Goal: Task Accomplishment & Management: Manage account settings

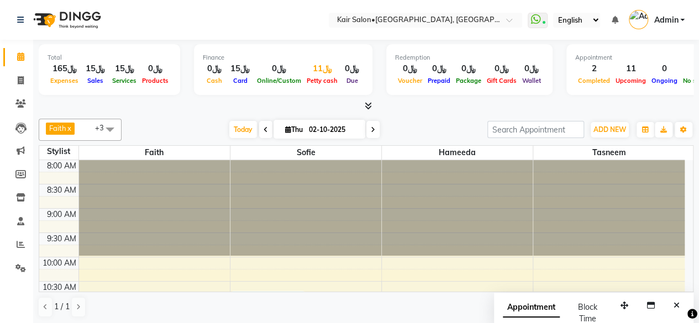
scroll to position [271, 0]
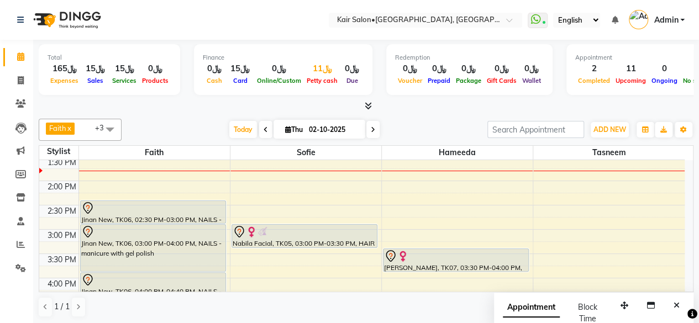
click at [320, 73] on div "﷼11" at bounding box center [322, 68] width 36 height 13
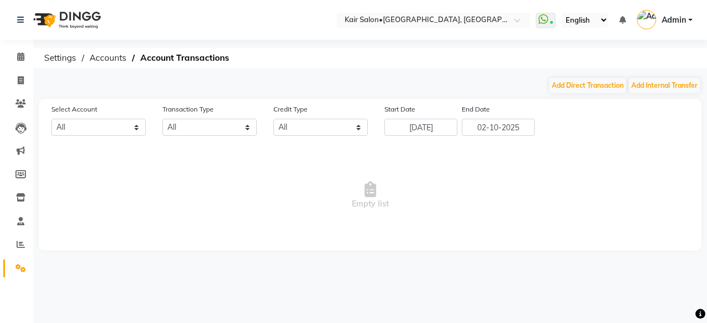
select select "5516"
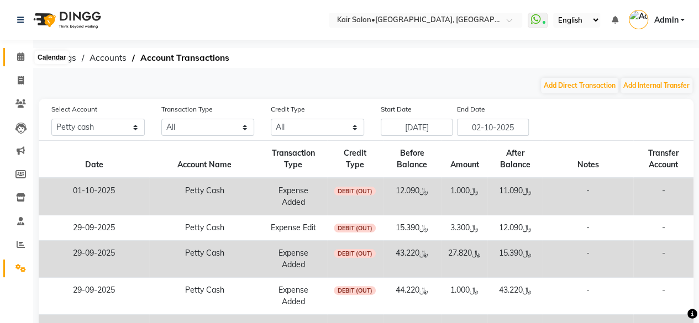
click at [20, 57] on icon at bounding box center [20, 56] width 7 height 8
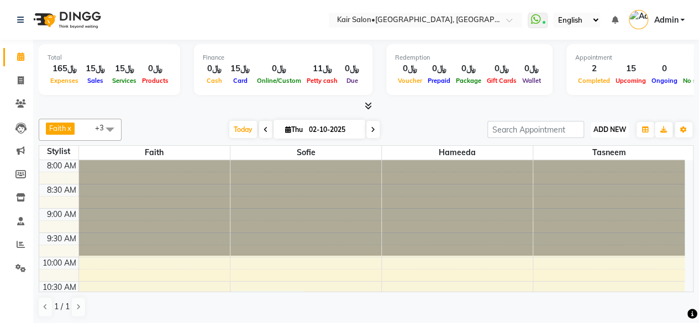
click at [601, 124] on button "ADD NEW Toggle Dropdown" at bounding box center [610, 129] width 38 height 15
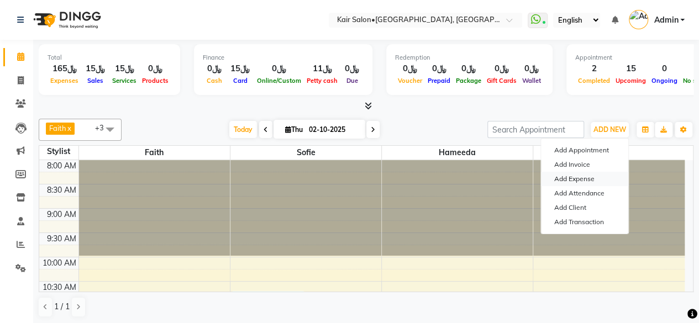
click at [590, 178] on link "Add Expense" at bounding box center [584, 179] width 87 height 14
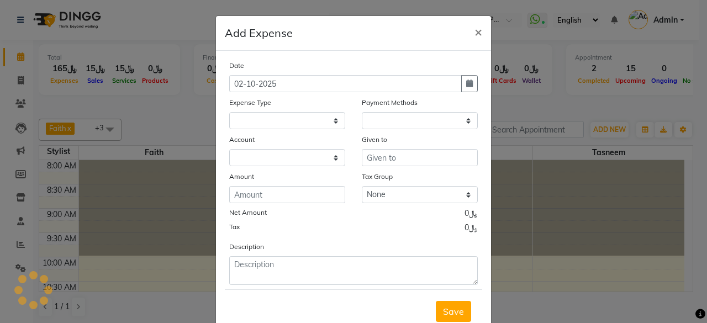
select select
select select "1"
select select "5516"
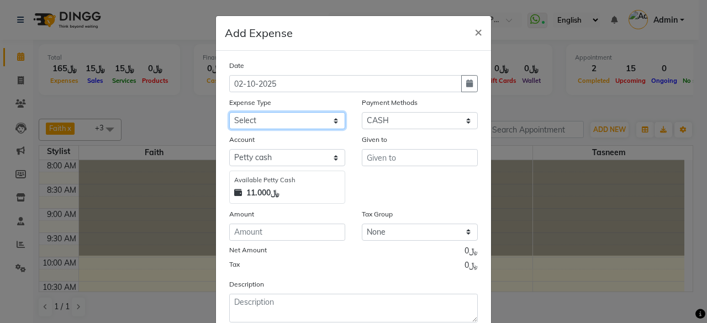
click at [333, 121] on select "Select al nazhi llc Al raaed laundry Amani staff transportation building cleane…" at bounding box center [287, 120] width 116 height 17
select select "22440"
click at [229, 112] on select "Select al nazhi llc Al raaed laundry Amani staff transportation building cleane…" at bounding box center [287, 120] width 116 height 17
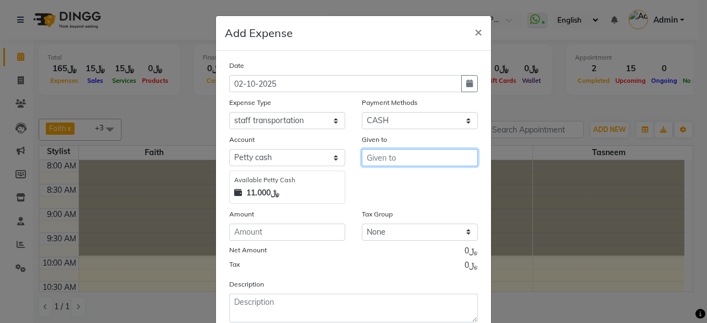
click at [394, 156] on input "text" at bounding box center [420, 157] width 116 height 17
click at [403, 179] on button "sofie" at bounding box center [405, 181] width 87 height 18
type input "sofie"
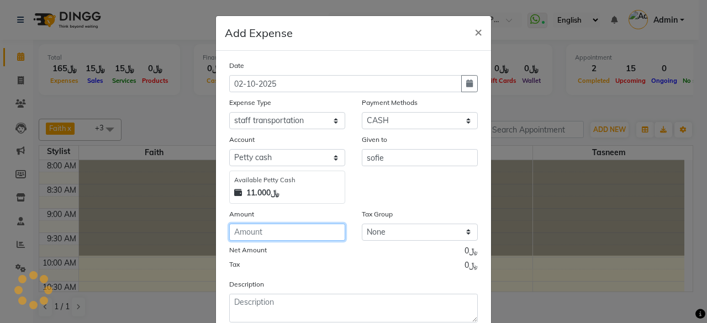
click at [312, 235] on input "number" at bounding box center [287, 232] width 116 height 17
type input "2.010"
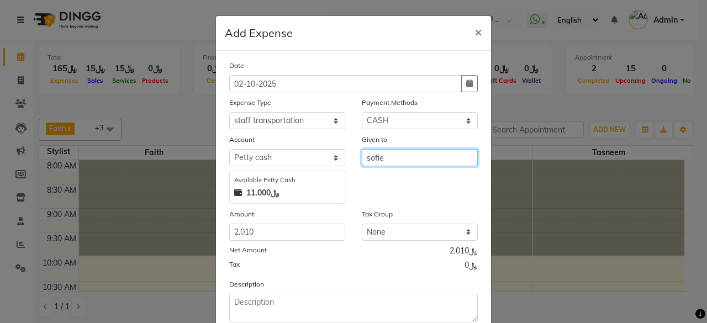
drag, startPoint x: 707, startPoint y: 320, endPoint x: 409, endPoint y: 157, distance: 339.2
click at [409, 157] on input "sofie" at bounding box center [420, 157] width 116 height 17
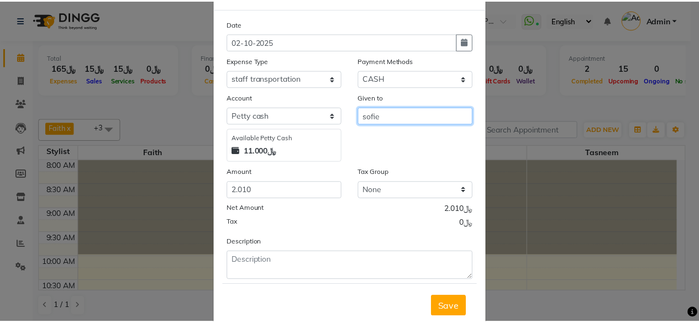
scroll to position [70, 0]
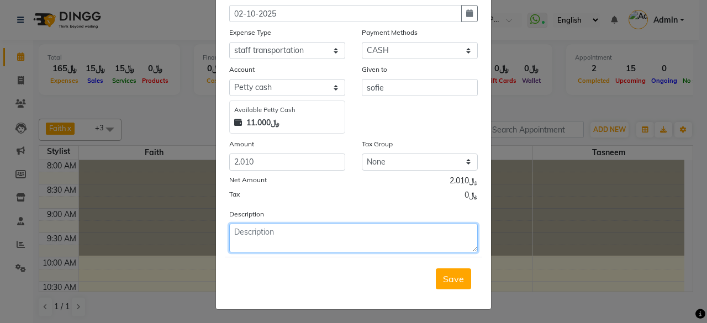
click at [335, 230] on textarea at bounding box center [353, 238] width 249 height 29
type textarea "29th late going afrha and mariam client roots colour"
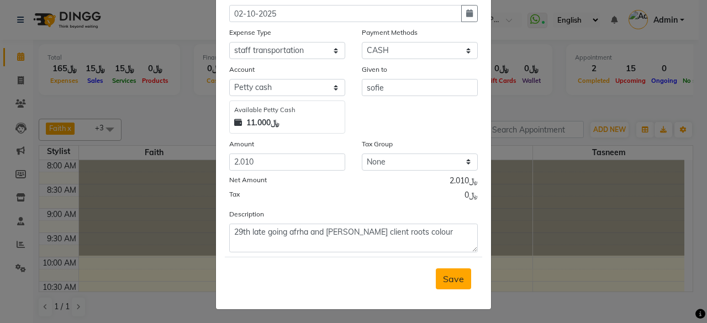
click at [443, 278] on span "Save" at bounding box center [453, 278] width 21 height 11
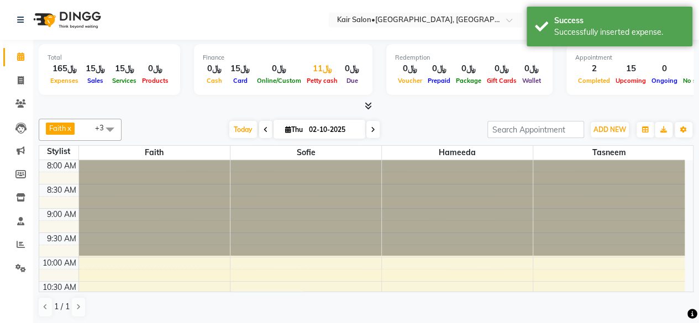
click at [329, 73] on div "﷼11" at bounding box center [322, 68] width 36 height 13
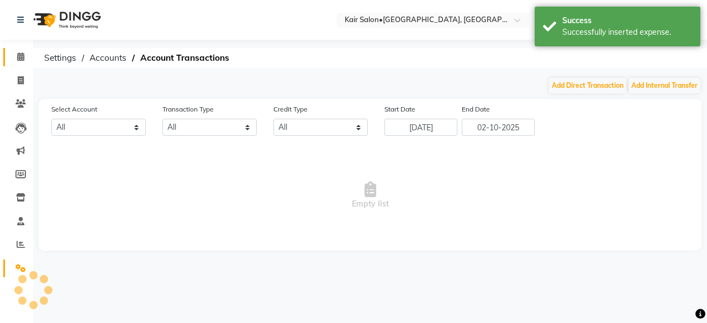
select select "5516"
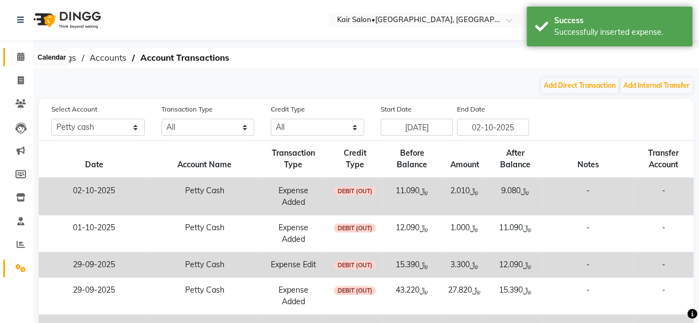
click at [20, 54] on icon at bounding box center [20, 56] width 7 height 8
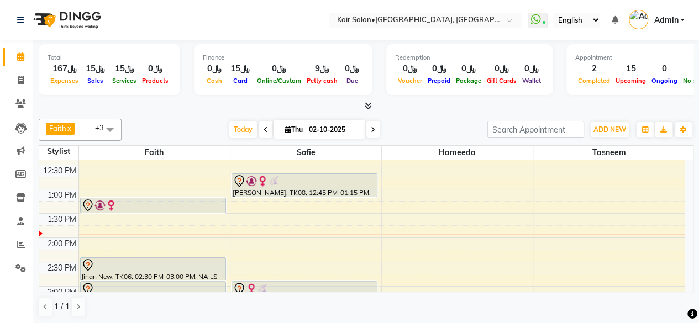
scroll to position [276, 0]
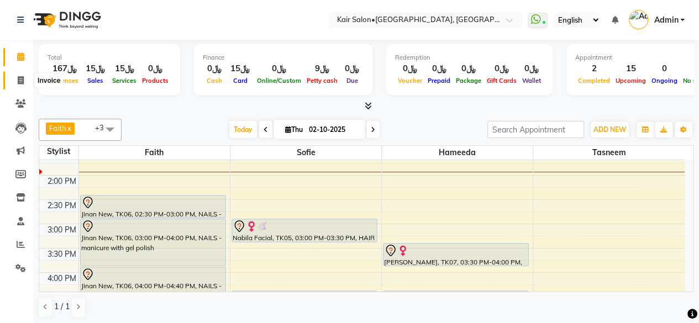
click at [21, 79] on icon at bounding box center [21, 80] width 6 height 8
select select "service"
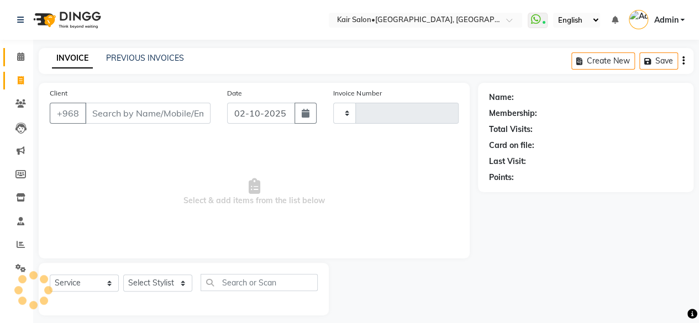
type input "1977"
select select "6490"
click at [159, 118] on input "Client" at bounding box center [147, 113] width 125 height 21
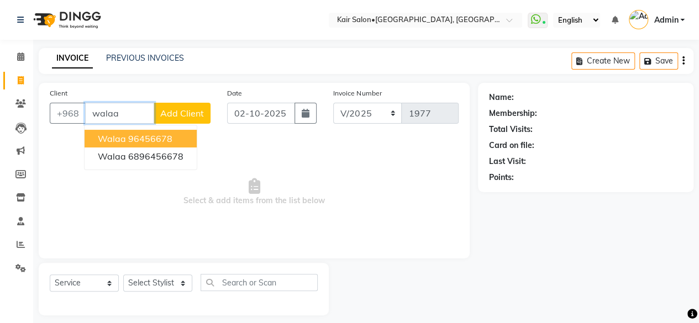
click at [161, 140] on ngb-highlight "96456678" at bounding box center [150, 138] width 44 height 11
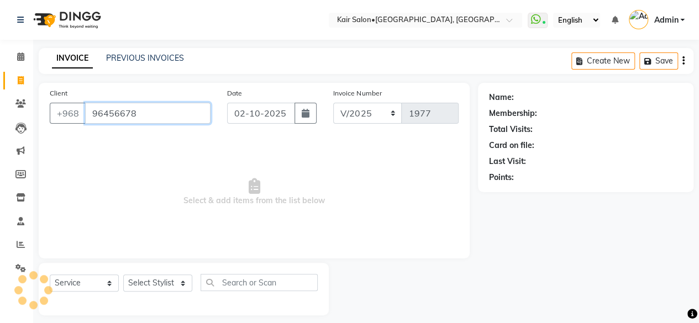
type input "96456678"
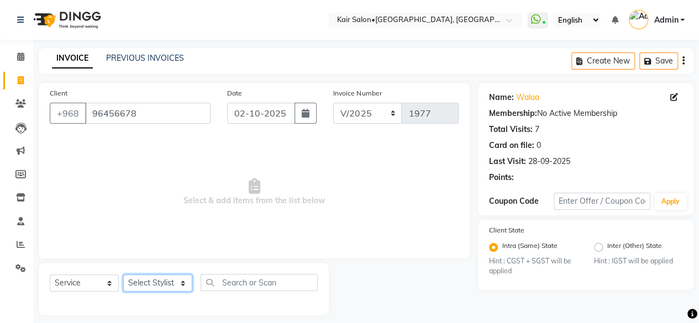
click at [180, 280] on select "Select Stylist Faith HABSATBEE SHAHULHAMEED Hameeda Kairs staffs Madam Alia Tay…" at bounding box center [157, 283] width 69 height 17
select select "49362"
click at [123, 275] on select "Select Stylist Faith HABSATBEE SHAHULHAMEED Hameeda Kairs staffs Madam Alia Tay…" at bounding box center [157, 283] width 69 height 17
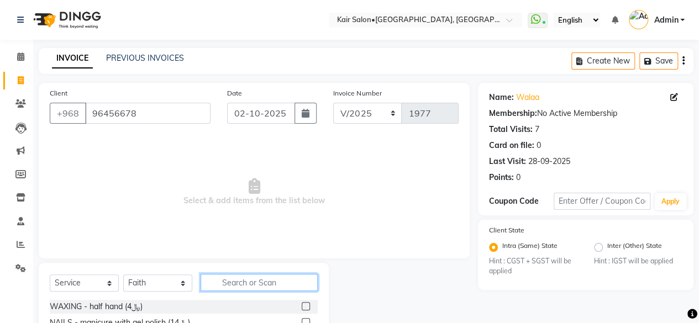
click at [240, 287] on input "text" at bounding box center [259, 282] width 117 height 17
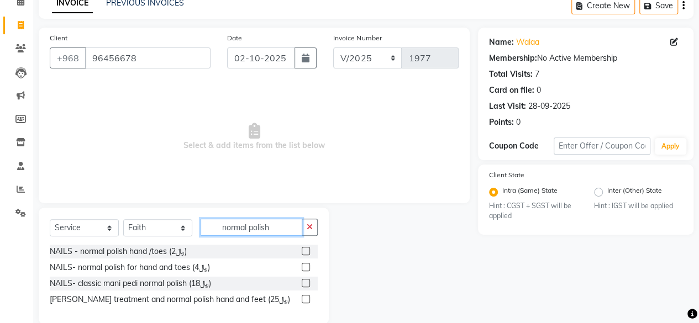
type input "normal polish"
click at [305, 250] on label at bounding box center [306, 251] width 8 height 8
click at [305, 250] on input "checkbox" at bounding box center [305, 251] width 7 height 7
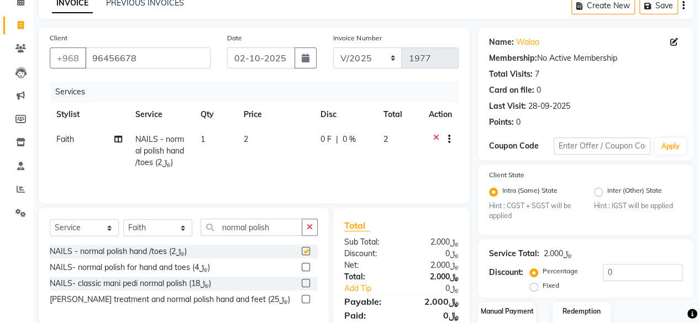
checkbox input "false"
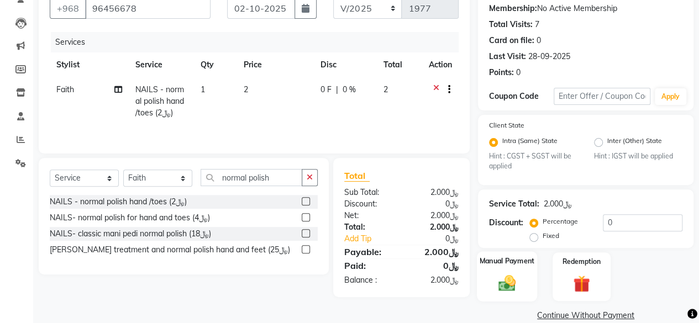
scroll to position [122, 0]
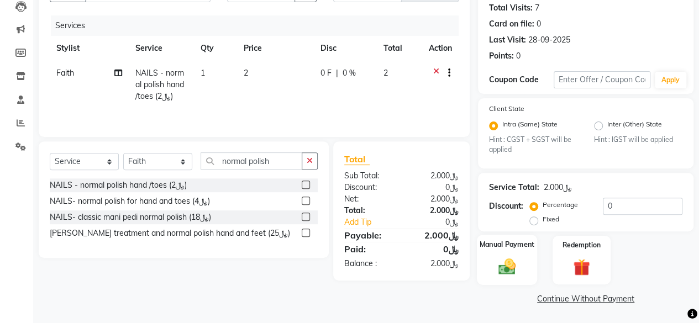
click at [510, 268] on img at bounding box center [507, 267] width 28 height 20
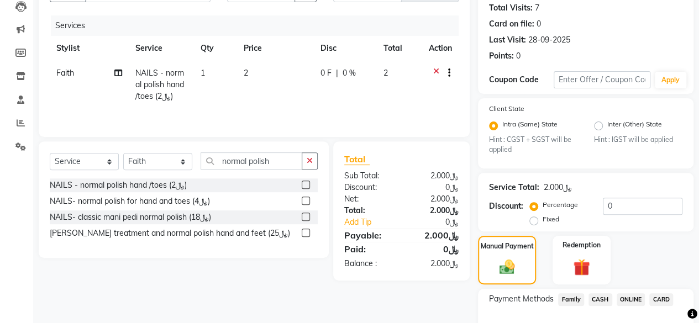
click at [664, 300] on span "CARD" at bounding box center [661, 299] width 24 height 13
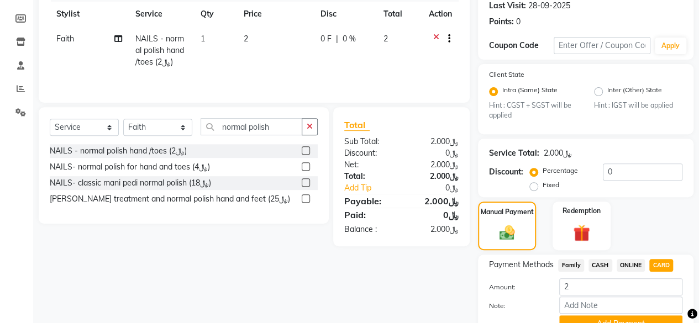
scroll to position [177, 0]
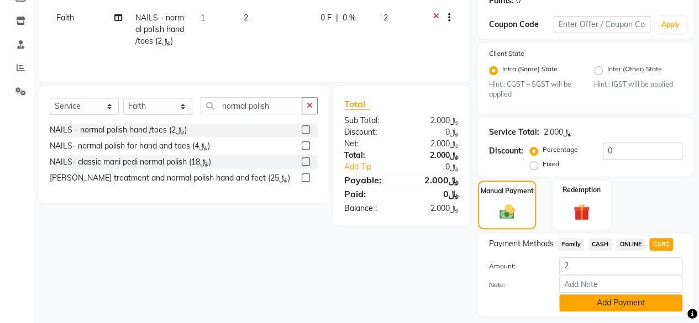
click at [590, 304] on button "Add Payment" at bounding box center [620, 302] width 123 height 17
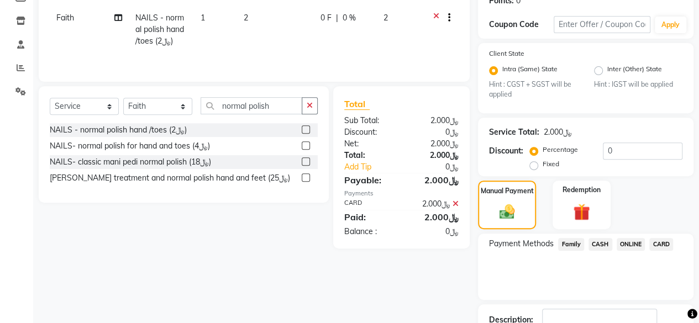
scroll to position [238, 0]
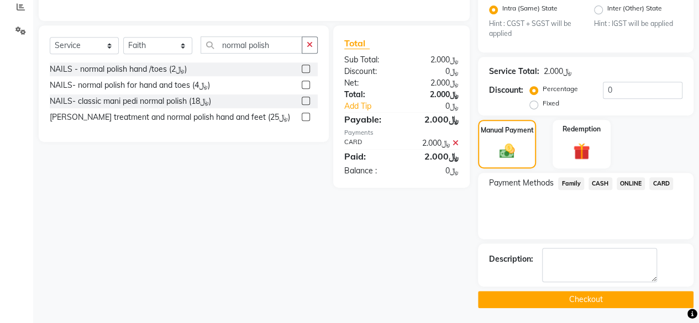
click at [564, 293] on button "Checkout" at bounding box center [585, 299] width 215 height 17
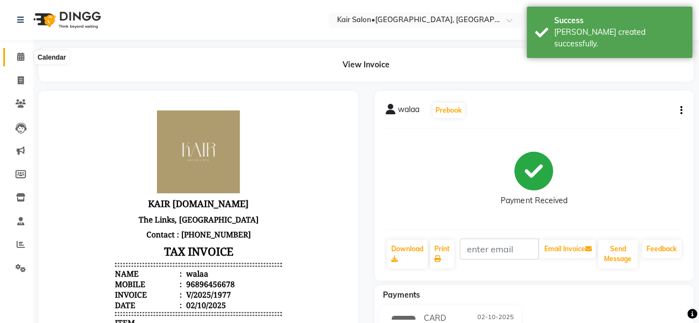
click at [19, 55] on icon at bounding box center [20, 56] width 7 height 8
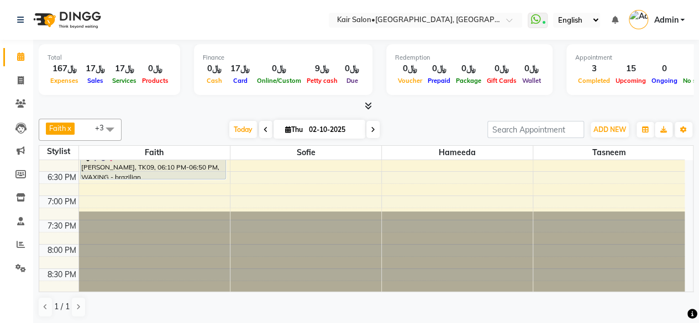
scroll to position [497, 0]
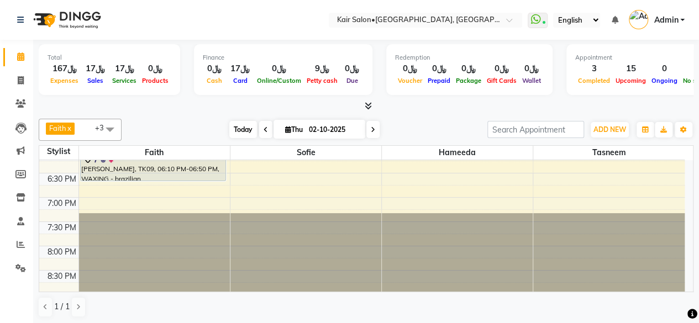
click at [238, 128] on span "Today" at bounding box center [243, 129] width 28 height 17
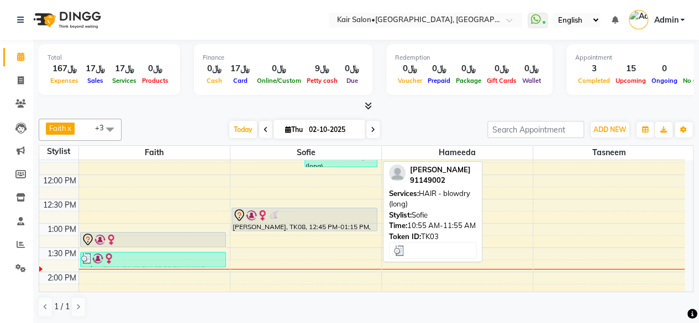
scroll to position [233, 0]
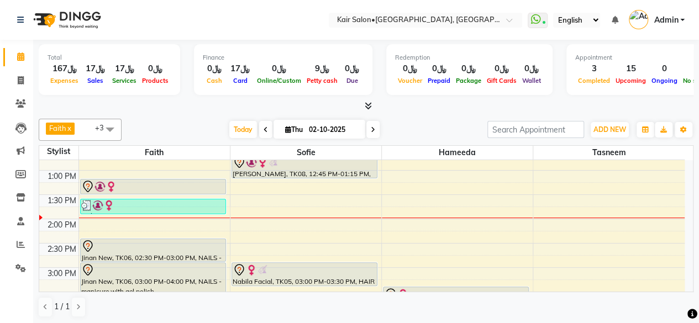
click at [264, 127] on icon at bounding box center [266, 130] width 4 height 7
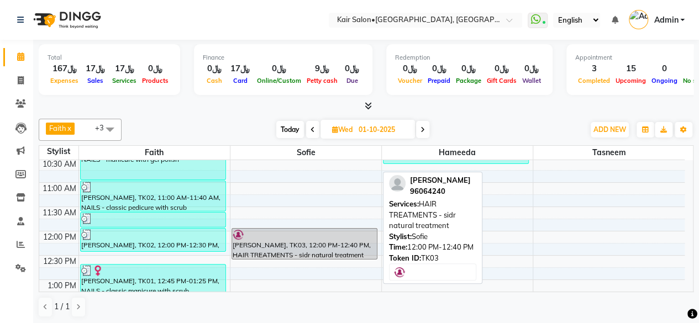
scroll to position [122, 0]
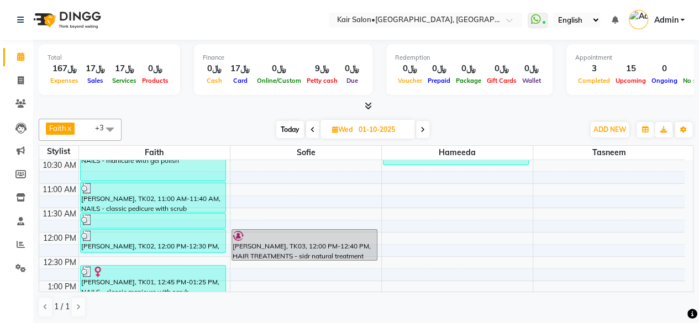
click at [311, 128] on icon at bounding box center [312, 130] width 4 height 7
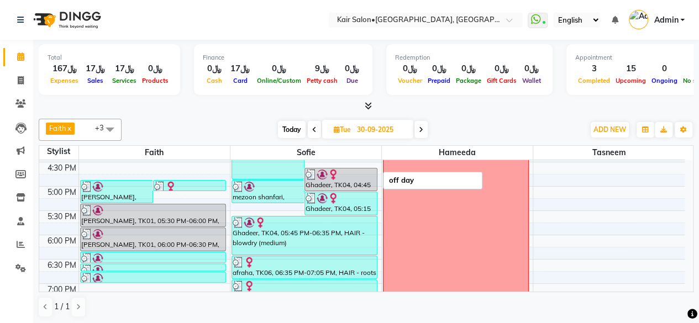
scroll to position [288, 0]
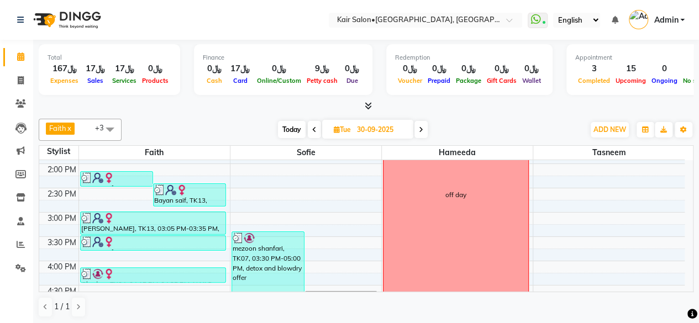
click at [293, 131] on span "Today" at bounding box center [292, 129] width 28 height 17
type input "02-10-2025"
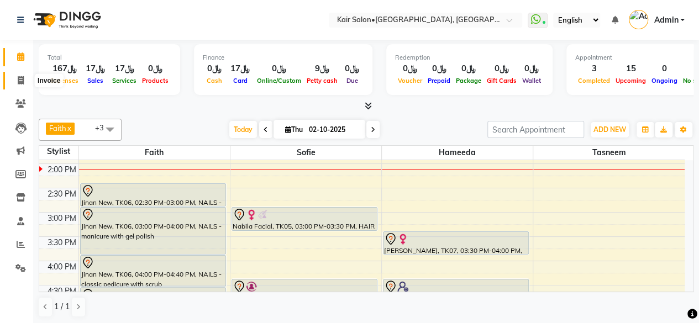
click at [20, 77] on icon at bounding box center [21, 80] width 6 height 8
select select "service"
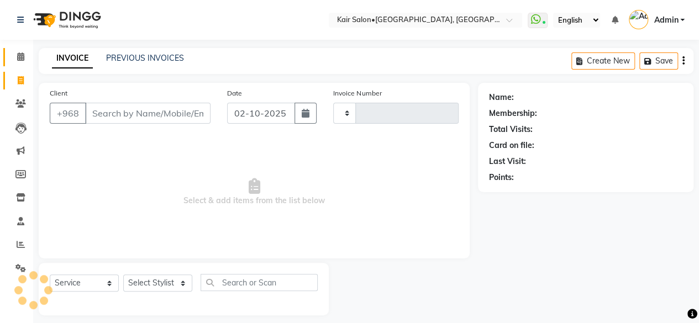
type input "1978"
select select "6490"
click at [149, 114] on input "Client" at bounding box center [147, 113] width 125 height 21
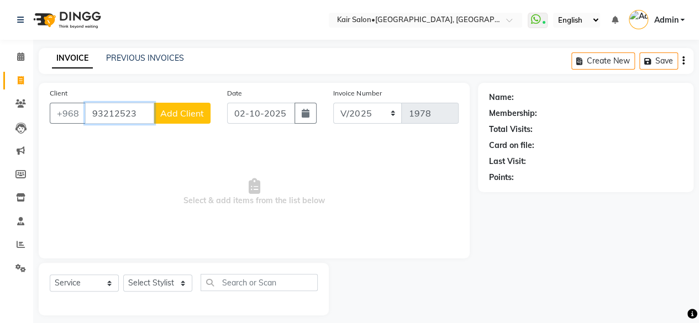
type input "93212523"
click at [185, 109] on span "Add Client" at bounding box center [182, 113] width 44 height 11
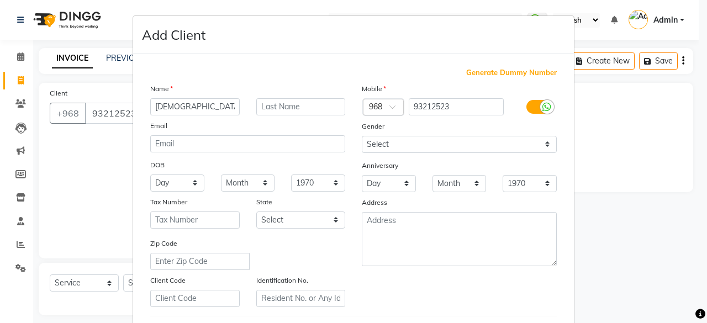
type input "hadil"
click at [270, 101] on input "text" at bounding box center [300, 106] width 89 height 17
type input "al shanfari"
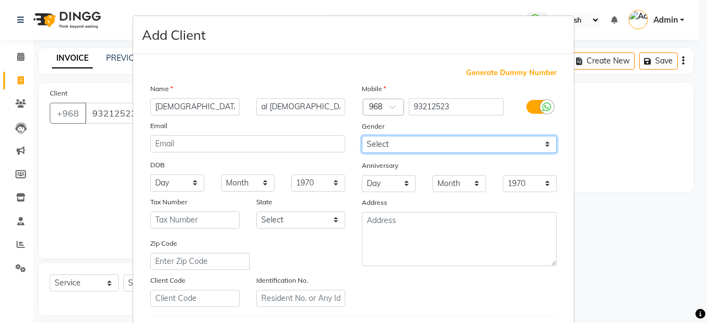
click at [539, 139] on select "Select Male Female Other Prefer Not To Say" at bounding box center [459, 144] width 195 height 17
select select "female"
click at [362, 136] on select "Select Male Female Other Prefer Not To Say" at bounding box center [459, 144] width 195 height 17
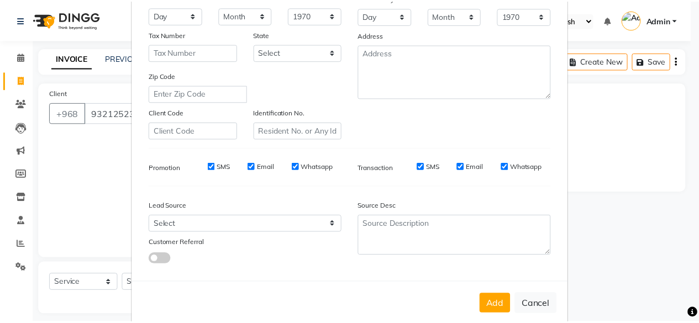
scroll to position [185, 0]
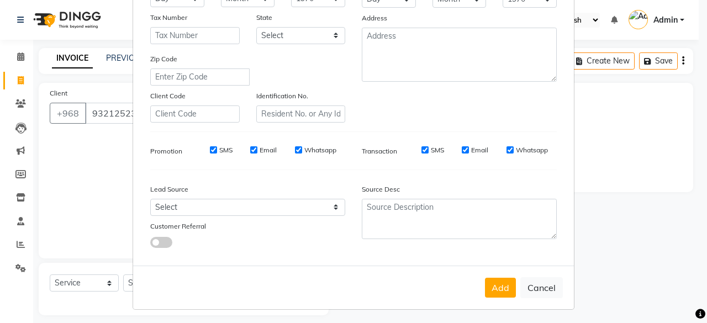
click at [501, 287] on button "Add" at bounding box center [500, 288] width 31 height 20
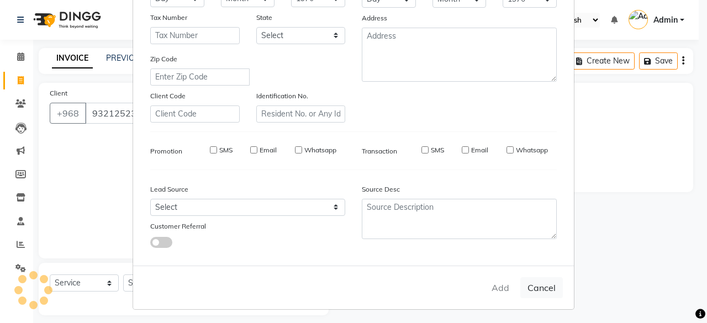
select select
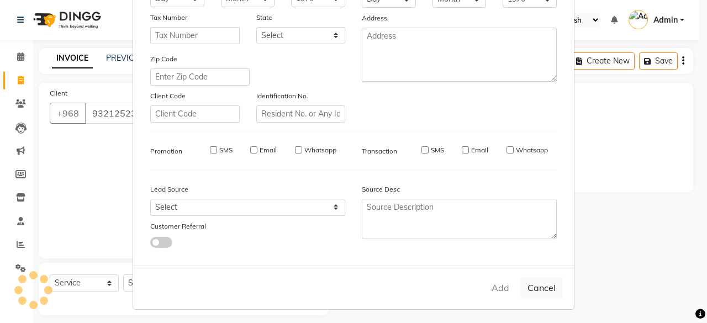
select select
checkbox input "false"
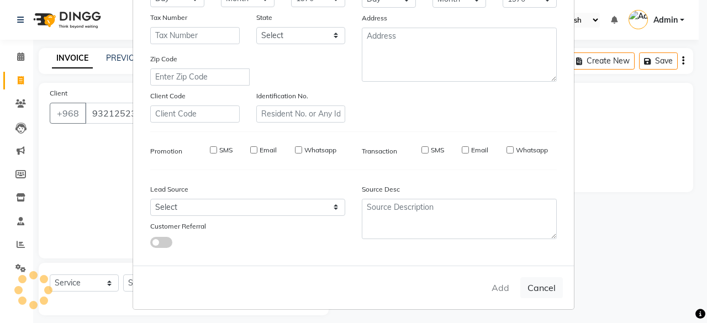
checkbox input "false"
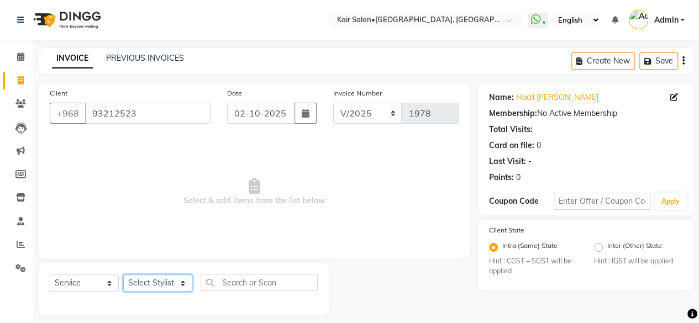
click at [183, 282] on select "Select Stylist Faith HABSATBEE SHAHULHAMEED Hameeda Kairs staffs Madam Alia Tay…" at bounding box center [157, 283] width 69 height 17
select select "66378"
click at [123, 275] on select "Select Stylist Faith HABSATBEE SHAHULHAMEED Hameeda Kairs staffs Madam Alia Tay…" at bounding box center [157, 283] width 69 height 17
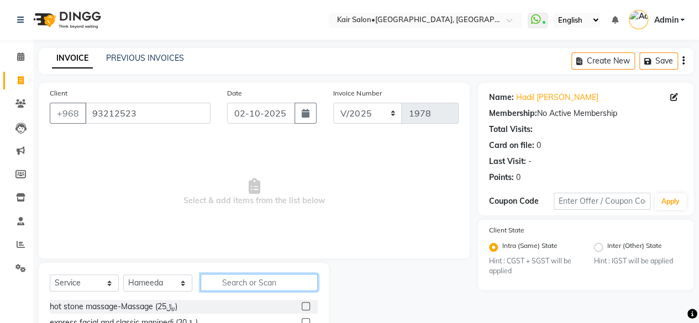
click at [257, 280] on input "text" at bounding box center [259, 282] width 117 height 17
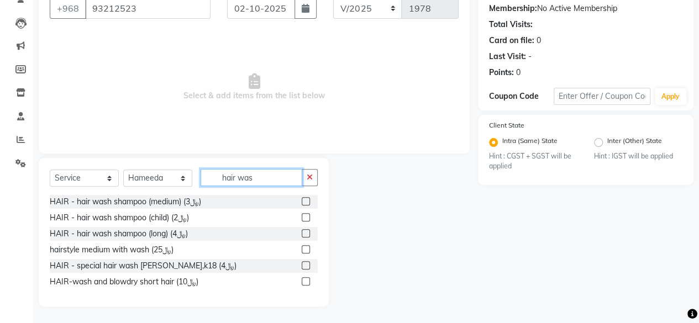
scroll to position [104, 0]
type input "hair was"
click at [304, 200] on label at bounding box center [306, 202] width 8 height 8
click at [304, 200] on input "checkbox" at bounding box center [305, 202] width 7 height 7
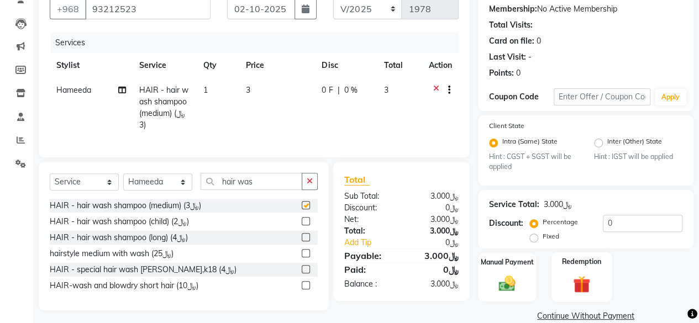
checkbox input "false"
click at [505, 287] on img at bounding box center [507, 284] width 28 height 20
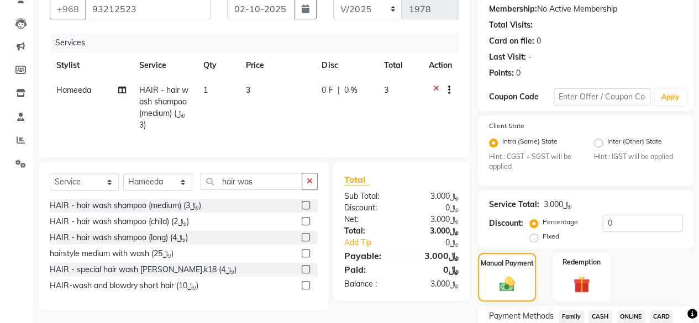
click at [661, 315] on span "CARD" at bounding box center [661, 316] width 24 height 13
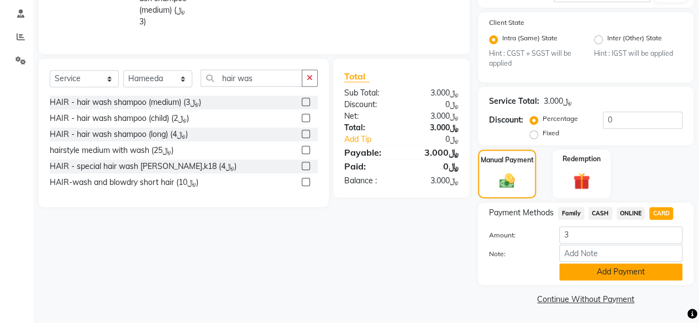
click at [596, 267] on button "Add Payment" at bounding box center [620, 272] width 123 height 17
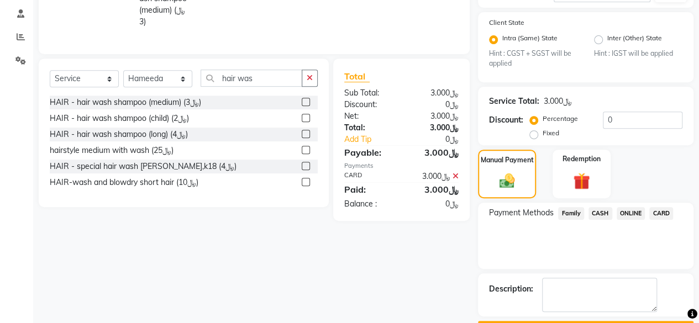
scroll to position [238, 0]
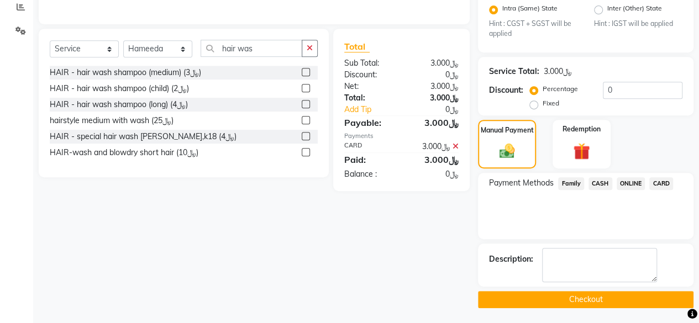
click at [573, 293] on button "Checkout" at bounding box center [585, 299] width 215 height 17
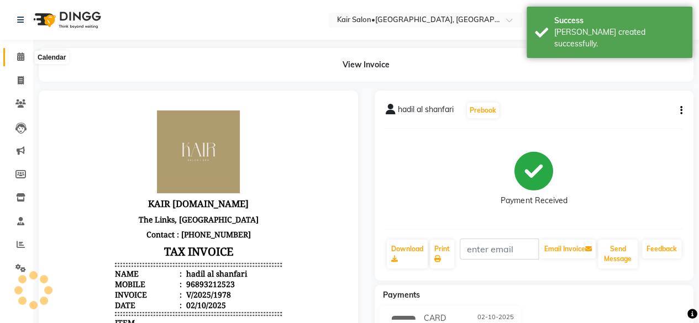
click at [22, 57] on icon at bounding box center [20, 56] width 7 height 8
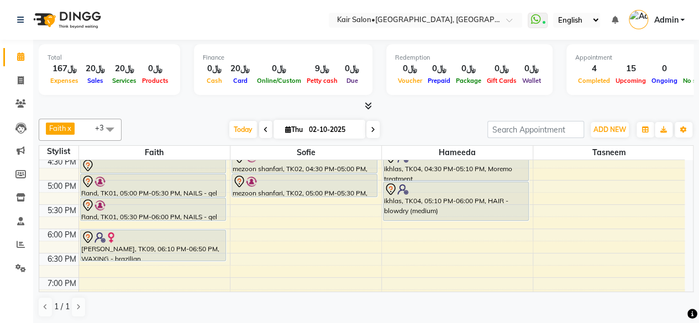
scroll to position [442, 0]
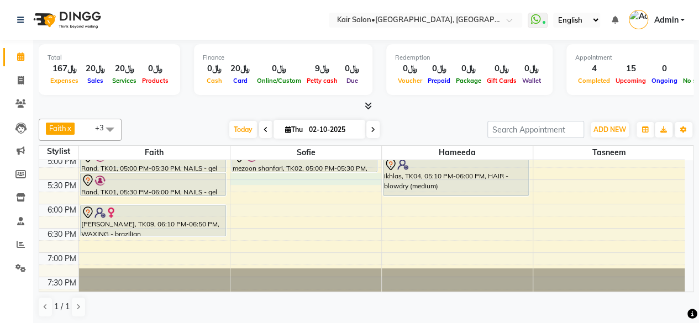
click at [242, 182] on div "8:00 AM 8:30 AM 9:00 AM 9:30 AM 10:00 AM 10:30 AM 11:00 AM 11:30 AM 12:00 PM 12…" at bounding box center [361, 106] width 645 height 777
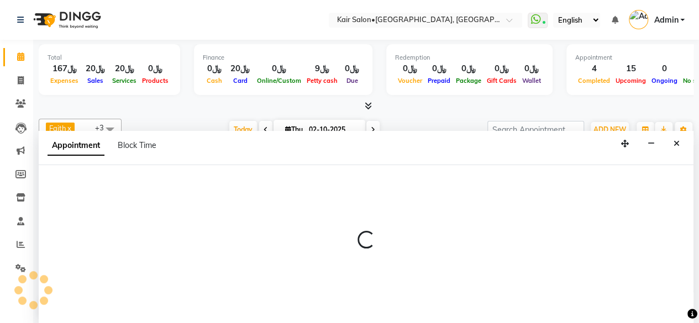
scroll to position [0, 0]
select select "58893"
select select "tentative"
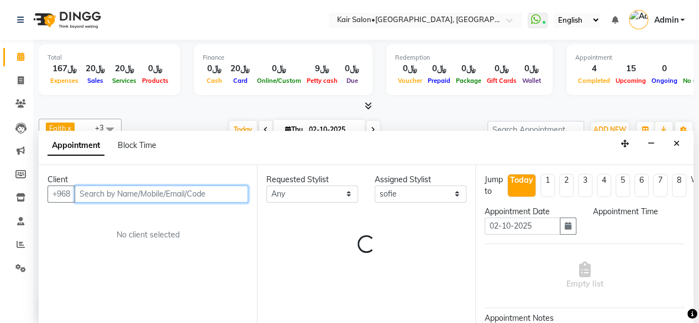
select select "1050"
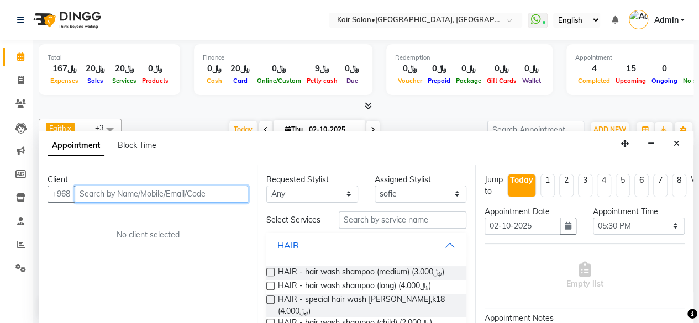
click at [204, 194] on input "text" at bounding box center [161, 194] width 173 height 17
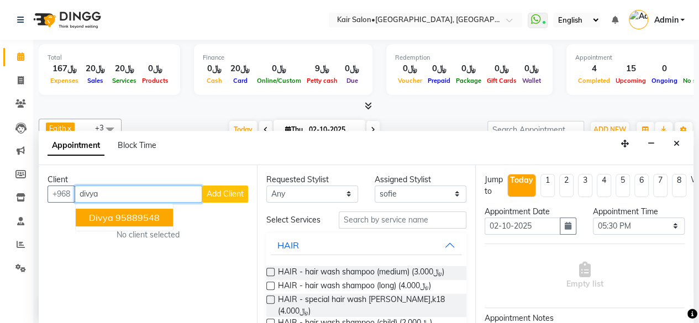
click at [154, 215] on ngb-highlight "95889548" at bounding box center [137, 217] width 44 height 11
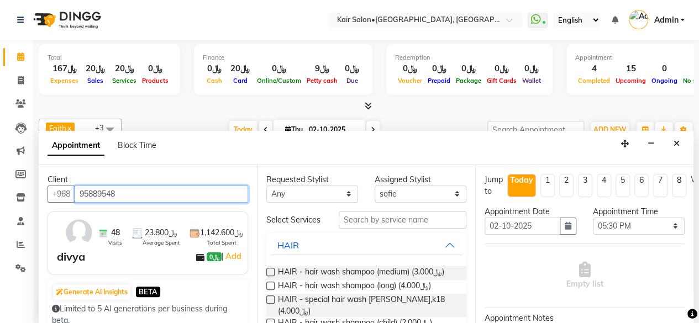
type input "95889548"
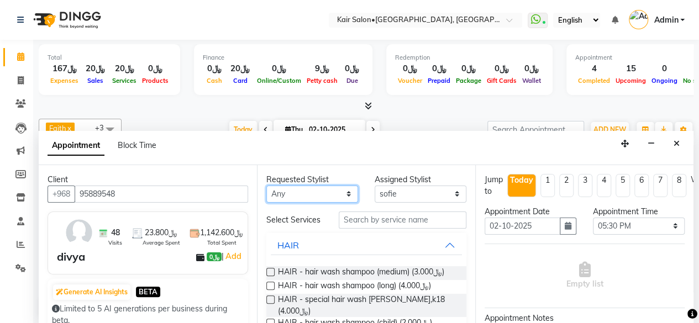
click at [341, 194] on select "Any Faith HABSATBEE [PERSON_NAME] Madam [PERSON_NAME] Madam [PERSON_NAME] Madam…" at bounding box center [312, 194] width 92 height 17
select select "58893"
click at [266, 186] on select "Any Faith HABSATBEE [PERSON_NAME] Madam [PERSON_NAME] Madam [PERSON_NAME] Madam…" at bounding box center [312, 194] width 92 height 17
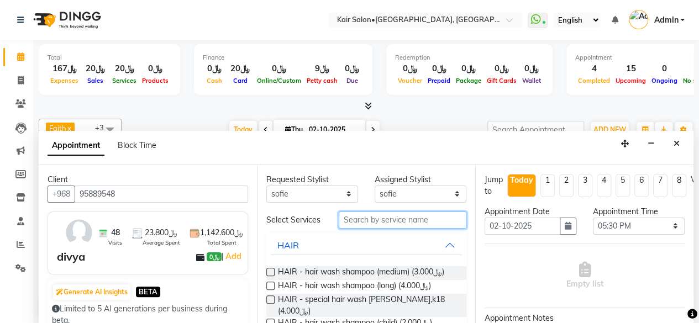
click at [387, 225] on input "text" at bounding box center [403, 220] width 128 height 17
click at [268, 276] on label at bounding box center [270, 272] width 8 height 8
click at [268, 276] on input "checkbox" at bounding box center [269, 273] width 7 height 7
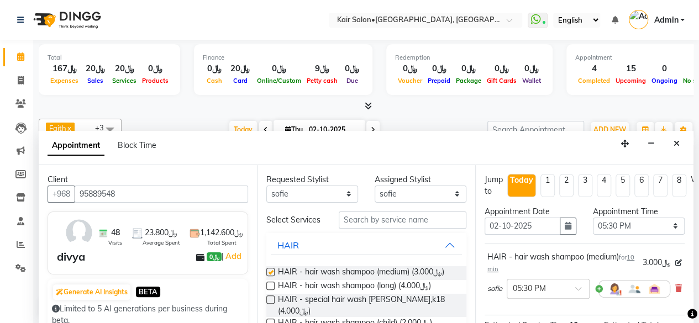
checkbox input "false"
click at [373, 224] on input "text" at bounding box center [403, 220] width 128 height 17
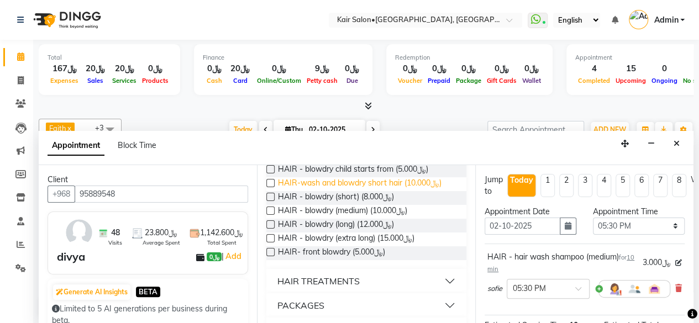
scroll to position [110, 0]
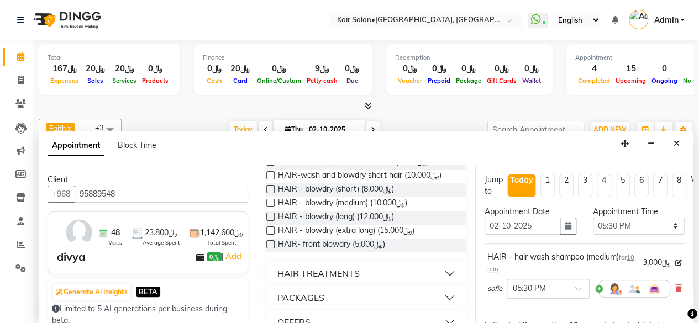
type input "blow"
click at [270, 218] on label at bounding box center [270, 217] width 8 height 8
click at [270, 218] on input "checkbox" at bounding box center [269, 217] width 7 height 7
checkbox input "false"
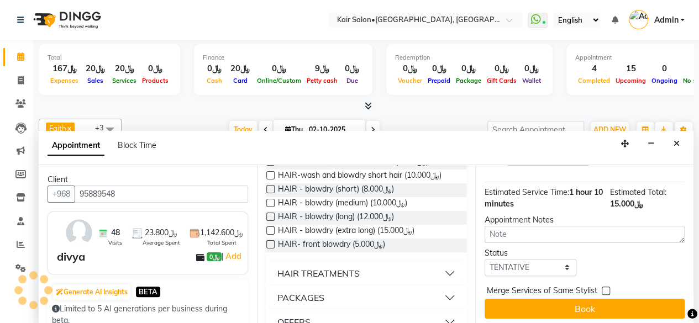
scroll to position [194, 0]
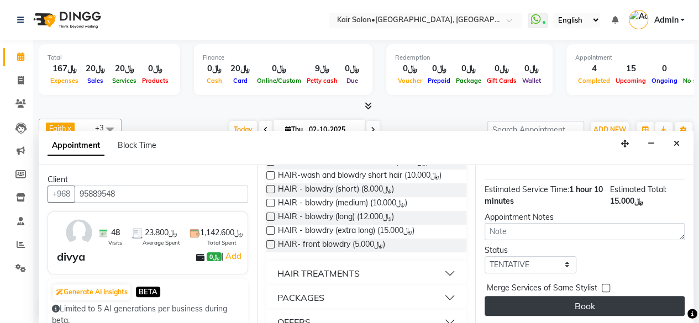
click at [584, 300] on button "Book" at bounding box center [585, 306] width 200 height 20
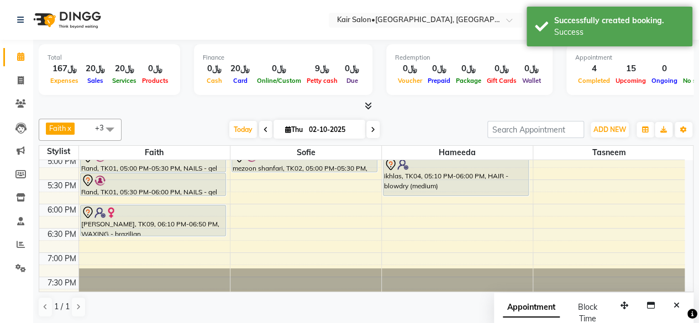
scroll to position [0, 0]
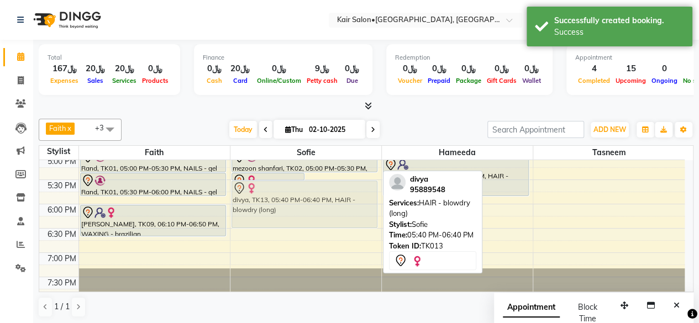
drag, startPoint x: 328, startPoint y: 196, endPoint x: 318, endPoint y: 197, distance: 10.0
click at [318, 197] on div "arwa leena, TK03, 10:45 AM-10:55 AM, HAIR - hair wash shampoo (medium) arwa lee…" at bounding box center [305, 106] width 151 height 777
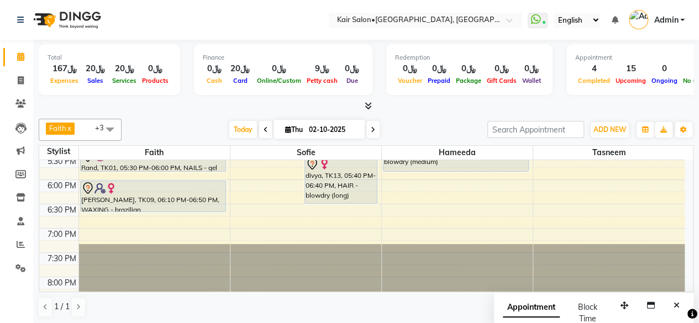
scroll to position [442, 0]
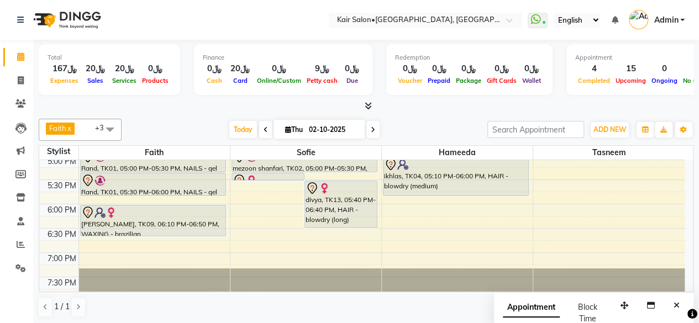
click at [400, 201] on div "8:00 AM 8:30 AM 9:00 AM 9:30 AM 10:00 AM 10:30 AM 11:00 AM 11:30 AM 12:00 PM 12…" at bounding box center [361, 106] width 645 height 777
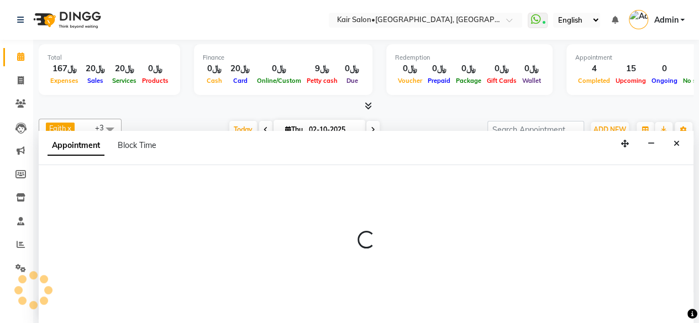
scroll to position [0, 0]
select select "66378"
select select "tentative"
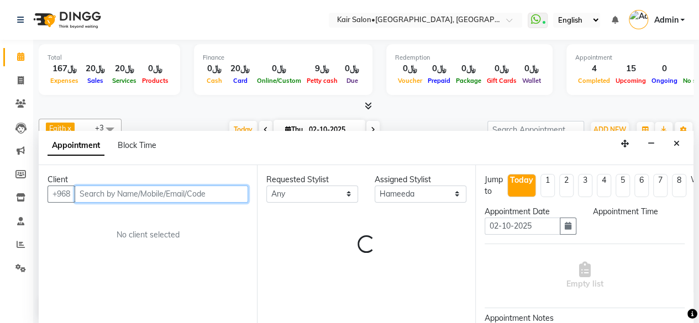
select select "1080"
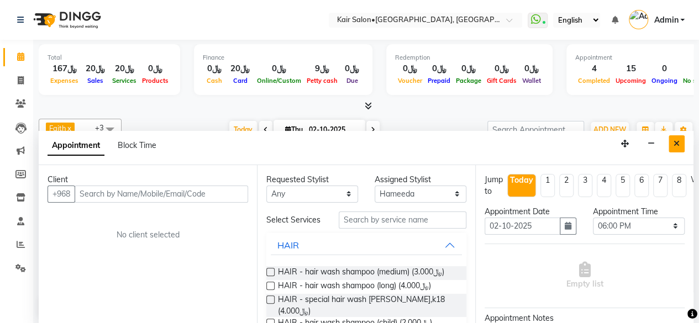
click at [681, 141] on button "Close" at bounding box center [676, 143] width 16 height 17
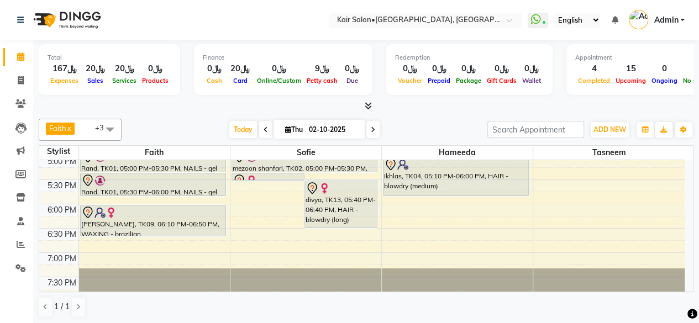
click at [371, 128] on icon at bounding box center [373, 130] width 4 height 7
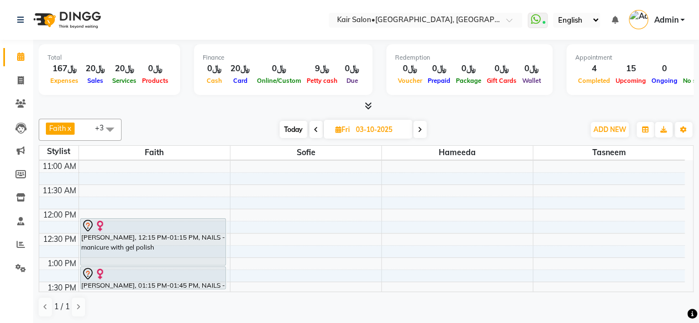
scroll to position [122, 0]
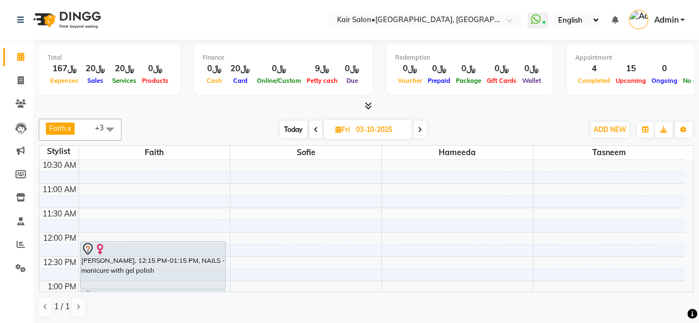
click at [284, 129] on span "Today" at bounding box center [294, 129] width 28 height 17
type input "02-10-2025"
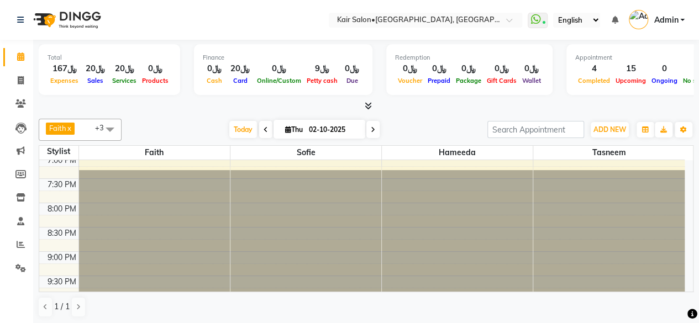
scroll to position [564, 0]
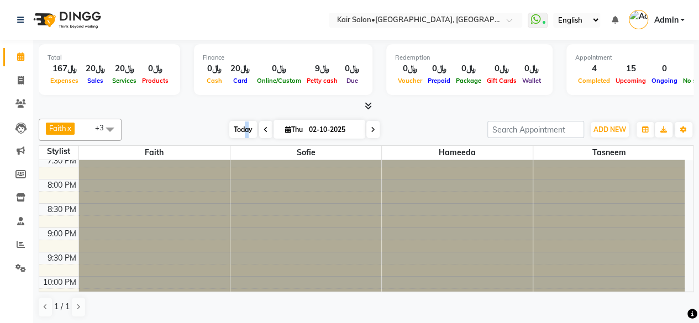
click at [245, 128] on span "Today" at bounding box center [243, 129] width 28 height 17
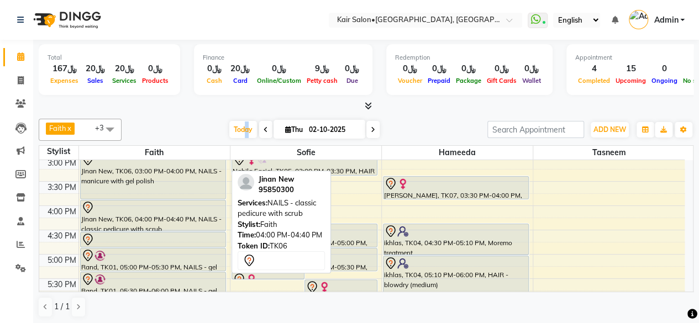
scroll to position [454, 0]
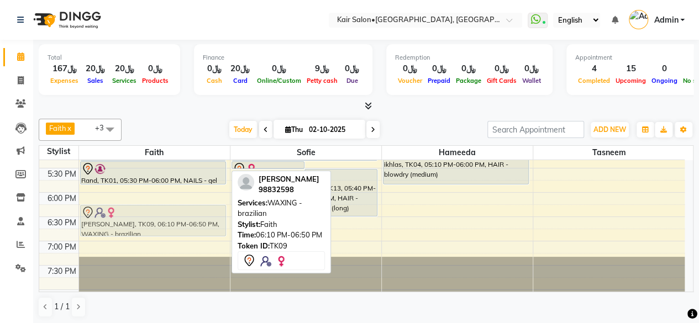
drag, startPoint x: 117, startPoint y: 193, endPoint x: 120, endPoint y: 206, distance: 13.0
click at [120, 205] on div "walaa, TK10, 01:15 PM-01:35 PM, NAILS - normal polish hand /toes walaa, TK11, 0…" at bounding box center [154, 95] width 151 height 777
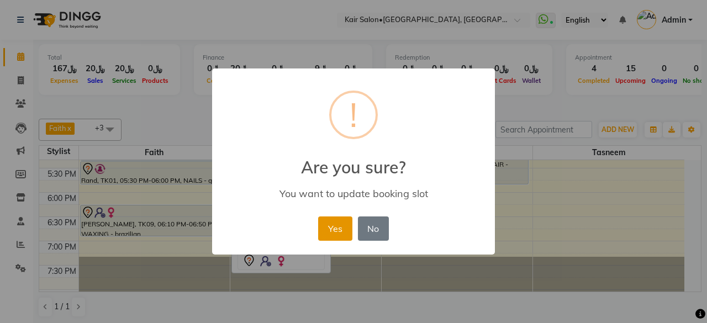
click at [335, 220] on button "Yes" at bounding box center [335, 229] width 34 height 24
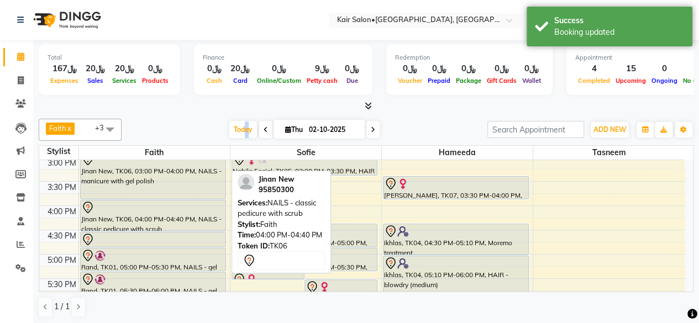
scroll to position [398, 0]
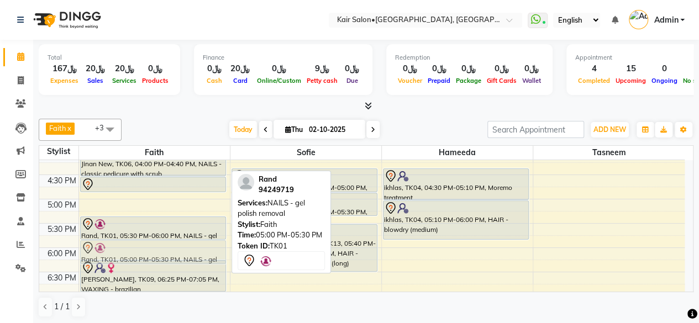
drag, startPoint x: 120, startPoint y: 199, endPoint x: 138, endPoint y: 244, distance: 47.6
click at [138, 244] on div "walaa, TK10, 01:15 PM-01:35 PM, NAILS - normal polish hand /toes walaa, TK11, 0…" at bounding box center [154, 150] width 151 height 777
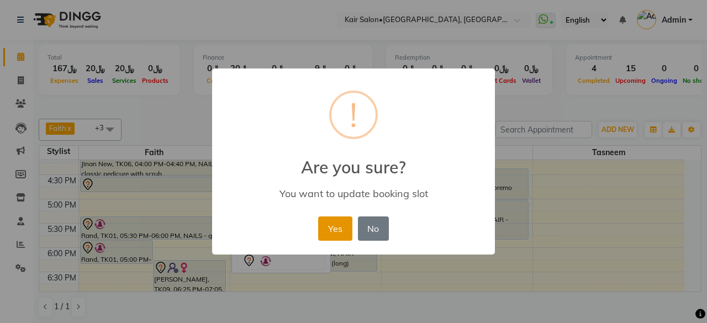
click at [336, 230] on button "Yes" at bounding box center [335, 229] width 34 height 24
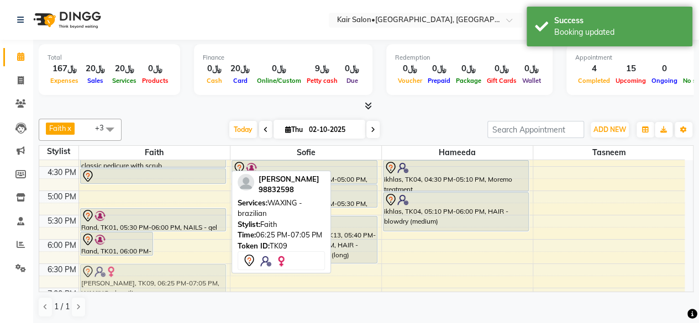
scroll to position [407, 0]
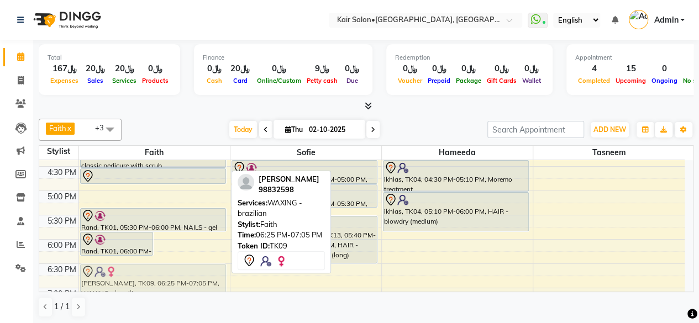
drag, startPoint x: 168, startPoint y: 260, endPoint x: 162, endPoint y: 258, distance: 6.0
click at [162, 258] on div "8:00 AM 8:30 AM 9:00 AM 9:30 AM 10:00 AM 10:30 AM 11:00 AM 11:30 AM 12:00 PM 12…" at bounding box center [361, 142] width 645 height 777
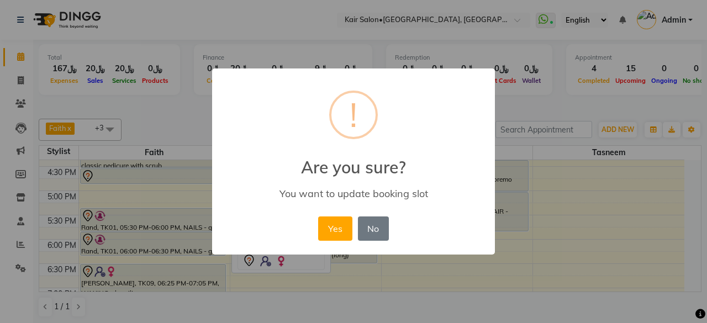
click at [333, 227] on button "Yes" at bounding box center [335, 229] width 34 height 24
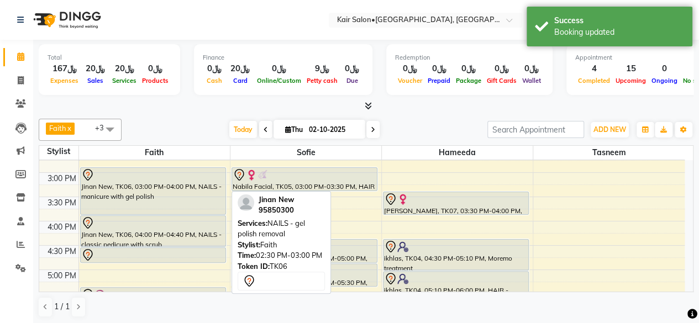
scroll to position [360, 0]
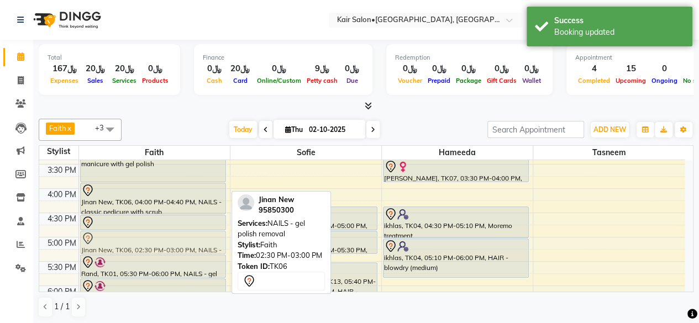
drag, startPoint x: 116, startPoint y: 183, endPoint x: 110, endPoint y: 239, distance: 56.7
click at [110, 239] on div "walaa, TK10, 01:15 PM-01:35 PM, NAILS - normal polish hand /toes walaa, TK11, 0…" at bounding box center [154, 188] width 151 height 777
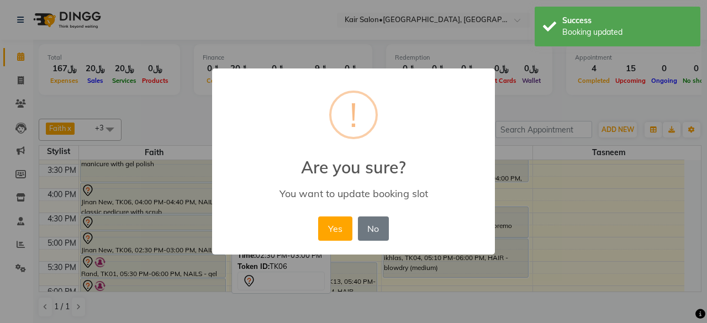
click at [342, 234] on button "Yes" at bounding box center [335, 229] width 34 height 24
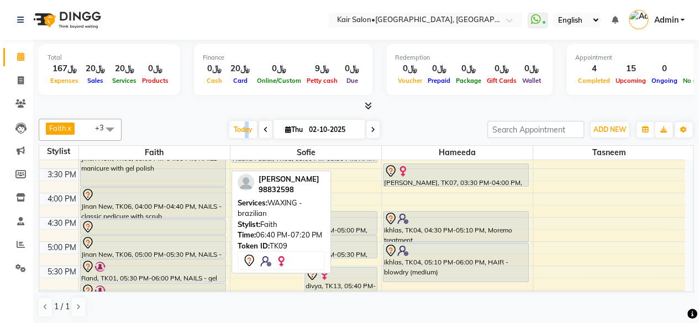
scroll to position [415, 0]
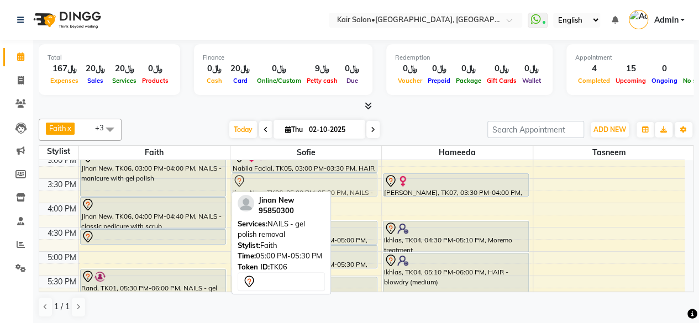
drag, startPoint x: 175, startPoint y: 191, endPoint x: 323, endPoint y: 182, distance: 148.3
click at [323, 182] on tr "walaa, TK10, 01:15 PM-01:35 PM, NAILS - normal polish hand /toes walaa, TK11, 0…" at bounding box center [361, 202] width 645 height 777
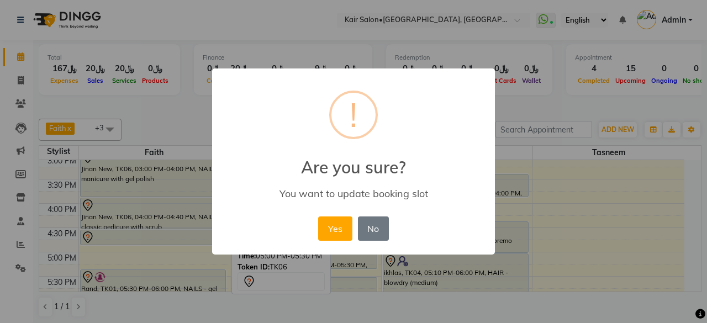
click at [341, 222] on button "Yes" at bounding box center [335, 229] width 34 height 24
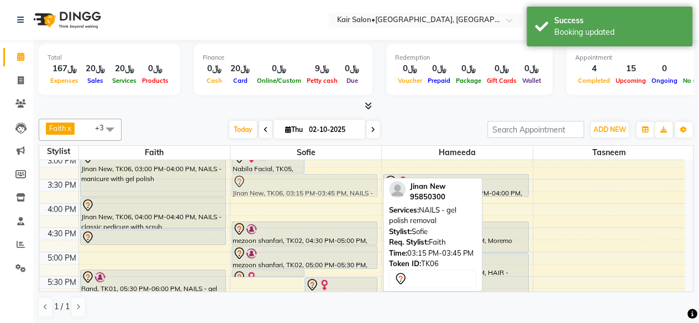
click at [298, 188] on div "arwa leena, TK03, 10:45 AM-10:55 AM, HAIR - hair wash shampoo (medium) arwa lee…" at bounding box center [305, 203] width 151 height 777
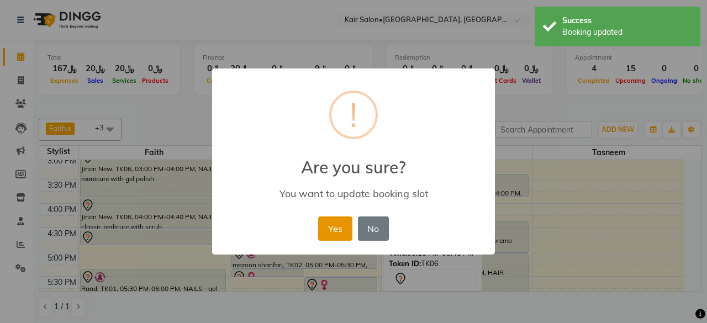
click at [335, 227] on button "Yes" at bounding box center [335, 229] width 34 height 24
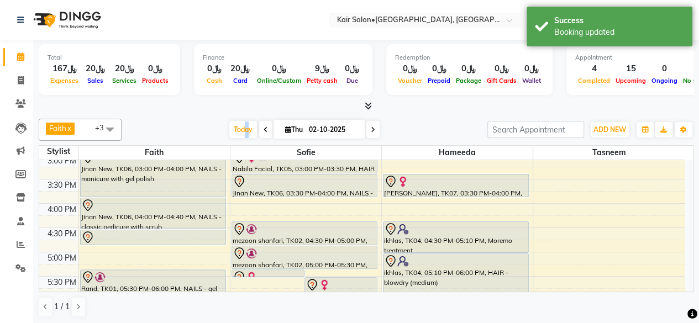
scroll to position [401, 0]
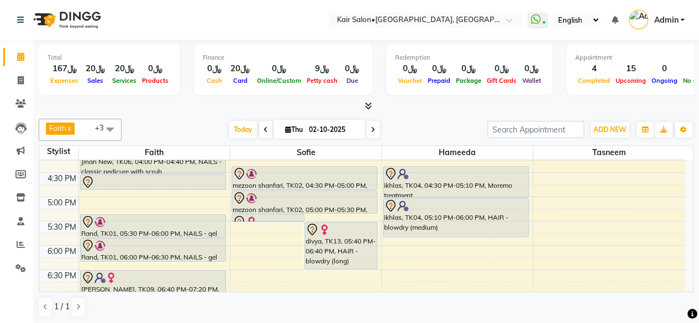
click at [629, 232] on div "8:00 AM 8:30 AM 9:00 AM 9:30 AM 10:00 AM 10:30 AM 11:00 AM 11:30 AM 12:00 PM 12…" at bounding box center [361, 148] width 645 height 777
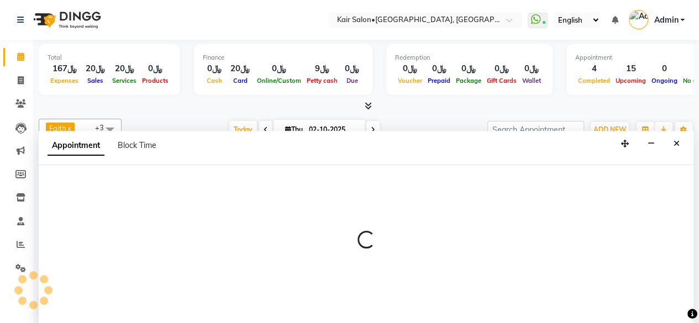
select select "90911"
select select "tentative"
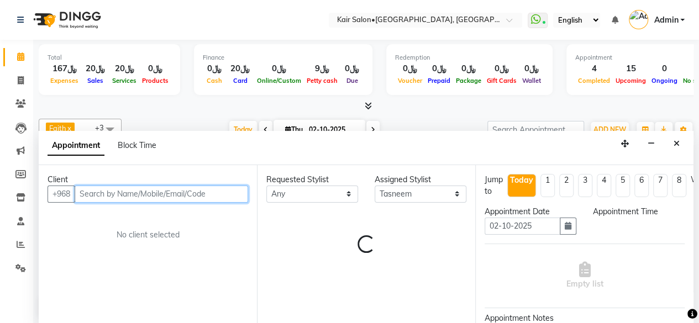
select select "1065"
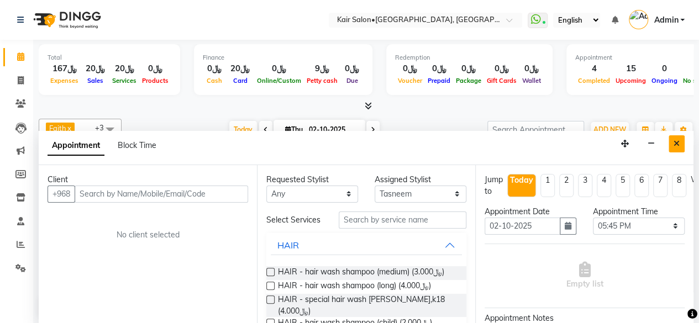
click at [676, 141] on icon "Close" at bounding box center [676, 144] width 6 height 8
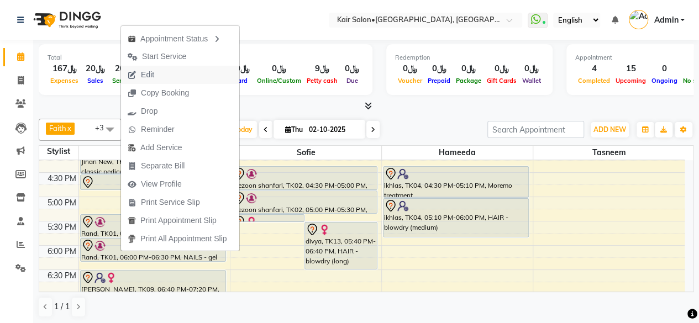
click at [148, 73] on span "Edit" at bounding box center [147, 75] width 13 height 12
select select "tentative"
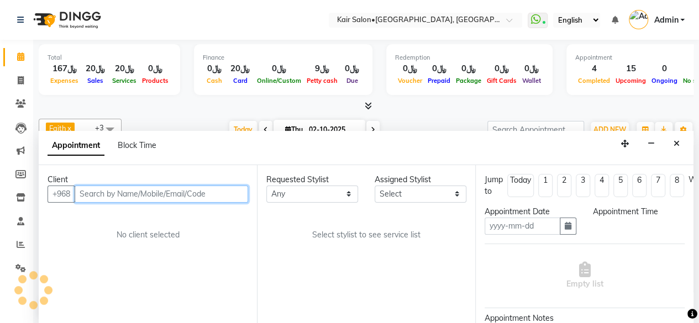
type input "02-10-2025"
select select "1050"
select select "49362"
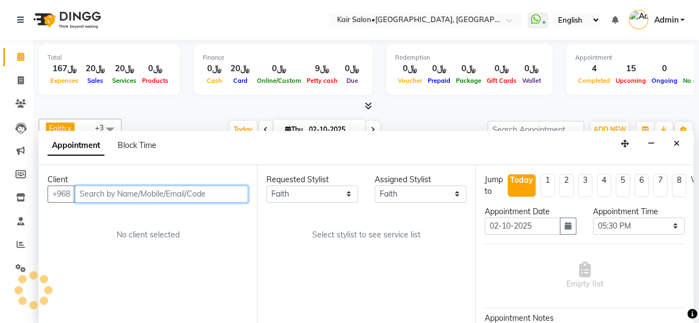
scroll to position [288, 0]
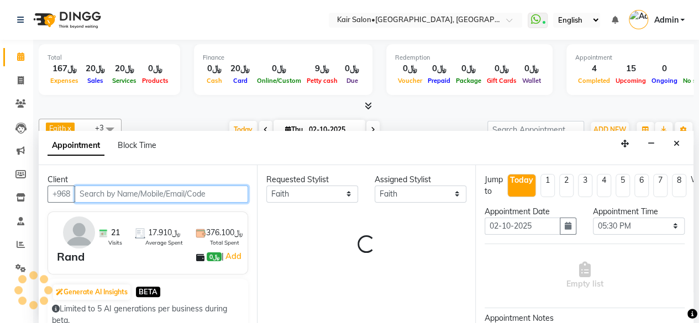
select select "3223"
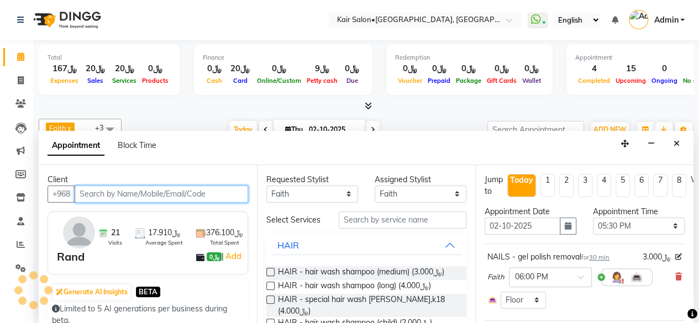
select select "3223"
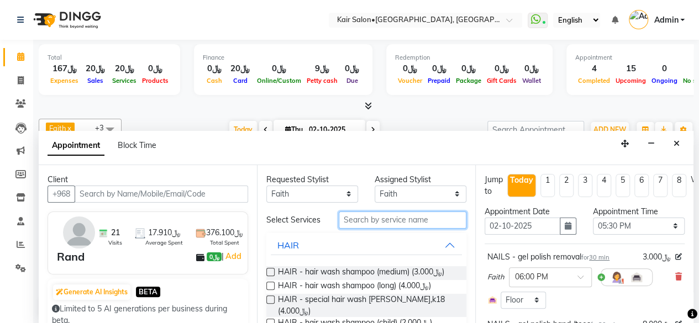
click at [368, 223] on input "text" at bounding box center [403, 220] width 128 height 17
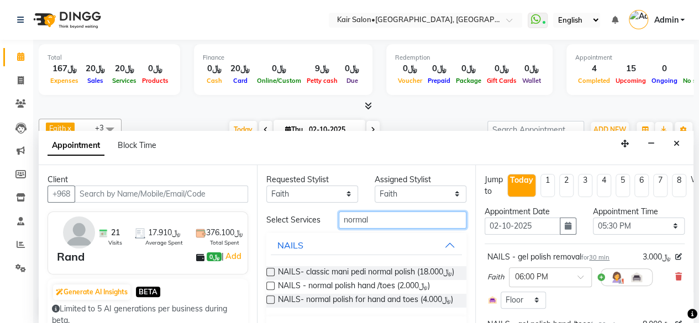
type input "normal"
click at [268, 290] on label at bounding box center [270, 286] width 8 height 8
click at [268, 291] on input "checkbox" at bounding box center [269, 286] width 7 height 7
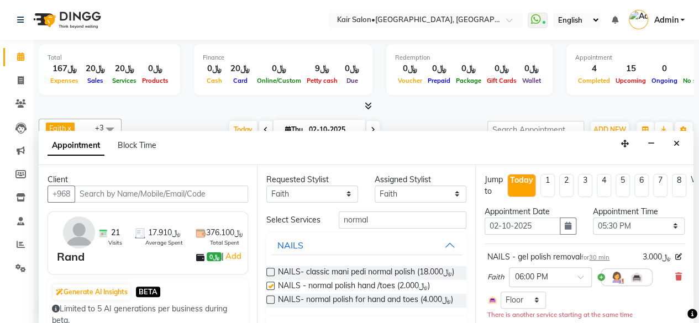
checkbox input "false"
click at [666, 223] on select "Select 09:00 AM 09:05 AM 09:10 AM 09:15 AM 09:20 AM 09:25 AM 09:30 AM 09:35 AM …" at bounding box center [639, 226] width 92 height 17
select select "1035"
click at [593, 218] on select "Select 09:00 AM 09:05 AM 09:10 AM 09:15 AM 09:20 AM 09:25 AM 09:30 AM 09:35 AM …" at bounding box center [639, 226] width 92 height 17
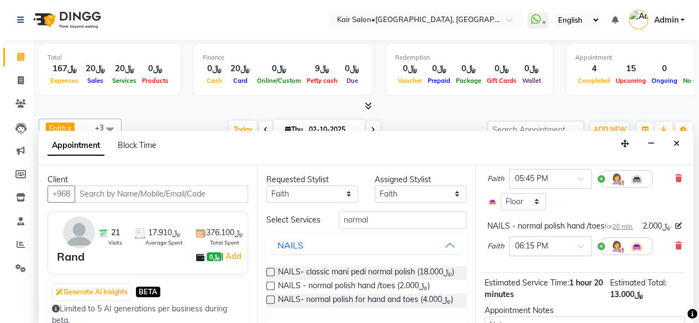
scroll to position [265, 0]
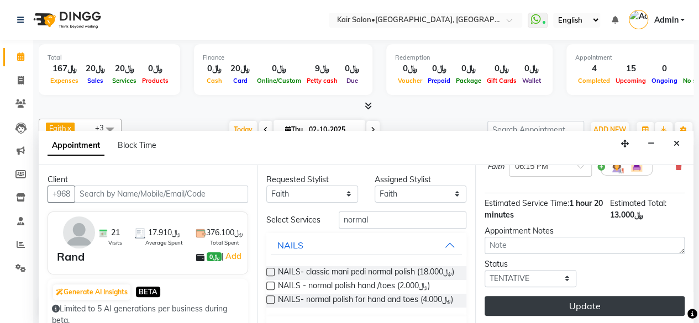
click at [576, 296] on button "Update" at bounding box center [585, 306] width 200 height 20
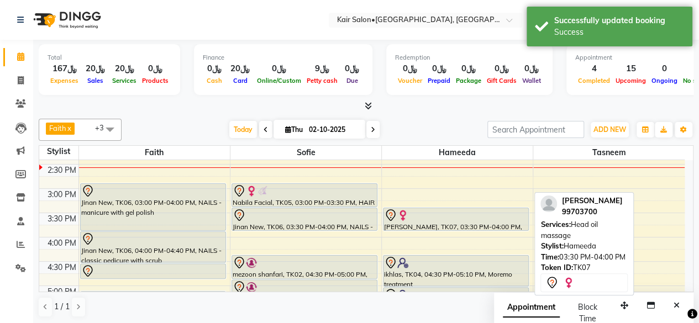
scroll to position [288, 0]
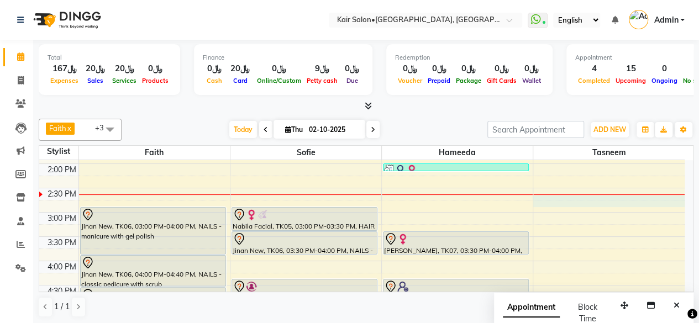
click at [607, 204] on div "8:00 AM 8:30 AM 9:00 AM 9:30 AM 10:00 AM 10:30 AM 11:00 AM 11:30 AM 12:00 PM 12…" at bounding box center [361, 260] width 645 height 777
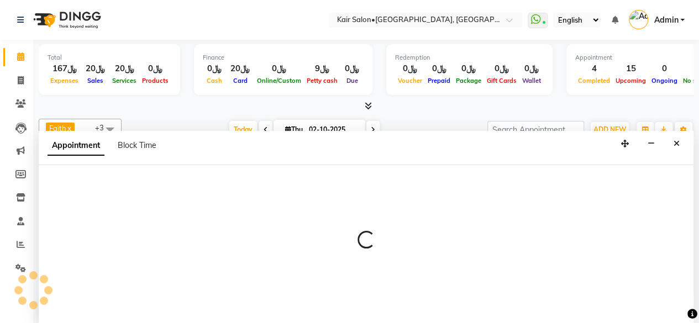
scroll to position [0, 0]
select select "90911"
select select "885"
select select "tentative"
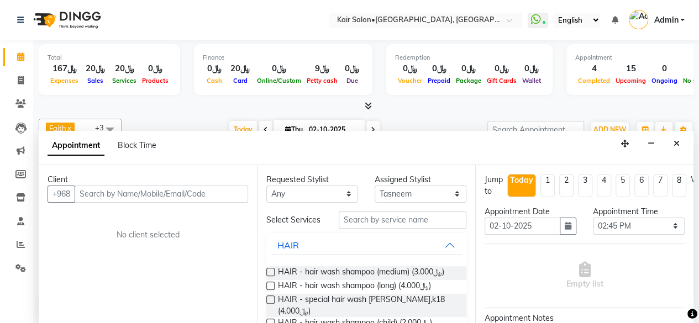
click at [638, 241] on div "Appointment Time Select 09:00 AM 09:05 AM 09:10 AM 09:15 AM 09:20 AM 09:25 AM 0…" at bounding box center [638, 225] width 108 height 38
click at [510, 227] on input "02-10-2025" at bounding box center [523, 226] width 76 height 17
click at [678, 141] on icon "Close" at bounding box center [676, 144] width 6 height 8
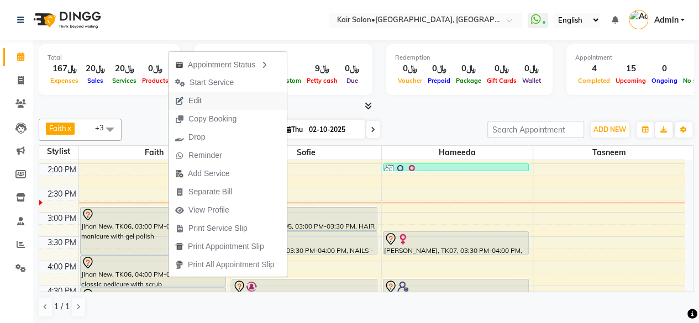
click at [206, 99] on span "Edit" at bounding box center [188, 101] width 40 height 18
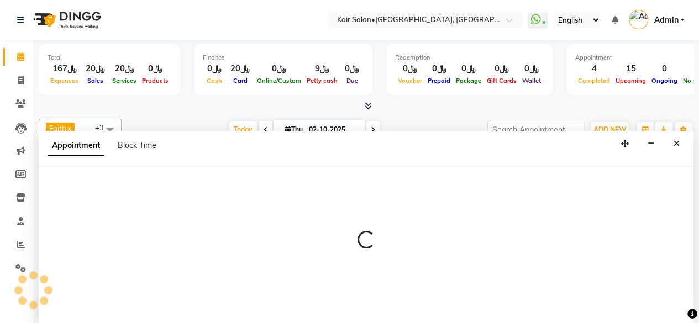
select select "tentative"
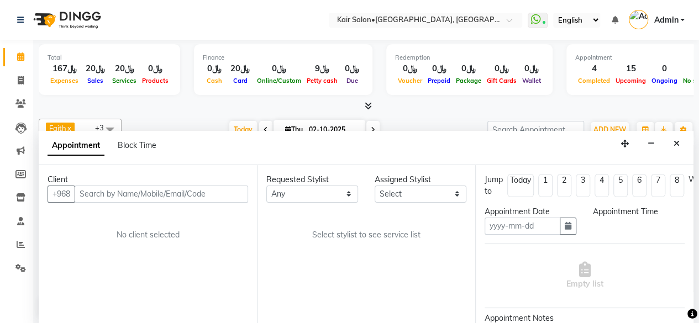
type input "02-10-2025"
select select "900"
select select "49362"
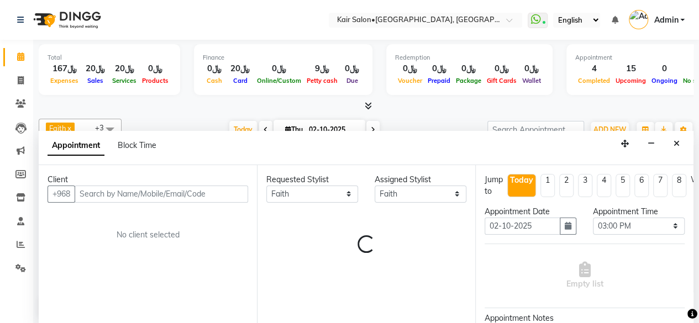
scroll to position [336, 0]
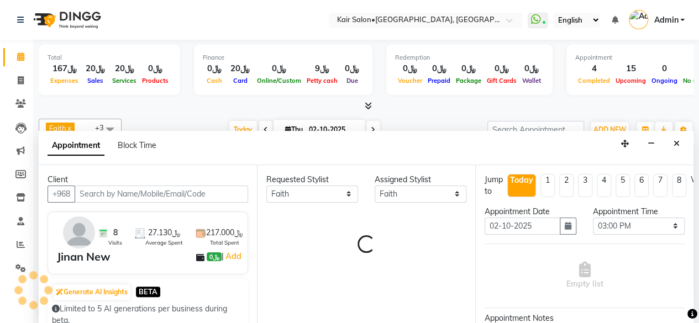
select select "3223"
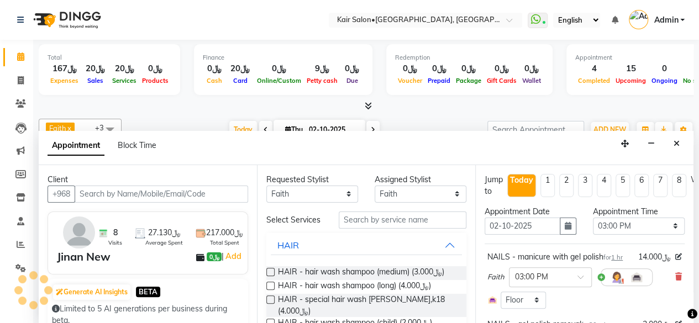
select select "3223"
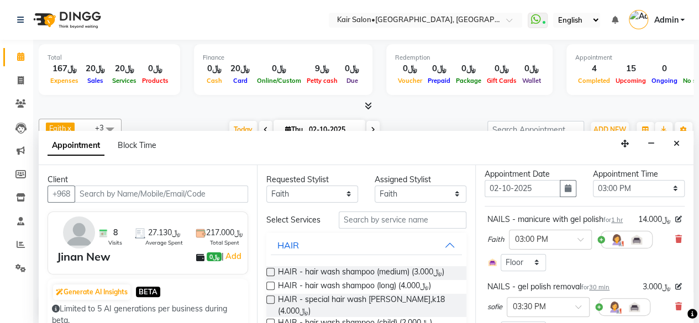
scroll to position [55, 0]
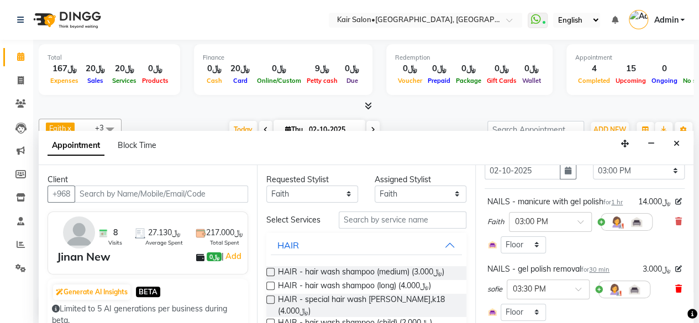
click at [675, 293] on icon at bounding box center [678, 289] width 7 height 8
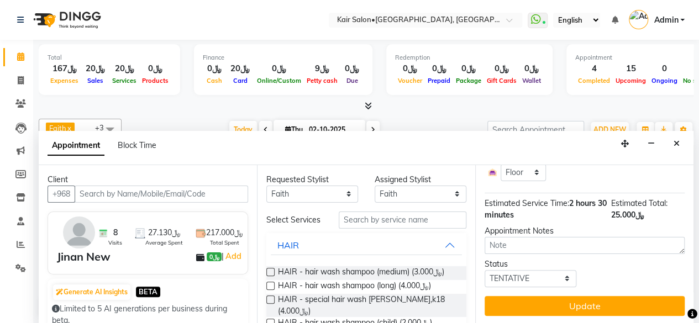
scroll to position [315, 0]
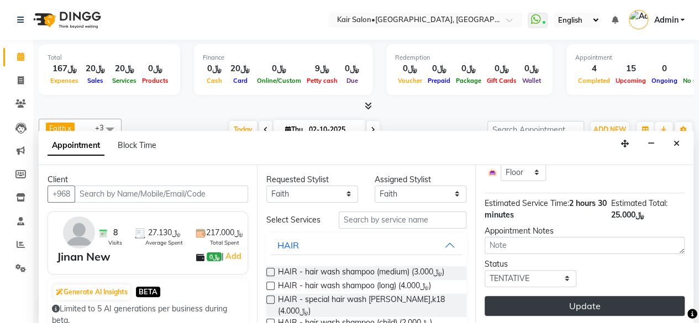
click at [616, 296] on button "Update" at bounding box center [585, 306] width 200 height 20
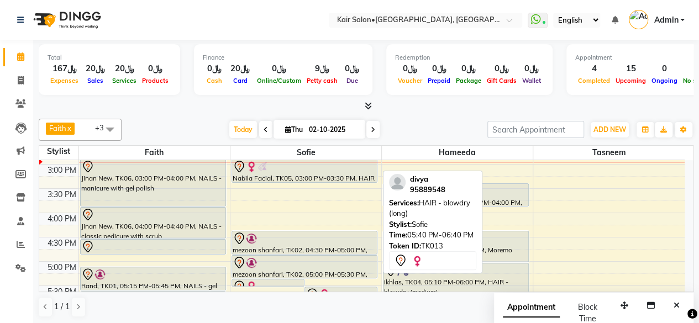
scroll to position [336, 0]
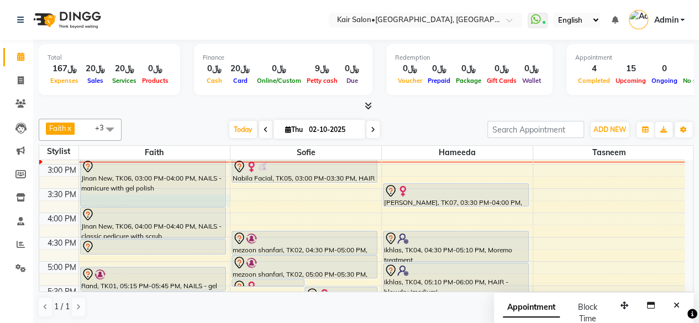
click at [176, 205] on div "Jinan New, TK06, 03:00 PM-04:00 PM, NAILS - manicure with gel polish" at bounding box center [153, 183] width 146 height 48
select select "49362"
select select "945"
select select "tentative"
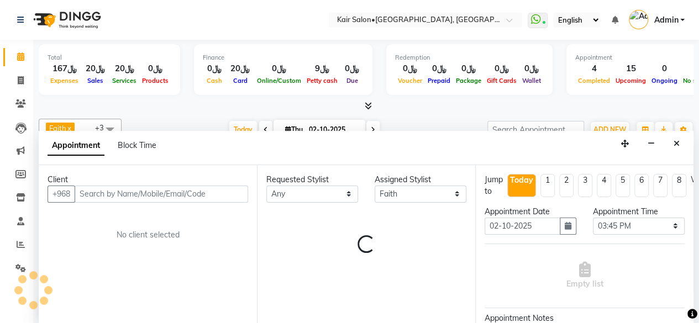
scroll to position [0, 0]
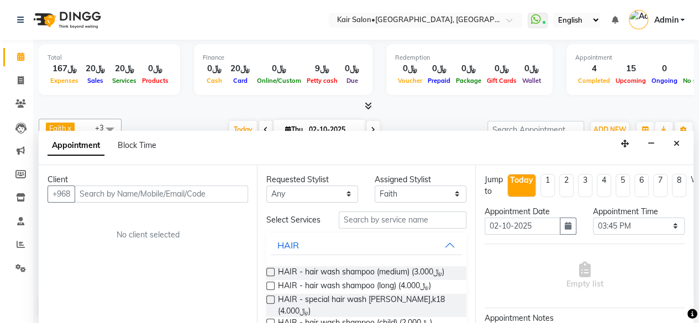
drag, startPoint x: 678, startPoint y: 144, endPoint x: 652, endPoint y: 148, distance: 26.2
click at [678, 144] on icon "Close" at bounding box center [676, 144] width 6 height 8
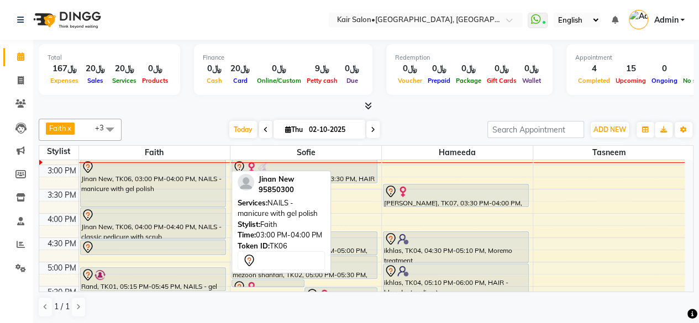
scroll to position [336, 0]
click at [183, 190] on div "Jinan New, TK06, 03:00 PM-04:00 PM, NAILS - manicure with gel polish" at bounding box center [153, 183] width 145 height 46
click at [172, 180] on div "Jinan New, TK06, 03:00 PM-04:00 PM, NAILS - manicure with gel polish" at bounding box center [153, 183] width 145 height 46
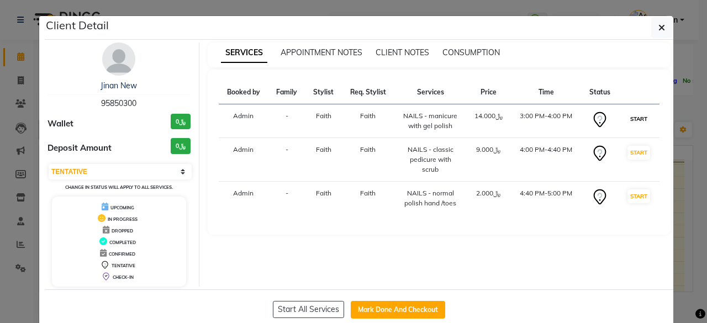
click at [631, 119] on button "START" at bounding box center [639, 119] width 23 height 14
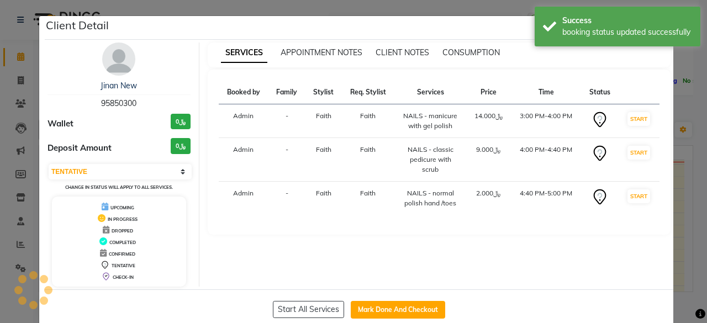
select select "select"
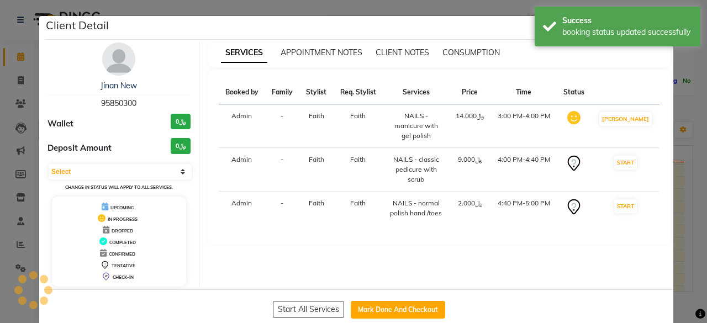
drag, startPoint x: 690, startPoint y: 108, endPoint x: 668, endPoint y: 114, distance: 22.5
click at [690, 107] on ngb-modal-window "Client Detail Jinan New 95850300 Wallet ﷼0 Deposit Amount ﷼0 Select IN SERVICE …" at bounding box center [353, 161] width 707 height 323
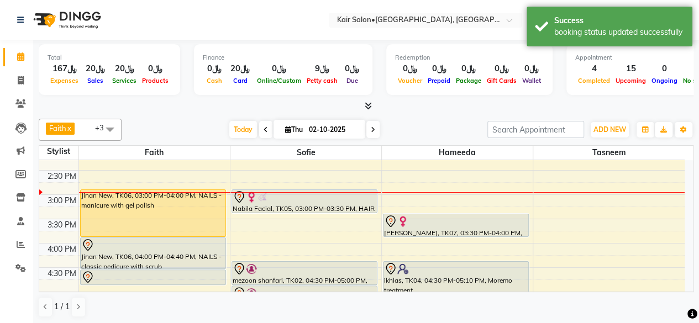
scroll to position [281, 0]
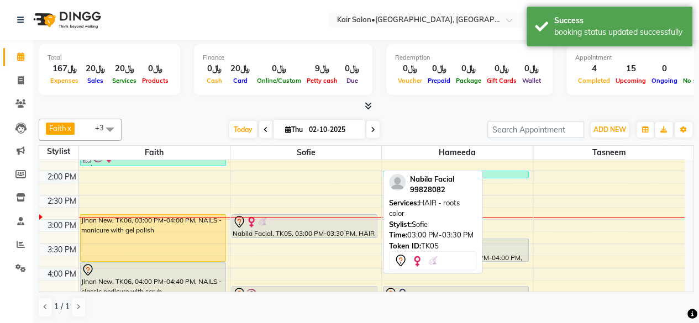
click at [321, 225] on div at bounding box center [305, 221] width 144 height 13
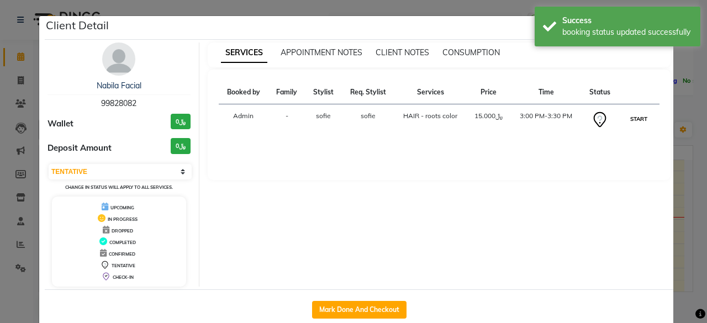
click at [635, 118] on button "START" at bounding box center [639, 119] width 23 height 14
select select "1"
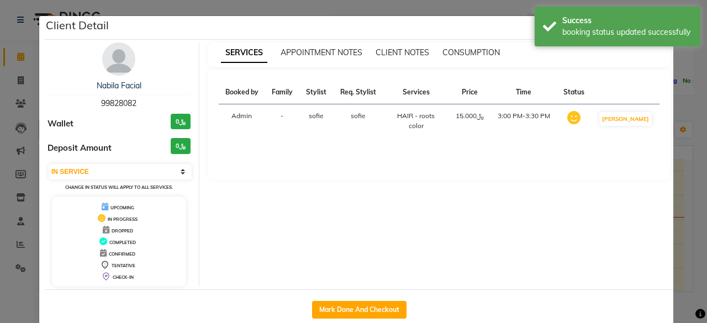
click at [677, 155] on ngb-modal-window "Client Detail Nabila Facial 99828082 Wallet ﷼0 Deposit Amount ﷼0 Select IN SERV…" at bounding box center [353, 161] width 707 height 323
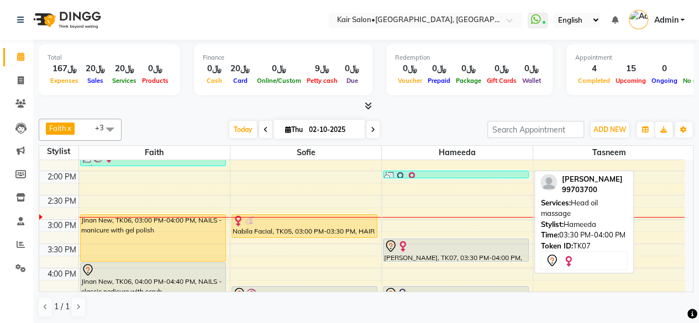
scroll to position [336, 0]
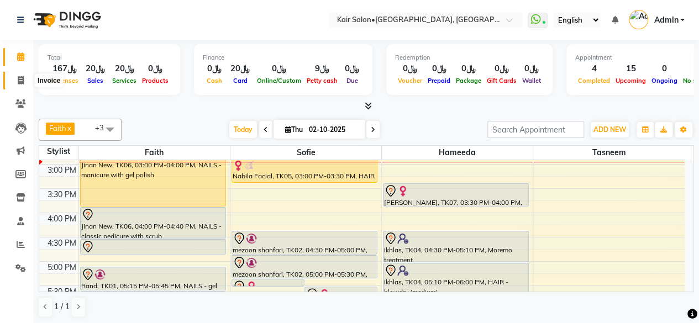
click at [23, 79] on icon at bounding box center [21, 80] width 6 height 8
select select "service"
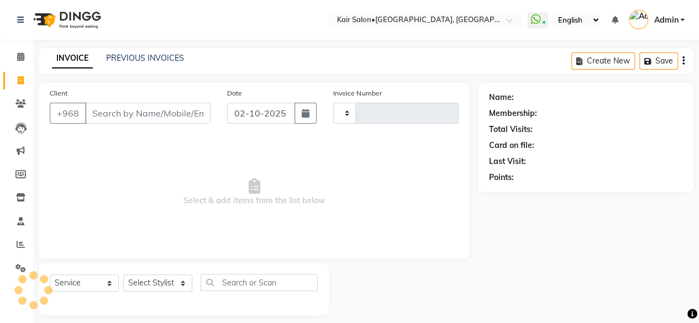
type input "1979"
select select "6490"
click at [144, 116] on input "Client" at bounding box center [147, 113] width 125 height 21
click at [136, 121] on input "Client" at bounding box center [147, 113] width 125 height 21
type input "a"
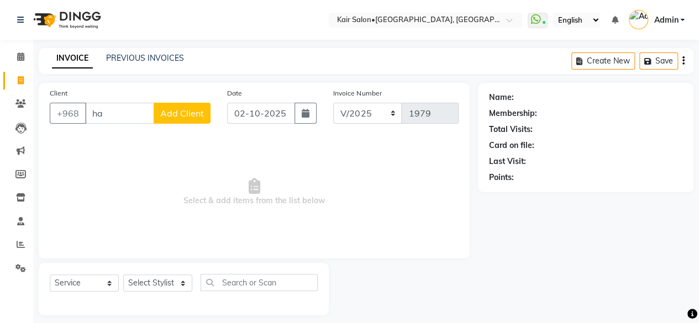
type input "h"
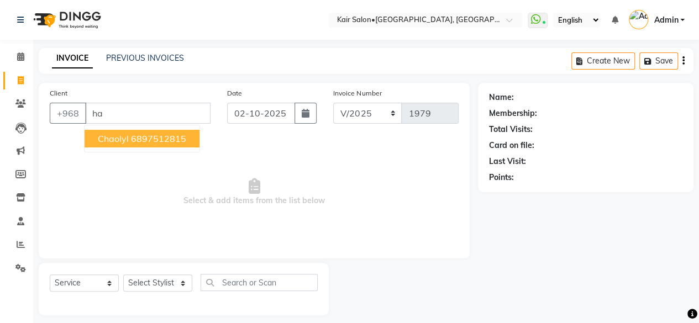
type input "h"
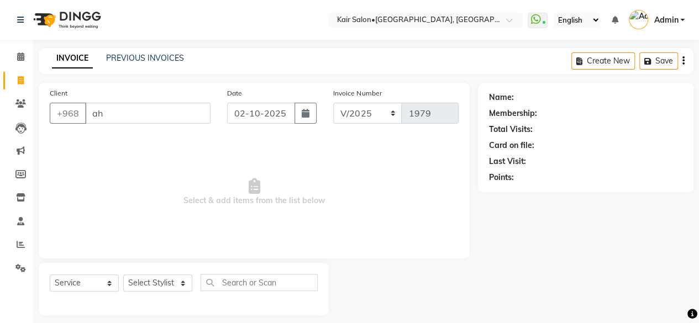
type input "a"
type input "w"
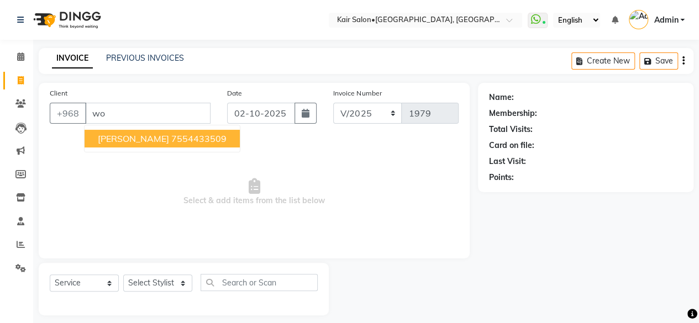
type input "w"
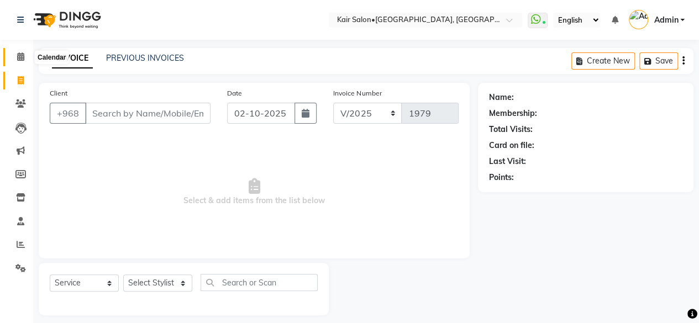
click at [19, 56] on icon at bounding box center [20, 56] width 7 height 8
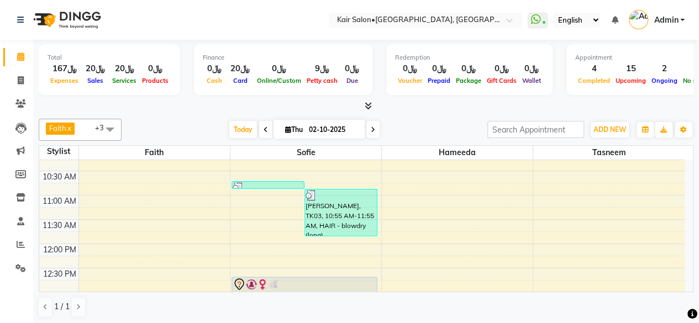
scroll to position [166, 0]
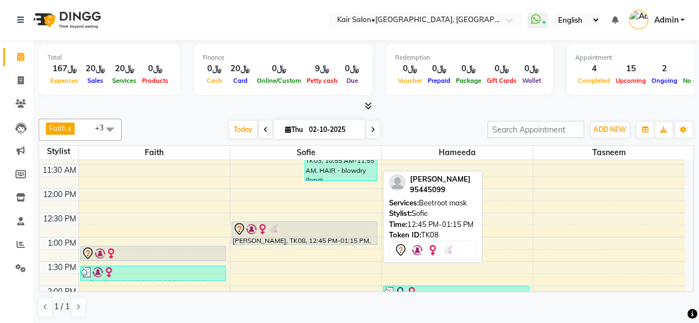
click at [325, 234] on div "[PERSON_NAME], TK08, 12:45 PM-01:15 PM, Beetroot mask" at bounding box center [304, 233] width 145 height 23
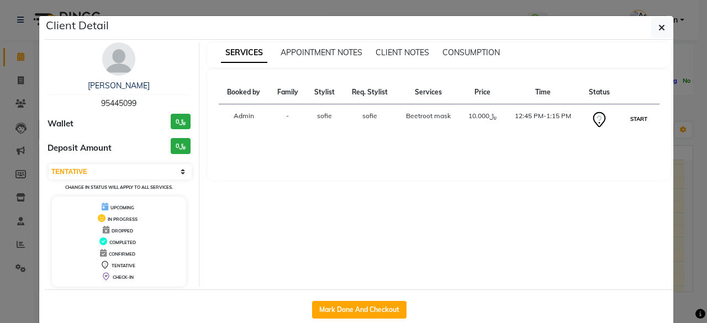
click at [643, 117] on button "START" at bounding box center [639, 119] width 23 height 14
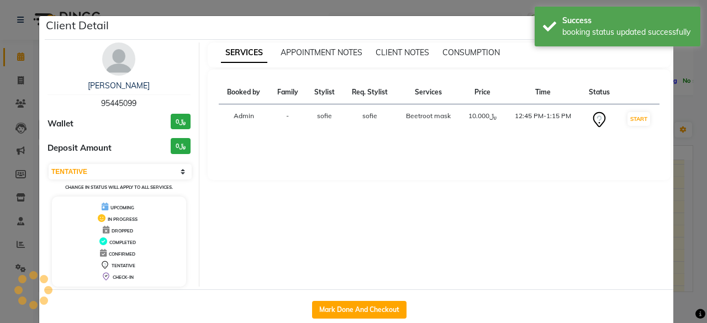
click at [678, 122] on ngb-modal-window "Client Detail Madam Buthainah Jandal 95445099 Wallet ﷼0 Deposit Amount ﷼0 Selec…" at bounding box center [353, 161] width 707 height 323
select select "1"
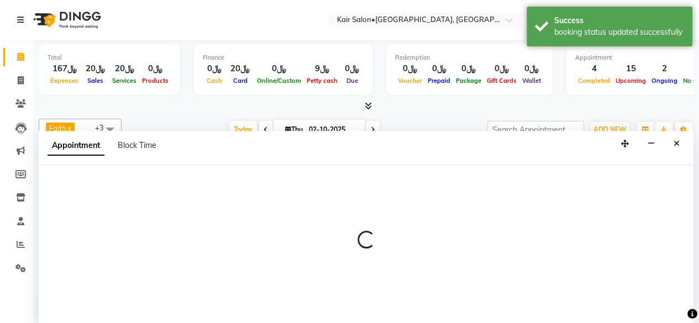
scroll to position [0, 0]
select select "90911"
select select "735"
select select "tentative"
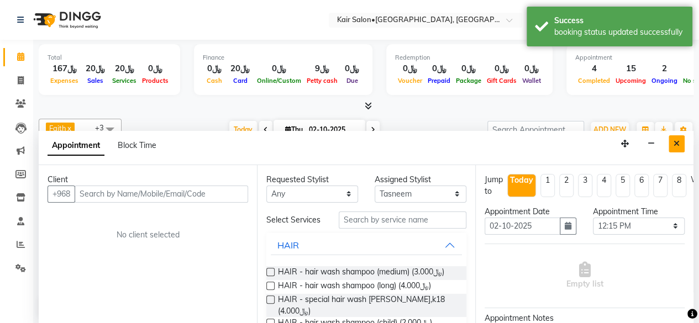
click at [678, 143] on icon "Close" at bounding box center [676, 144] width 6 height 8
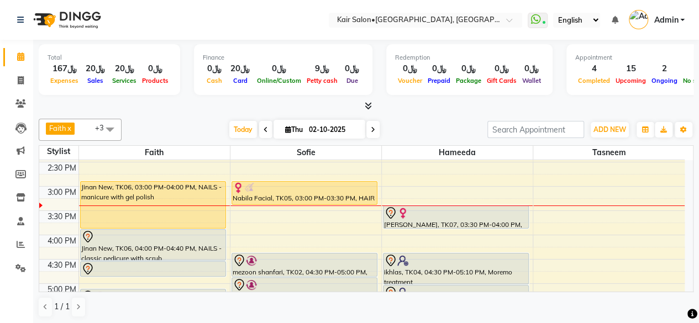
scroll to position [331, 0]
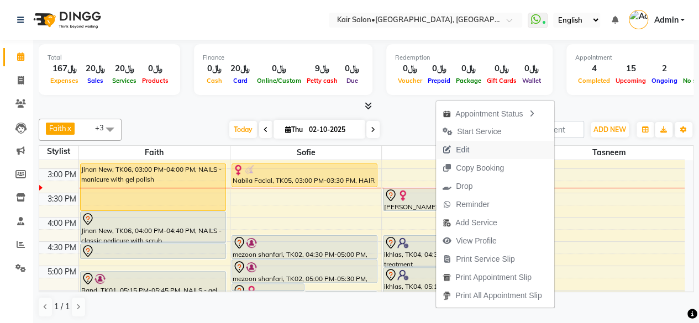
click at [462, 151] on span "Edit" at bounding box center [462, 150] width 13 height 12
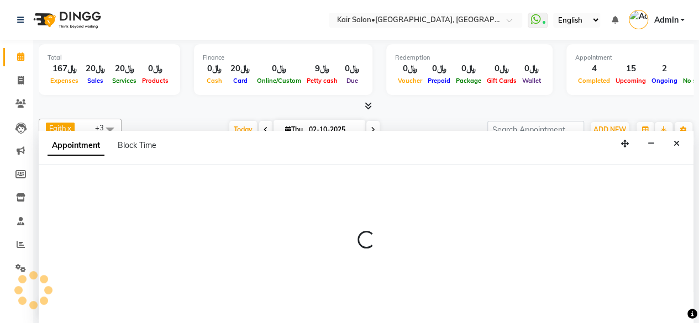
select select "tentative"
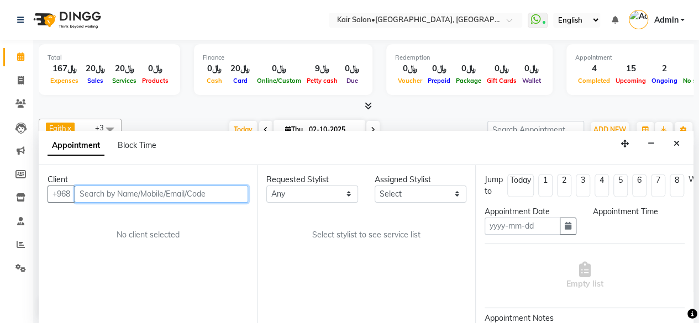
type input "02-10-2025"
select select "930"
select select "66378"
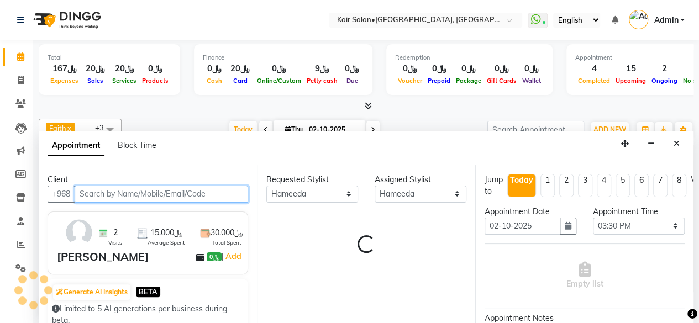
scroll to position [336, 0]
select select "3223"
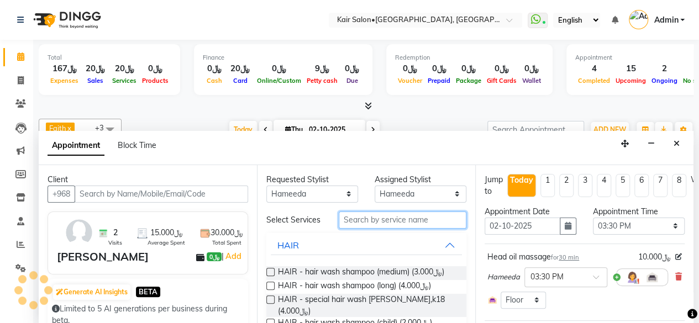
click at [360, 219] on input "text" at bounding box center [403, 220] width 128 height 17
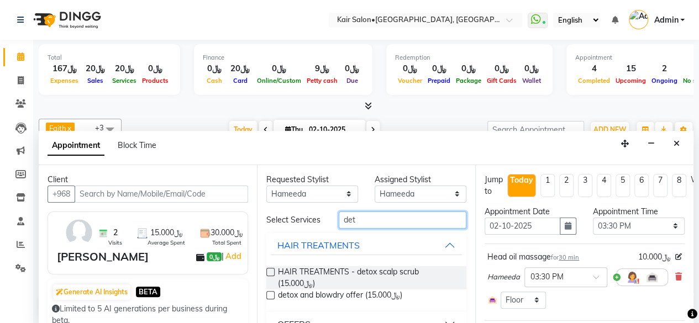
type input "det"
click at [273, 273] on label at bounding box center [270, 272] width 8 height 8
click at [273, 273] on input "checkbox" at bounding box center [269, 273] width 7 height 7
checkbox input "false"
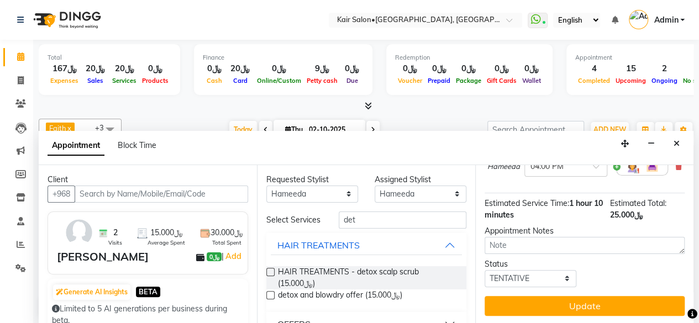
scroll to position [197, 0]
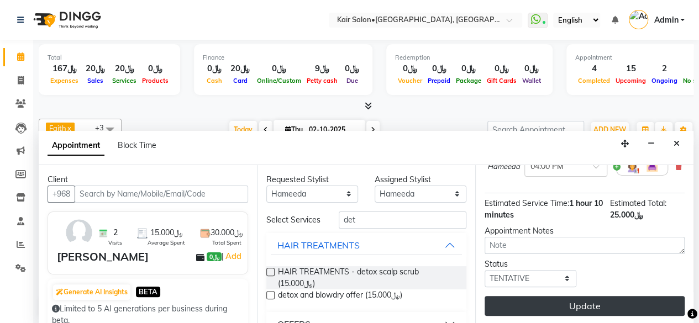
click at [578, 296] on button "Update" at bounding box center [585, 306] width 200 height 20
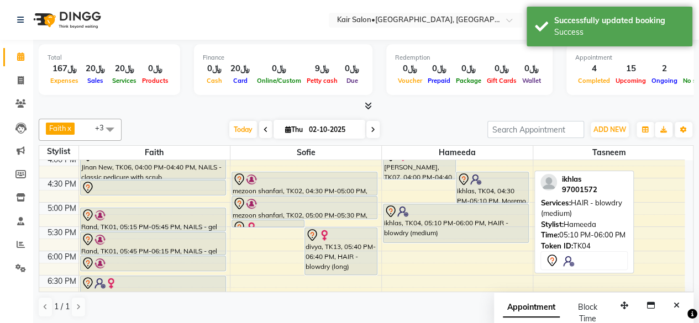
scroll to position [391, 0]
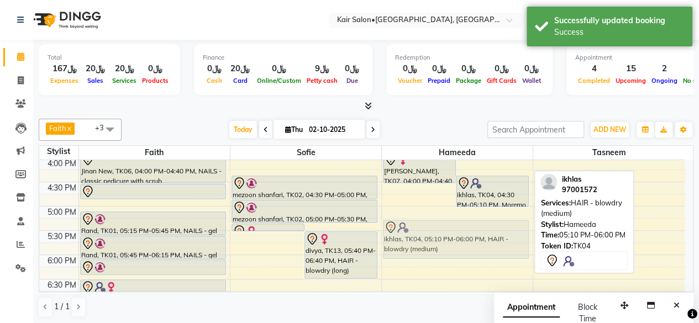
drag, startPoint x: 454, startPoint y: 227, endPoint x: 454, endPoint y: 233, distance: 6.1
click at [454, 233] on div "Ghaliya Al lamki, TK07, 04:00 PM-04:40 PM, HAIR TREATMENTS - detox scalp scrub …" at bounding box center [457, 157] width 151 height 777
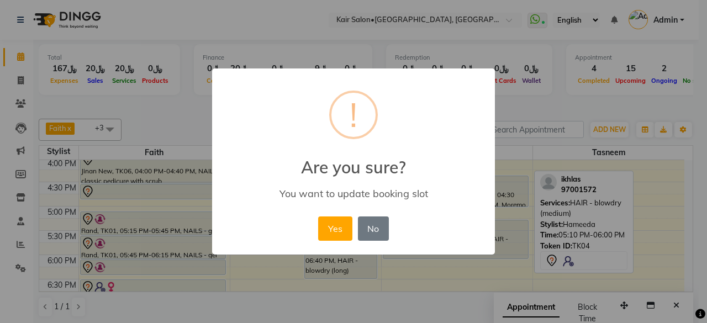
click at [331, 224] on button "Yes" at bounding box center [335, 229] width 34 height 24
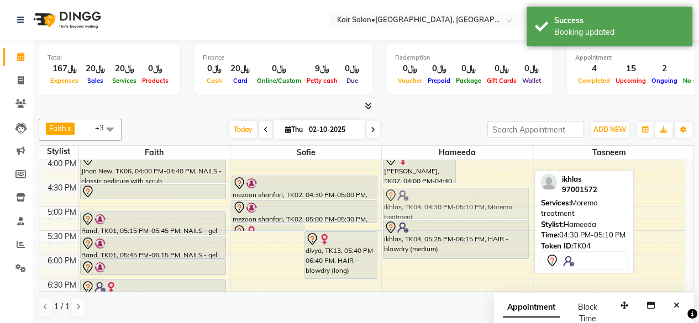
drag, startPoint x: 493, startPoint y: 192, endPoint x: 472, endPoint y: 200, distance: 22.1
click at [472, 200] on div "Ghaliya Al lamki, TK07, 04:00 PM-04:40 PM, HAIR TREATMENTS - detox scalp scrub …" at bounding box center [457, 157] width 151 height 777
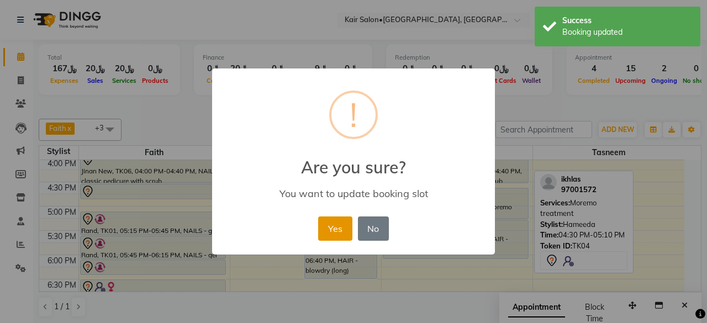
click at [339, 222] on button "Yes" at bounding box center [335, 229] width 34 height 24
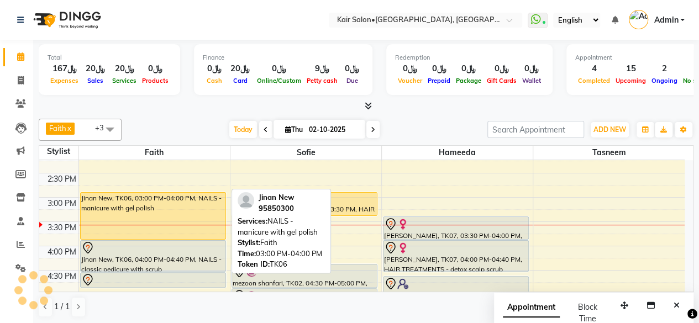
scroll to position [281, 0]
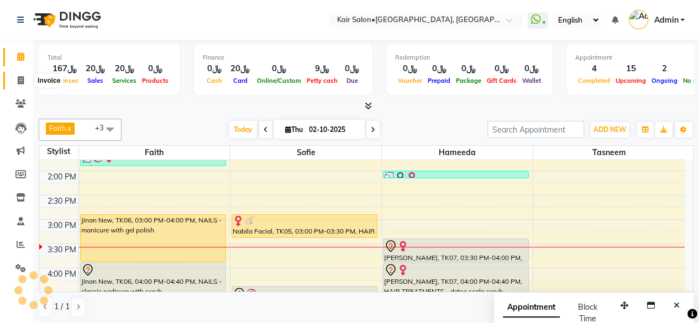
click at [20, 83] on icon at bounding box center [21, 80] width 6 height 8
select select "service"
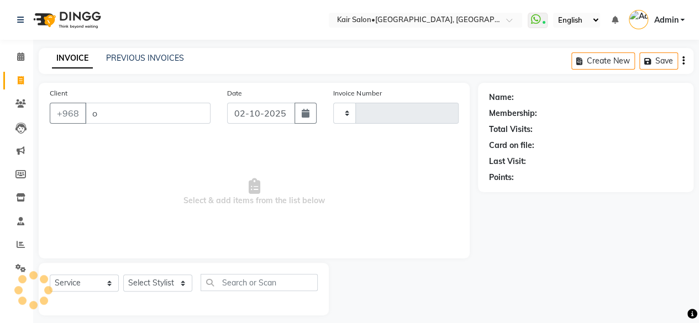
type input "oh"
type input "1979"
type input "oho"
select select "6490"
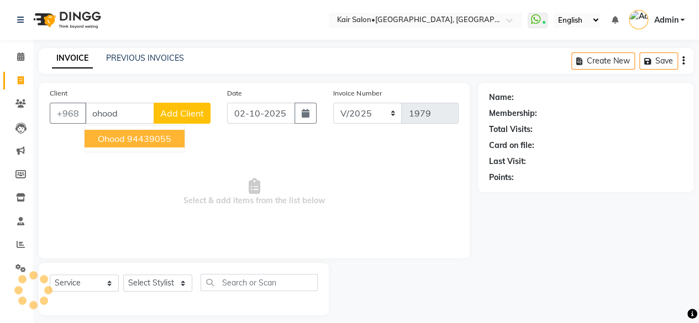
click at [139, 140] on ngb-highlight "94439055" at bounding box center [149, 138] width 44 height 11
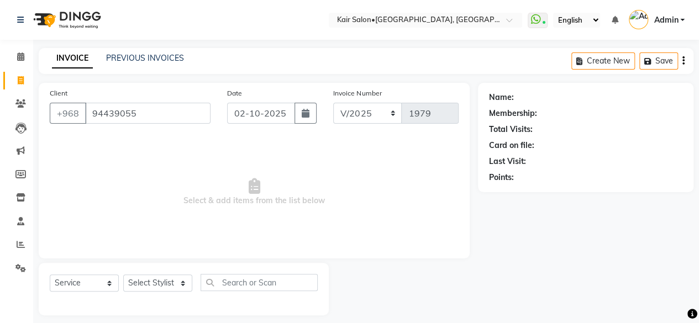
type input "94439055"
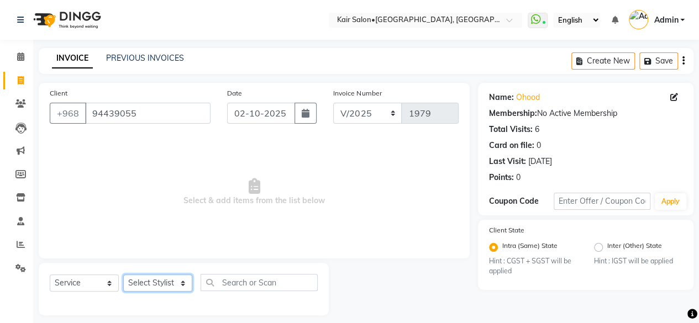
click at [181, 285] on select "Select Stylist Faith HABSATBEE SHAHULHAMEED Hameeda Kairs staffs Madam Alia Tay…" at bounding box center [157, 283] width 69 height 17
select select "66378"
click at [123, 275] on select "Select Stylist Faith HABSATBEE SHAHULHAMEED Hameeda Kairs staffs Madam Alia Tay…" at bounding box center [157, 283] width 69 height 17
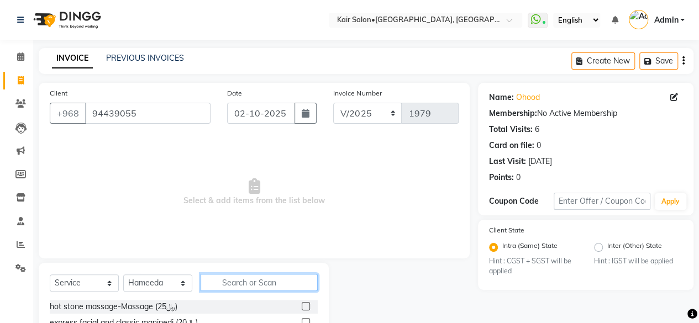
click at [247, 282] on input "text" at bounding box center [259, 282] width 117 height 17
type input "eyebrow"
click at [302, 307] on label at bounding box center [306, 306] width 8 height 8
click at [302, 307] on input "checkbox" at bounding box center [305, 306] width 7 height 7
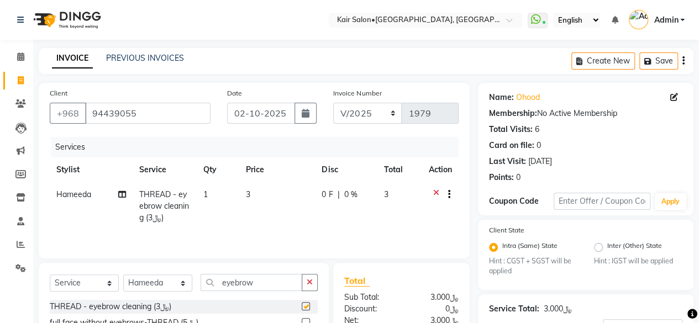
checkbox input "false"
click at [267, 282] on input "eyebrow" at bounding box center [252, 282] width 102 height 17
type input "e"
type input "upperlip"
click at [306, 307] on label at bounding box center [306, 306] width 8 height 8
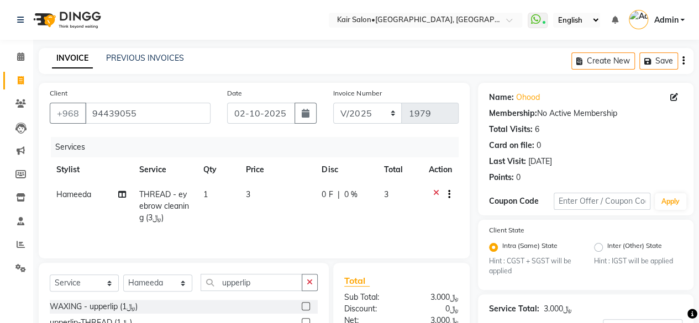
click at [306, 307] on input "checkbox" at bounding box center [305, 306] width 7 height 7
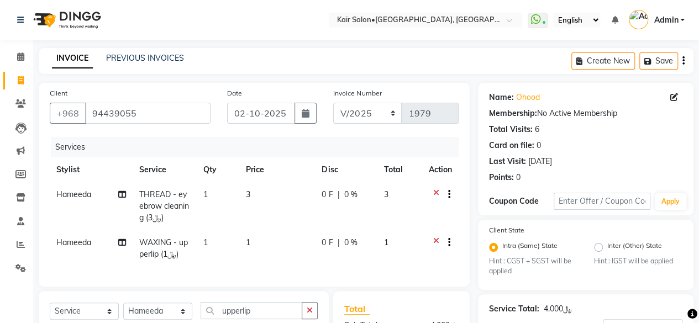
checkbox input "false"
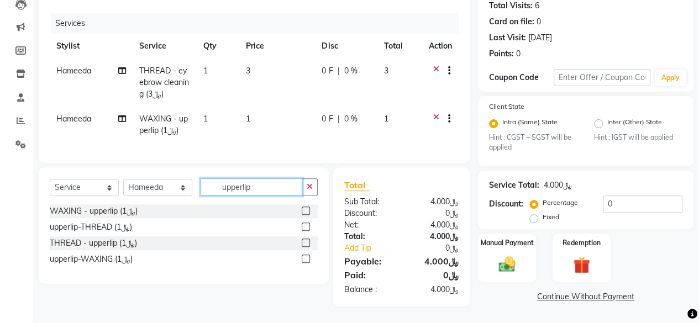
click at [274, 189] on input "upperlip" at bounding box center [252, 186] width 102 height 17
type input "u"
type input "chin"
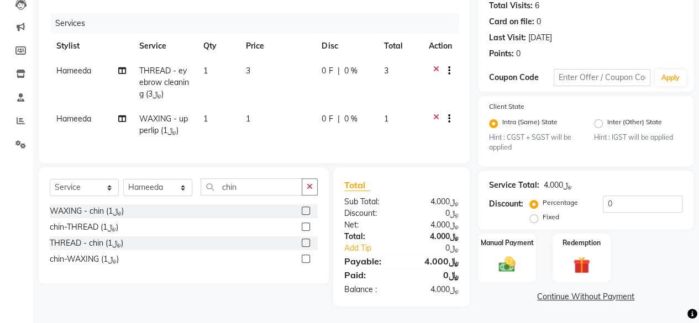
click at [307, 227] on label at bounding box center [306, 227] width 8 height 8
click at [307, 227] on input "checkbox" at bounding box center [305, 227] width 7 height 7
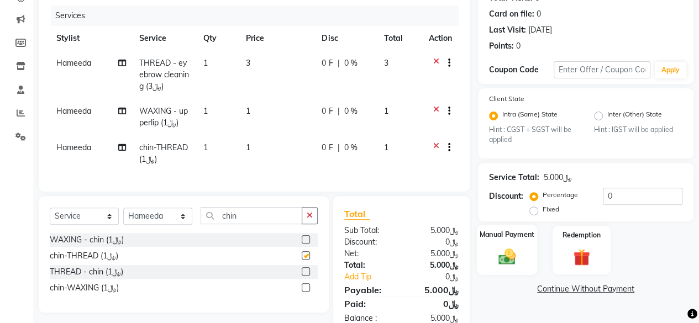
checkbox input "false"
click at [503, 260] on img at bounding box center [507, 257] width 28 height 20
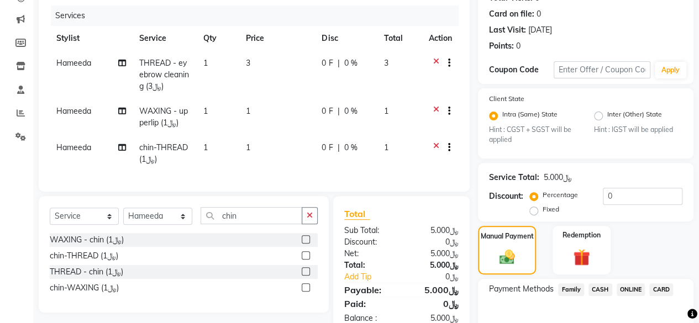
click at [600, 290] on span "CASH" at bounding box center [600, 289] width 24 height 13
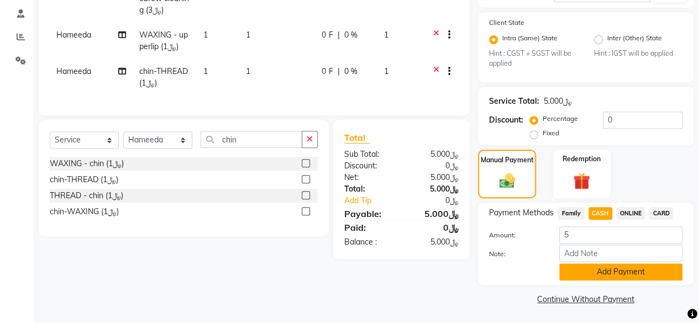
click at [584, 273] on button "Add Payment" at bounding box center [620, 272] width 123 height 17
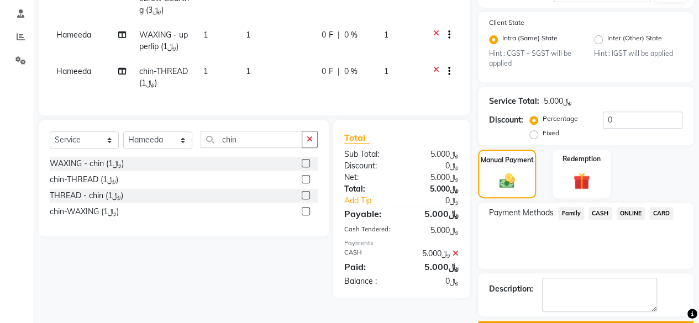
scroll to position [238, 0]
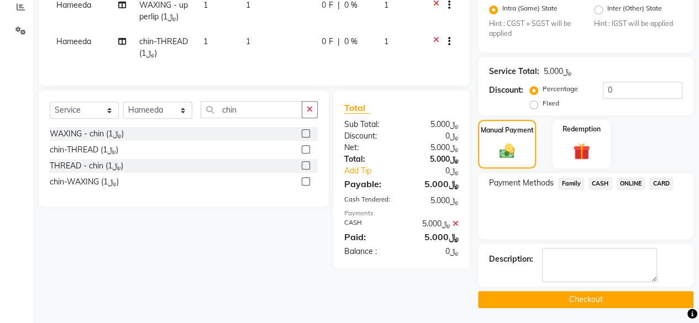
click at [575, 293] on button "Checkout" at bounding box center [585, 299] width 215 height 17
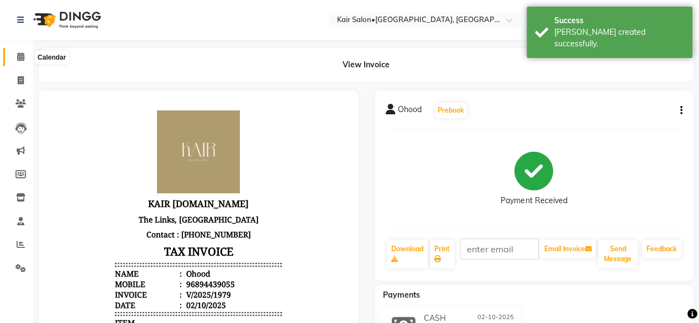
click at [19, 58] on icon at bounding box center [20, 56] width 7 height 8
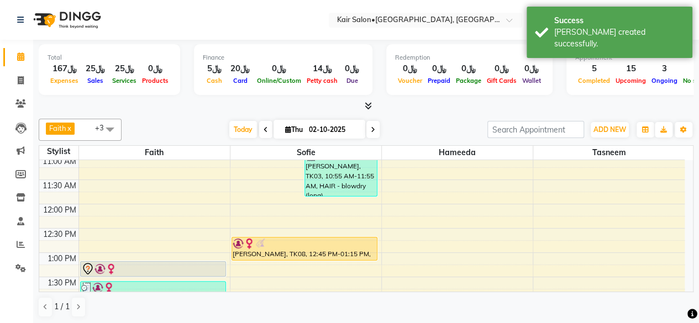
scroll to position [166, 0]
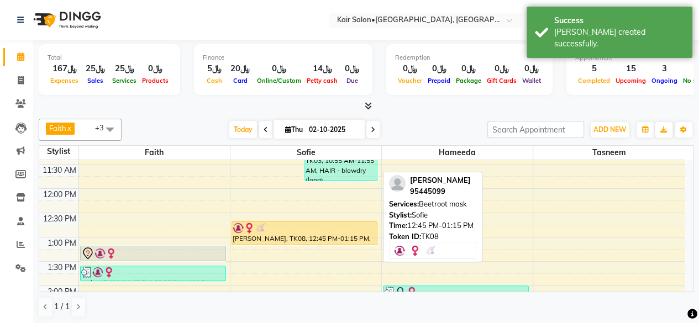
click at [349, 232] on div "[PERSON_NAME], TK08, 12:45 PM-01:15 PM, Beetroot mask" at bounding box center [304, 233] width 145 height 23
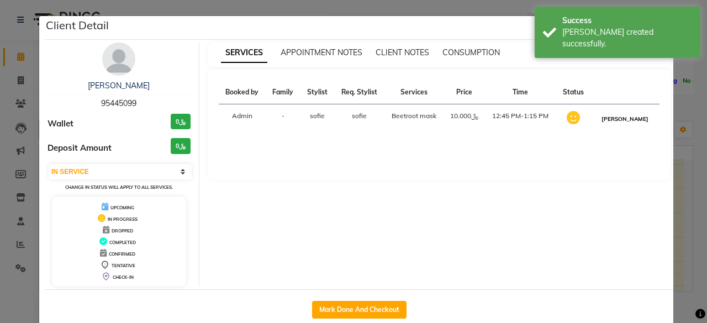
click at [623, 114] on button "MARK DONE" at bounding box center [625, 119] width 52 height 14
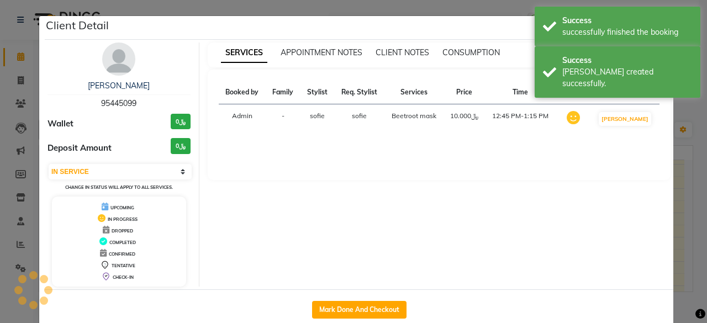
select select "3"
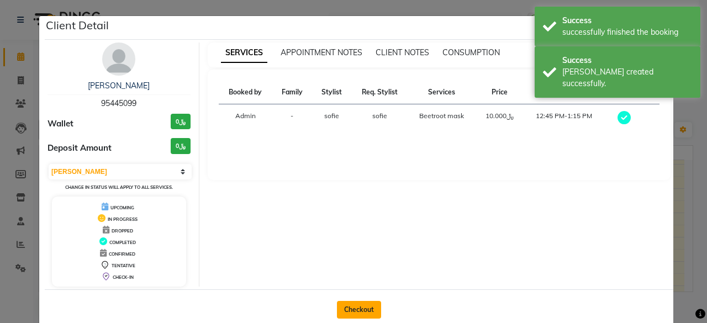
click at [351, 309] on button "Checkout" at bounding box center [359, 310] width 44 height 18
select select "service"
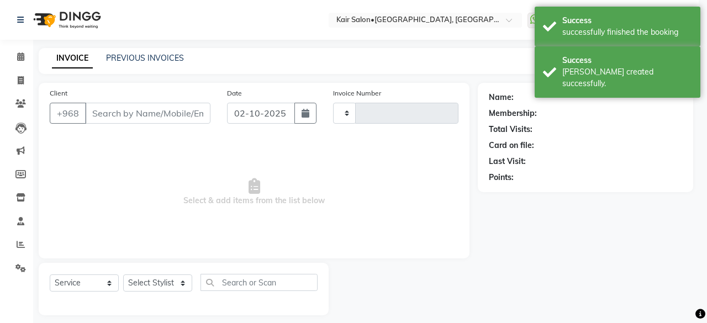
type input "1980"
select select "6490"
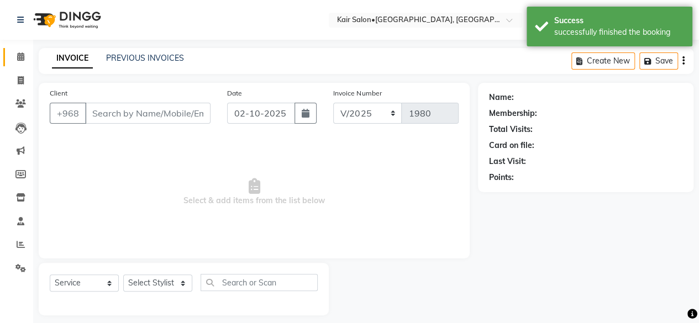
type input "95445099"
select select "58893"
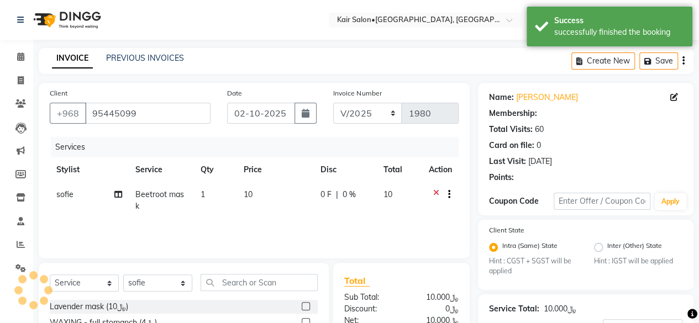
click at [267, 189] on td "10" at bounding box center [275, 200] width 77 height 36
select select "58893"
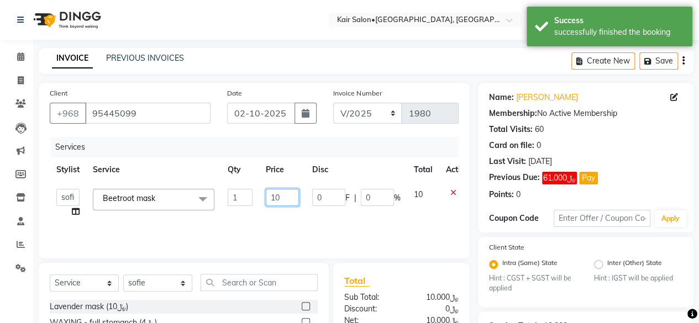
click at [285, 195] on input "10" at bounding box center [282, 197] width 33 height 17
type input "1"
type input "0"
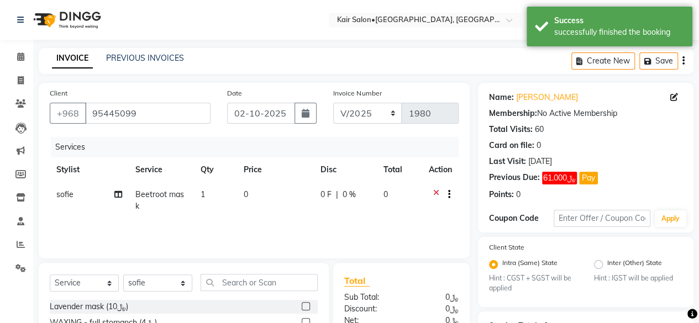
click at [408, 260] on div "Client +968 95445099 Date 02-10-2025 Invoice Number V/2025 V/2025-26 1980 Servi…" at bounding box center [253, 264] width 447 height 363
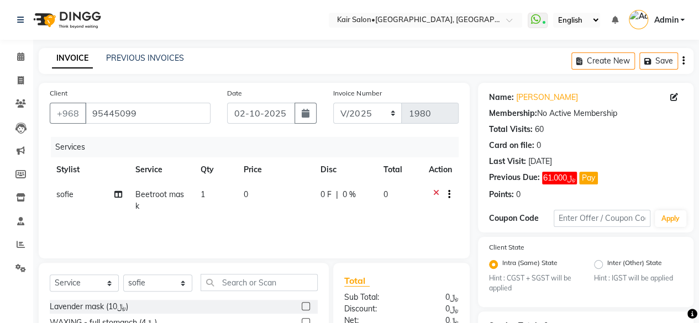
scroll to position [138, 0]
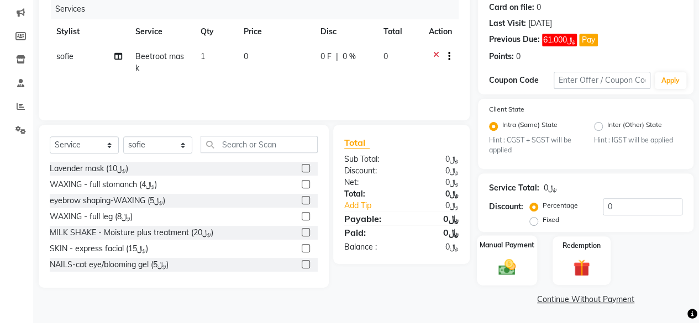
click at [505, 266] on img at bounding box center [507, 267] width 28 height 20
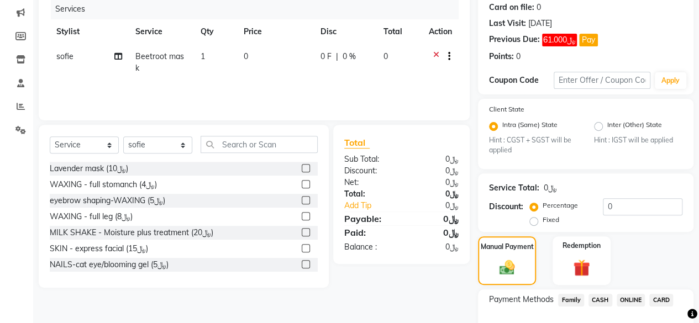
click at [666, 299] on span "CARD" at bounding box center [661, 300] width 24 height 13
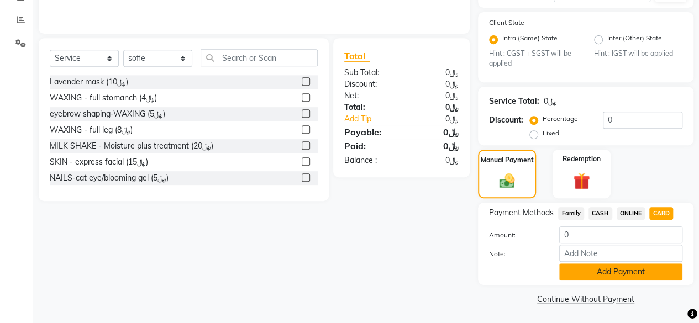
click at [589, 270] on button "Add Payment" at bounding box center [620, 272] width 123 height 17
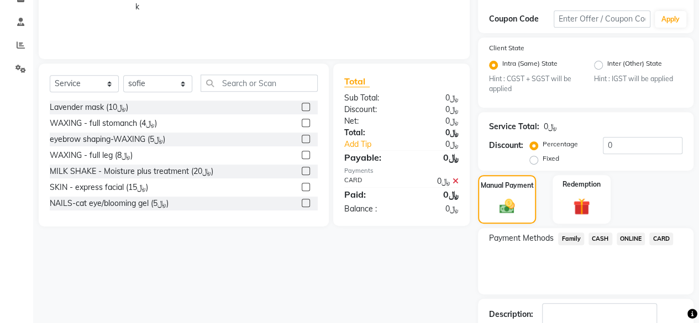
scroll to position [255, 0]
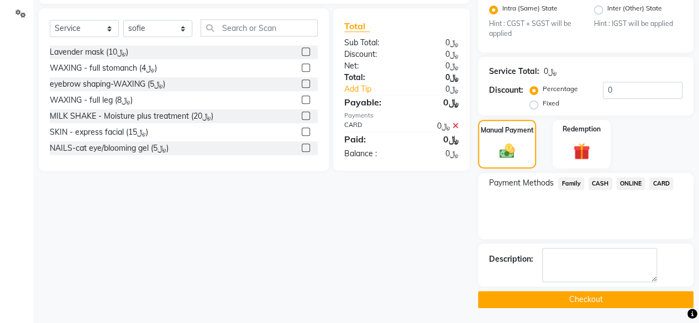
click at [577, 301] on button "Checkout" at bounding box center [585, 299] width 215 height 17
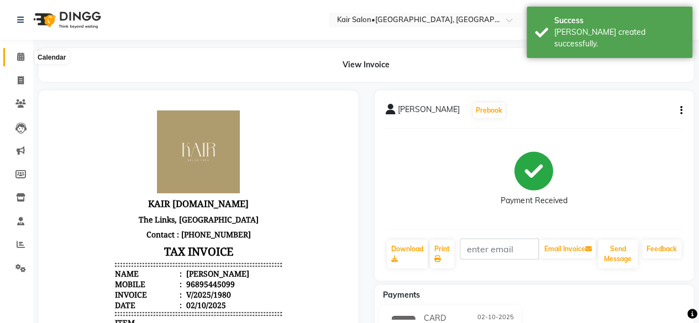
click at [20, 58] on icon at bounding box center [20, 56] width 7 height 8
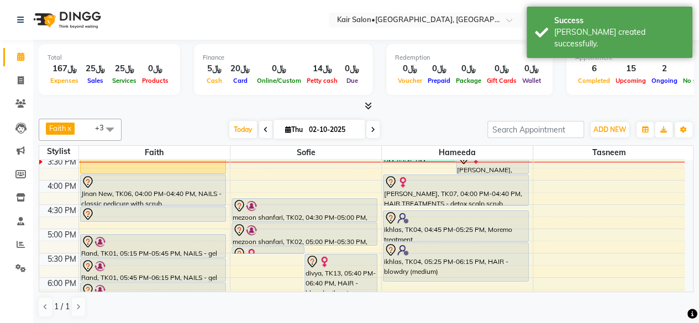
scroll to position [336, 0]
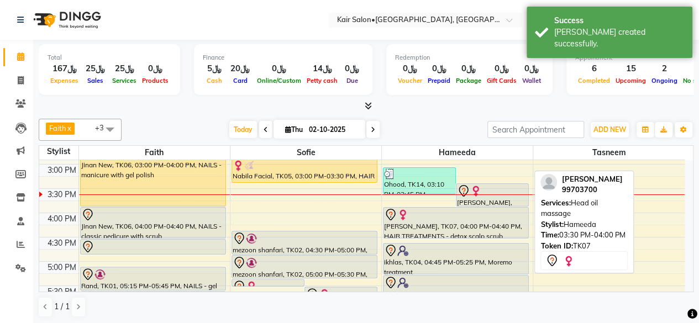
click at [491, 198] on div "[PERSON_NAME], TK07, 03:30 PM-04:00 PM, Head oil massage" at bounding box center [492, 195] width 72 height 22
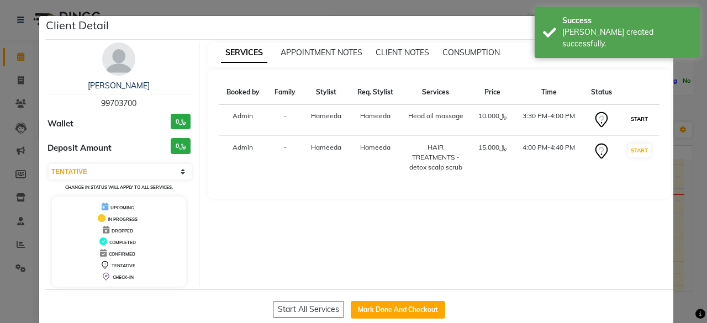
click at [629, 117] on button "START" at bounding box center [639, 119] width 23 height 14
select select "select"
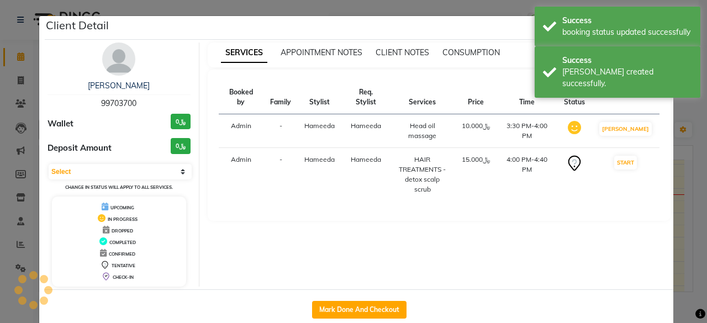
click at [677, 136] on ngb-modal-window "Client Detail Ghaliya Al lamki 99703700 Wallet ﷼0 Deposit Amount ﷼0 Select IN S…" at bounding box center [353, 161] width 707 height 323
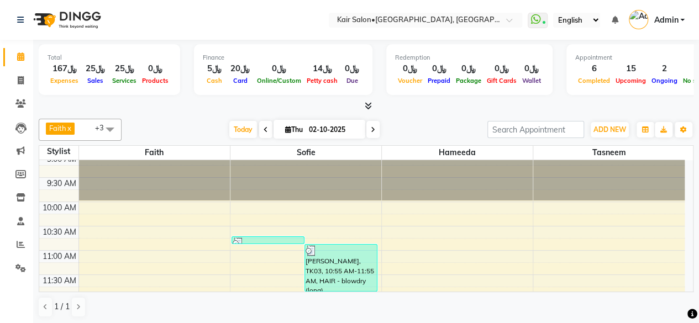
scroll to position [0, 0]
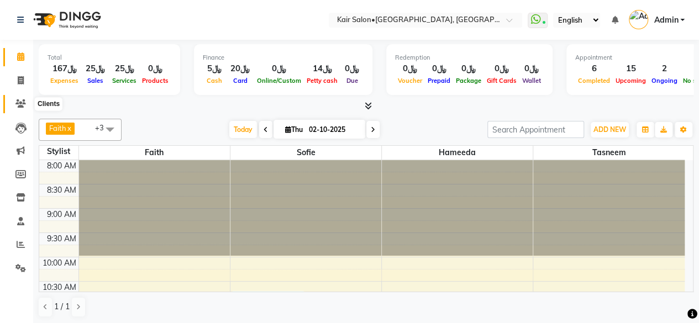
click at [21, 101] on icon at bounding box center [20, 103] width 10 height 8
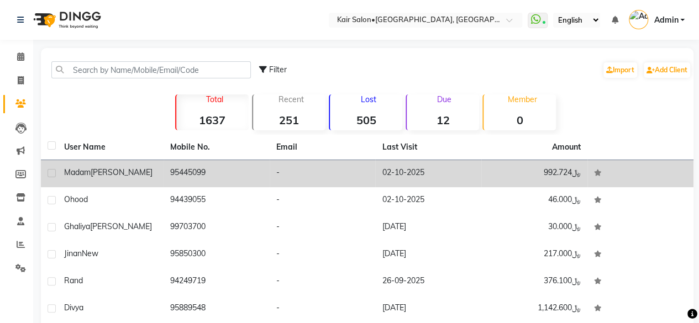
click at [559, 176] on td "﷼992.724" at bounding box center [534, 173] width 106 height 27
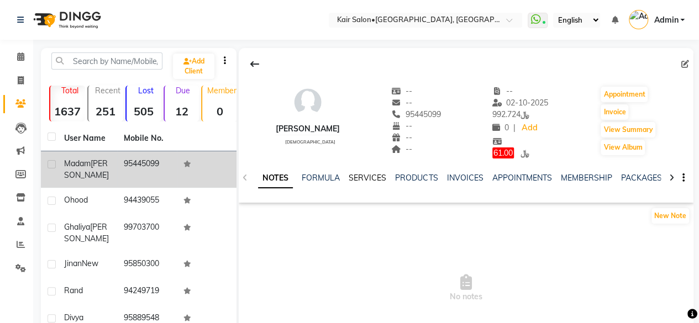
click at [360, 177] on link "SERVICES" at bounding box center [368, 178] width 38 height 10
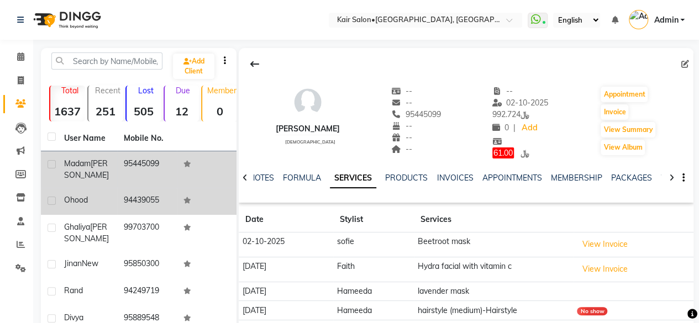
click at [124, 208] on td "94439055" at bounding box center [147, 201] width 60 height 27
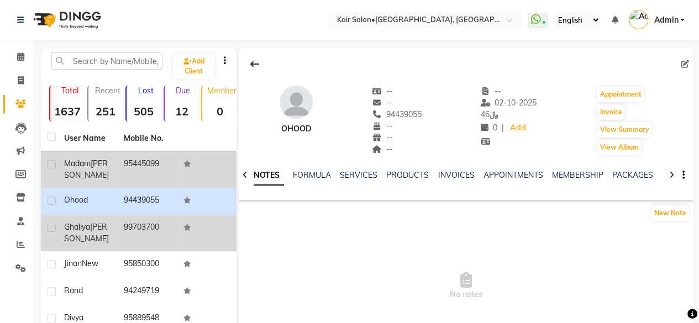
click at [97, 238] on span "Al lamki" at bounding box center [86, 233] width 45 height 22
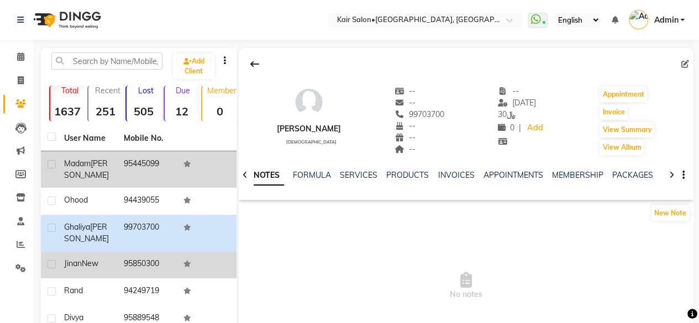
click at [93, 268] on span "New" at bounding box center [90, 264] width 17 height 10
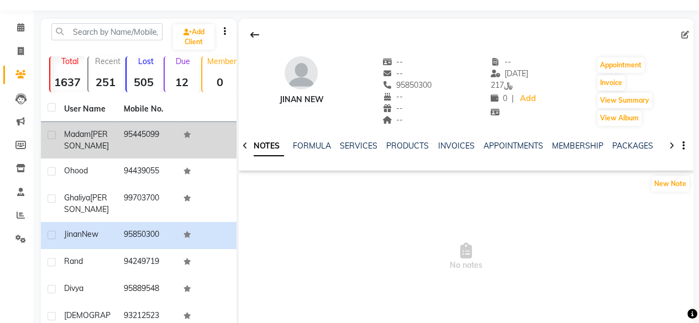
scroll to position [195, 0]
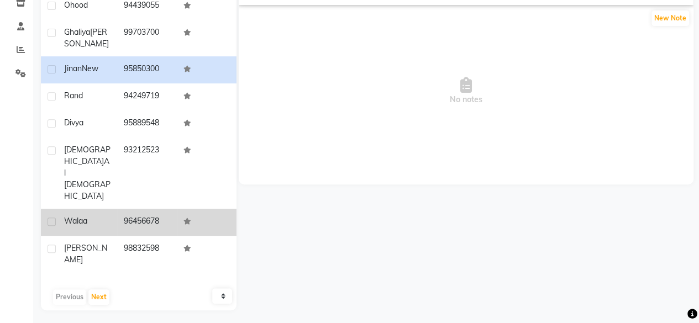
click at [123, 209] on td "96456678" at bounding box center [147, 222] width 60 height 27
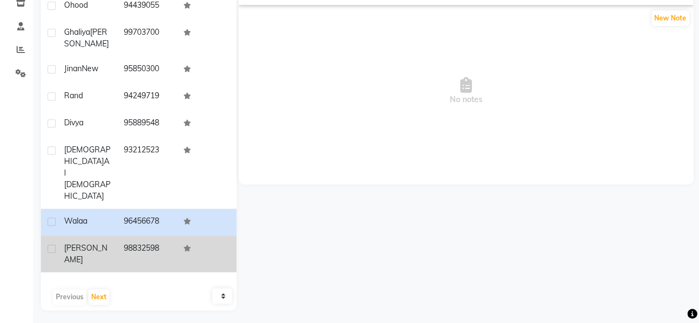
click at [125, 236] on td "98832598" at bounding box center [147, 254] width 60 height 36
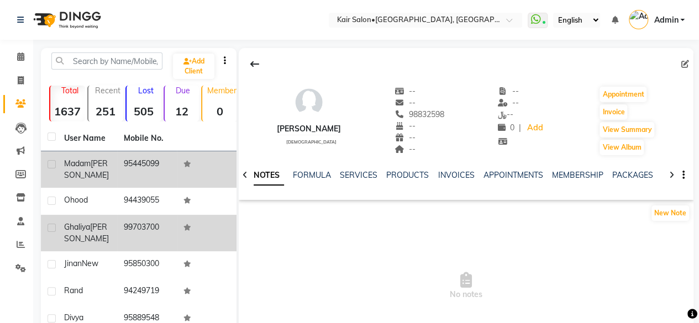
scroll to position [55, 0]
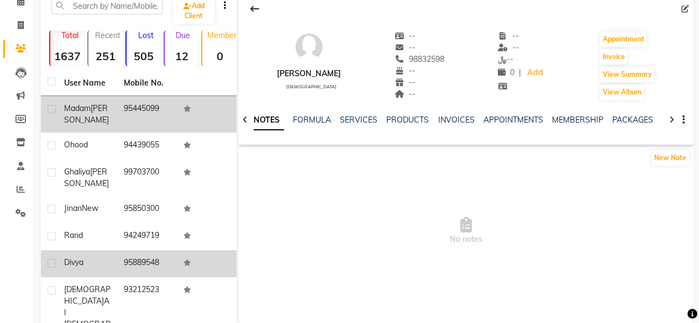
click at [126, 268] on td "95889548" at bounding box center [147, 263] width 60 height 27
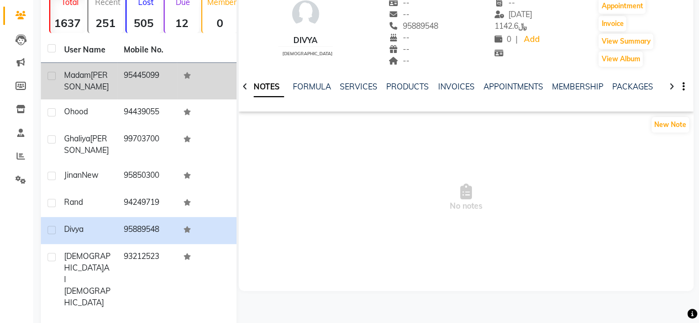
scroll to position [166, 0]
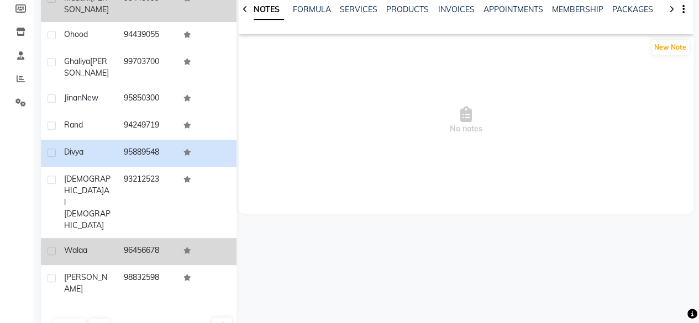
click at [131, 238] on td "96456678" at bounding box center [147, 251] width 60 height 27
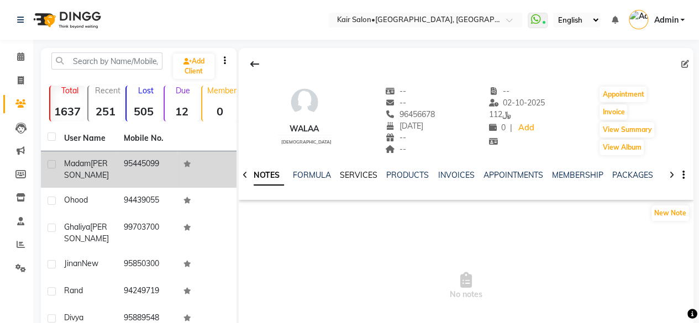
click at [353, 175] on link "SERVICES" at bounding box center [359, 175] width 38 height 10
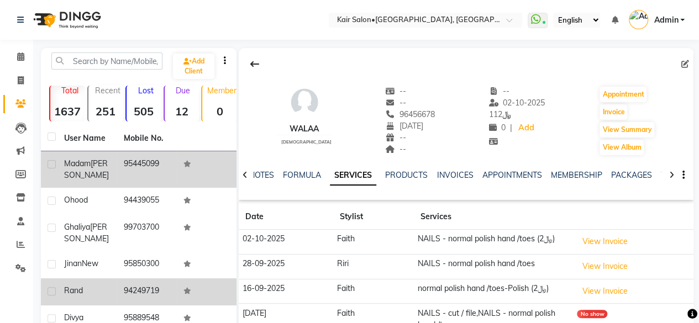
click at [78, 296] on span "Rand" at bounding box center [73, 291] width 19 height 10
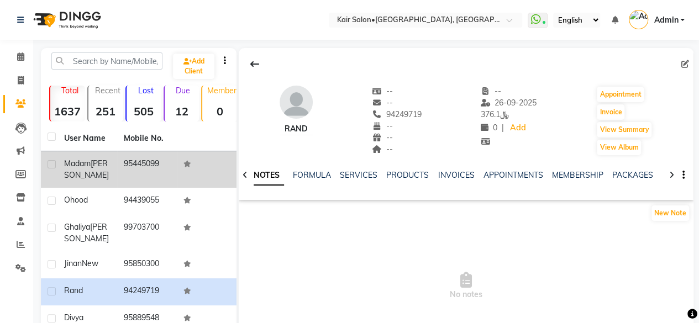
scroll to position [166, 0]
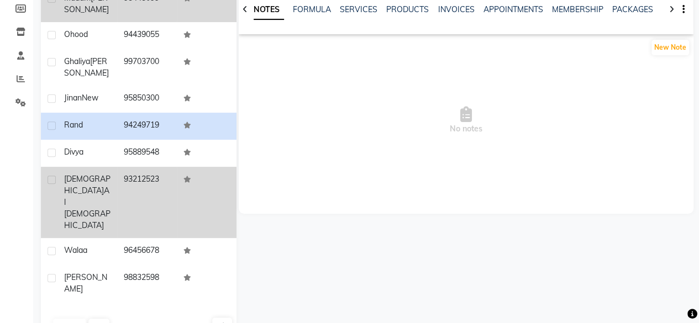
click at [88, 194] on span "al shanfari" at bounding box center [87, 208] width 46 height 45
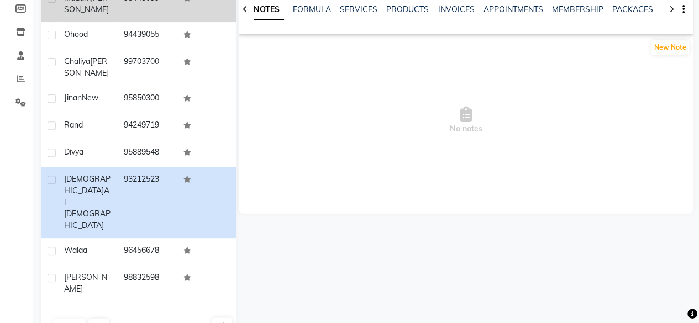
scroll to position [195, 0]
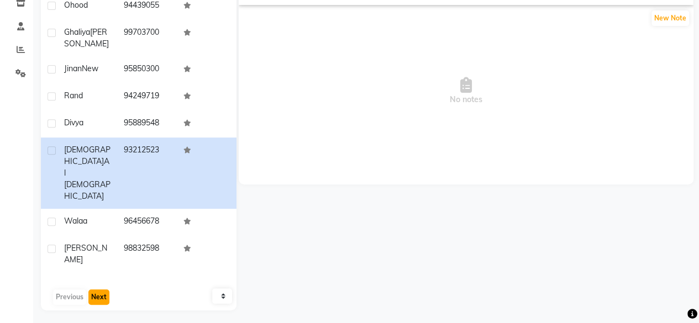
click at [97, 292] on button "Next" at bounding box center [98, 296] width 21 height 15
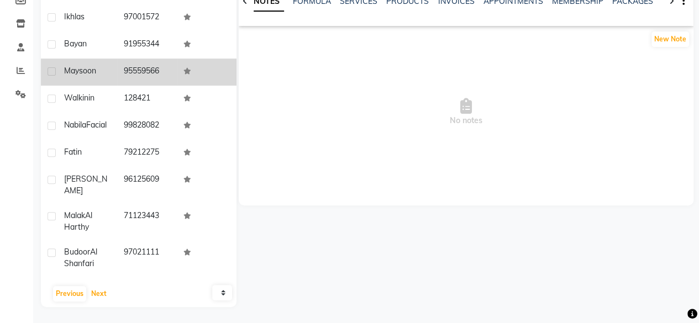
scroll to position [0, 0]
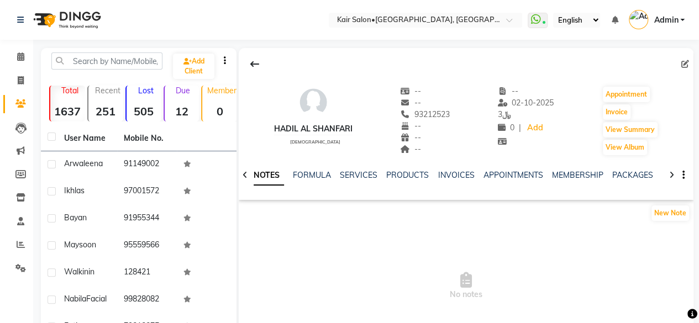
click at [71, 112] on strong "1637" at bounding box center [67, 111] width 35 height 14
click at [18, 14] on link at bounding box center [22, 19] width 11 height 31
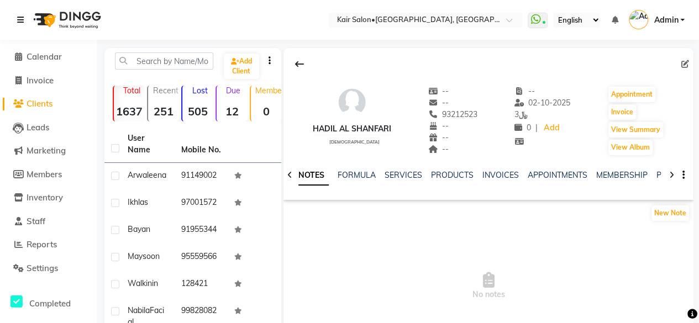
click at [22, 22] on icon at bounding box center [20, 20] width 7 height 8
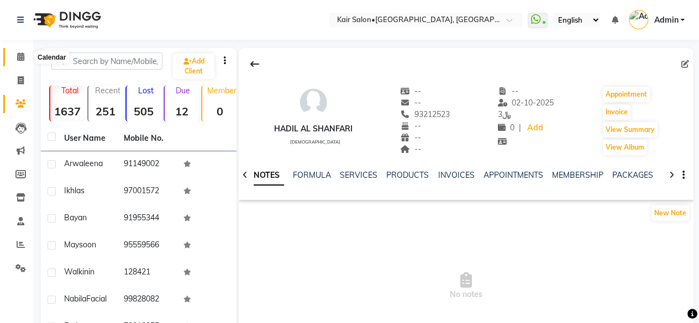
click at [20, 56] on icon at bounding box center [20, 56] width 7 height 8
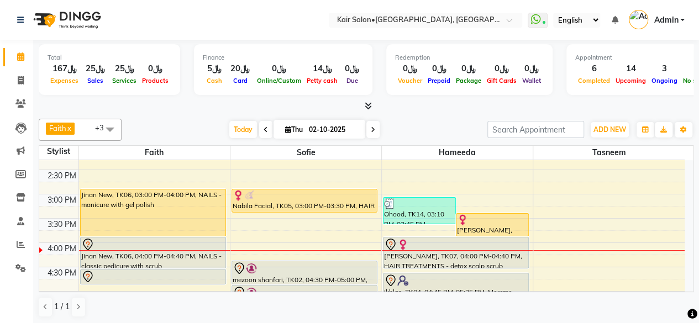
scroll to position [331, 0]
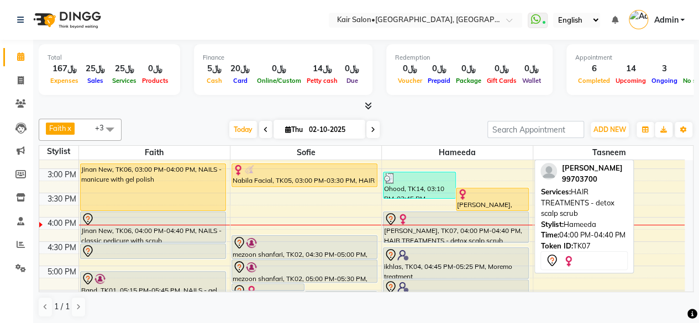
click at [467, 227] on div "[PERSON_NAME], TK07, 04:00 PM-04:40 PM, HAIR TREATMENTS - detox scalp scrub" at bounding box center [455, 227] width 145 height 30
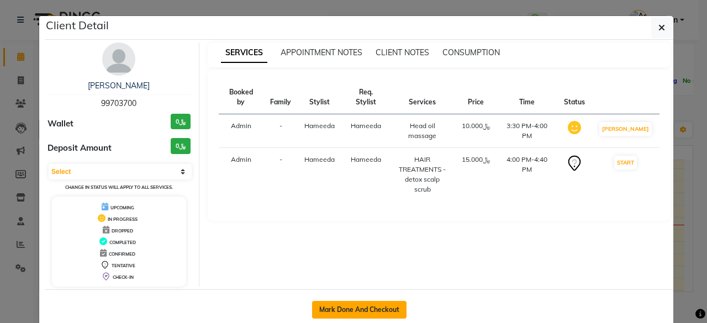
click at [376, 303] on button "Mark Done And Checkout" at bounding box center [359, 310] width 94 height 18
select select "service"
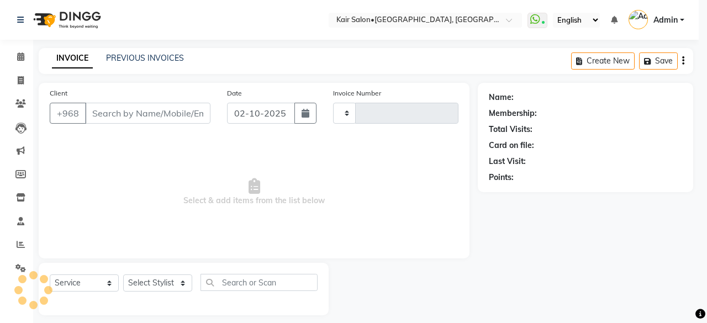
type input "1981"
select select "6490"
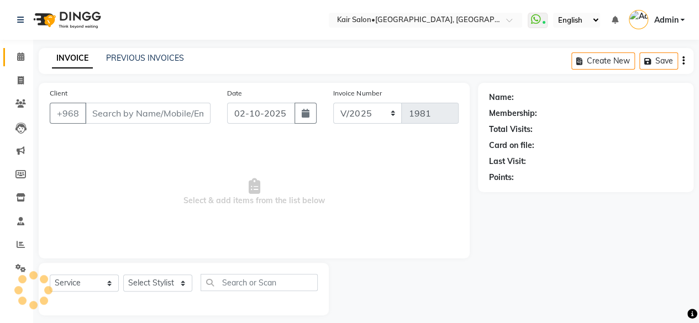
type input "99703700"
select select "66378"
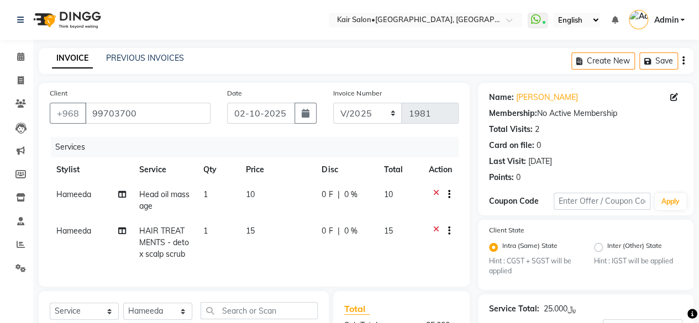
click at [314, 196] on td "10" at bounding box center [277, 200] width 76 height 36
select select "66378"
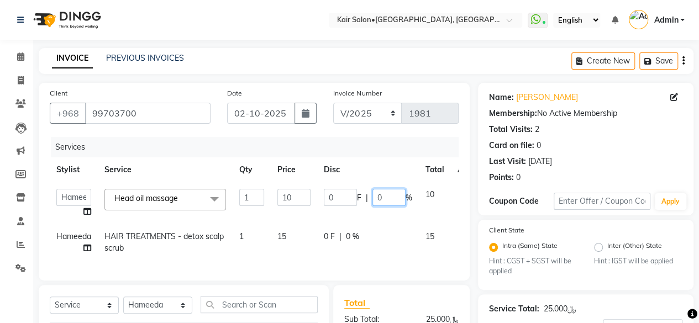
click at [396, 198] on input "0" at bounding box center [388, 197] width 33 height 17
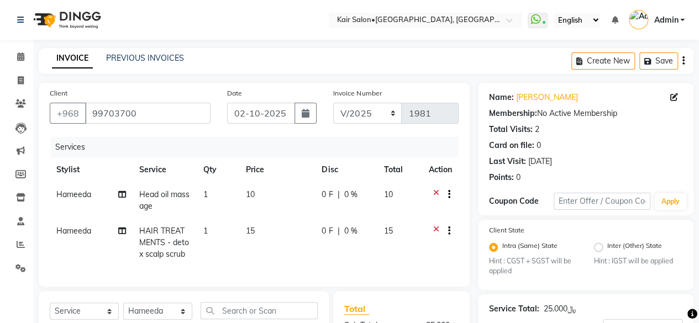
click at [343, 195] on div "0 F | 0 %" at bounding box center [346, 195] width 49 height 12
select select "66378"
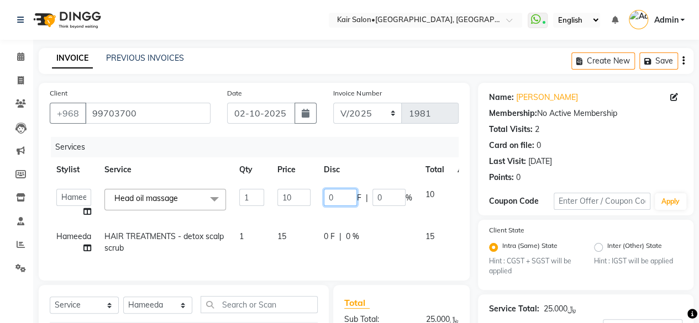
click at [351, 197] on input "0" at bounding box center [340, 197] width 33 height 17
type input "10"
click at [362, 237] on td "0 F | 0 %" at bounding box center [368, 242] width 102 height 36
select select "66378"
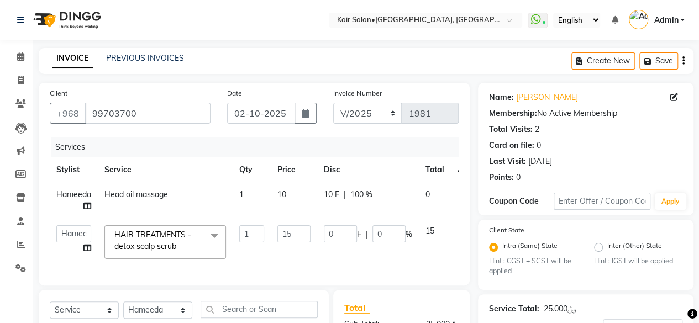
click at [366, 201] on td "10 F | 100 %" at bounding box center [368, 200] width 102 height 36
select select "66378"
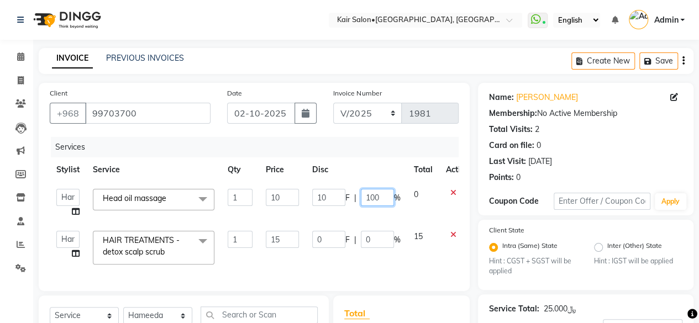
click at [383, 196] on input "100" at bounding box center [377, 197] width 33 height 17
type input "10"
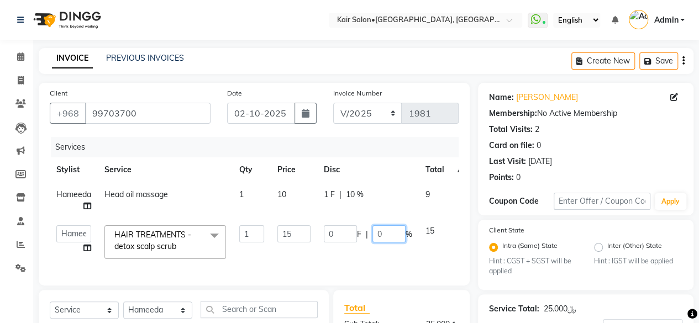
click at [381, 234] on input "0" at bounding box center [388, 233] width 33 height 17
click at [397, 234] on input "0" at bounding box center [388, 233] width 33 height 17
type input "10"
click at [405, 260] on tr "Faith HABSATBEE SHAHULHAMEED Hameeda Kairs staffs Madam Alia Taya Madam Asma Ja…" at bounding box center [269, 242] width 438 height 47
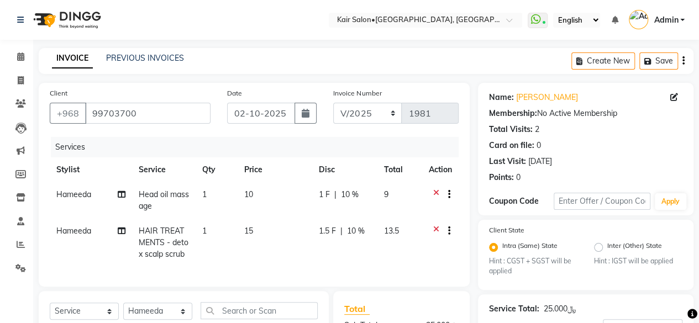
scroll to position [155, 0]
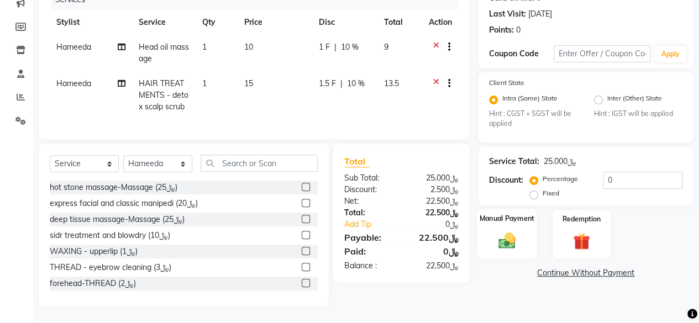
click at [507, 237] on img at bounding box center [507, 241] width 28 height 20
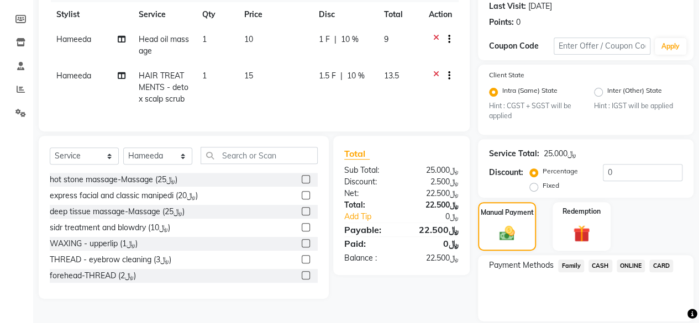
click at [662, 264] on span "CARD" at bounding box center [661, 266] width 24 height 13
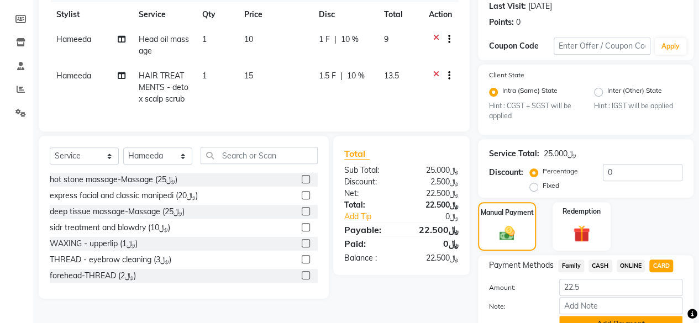
scroll to position [208, 0]
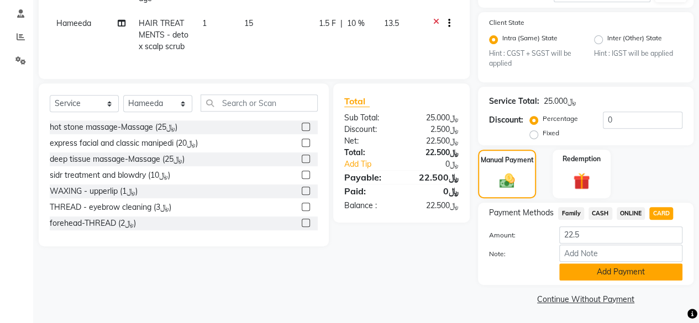
click at [595, 272] on button "Add Payment" at bounding box center [620, 272] width 123 height 17
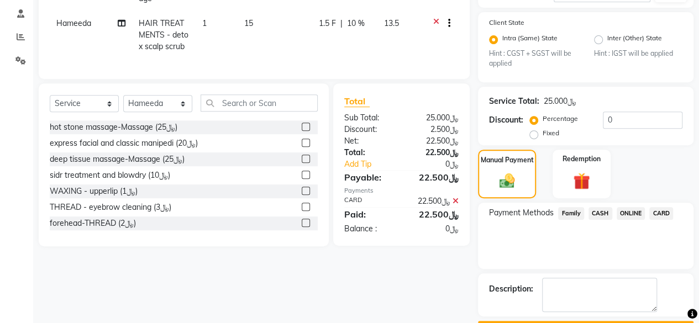
scroll to position [238, 0]
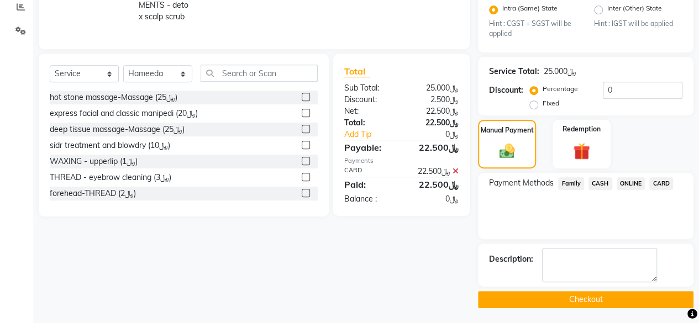
click at [581, 296] on button "Checkout" at bounding box center [585, 299] width 215 height 17
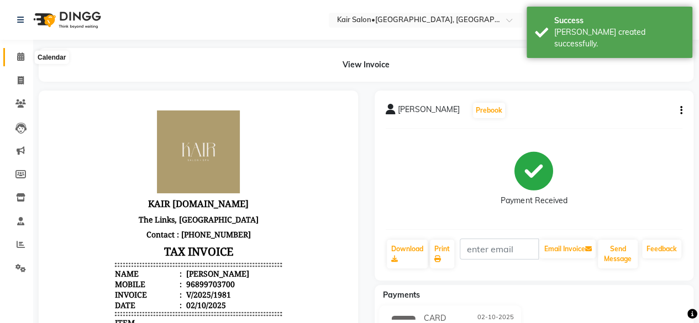
click at [22, 54] on icon at bounding box center [20, 56] width 7 height 8
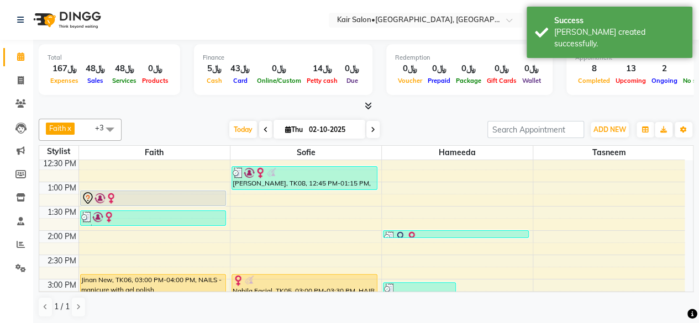
scroll to position [331, 0]
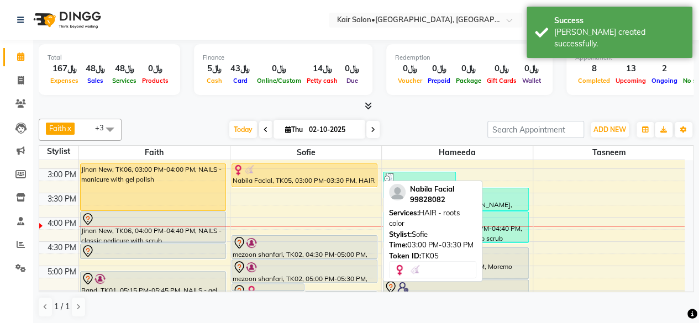
click at [299, 178] on div "Nabila Facial, TK05, 03:00 PM-03:30 PM, HAIR - roots color" at bounding box center [304, 175] width 145 height 23
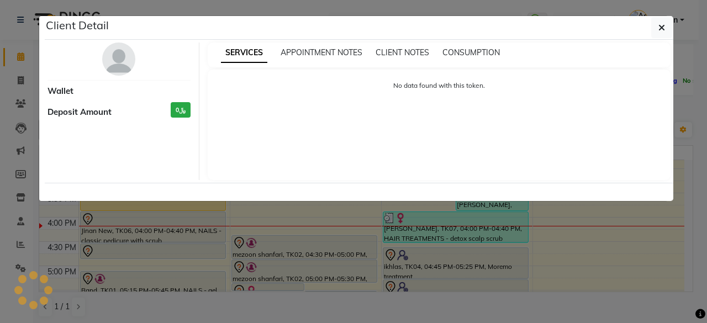
select select "1"
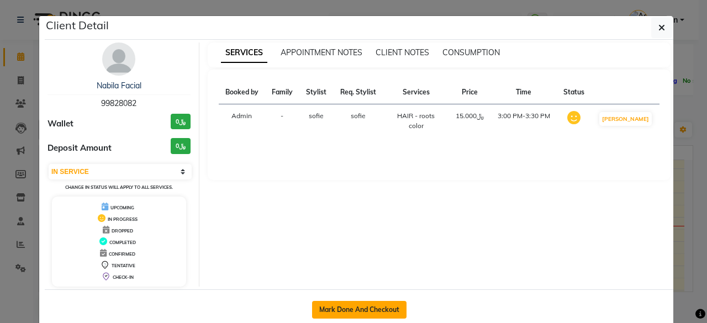
click at [344, 303] on button "Mark Done And Checkout" at bounding box center [359, 310] width 94 height 18
select select "service"
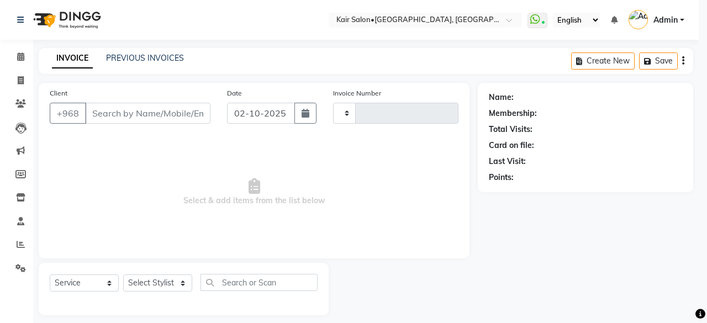
type input "1982"
select select "6490"
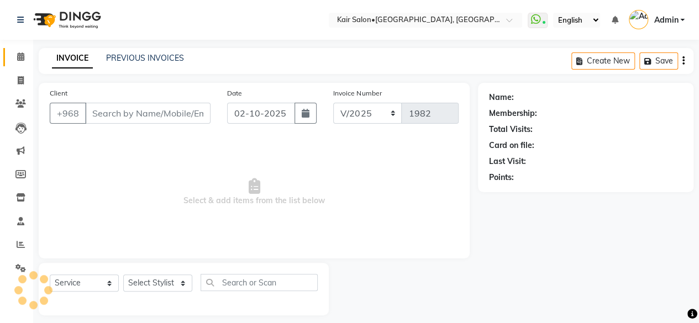
type input "99828082"
select select "58893"
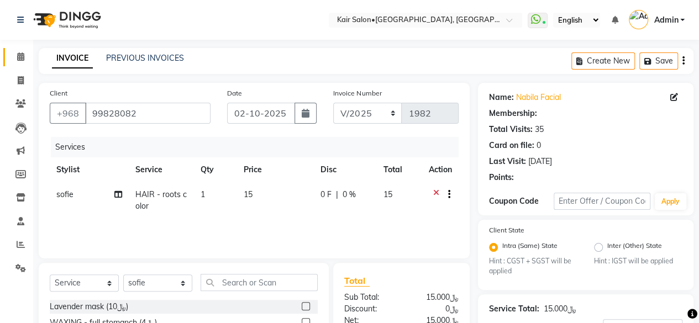
radio input "false"
radio input "true"
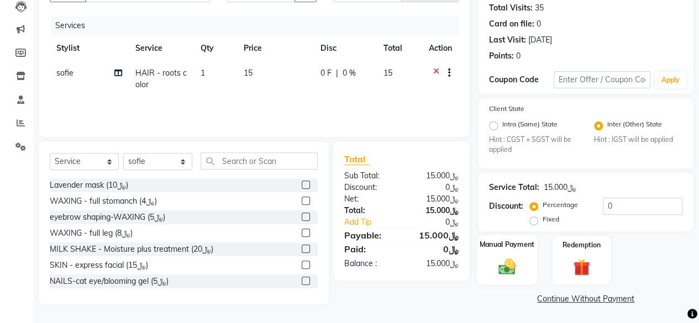
click at [509, 266] on img at bounding box center [507, 267] width 28 height 20
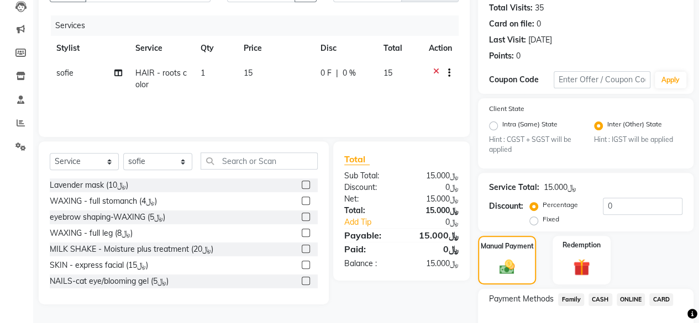
click at [661, 297] on span "CARD" at bounding box center [661, 299] width 24 height 13
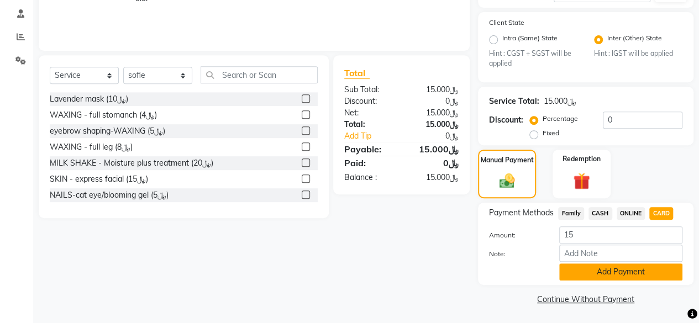
click at [586, 271] on button "Add Payment" at bounding box center [620, 272] width 123 height 17
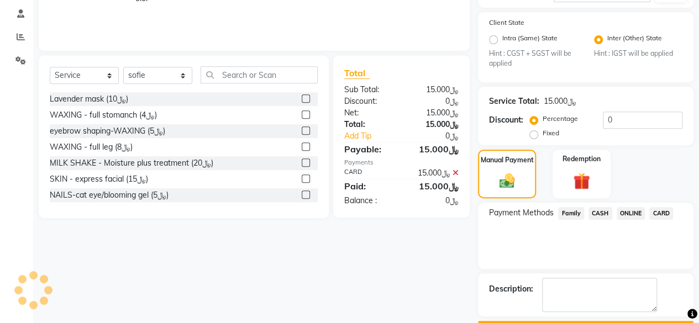
scroll to position [238, 0]
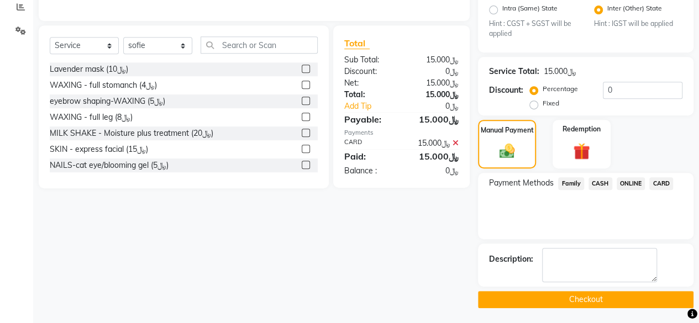
click at [543, 293] on button "Checkout" at bounding box center [585, 299] width 215 height 17
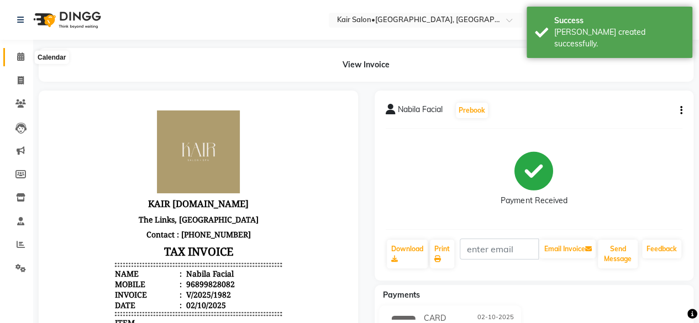
click at [20, 55] on icon at bounding box center [20, 56] width 7 height 8
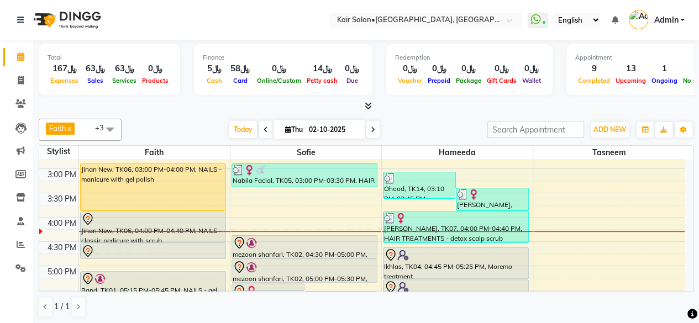
scroll to position [387, 0]
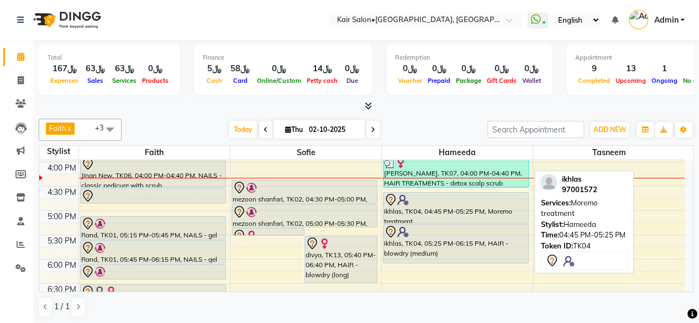
click at [485, 214] on div "ikhlas, TK04, 04:45 PM-05:25 PM, Moremo treatment" at bounding box center [455, 208] width 145 height 30
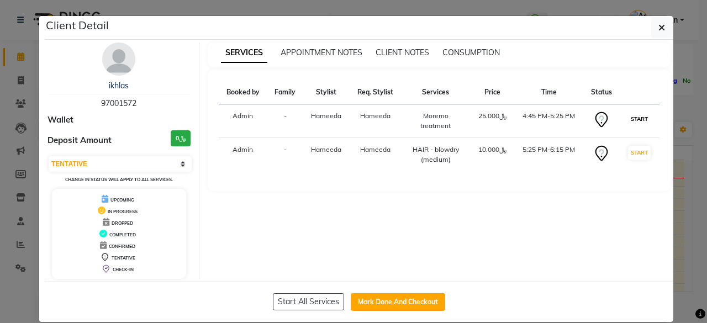
click at [633, 119] on button "START" at bounding box center [639, 119] width 23 height 14
select select "select"
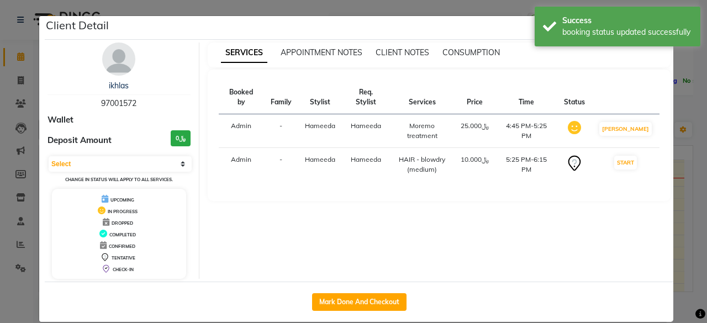
click at [681, 197] on ngb-modal-window "Client Detail ikhlas 97001572 Wallet Deposit Amount ﷼0 Select IN SERVICE CONFIR…" at bounding box center [353, 161] width 707 height 323
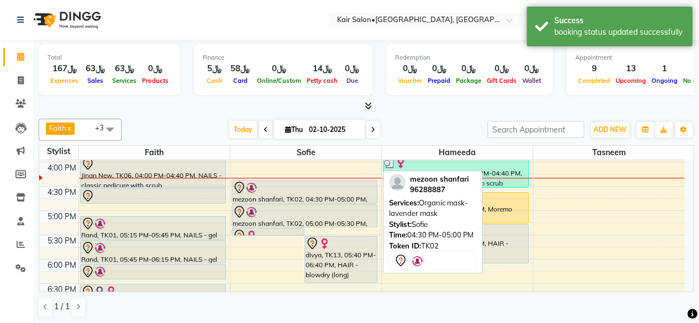
click at [323, 198] on div "mezoon shanfari, TK02, 04:30 PM-05:00 PM, Organic mask-lavender mask" at bounding box center [304, 192] width 145 height 23
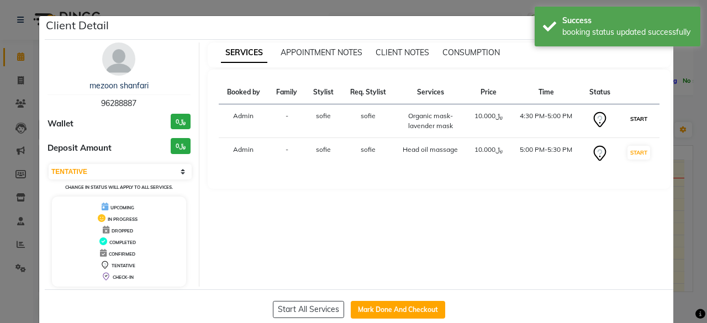
click at [635, 115] on button "START" at bounding box center [639, 119] width 23 height 14
select select "select"
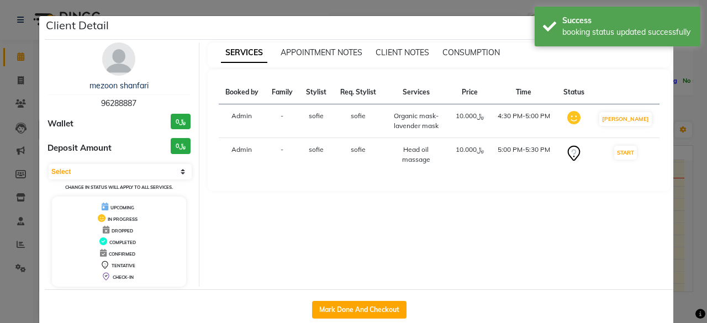
click at [684, 188] on ngb-modal-window "Client Detail mezoon shanfari 96288887 Wallet ﷼0 Deposit Amount ﷼0 Select IN SE…" at bounding box center [353, 161] width 707 height 323
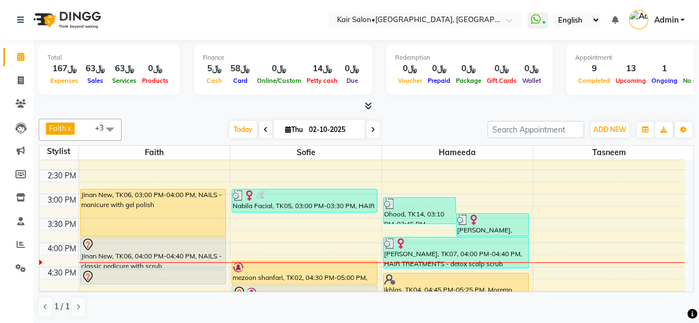
scroll to position [331, 0]
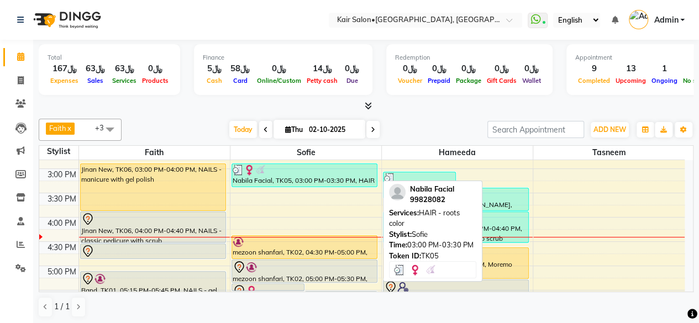
click at [280, 185] on div "Nabila Facial, TK05, 03:00 PM-03:30 PM, HAIR - roots color" at bounding box center [304, 175] width 145 height 23
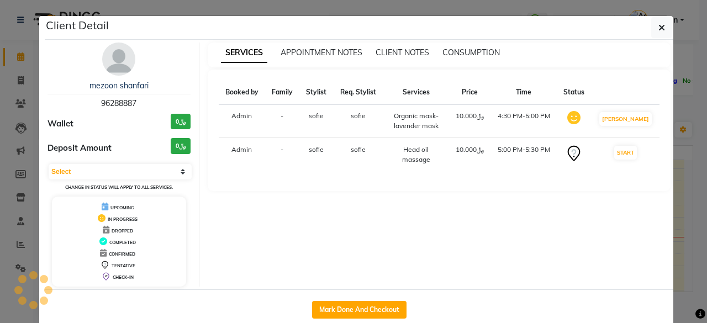
select select "3"
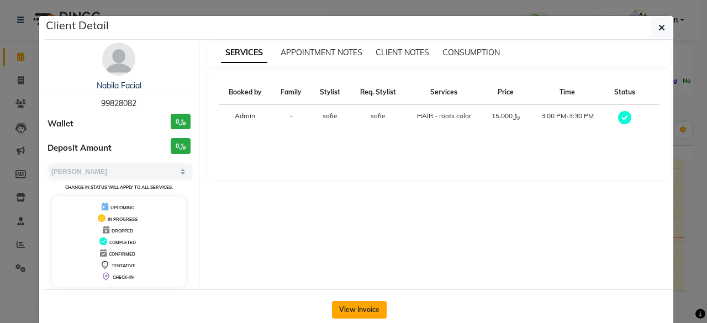
click at [360, 306] on button "View Invoice" at bounding box center [359, 310] width 55 height 18
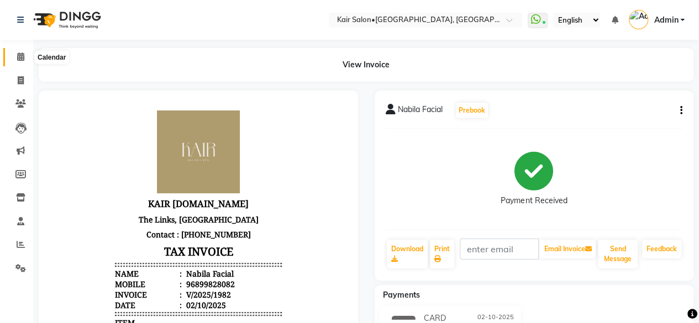
click at [15, 62] on span at bounding box center [20, 57] width 19 height 13
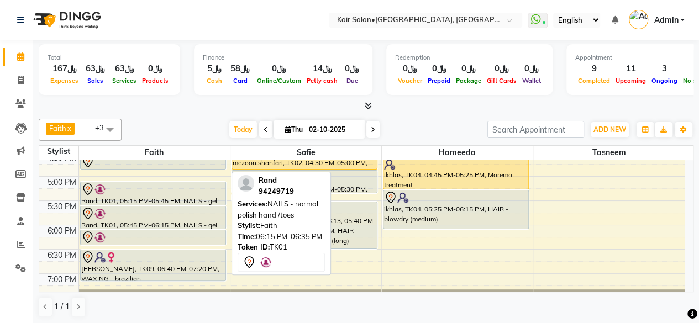
scroll to position [444, 0]
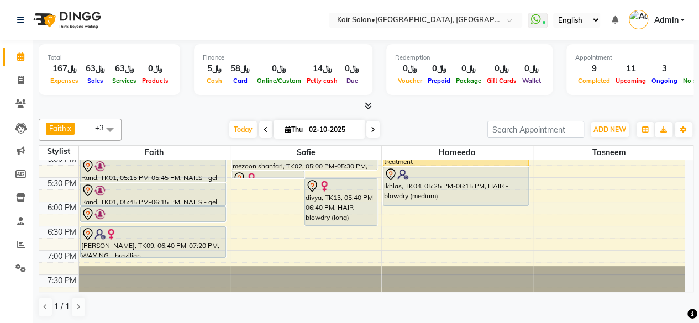
click at [371, 127] on icon at bounding box center [373, 130] width 4 height 7
type input "03-10-2025"
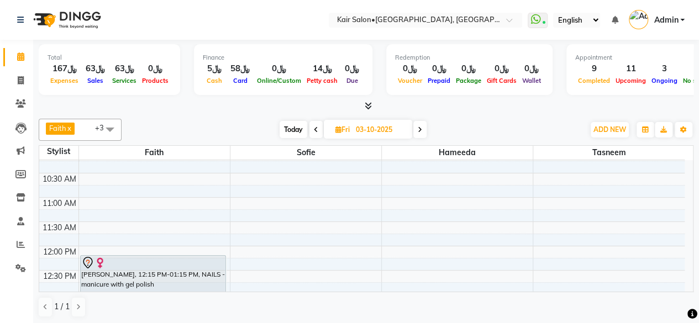
scroll to position [107, 0]
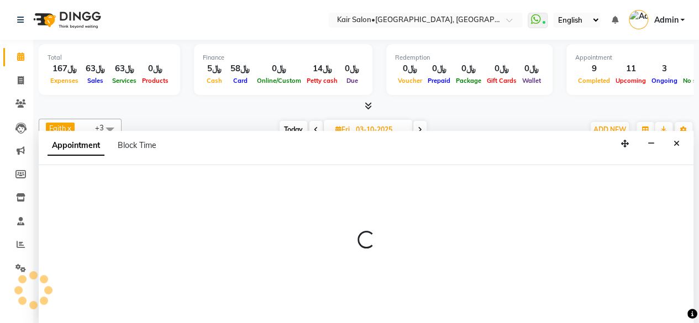
scroll to position [0, 0]
select select "58893"
select select "735"
select select "tentative"
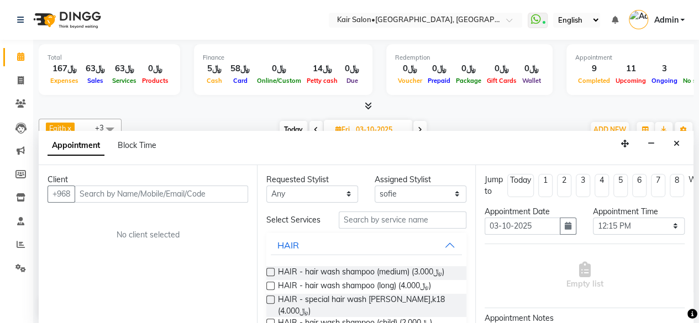
click at [110, 192] on input "text" at bounding box center [161, 194] width 173 height 17
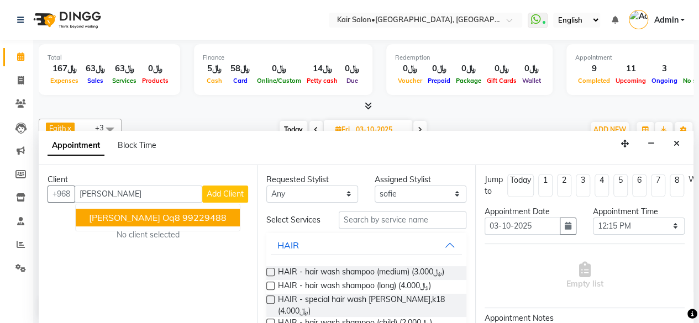
click at [182, 214] on ngb-highlight "99229488" at bounding box center [204, 217] width 44 height 11
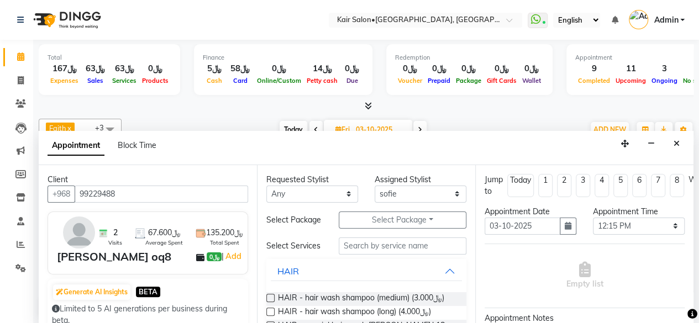
type input "99229488"
click at [345, 192] on select "Any Faith HABSATBEE [PERSON_NAME] Madam [PERSON_NAME] Madam [PERSON_NAME] Madam…" at bounding box center [312, 194] width 92 height 17
select select "58893"
click at [266, 186] on select "Any Faith HABSATBEE [PERSON_NAME] Madam [PERSON_NAME] Madam [PERSON_NAME] Madam…" at bounding box center [312, 194] width 92 height 17
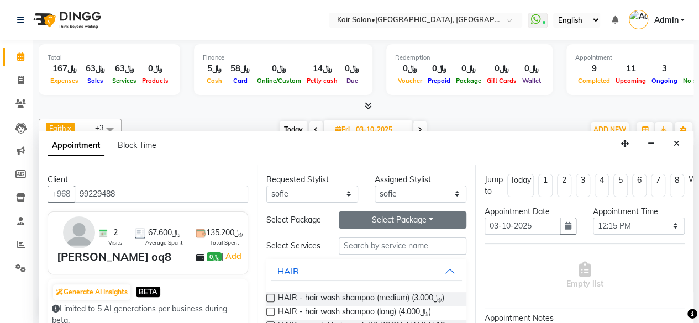
click at [431, 217] on button "Select Package Toggle Dropdown" at bounding box center [403, 220] width 128 height 17
click at [410, 244] on li "eman ali oq8" at bounding box center [392, 243] width 106 height 16
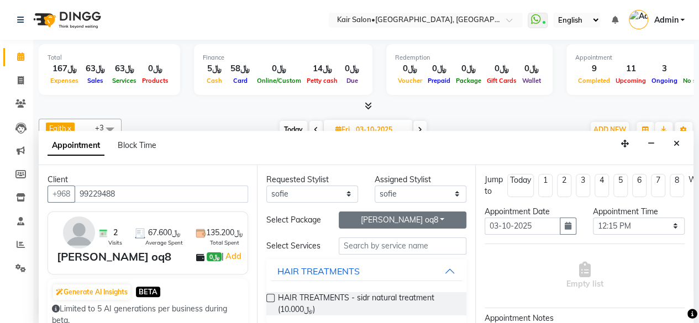
click at [421, 219] on button "eman ali oq8" at bounding box center [403, 220] width 128 height 17
click at [399, 277] on li "[PERSON_NAME] oq8" at bounding box center [392, 275] width 106 height 16
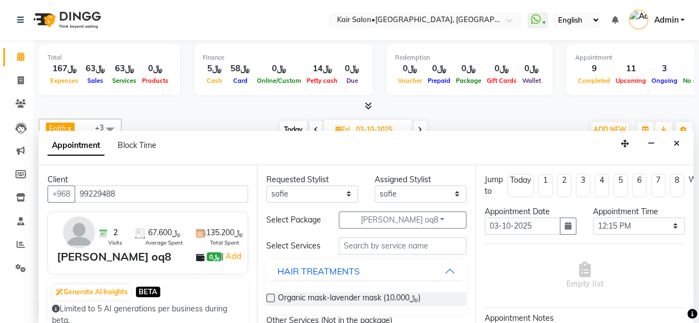
click at [271, 302] on label at bounding box center [270, 298] width 8 height 8
click at [271, 303] on input "checkbox" at bounding box center [269, 299] width 7 height 7
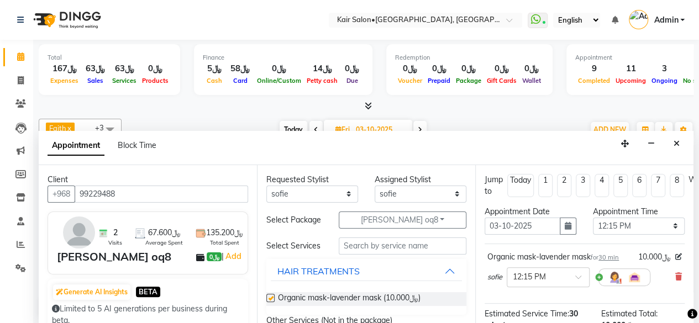
checkbox input "false"
click at [343, 191] on select "Any Faith HABSATBEE [PERSON_NAME] Madam [PERSON_NAME] Madam [PERSON_NAME] Madam…" at bounding box center [312, 194] width 92 height 17
select select "66378"
click at [266, 186] on select "Any Faith HABSATBEE [PERSON_NAME] Madam [PERSON_NAME] Madam [PERSON_NAME] Madam…" at bounding box center [312, 194] width 92 height 17
select select "66378"
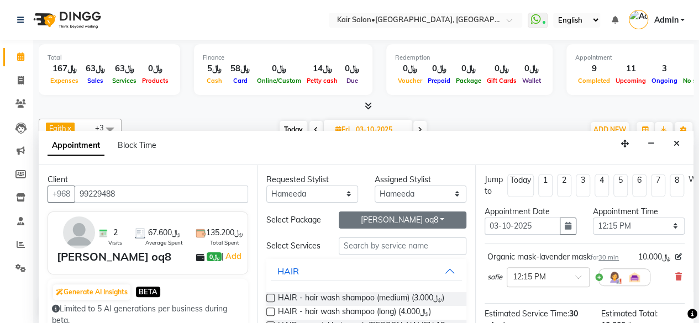
click at [407, 223] on button "[PERSON_NAME] oq8" at bounding box center [403, 220] width 128 height 17
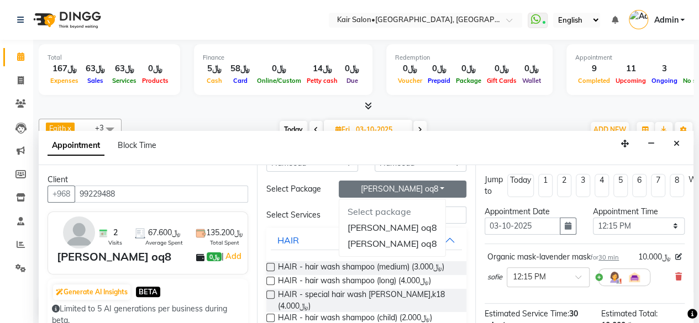
scroll to position [55, 0]
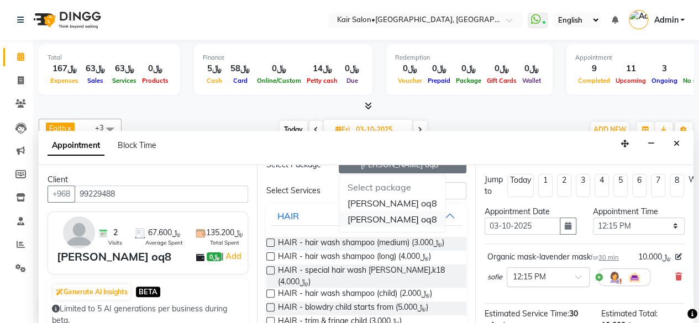
click at [385, 221] on li "[PERSON_NAME] oq8" at bounding box center [392, 220] width 106 height 16
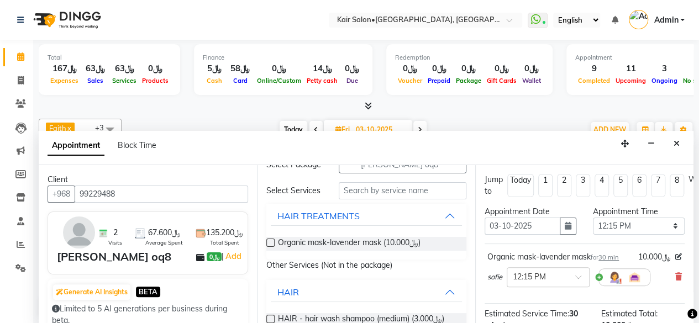
click at [271, 247] on label at bounding box center [270, 243] width 8 height 8
click at [271, 247] on input "checkbox" at bounding box center [269, 243] width 7 height 7
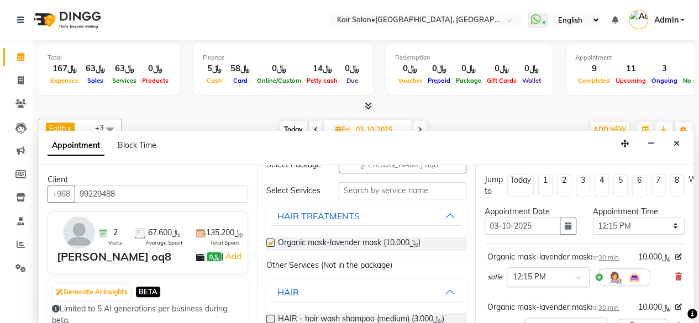
checkbox input "false"
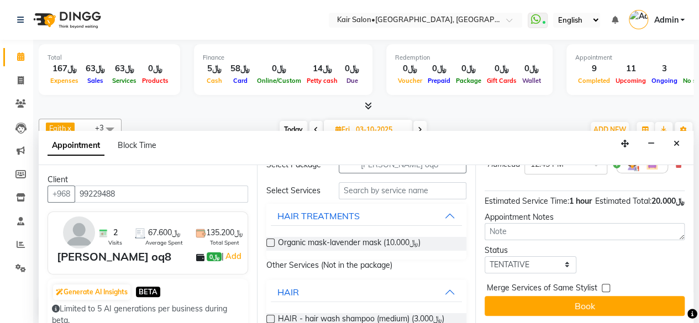
scroll to position [182, 0]
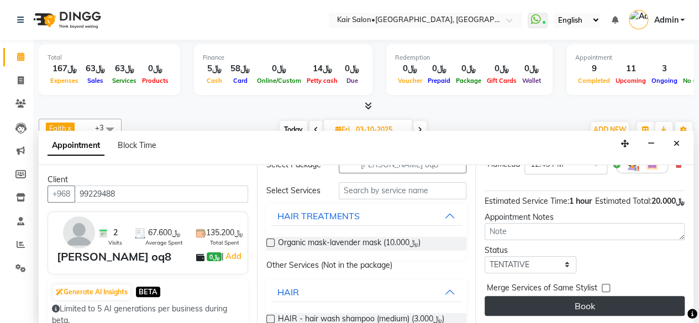
click at [593, 299] on button "Book" at bounding box center [585, 306] width 200 height 20
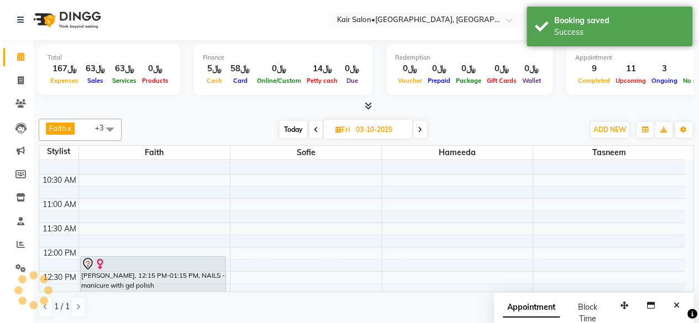
scroll to position [0, 0]
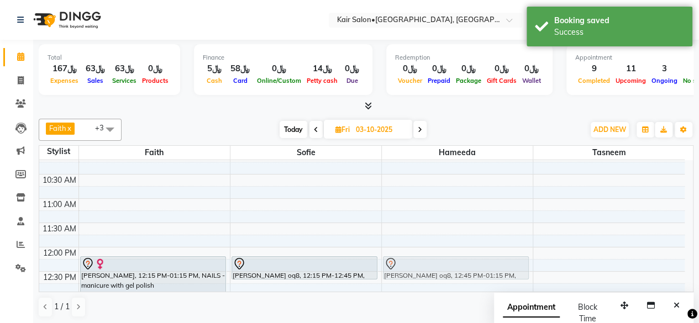
drag, startPoint x: 439, startPoint y: 281, endPoint x: 438, endPoint y: 257, distance: 24.3
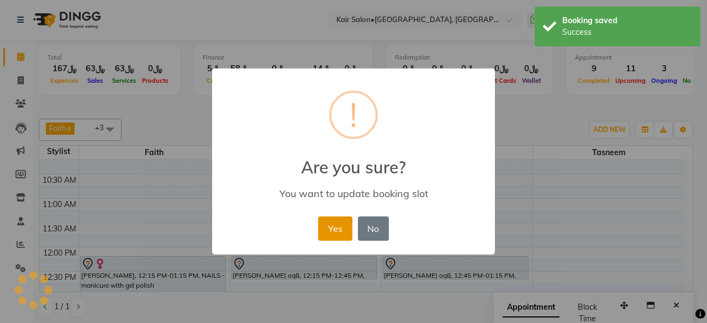
click at [340, 224] on button "Yes" at bounding box center [335, 229] width 34 height 24
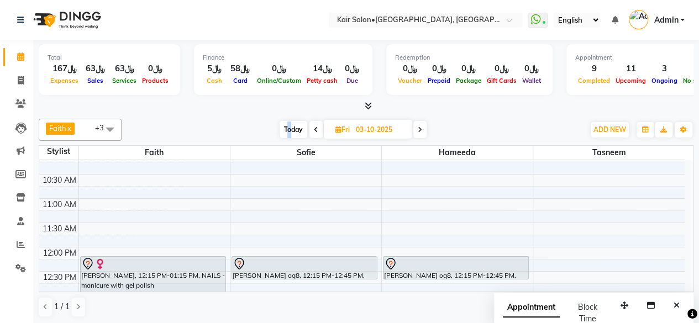
click at [288, 123] on span "Today" at bounding box center [294, 129] width 28 height 17
type input "02-10-2025"
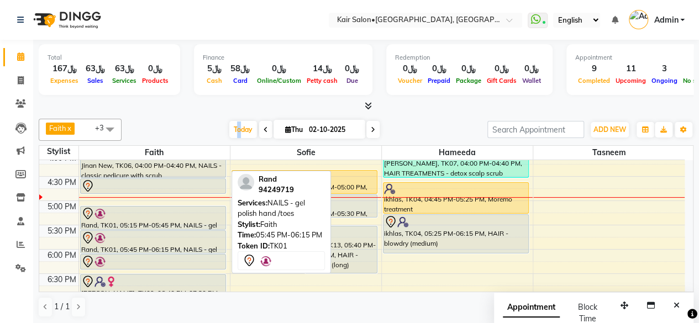
scroll to position [357, 0]
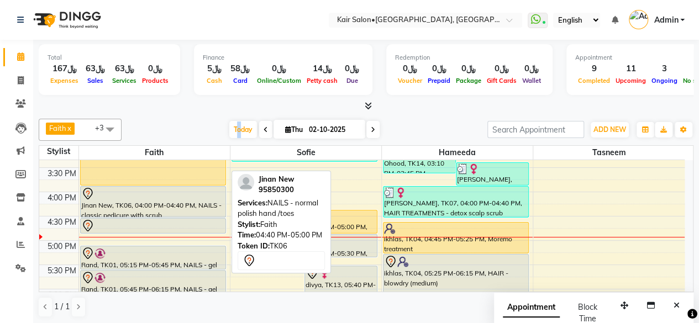
click at [184, 223] on div at bounding box center [153, 225] width 144 height 13
click at [190, 224] on div at bounding box center [153, 225] width 144 height 13
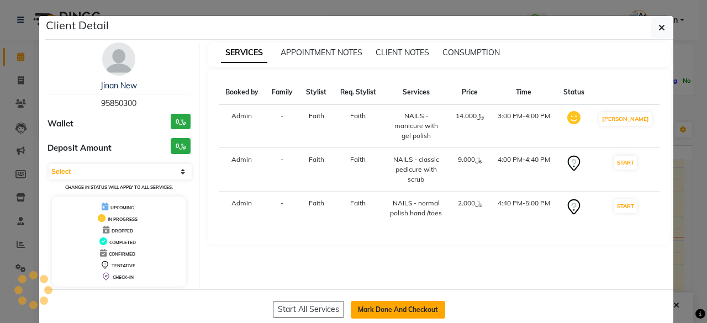
click at [379, 304] on button "Mark Done And Checkout" at bounding box center [398, 310] width 94 height 18
select select "service"
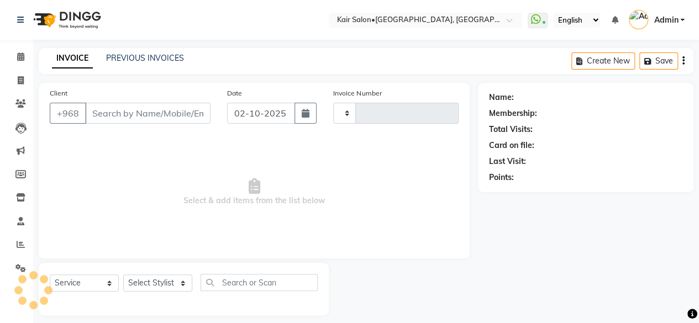
type input "1983"
select select "6490"
type input "95850300"
select select "49362"
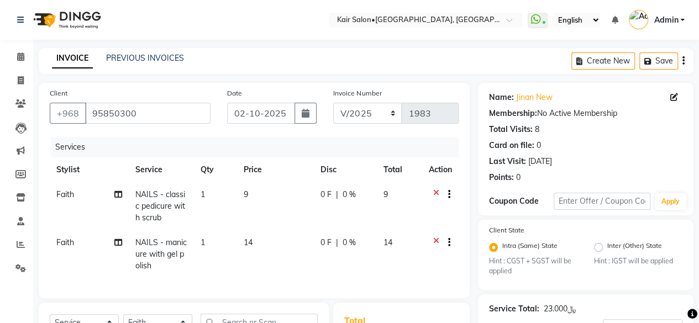
scroll to position [55, 0]
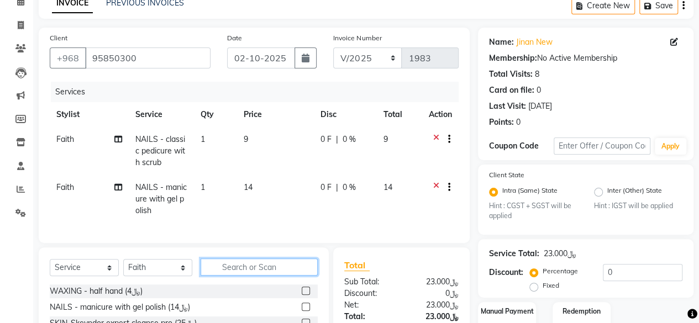
click at [237, 275] on input "text" at bounding box center [259, 267] width 117 height 17
click at [266, 276] on input "text" at bounding box center [259, 267] width 117 height 17
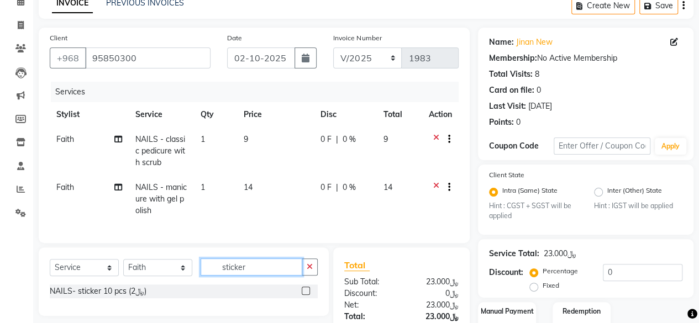
type input "sticker"
click at [306, 295] on label at bounding box center [306, 291] width 8 height 8
click at [306, 295] on input "checkbox" at bounding box center [305, 291] width 7 height 7
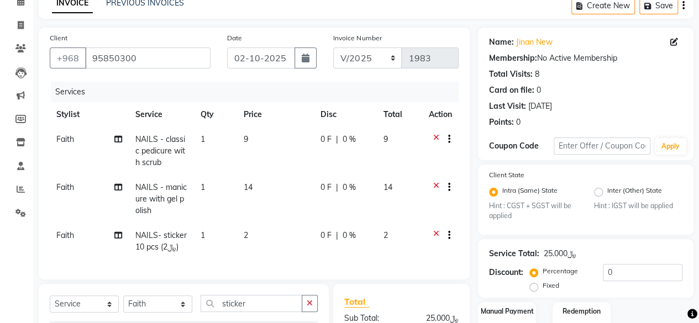
checkbox input "false"
click at [260, 250] on td "2" at bounding box center [275, 241] width 77 height 36
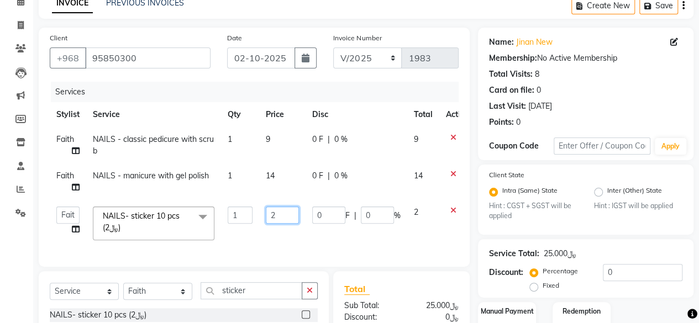
click at [293, 214] on input "2" at bounding box center [282, 215] width 33 height 17
type input ".800"
click at [253, 296] on div "Select Service Product Membership Package Voucher Prepaid Gift Card Select Styl…" at bounding box center [184, 305] width 290 height 69
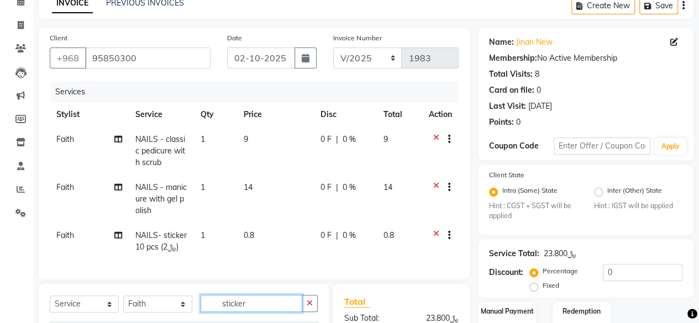
click at [247, 311] on input "sticker" at bounding box center [252, 303] width 102 height 17
type input "s"
type input "a"
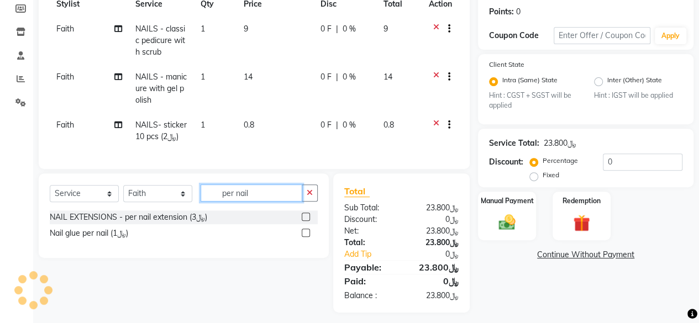
type input "per nail"
click at [309, 237] on label at bounding box center [306, 233] width 8 height 8
click at [309, 237] on input "checkbox" at bounding box center [305, 233] width 7 height 7
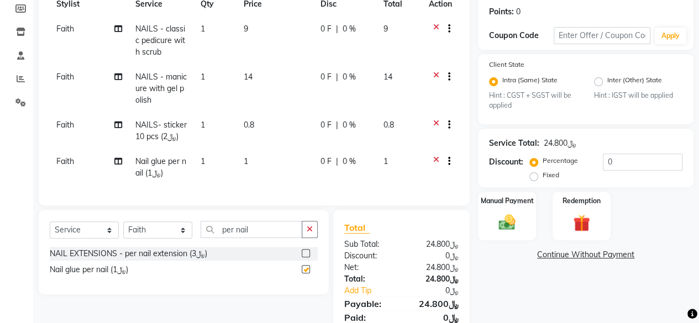
checkbox input "false"
click at [230, 192] on div "Services Stylist Service Qty Price Disc Total Action Faith NAILS - classic pedi…" at bounding box center [254, 82] width 409 height 223
click at [225, 175] on td "1" at bounding box center [215, 167] width 43 height 36
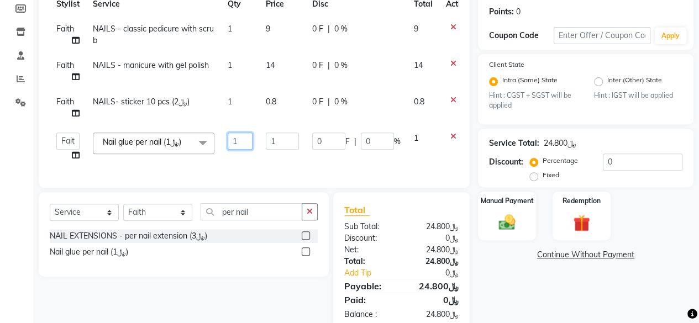
click at [240, 140] on input "1" at bounding box center [240, 141] width 25 height 17
click at [303, 243] on div "Select Service Product Membership Package Voucher Prepaid Gift Card Select Styl…" at bounding box center [184, 234] width 290 height 85
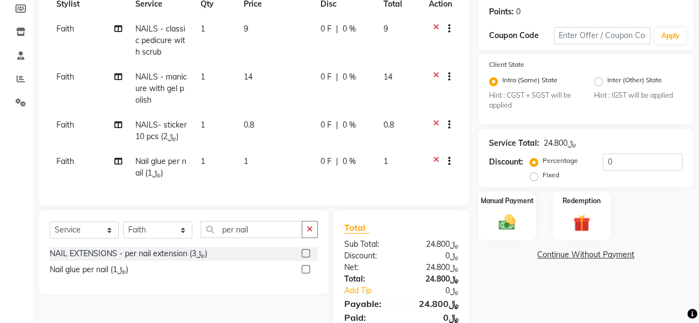
click at [244, 173] on td "1" at bounding box center [275, 167] width 77 height 36
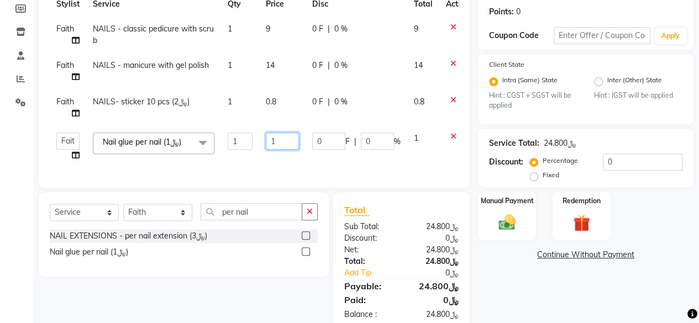
click at [286, 140] on input "1" at bounding box center [282, 141] width 33 height 17
type input "2"
click at [508, 282] on div "Name: Jinan New Membership: No Active Membership Total Visits: 8 Card on file: …" at bounding box center [590, 124] width 224 height 414
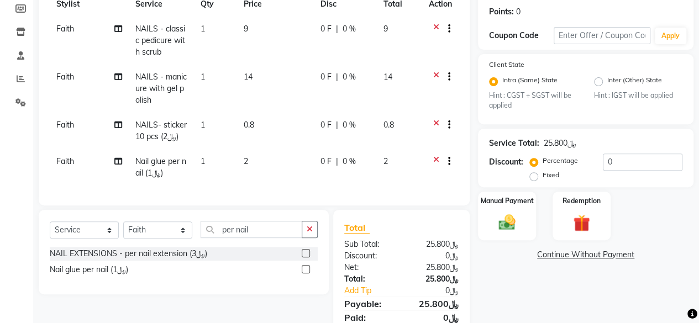
scroll to position [215, 0]
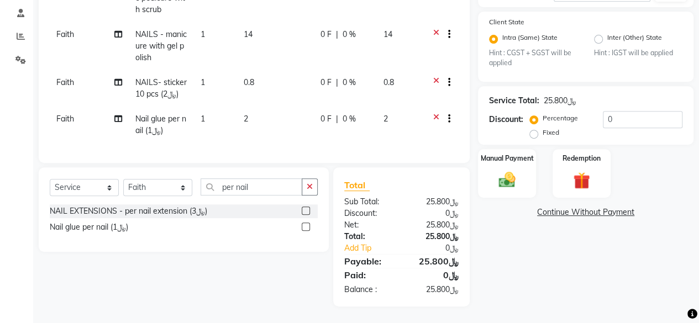
drag, startPoint x: 499, startPoint y: 273, endPoint x: 406, endPoint y: 271, distance: 93.9
drag, startPoint x: 406, startPoint y: 271, endPoint x: 648, endPoint y: 138, distance: 276.9
click at [648, 138] on div "Name: Jinan New Membership: No Active Membership Total Visits: 8 Card on file: …" at bounding box center [590, 91] width 224 height 432
click at [503, 175] on img at bounding box center [507, 180] width 28 height 20
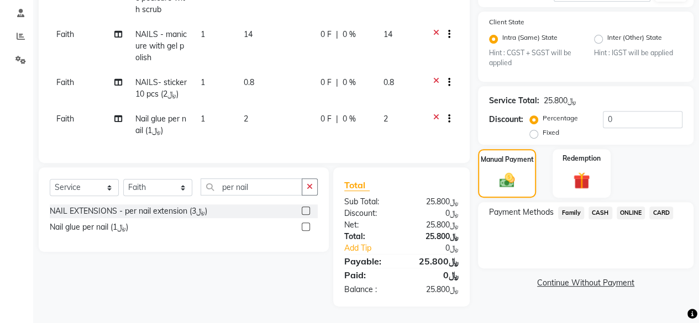
click at [662, 207] on span "CARD" at bounding box center [661, 213] width 24 height 13
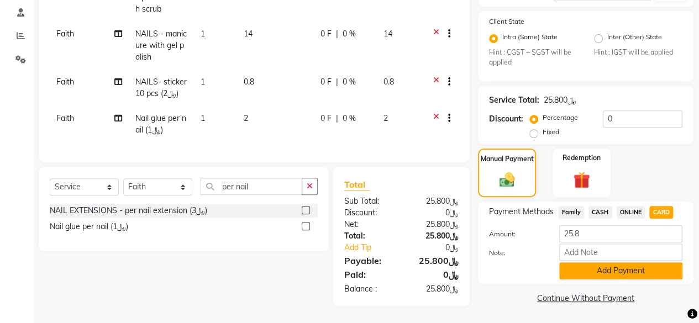
click at [619, 262] on button "Add Payment" at bounding box center [620, 270] width 123 height 17
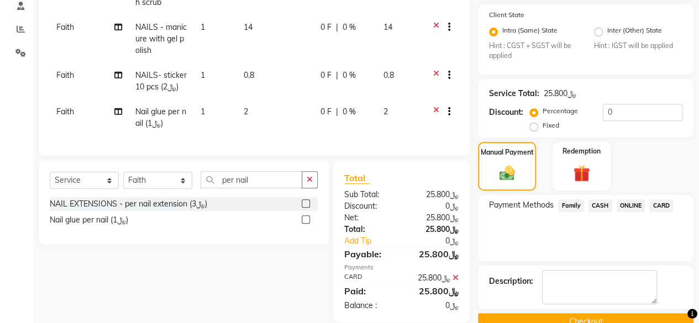
scroll to position [239, 0]
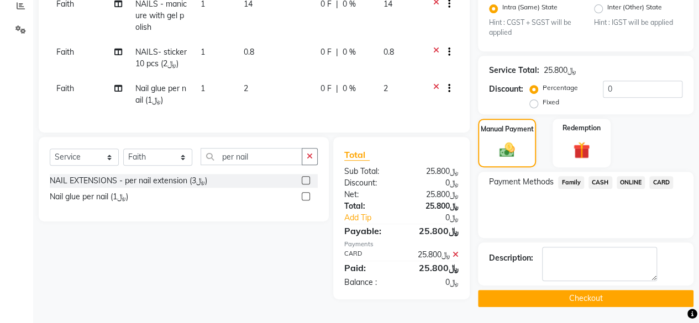
click at [577, 295] on button "Checkout" at bounding box center [585, 298] width 215 height 17
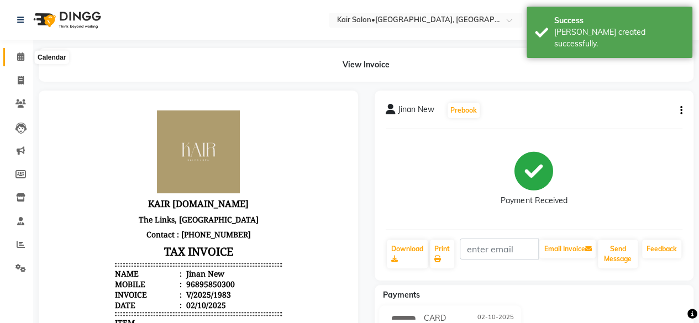
click at [22, 55] on icon at bounding box center [20, 56] width 7 height 8
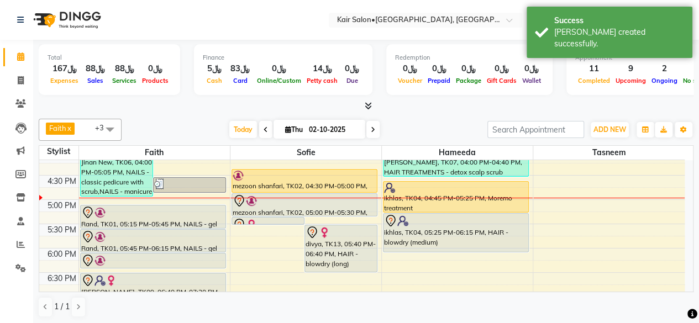
scroll to position [442, 0]
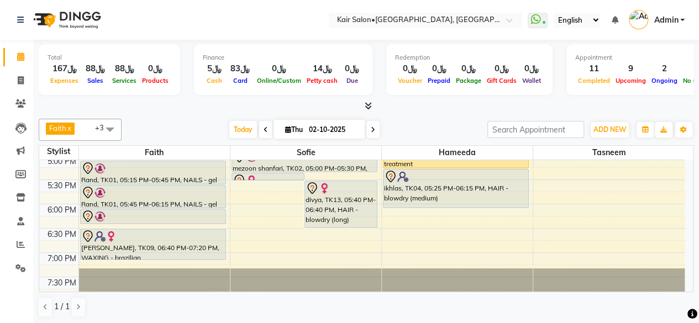
click at [372, 129] on icon at bounding box center [373, 130] width 4 height 7
type input "03-10-2025"
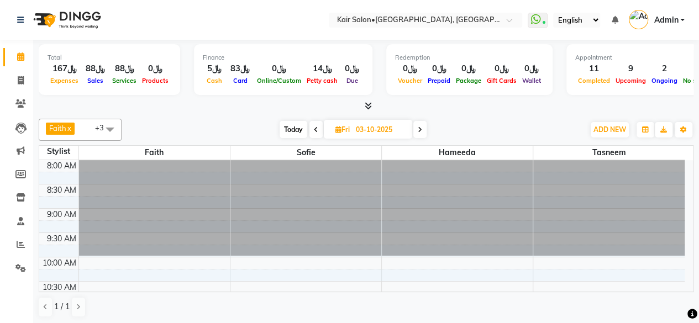
scroll to position [55, 0]
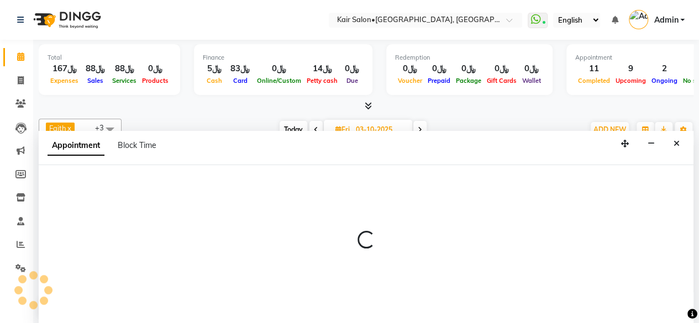
scroll to position [0, 0]
select select "49362"
select select "600"
select select "tentative"
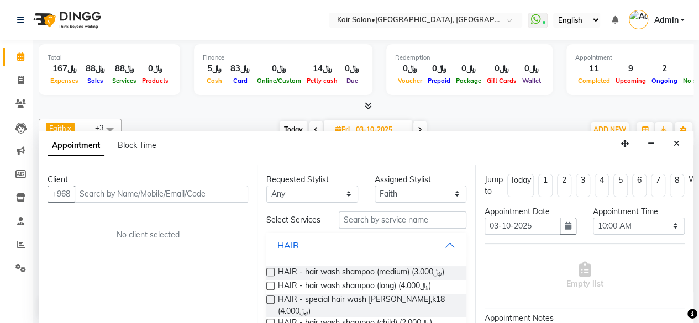
click at [188, 192] on input "text" at bounding box center [161, 194] width 173 height 17
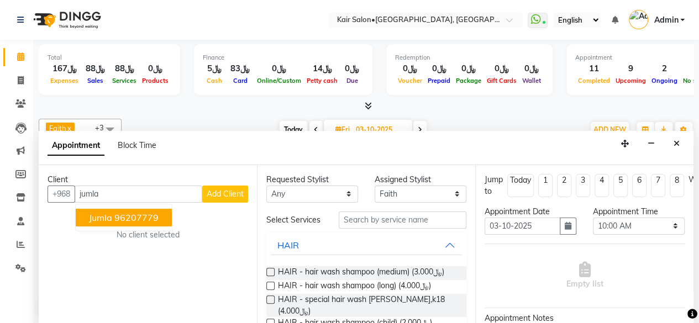
click at [146, 218] on ngb-highlight "96207779" at bounding box center [136, 217] width 44 height 11
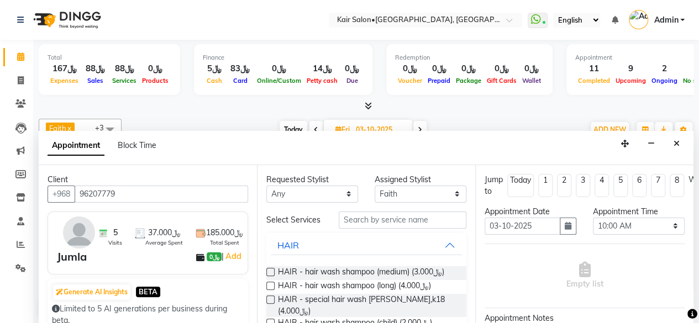
type input "96207779"
click at [349, 191] on select "Any Faith HABSATBEE [PERSON_NAME] Madam [PERSON_NAME] Madam [PERSON_NAME] Madam…" at bounding box center [312, 194] width 92 height 17
select select "58893"
click at [266, 186] on select "Any Faith HABSATBEE [PERSON_NAME] Madam [PERSON_NAME] Madam [PERSON_NAME] Madam…" at bounding box center [312, 194] width 92 height 17
select select "58893"
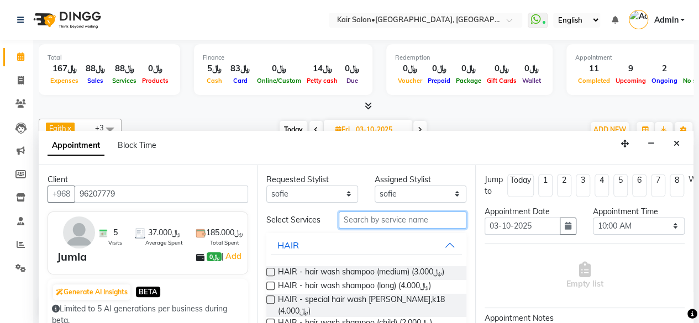
click at [369, 220] on input "text" at bounding box center [403, 220] width 128 height 17
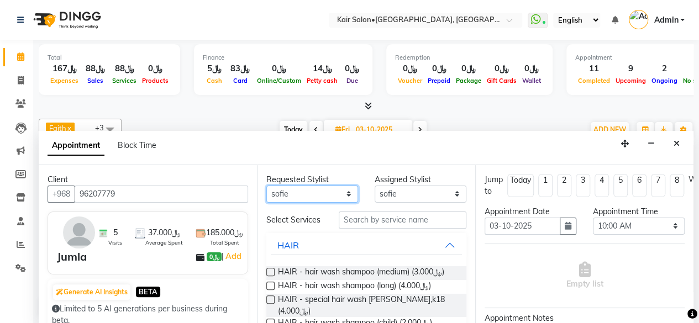
click at [344, 192] on select "Any Faith HABSATBEE [PERSON_NAME] Madam [PERSON_NAME] Madam [PERSON_NAME] Madam…" at bounding box center [312, 194] width 92 height 17
select select "49362"
click at [266, 186] on select "Any Faith HABSATBEE [PERSON_NAME] Madam [PERSON_NAME] Madam [PERSON_NAME] Madam…" at bounding box center [312, 194] width 92 height 17
select select "49362"
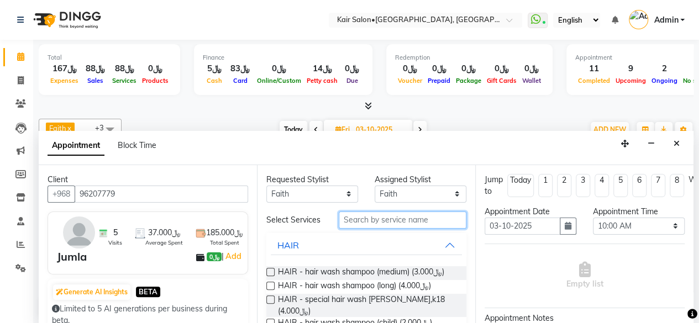
click at [375, 226] on input "text" at bounding box center [403, 220] width 128 height 17
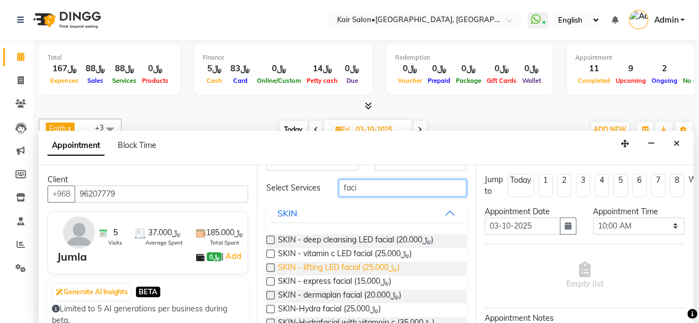
scroll to position [55, 0]
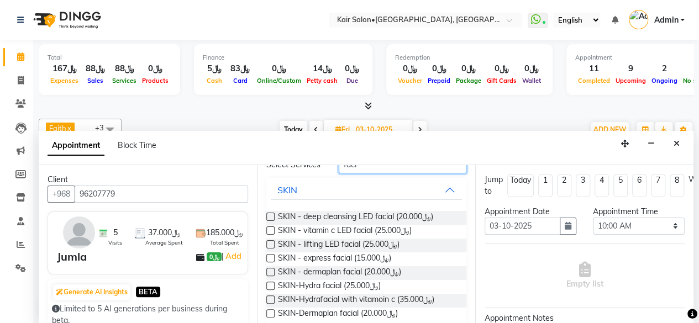
type input "faci"
click at [271, 234] on label at bounding box center [270, 231] width 8 height 8
click at [271, 234] on input "checkbox" at bounding box center [269, 231] width 7 height 7
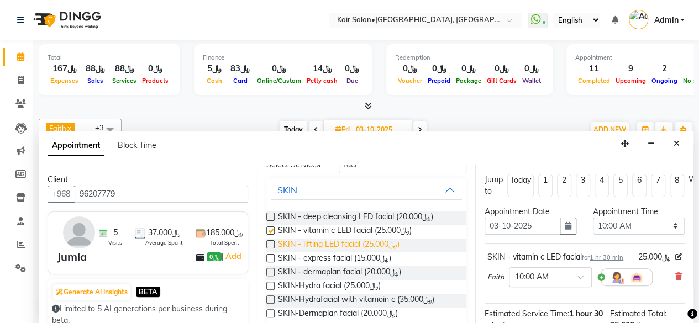
checkbox input "false"
click at [673, 143] on button "Close" at bounding box center [676, 143] width 16 height 17
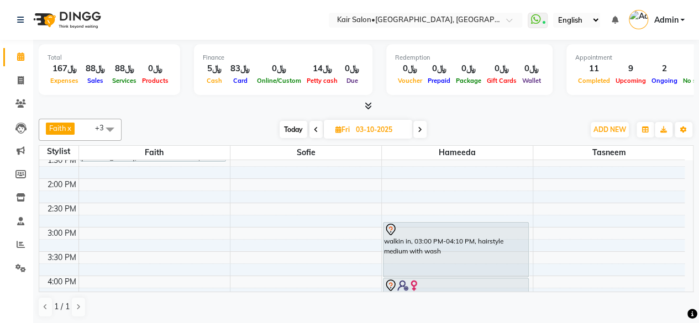
scroll to position [387, 0]
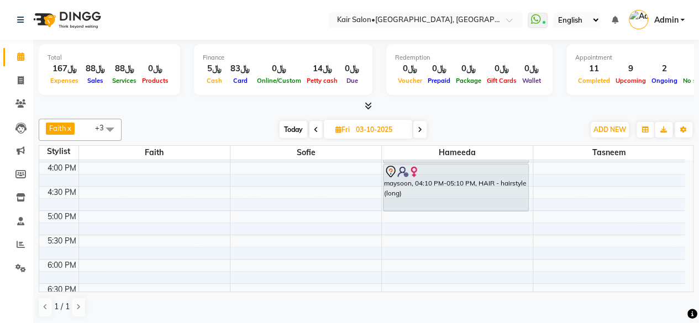
click at [297, 130] on span "Today" at bounding box center [294, 129] width 28 height 17
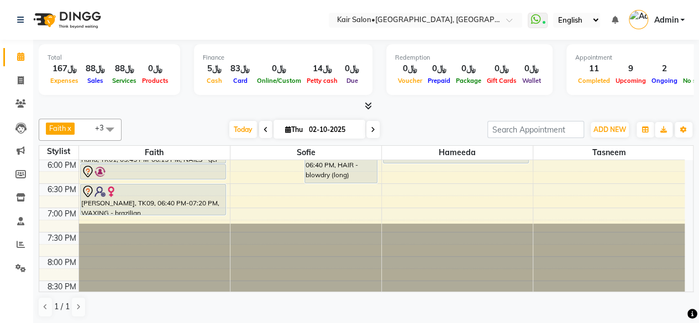
scroll to position [431, 0]
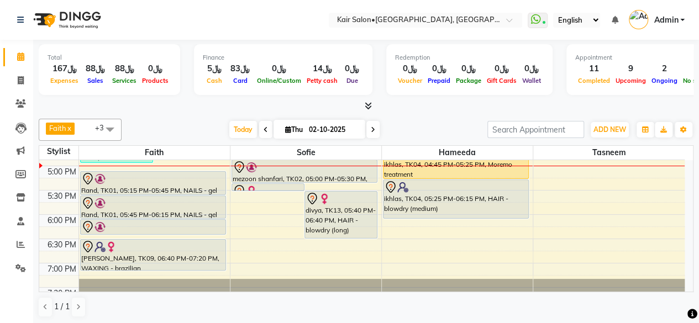
click at [371, 128] on icon at bounding box center [373, 130] width 4 height 7
type input "03-10-2025"
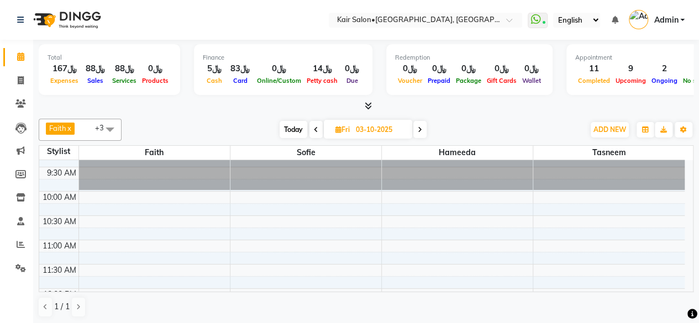
scroll to position [45, 0]
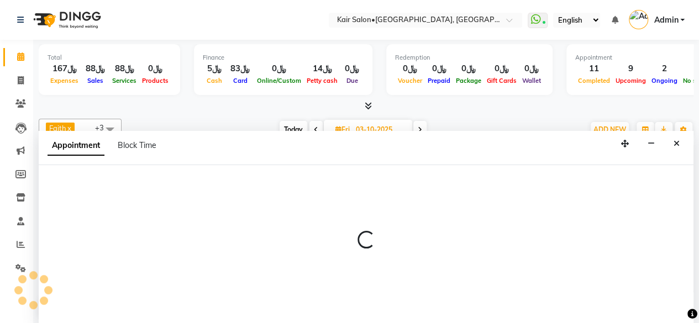
select select "49362"
select select "600"
select select "tentative"
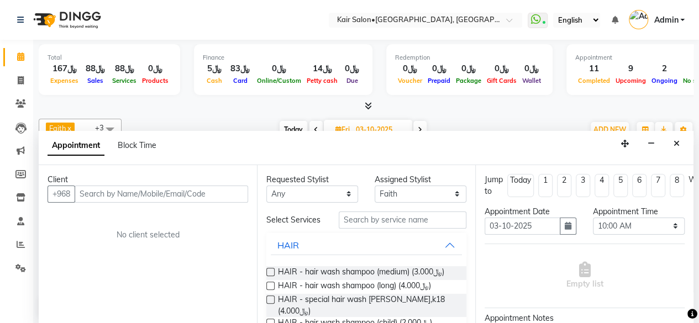
click at [170, 194] on input "text" at bounding box center [161, 194] width 173 height 17
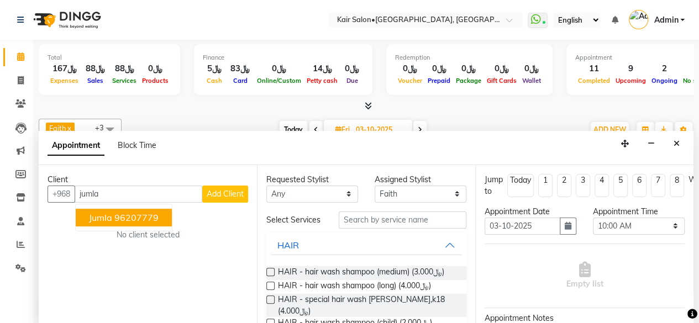
click at [116, 217] on ngb-highlight "96207779" at bounding box center [136, 217] width 44 height 11
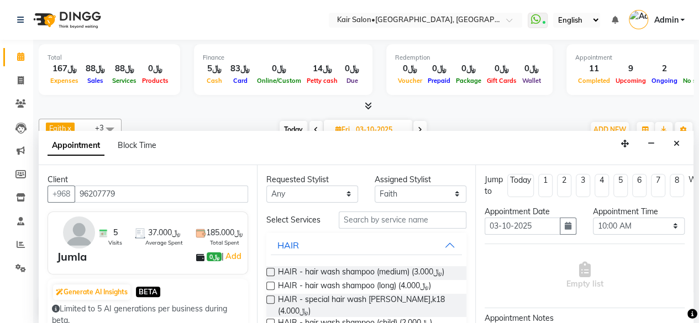
type input "96207779"
click at [343, 191] on select "Any Faith HABSATBEE [PERSON_NAME] Madam [PERSON_NAME] Madam [PERSON_NAME] Madam…" at bounding box center [312, 194] width 92 height 17
select select "49362"
click at [266, 186] on select "Any Faith HABSATBEE [PERSON_NAME] Madam [PERSON_NAME] Madam [PERSON_NAME] Madam…" at bounding box center [312, 194] width 92 height 17
click at [378, 222] on input "text" at bounding box center [403, 220] width 128 height 17
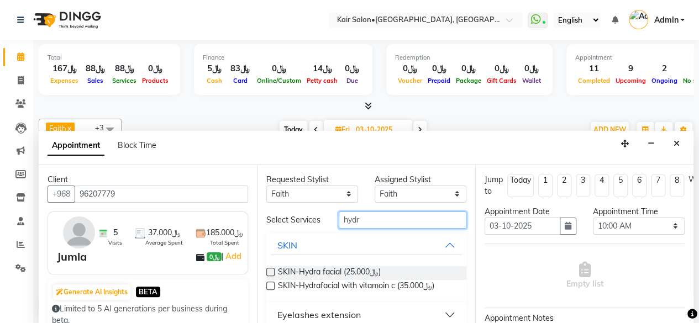
type input "hydr"
click at [272, 273] on label at bounding box center [270, 272] width 8 height 8
click at [272, 273] on input "checkbox" at bounding box center [269, 273] width 7 height 7
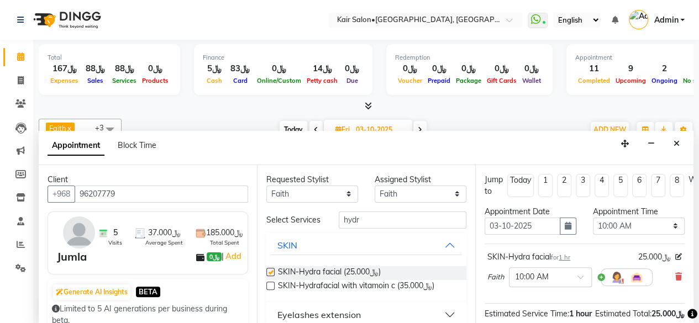
checkbox input "false"
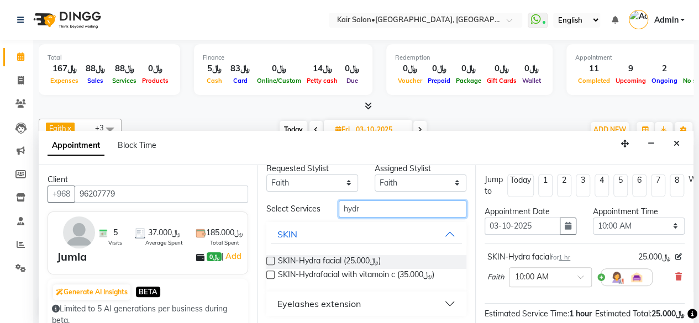
click at [382, 204] on input "hydr" at bounding box center [403, 209] width 128 height 17
type input "h"
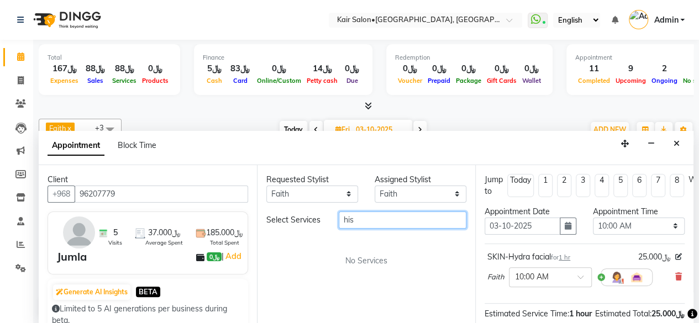
scroll to position [0, 0]
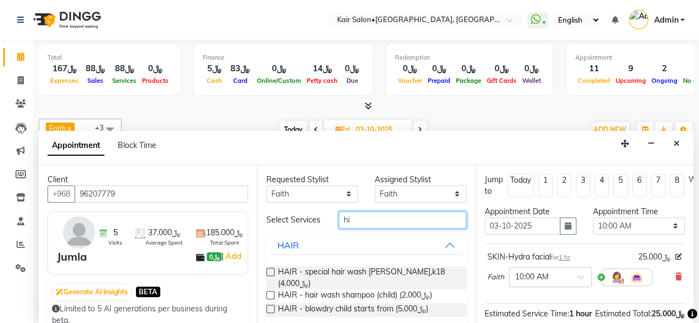
type input "h"
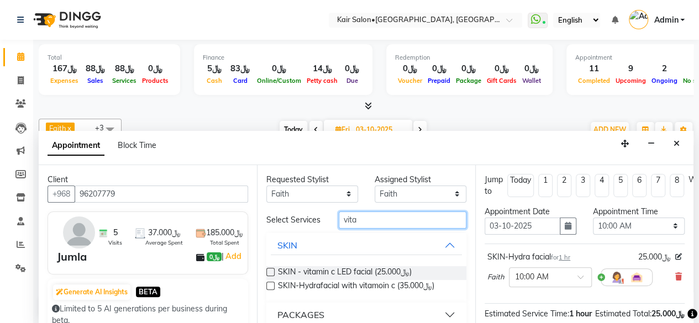
type input "vita"
click at [271, 276] on label at bounding box center [270, 272] width 8 height 8
click at [271, 276] on input "checkbox" at bounding box center [269, 273] width 7 height 7
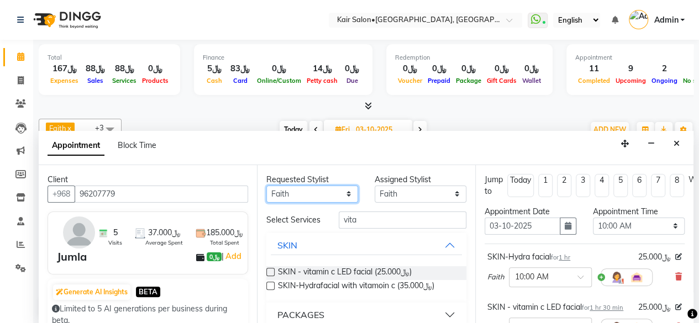
click at [343, 192] on select "Any Faith HABSATBEE [PERSON_NAME] Madam [PERSON_NAME] Madam [PERSON_NAME] Madam…" at bounding box center [312, 194] width 92 height 17
click at [266, 186] on select "Any Faith HABSATBEE [PERSON_NAME] Madam [PERSON_NAME] Madam [PERSON_NAME] Madam…" at bounding box center [312, 194] width 92 height 17
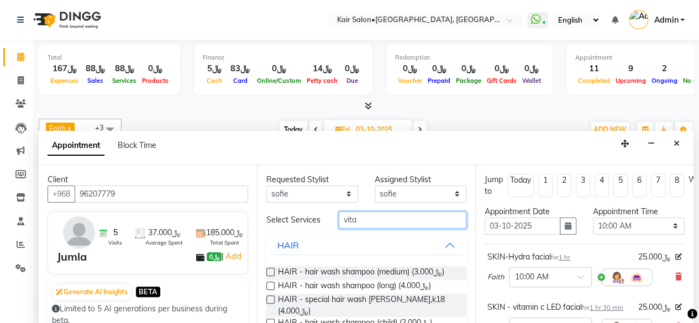
click at [364, 225] on input "vita" at bounding box center [403, 220] width 128 height 17
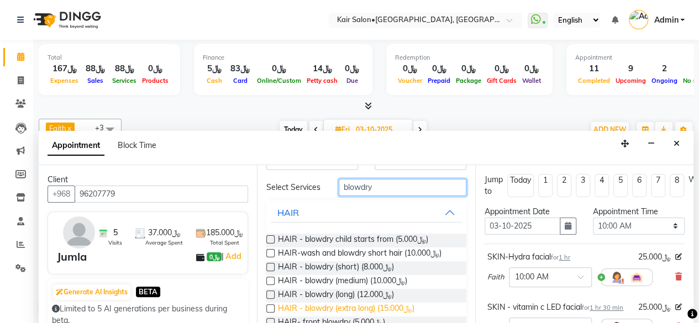
scroll to position [55, 0]
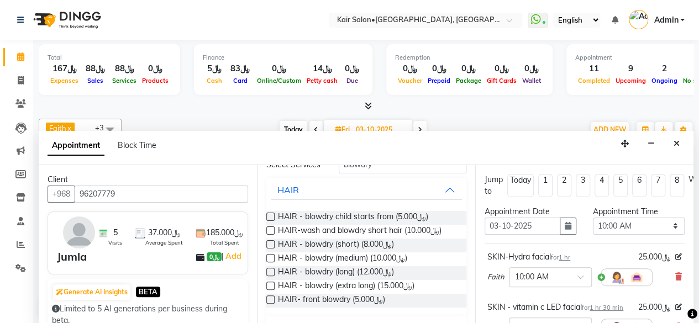
click at [270, 262] on label at bounding box center [270, 258] width 8 height 8
click at [270, 262] on input "checkbox" at bounding box center [269, 259] width 7 height 7
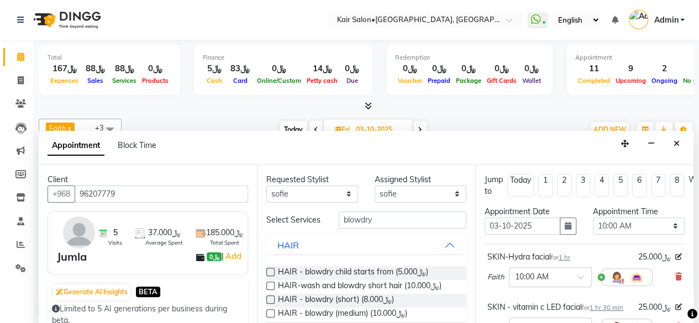
scroll to position [0, 0]
click at [392, 220] on input "blowdry" at bounding box center [403, 220] width 128 height 17
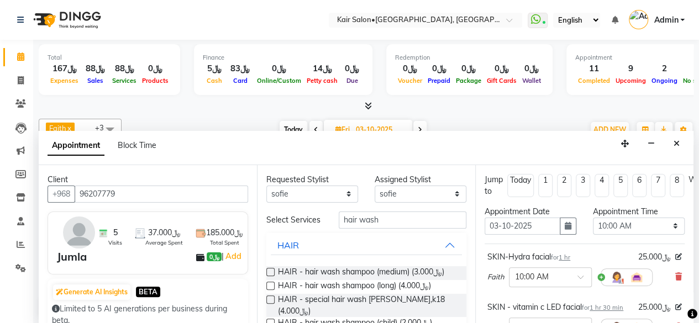
click at [267, 276] on label at bounding box center [270, 272] width 8 height 8
click at [267, 277] on input "checkbox" at bounding box center [269, 273] width 7 height 7
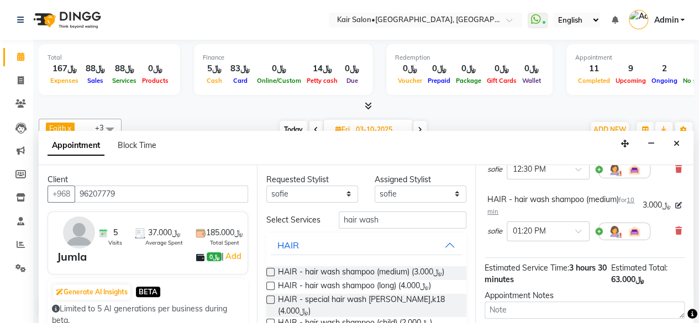
scroll to position [306, 0]
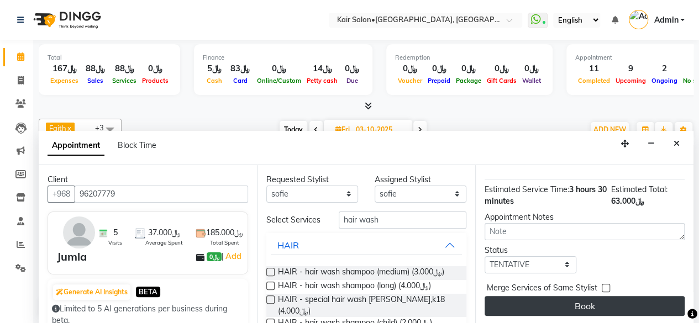
click at [573, 297] on button "Book" at bounding box center [585, 306] width 200 height 20
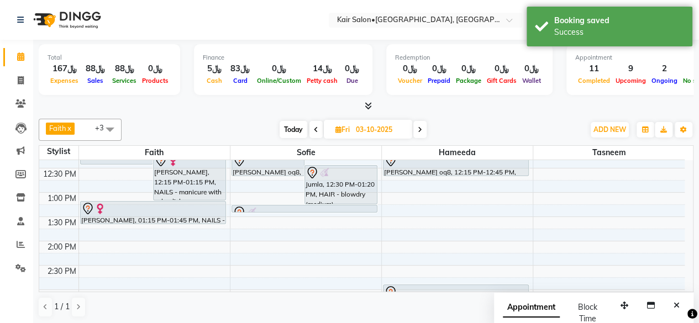
scroll to position [100, 0]
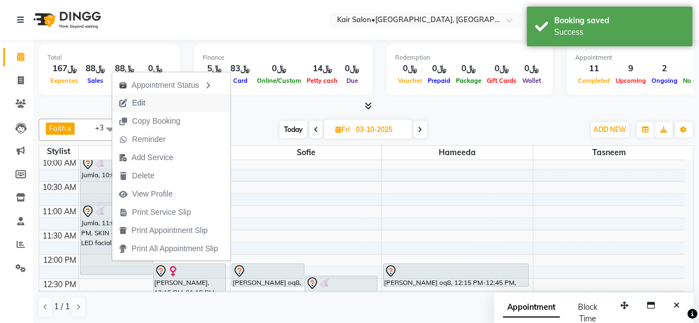
click at [144, 98] on span "Edit" at bounding box center [138, 103] width 13 height 12
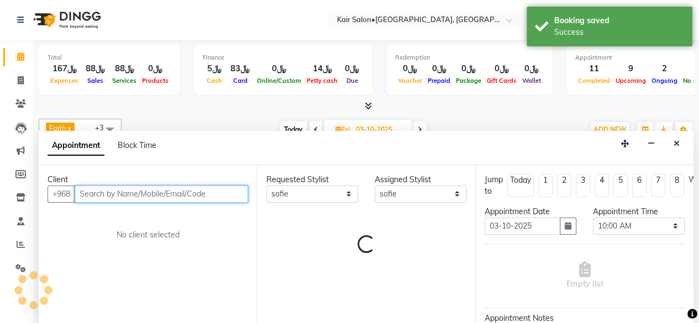
scroll to position [431, 0]
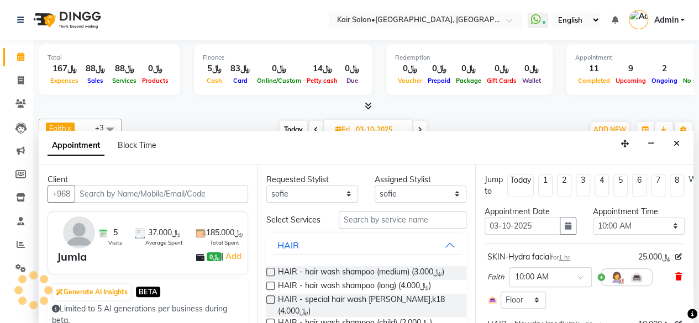
click at [675, 274] on icon at bounding box center [678, 277] width 7 height 8
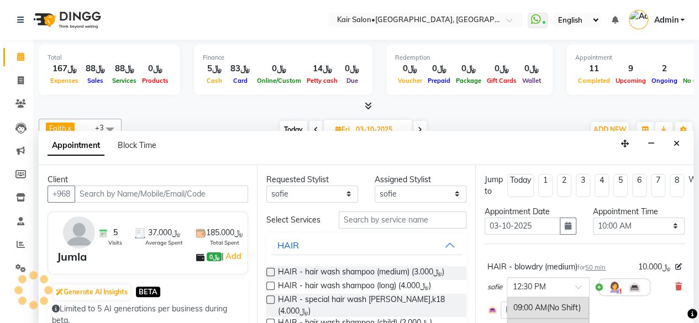
click at [578, 285] on span at bounding box center [582, 291] width 14 height 12
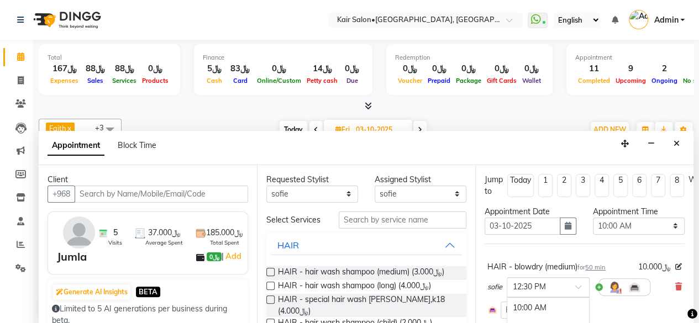
scroll to position [251, 0]
click at [547, 306] on div "10:00 AM" at bounding box center [548, 315] width 82 height 20
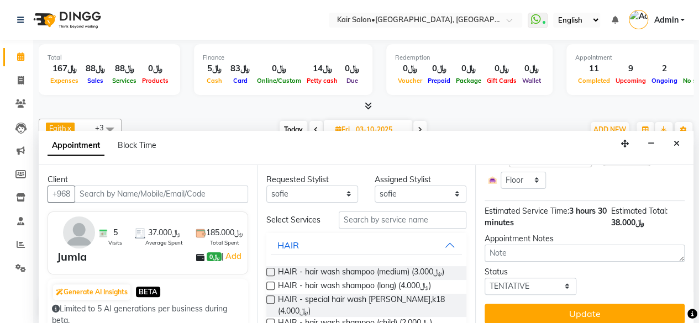
scroll to position [303, 0]
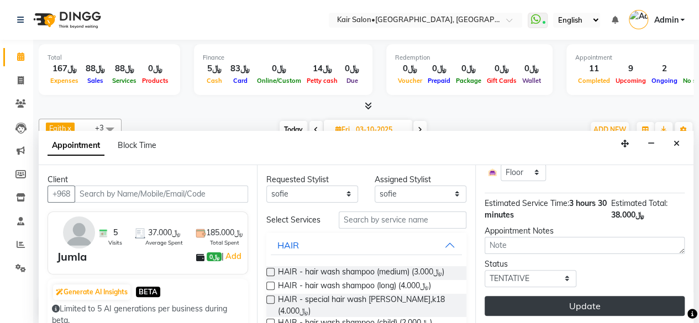
click at [583, 299] on button "Update" at bounding box center [585, 306] width 200 height 20
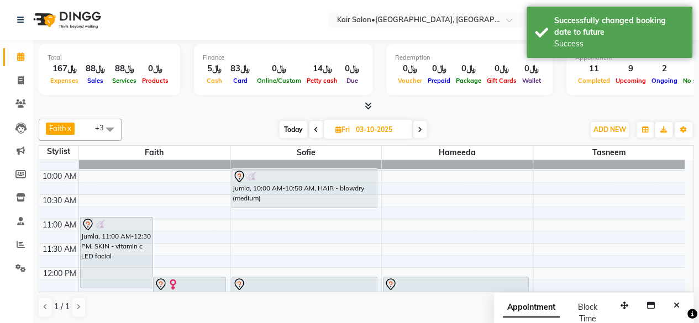
scroll to position [55, 0]
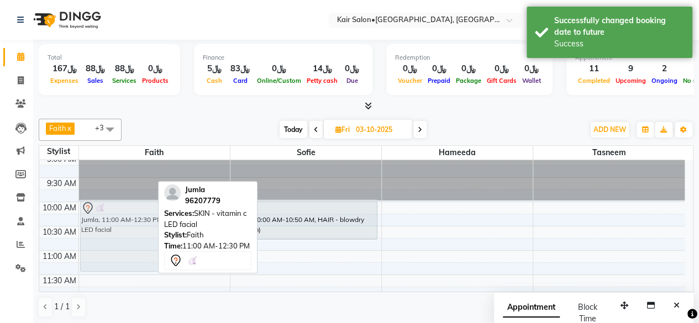
drag, startPoint x: 129, startPoint y: 257, endPoint x: 138, endPoint y: 211, distance: 46.8
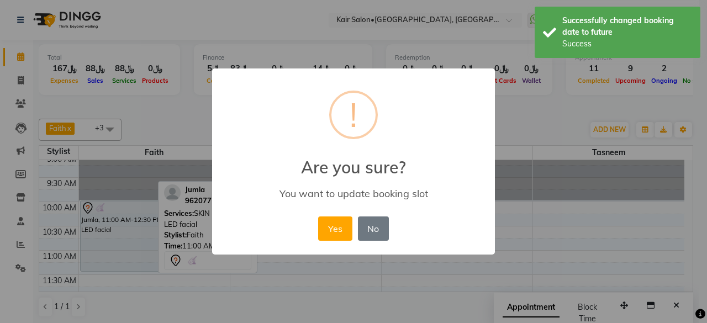
click at [332, 228] on button "Yes" at bounding box center [335, 229] width 34 height 24
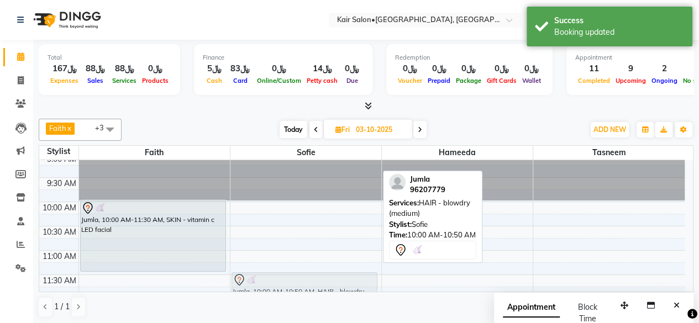
scroll to position [98, 0]
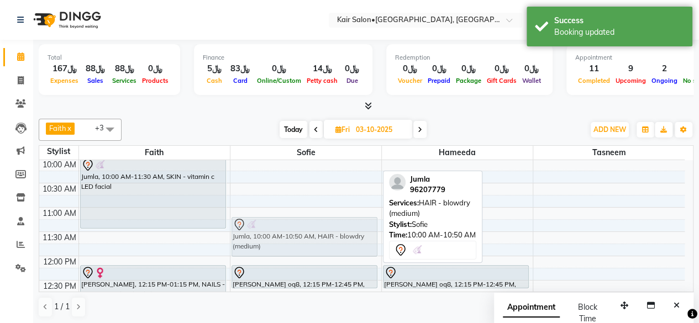
drag, startPoint x: 319, startPoint y: 223, endPoint x: 312, endPoint y: 241, distance: 20.3
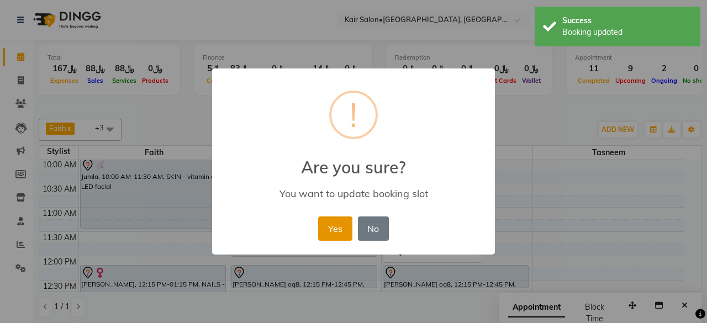
click at [340, 224] on button "Yes" at bounding box center [335, 229] width 34 height 24
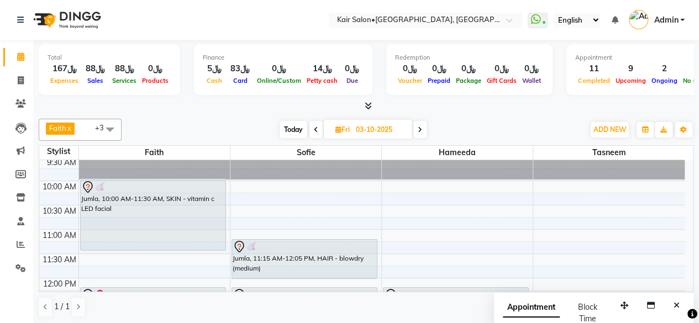
scroll to position [81, 0]
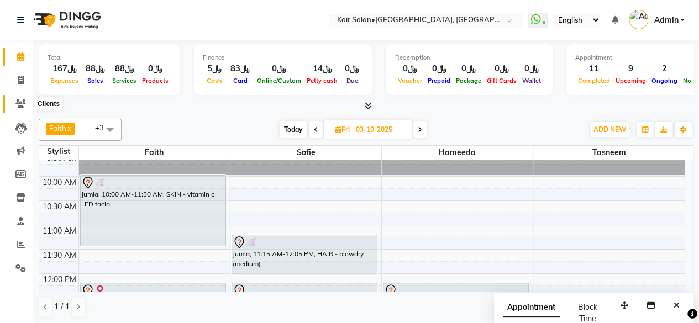
click at [18, 102] on icon at bounding box center [20, 103] width 10 height 8
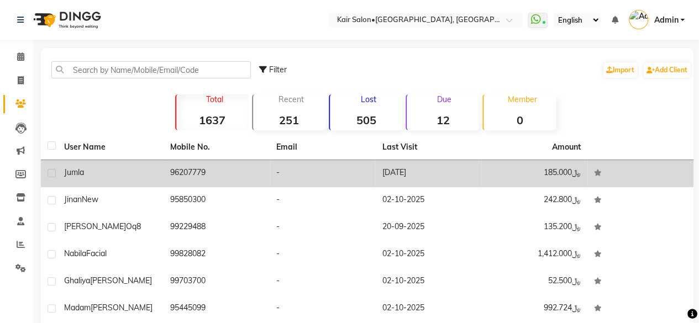
click at [83, 176] on span "Jumla" at bounding box center [74, 172] width 20 height 10
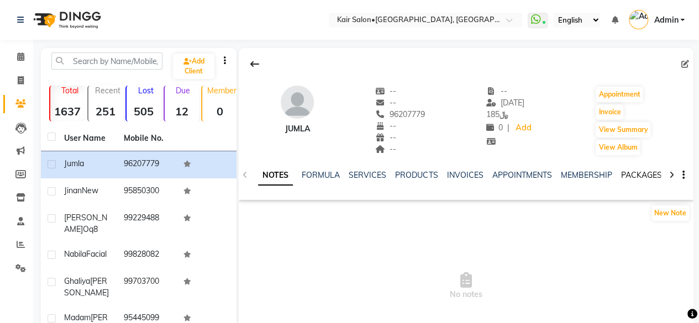
click at [638, 174] on link "PACKAGES" at bounding box center [640, 175] width 41 height 10
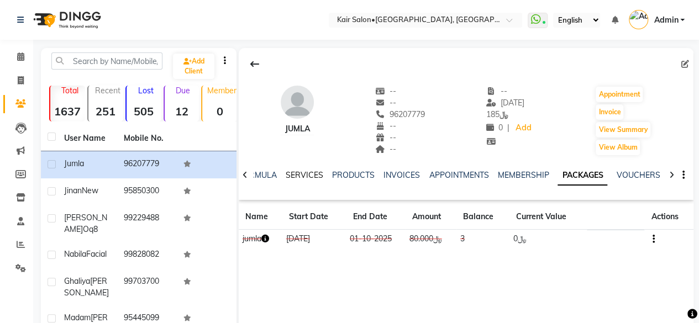
click at [294, 172] on link "SERVICES" at bounding box center [305, 175] width 38 height 10
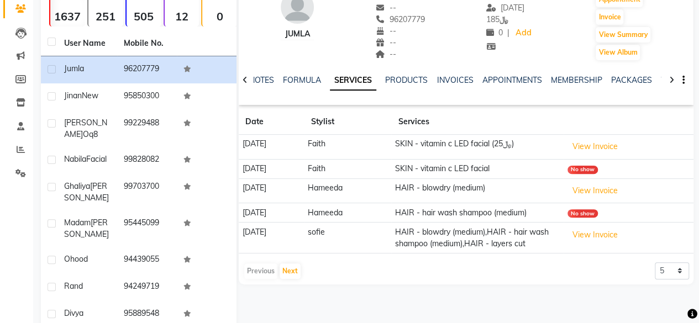
scroll to position [166, 0]
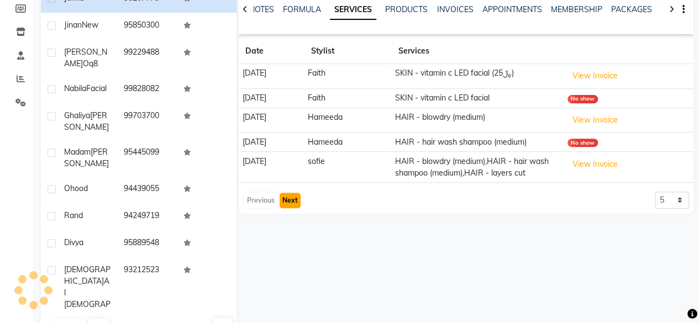
click at [289, 208] on button "Next" at bounding box center [290, 200] width 21 height 15
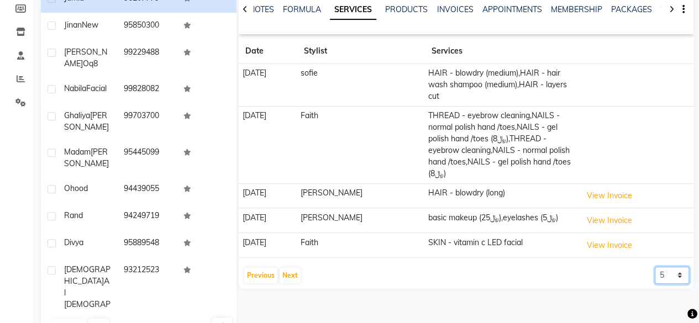
click at [679, 267] on select "5 10 50 100 500" at bounding box center [672, 275] width 34 height 17
click at [655, 267] on select "5 10 50 100 500" at bounding box center [672, 275] width 34 height 17
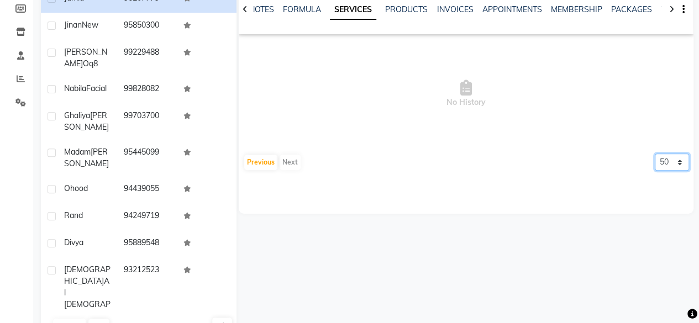
click at [677, 157] on select "5 10 50 100 500" at bounding box center [672, 162] width 34 height 17
click at [655, 154] on select "5 10 50 100 500" at bounding box center [672, 162] width 34 height 17
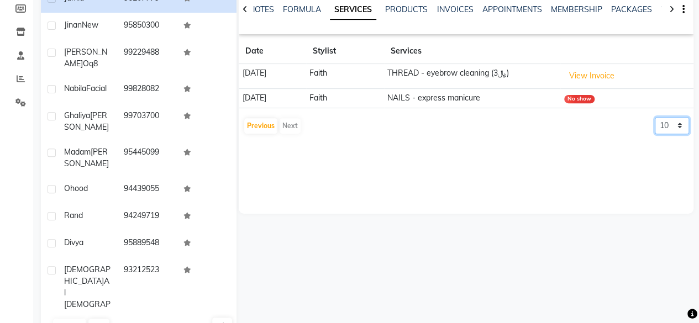
scroll to position [110, 0]
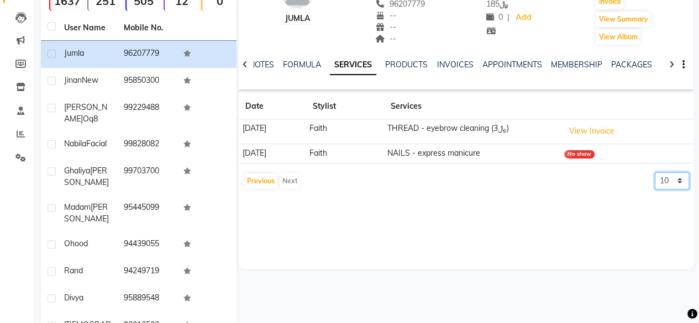
click at [677, 176] on select "5 10 50 100 500" at bounding box center [672, 180] width 34 height 17
click at [655, 172] on select "5 10 50 100 500" at bounding box center [672, 180] width 34 height 17
click at [257, 175] on button "Previous" at bounding box center [260, 180] width 33 height 15
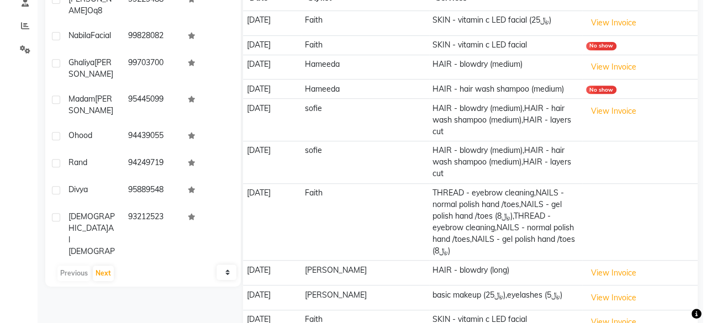
scroll to position [274, 0]
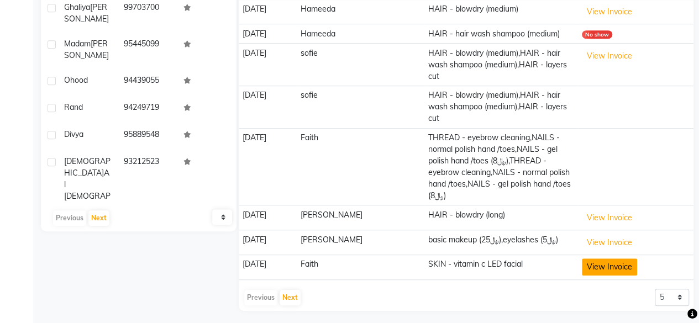
click at [599, 264] on button "View Invoice" at bounding box center [609, 267] width 55 height 17
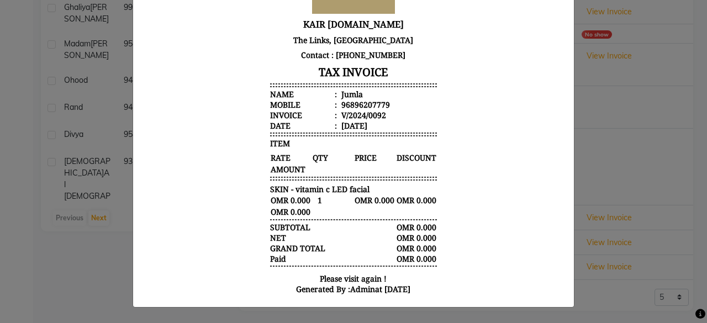
scroll to position [0, 0]
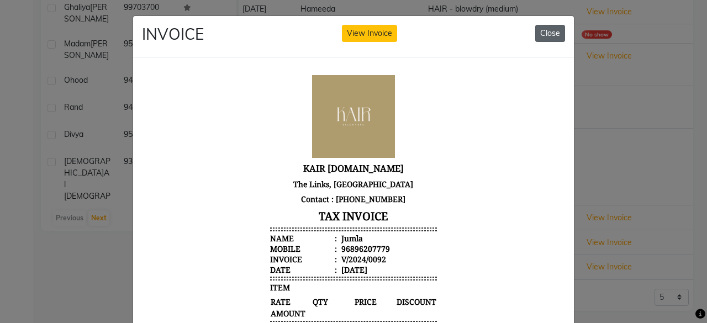
click at [547, 27] on button "Close" at bounding box center [550, 33] width 30 height 17
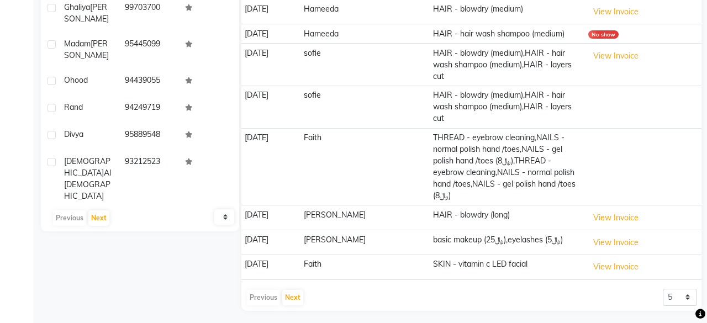
scroll to position [239, 0]
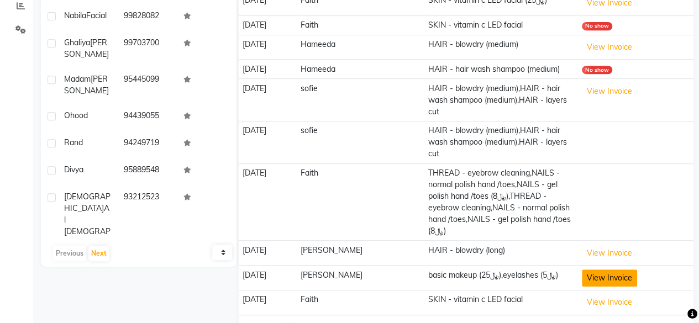
click at [597, 273] on button "View Invoice" at bounding box center [609, 278] width 55 height 17
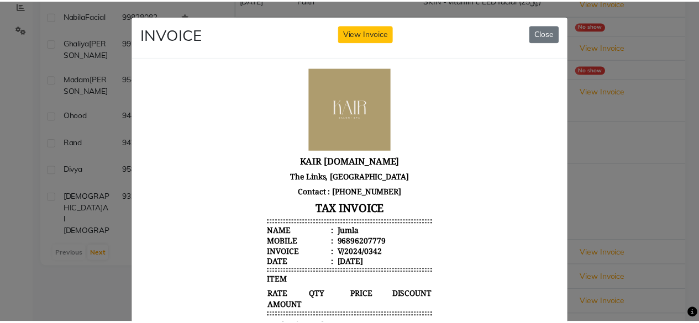
scroll to position [9, 0]
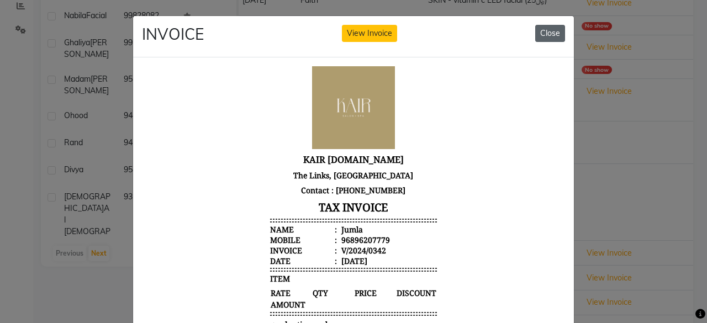
click at [548, 34] on button "Close" at bounding box center [550, 33] width 30 height 17
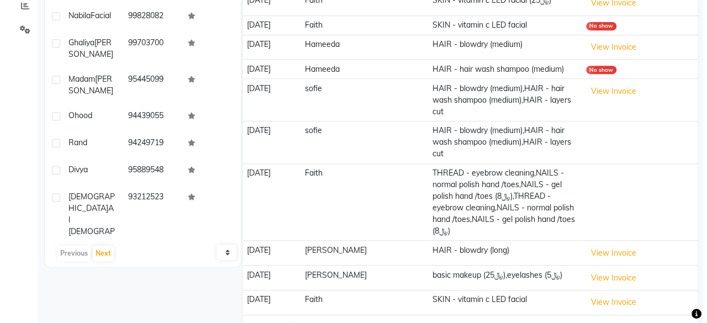
scroll to position [128, 0]
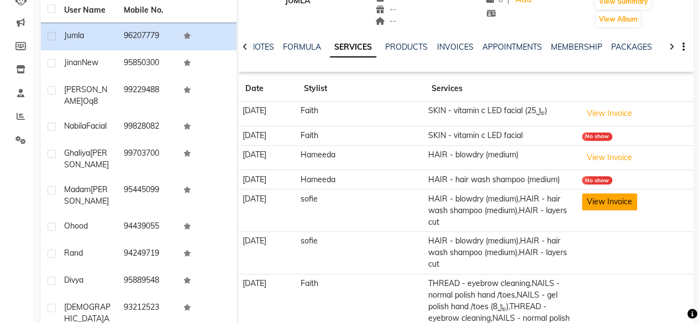
click at [592, 197] on button "View Invoice" at bounding box center [609, 201] width 55 height 17
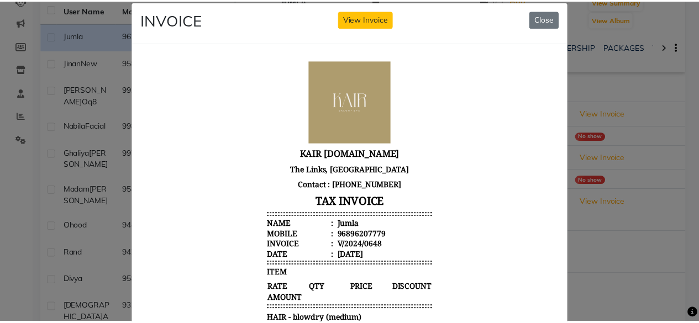
scroll to position [0, 0]
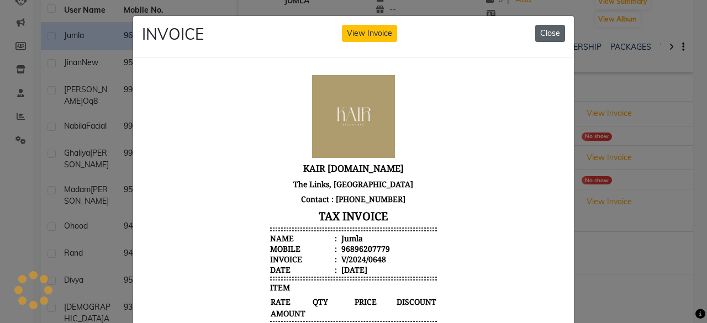
click at [545, 32] on button "Close" at bounding box center [550, 33] width 30 height 17
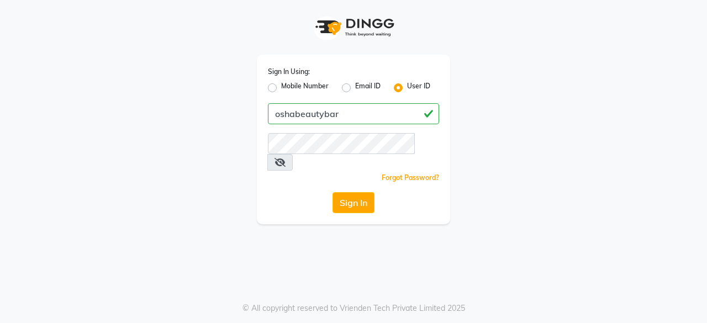
type input "oshabeautybar"
click at [355, 192] on button "Sign In" at bounding box center [354, 202] width 42 height 21
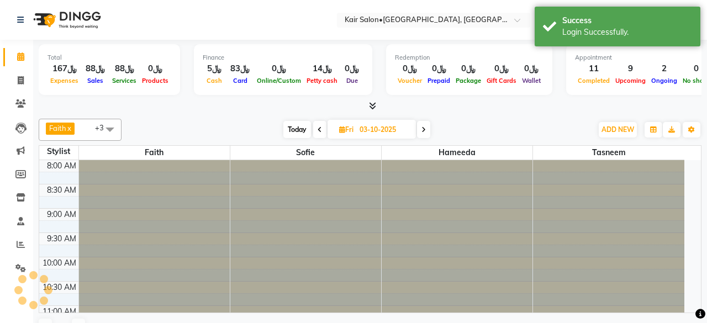
select select "en"
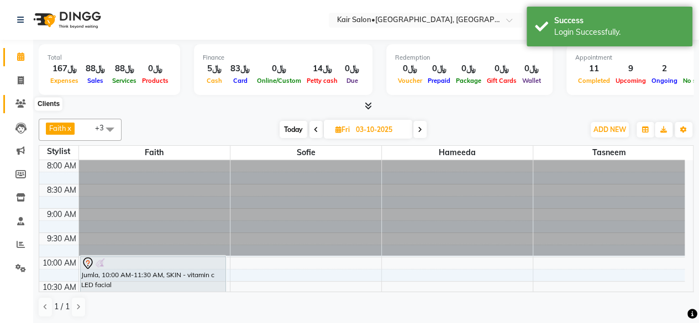
click at [20, 101] on icon at bounding box center [20, 103] width 10 height 8
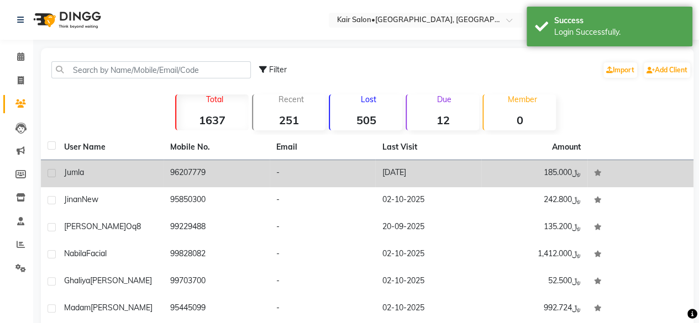
click at [196, 171] on td "96207779" at bounding box center [217, 173] width 106 height 27
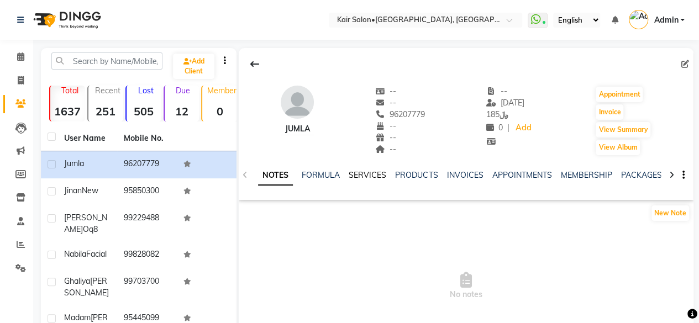
click at [367, 174] on link "SERVICES" at bounding box center [368, 175] width 38 height 10
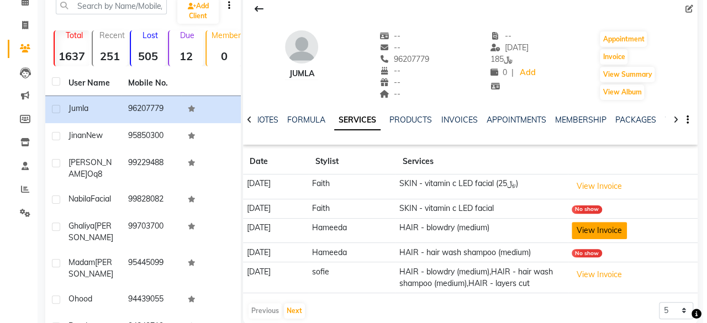
scroll to position [199, 0]
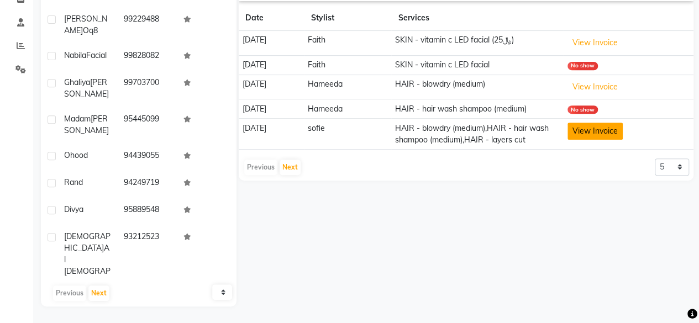
click at [588, 130] on button "View Invoice" at bounding box center [594, 131] width 55 height 17
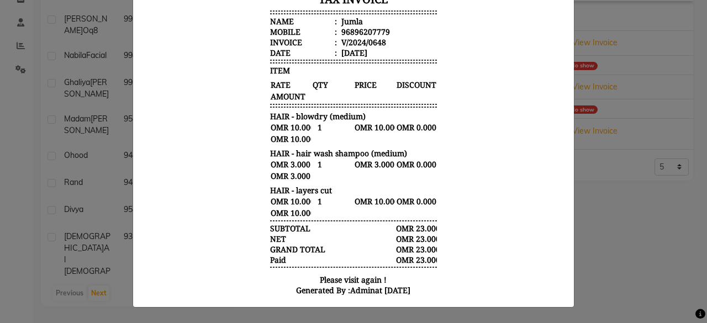
scroll to position [0, 0]
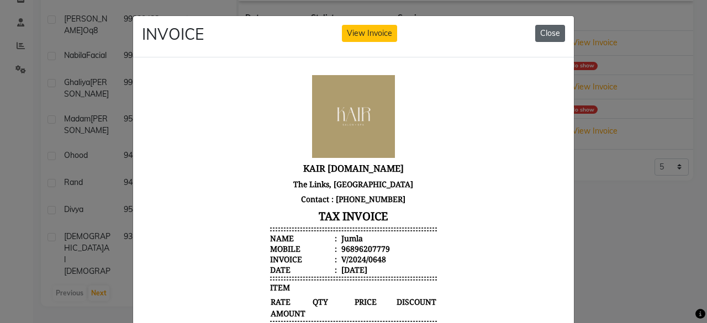
click at [543, 31] on button "Close" at bounding box center [550, 33] width 30 height 17
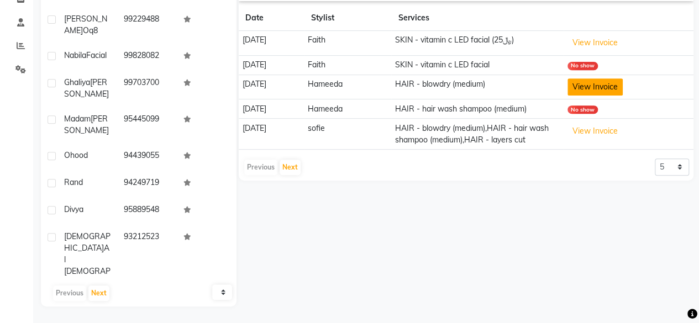
click at [596, 86] on button "View Invoice" at bounding box center [594, 86] width 55 height 17
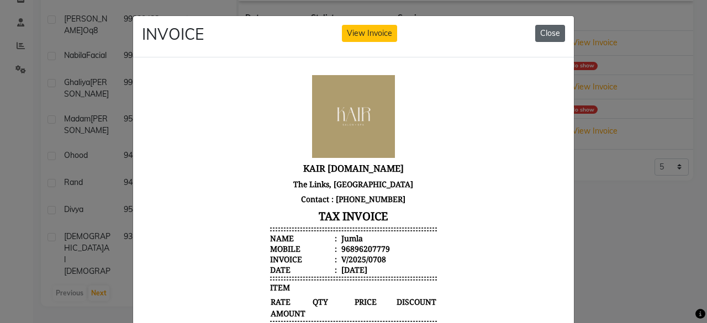
click at [551, 31] on button "Close" at bounding box center [550, 33] width 30 height 17
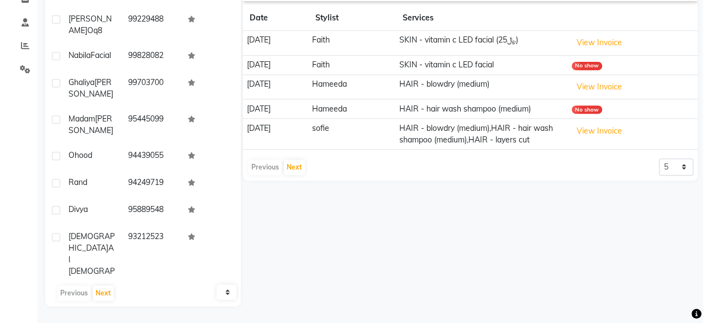
scroll to position [144, 0]
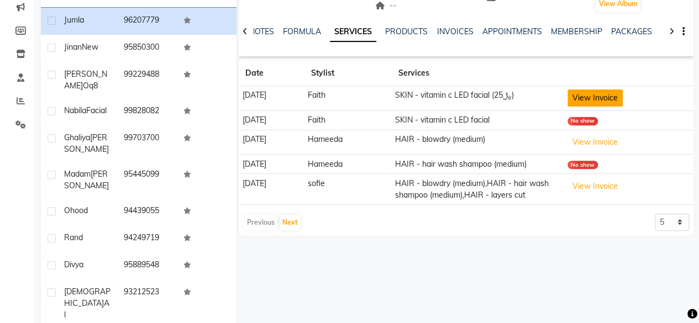
click at [597, 94] on button "View Invoice" at bounding box center [594, 97] width 55 height 17
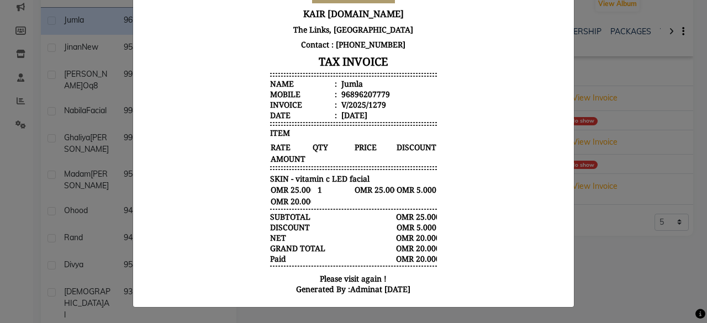
scroll to position [0, 0]
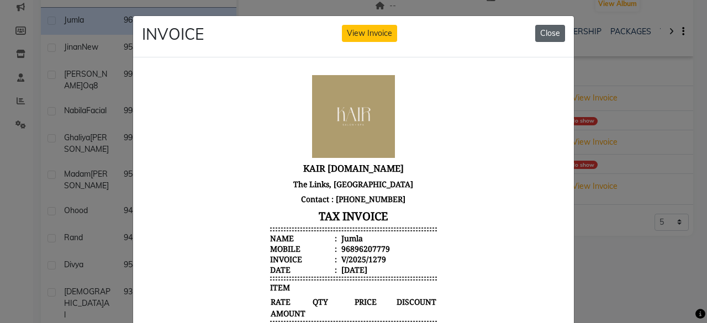
click at [544, 31] on button "Close" at bounding box center [550, 33] width 30 height 17
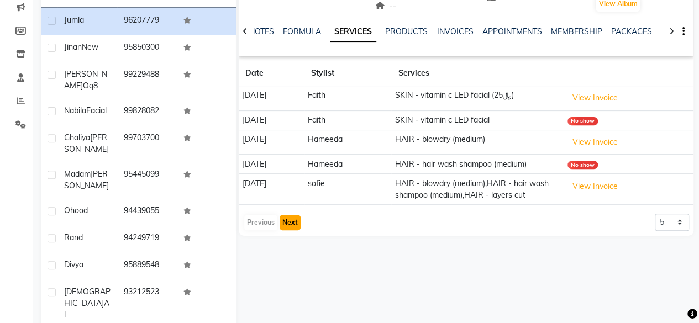
click at [294, 230] on button "Next" at bounding box center [290, 222] width 21 height 15
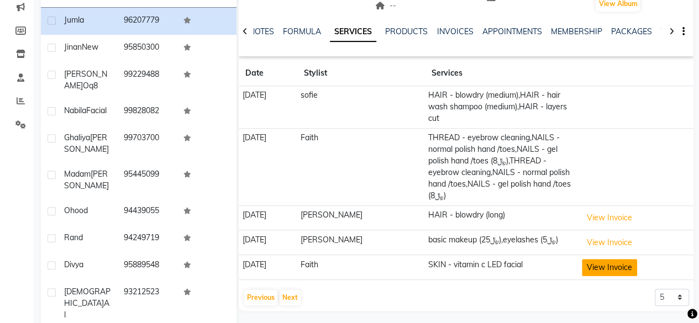
click at [605, 259] on button "View Invoice" at bounding box center [609, 267] width 55 height 17
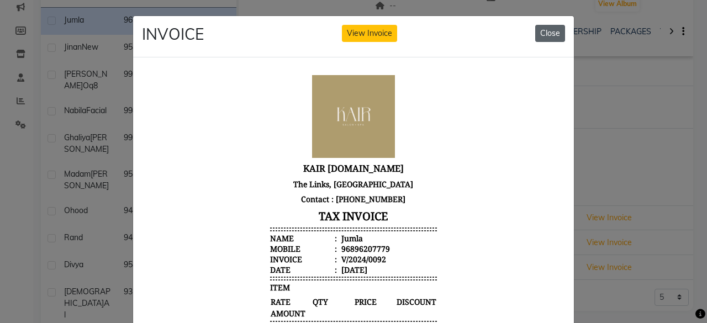
click at [541, 27] on button "Close" at bounding box center [550, 33] width 30 height 17
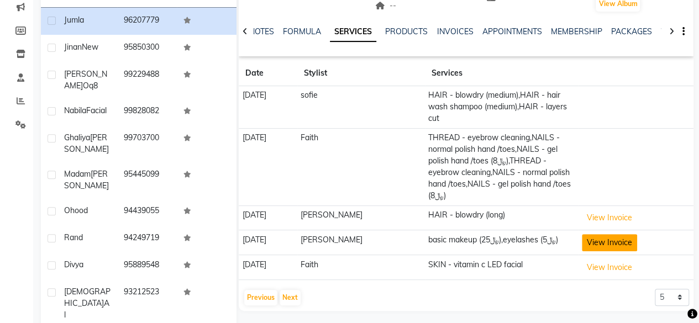
click at [599, 234] on button "View Invoice" at bounding box center [609, 242] width 55 height 17
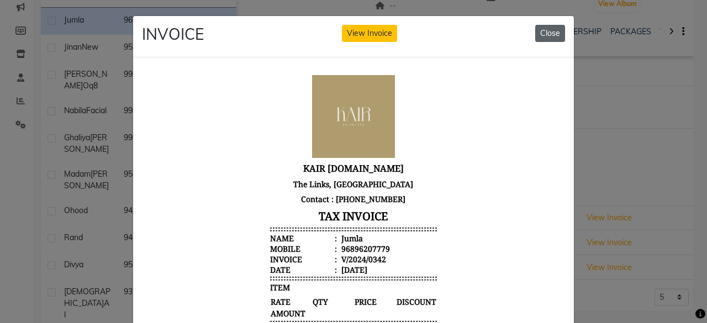
click at [550, 31] on button "Close" at bounding box center [550, 33] width 30 height 17
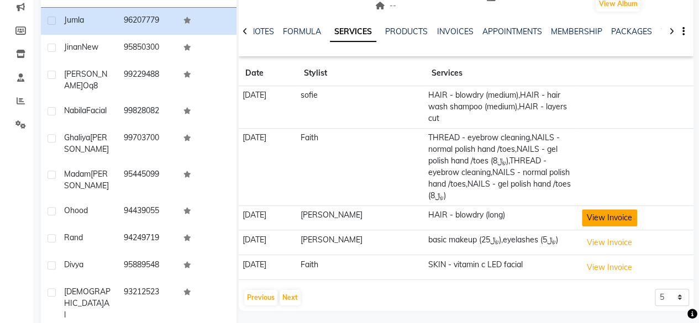
click at [603, 209] on button "View Invoice" at bounding box center [609, 217] width 55 height 17
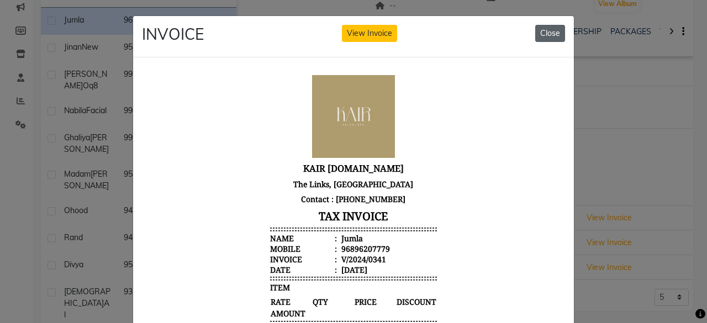
click at [543, 31] on button "Close" at bounding box center [550, 33] width 30 height 17
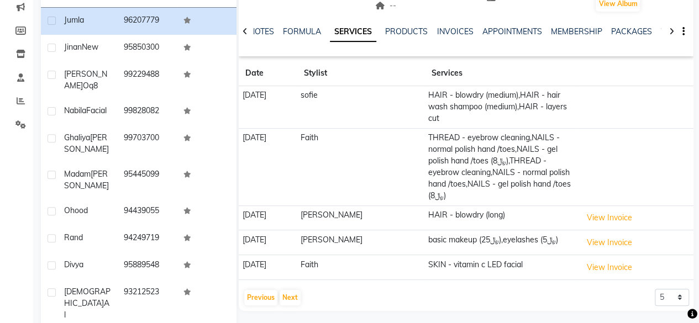
click at [503, 107] on td "HAIR - blowdry (medium),HAIR - hair wash shampoo (medium),HAIR - layers cut" at bounding box center [502, 107] width 154 height 43
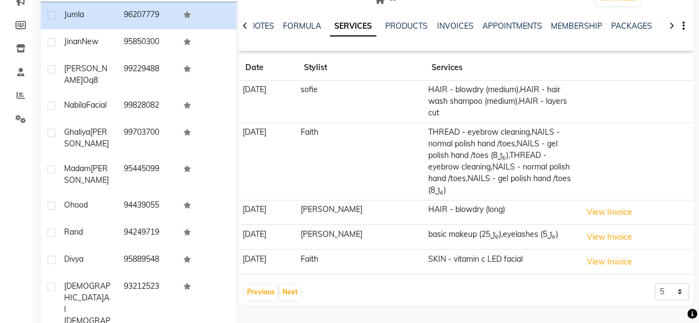
scroll to position [199, 0]
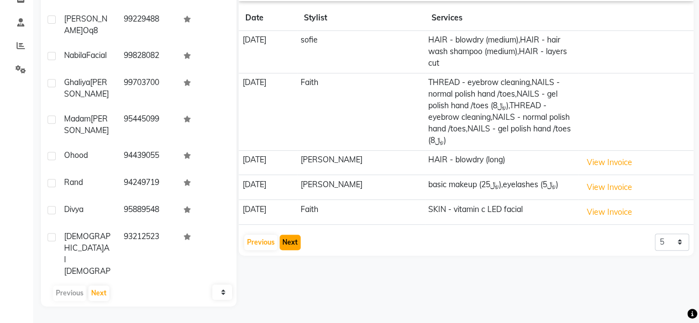
click at [293, 235] on button "Next" at bounding box center [290, 242] width 21 height 15
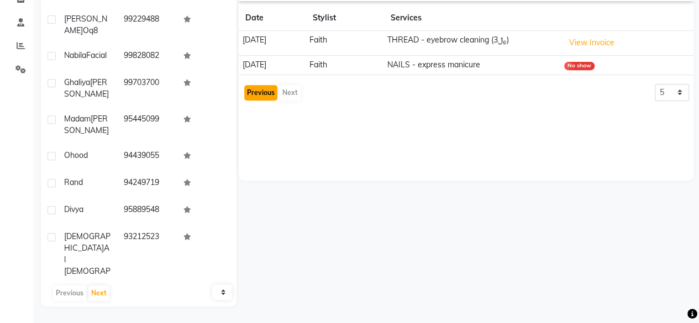
click at [262, 88] on button "Previous" at bounding box center [260, 92] width 33 height 15
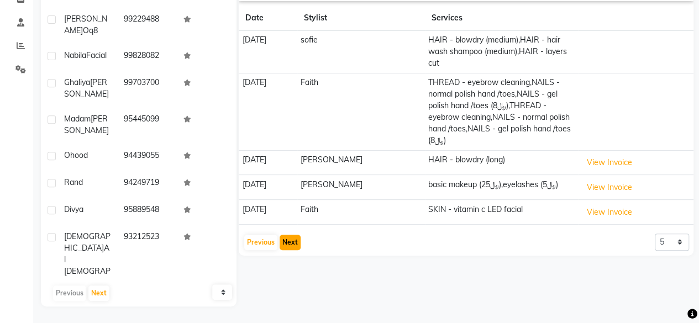
click at [297, 235] on button "Next" at bounding box center [290, 242] width 21 height 15
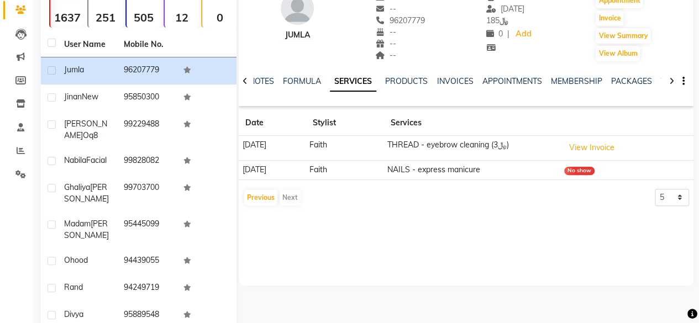
scroll to position [0, 0]
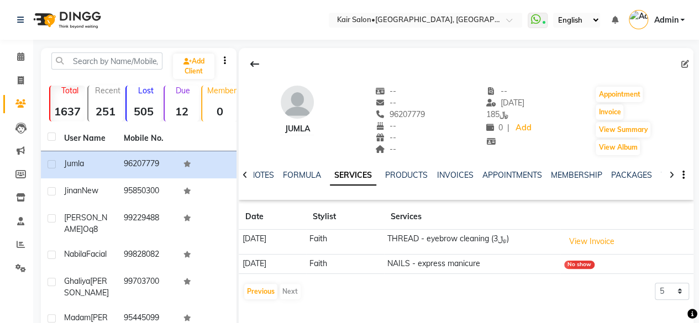
click at [352, 174] on link "SERVICES" at bounding box center [353, 176] width 46 height 20
click at [628, 176] on link "PACKAGES" at bounding box center [630, 175] width 41 height 10
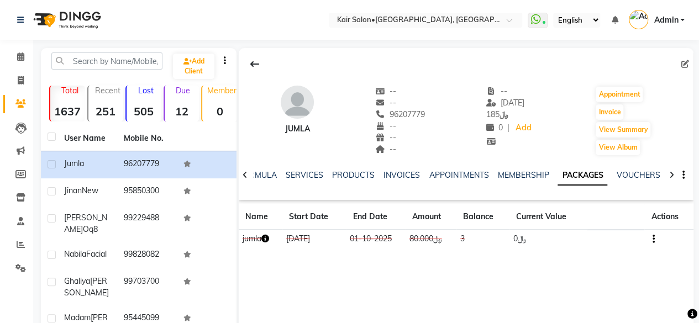
click at [650, 239] on button "button" at bounding box center [651, 239] width 7 height 12
click at [582, 224] on div "Redemption History" at bounding box center [600, 225] width 72 height 14
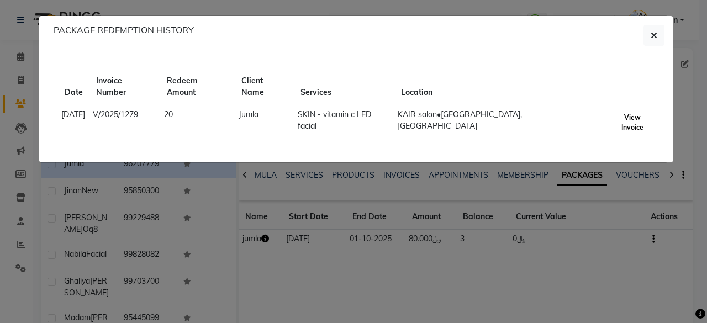
click at [633, 110] on button "View Invoice" at bounding box center [632, 122] width 45 height 25
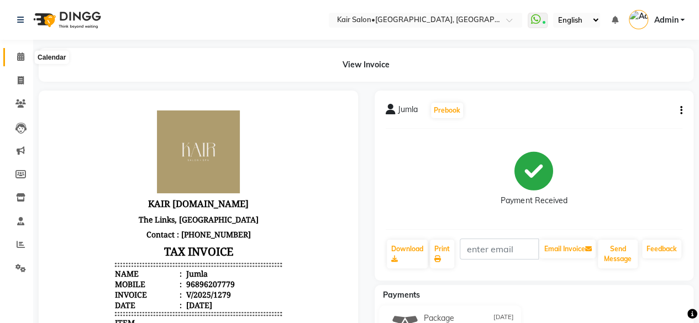
click at [24, 54] on icon at bounding box center [20, 56] width 7 height 8
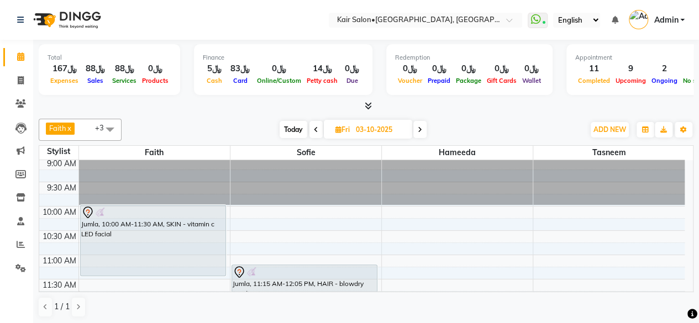
scroll to position [166, 0]
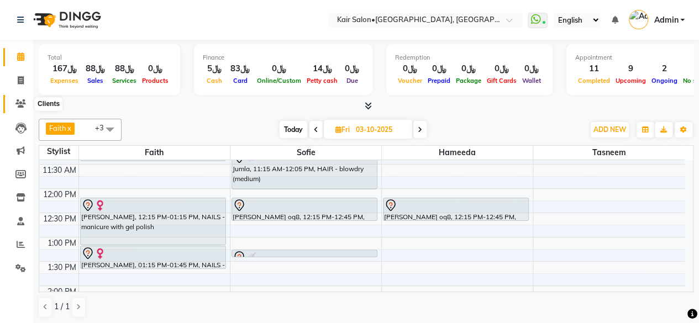
click at [20, 104] on icon at bounding box center [20, 103] width 10 height 8
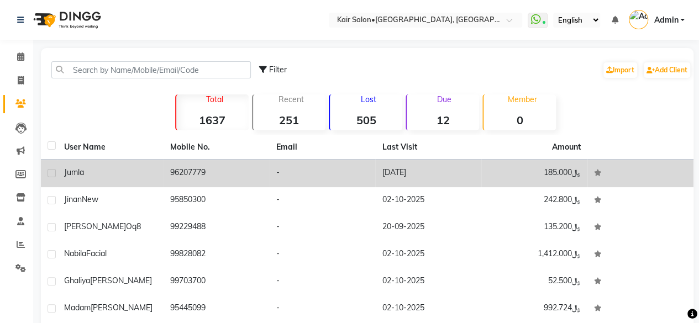
click at [210, 168] on td "96207779" at bounding box center [217, 173] width 106 height 27
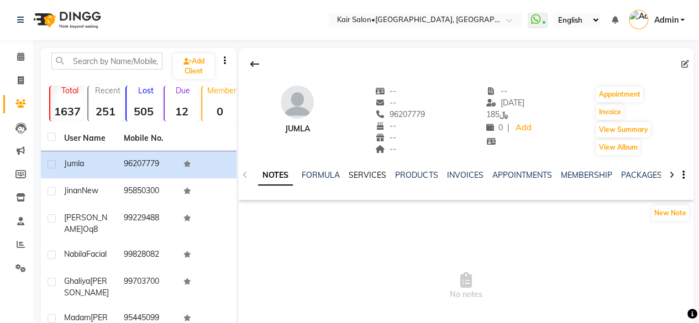
click at [376, 174] on link "SERVICES" at bounding box center [368, 175] width 38 height 10
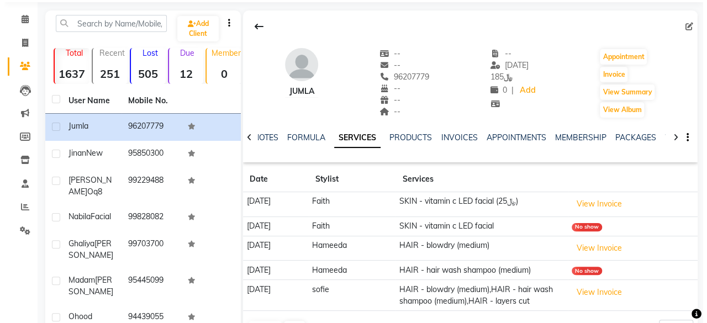
scroll to position [55, 0]
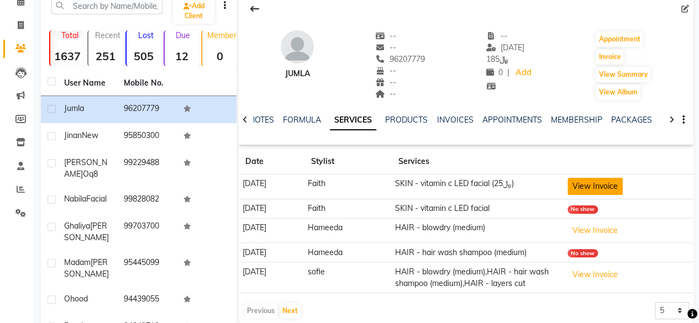
click at [598, 185] on button "View Invoice" at bounding box center [594, 186] width 55 height 17
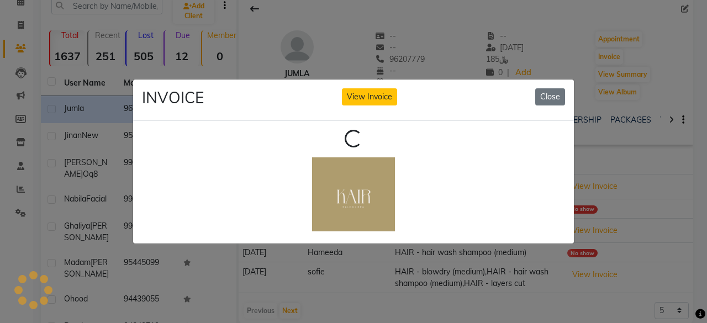
scroll to position [0, 0]
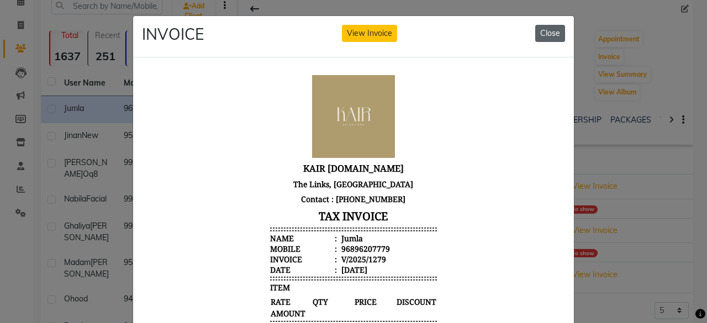
click at [539, 37] on button "Close" at bounding box center [550, 33] width 30 height 17
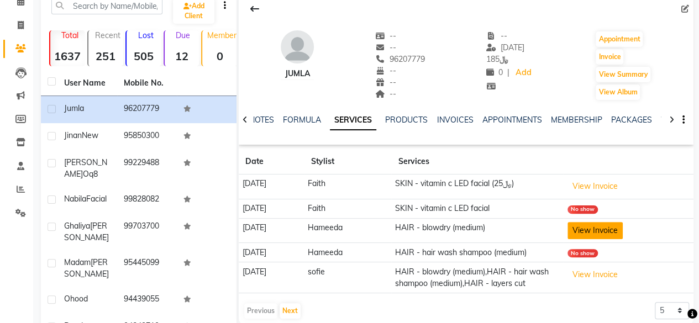
click at [608, 233] on button "View Invoice" at bounding box center [594, 230] width 55 height 17
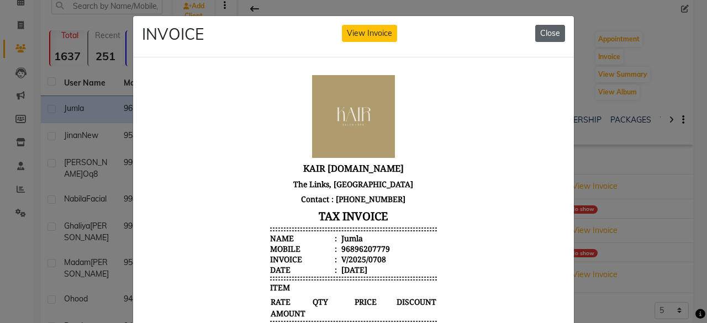
click at [545, 37] on button "Close" at bounding box center [550, 33] width 30 height 17
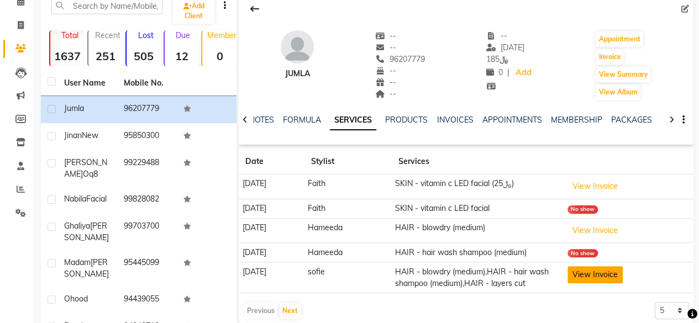
click at [596, 270] on button "View Invoice" at bounding box center [594, 274] width 55 height 17
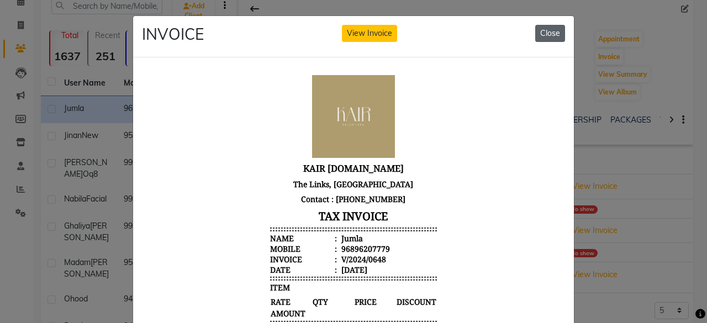
click at [545, 32] on button "Close" at bounding box center [550, 33] width 30 height 17
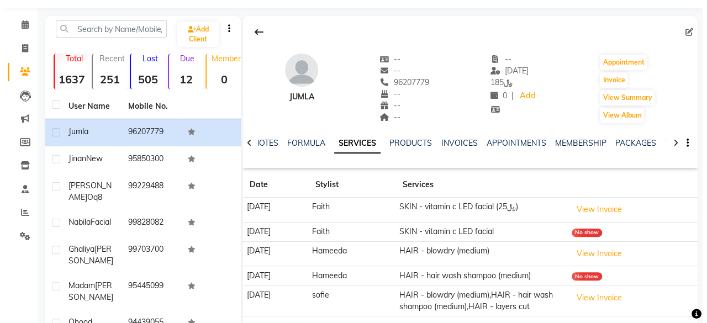
scroll to position [166, 0]
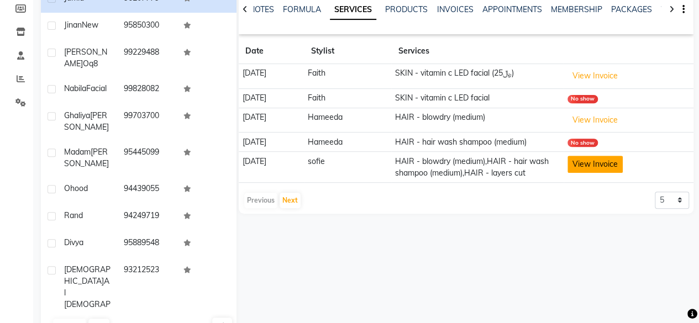
click at [601, 159] on button "View Invoice" at bounding box center [594, 164] width 55 height 17
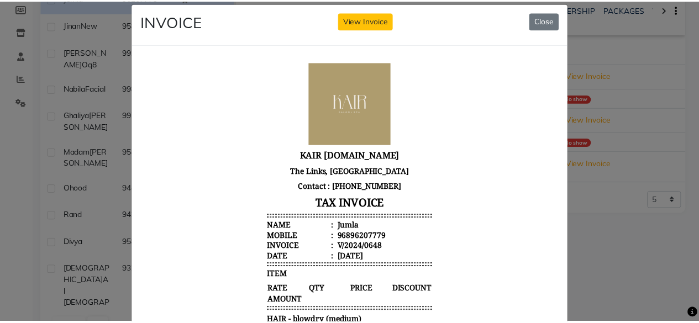
scroll to position [0, 0]
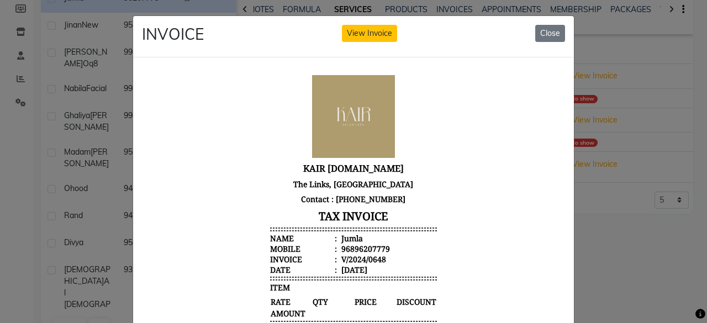
click at [543, 31] on button "Close" at bounding box center [550, 33] width 30 height 17
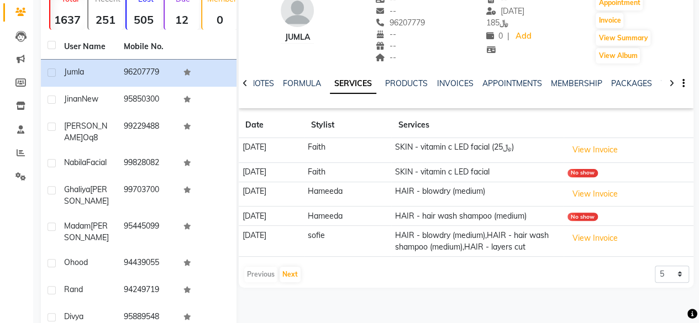
scroll to position [9, 0]
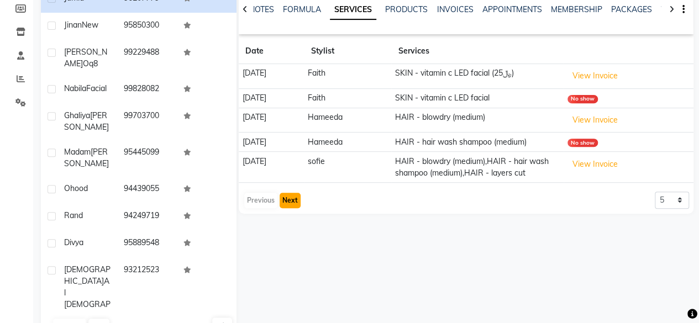
click at [292, 208] on button "Next" at bounding box center [290, 200] width 21 height 15
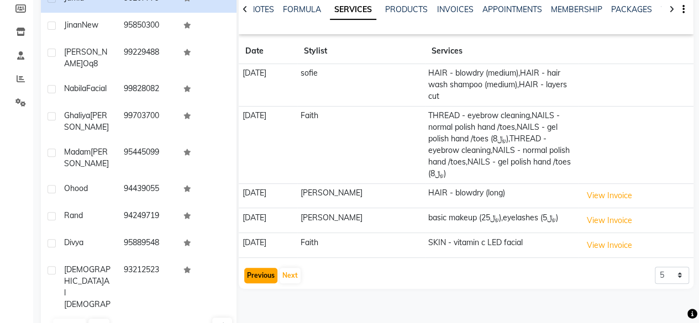
click at [265, 268] on button "Previous" at bounding box center [260, 275] width 33 height 15
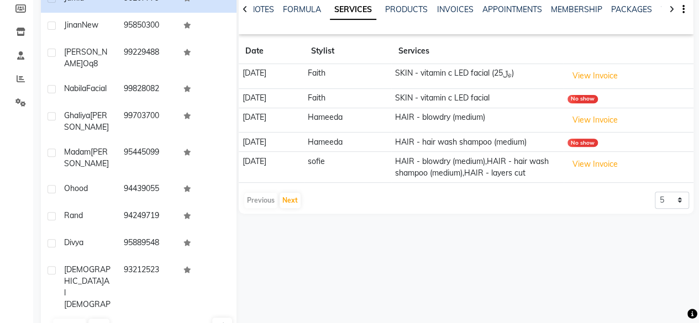
click at [257, 209] on div "Previous Next" at bounding box center [272, 201] width 59 height 18
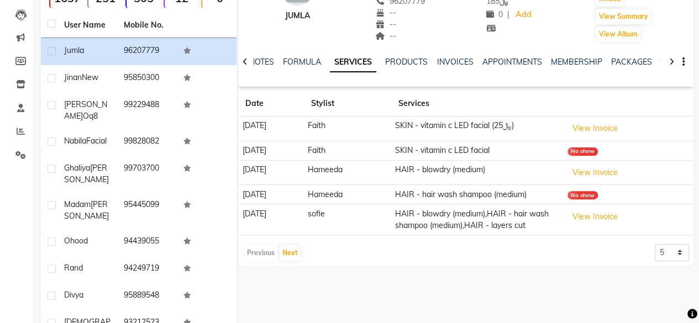
scroll to position [0, 0]
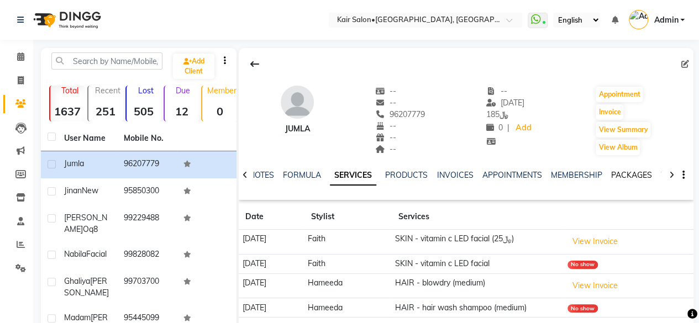
click at [640, 176] on link "PACKAGES" at bounding box center [630, 175] width 41 height 10
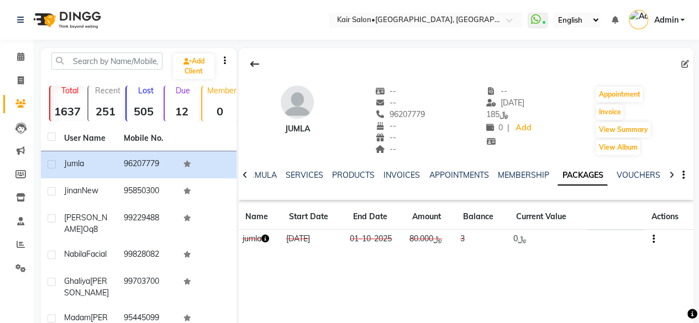
click at [266, 237] on icon "button" at bounding box center [265, 239] width 8 height 8
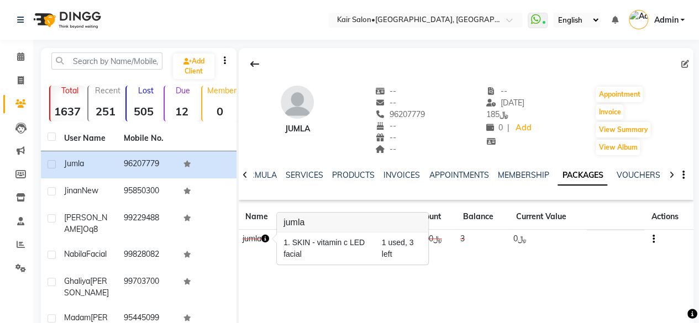
click at [580, 257] on div "Jumla -- -- 96207779 -- -- -- -- 03-06-2025 ﷼ 185 0 | Add Appointment Invoice V…" at bounding box center [466, 153] width 455 height 210
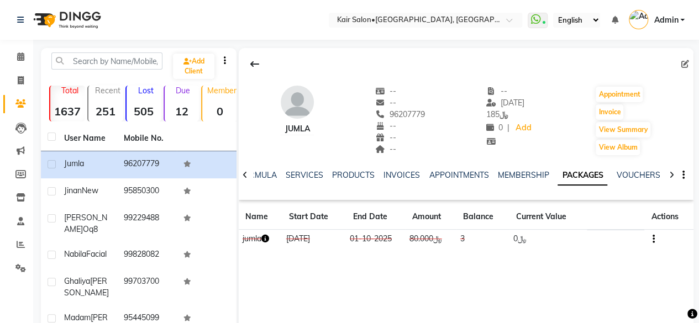
click at [652, 240] on icon "button" at bounding box center [653, 239] width 2 height 1
click at [608, 229] on div "Redemption History" at bounding box center [600, 225] width 72 height 14
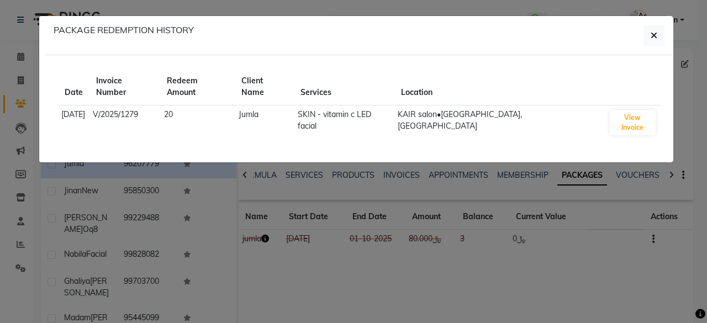
click at [651, 235] on ngb-modal-window "PACKAGE REDEMPTION HISTORY Date Invoice Number Redeem Amount Client Name Servic…" at bounding box center [353, 161] width 707 height 323
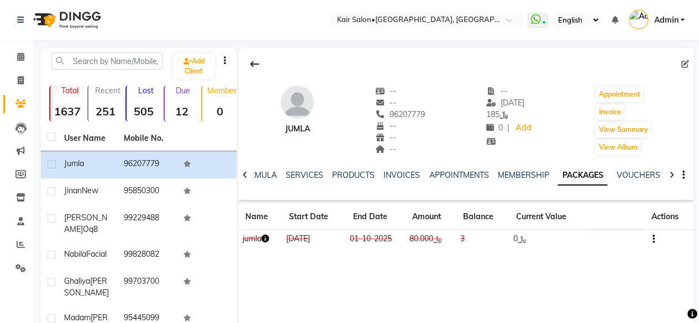
click at [673, 173] on div at bounding box center [671, 175] width 13 height 22
click at [675, 173] on div at bounding box center [671, 175] width 13 height 22
click at [669, 174] on icon at bounding box center [671, 175] width 5 height 8
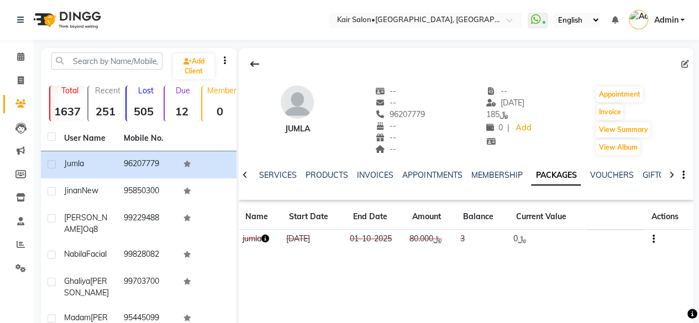
click at [673, 173] on div at bounding box center [671, 175] width 13 height 22
click at [673, 173] on icon at bounding box center [671, 175] width 5 height 8
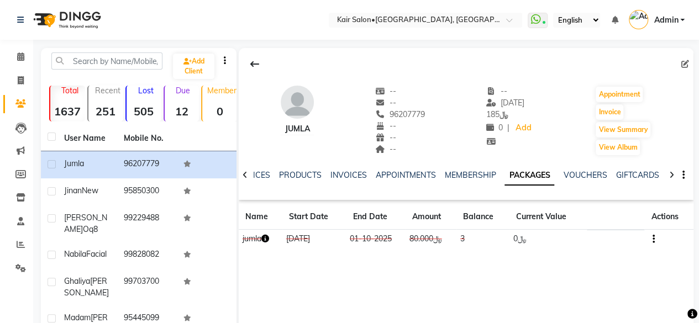
click at [672, 173] on icon at bounding box center [671, 175] width 5 height 8
click at [672, 173] on div "NOTES FORMULA SERVICES PRODUCTS INVOICES APPOINTMENTS MEMBERSHIP PACKAGES VOUCH…" at bounding box center [466, 175] width 455 height 38
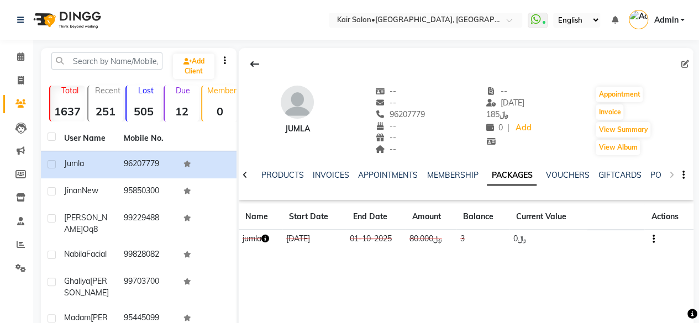
click at [672, 173] on div "NOTES FORMULA SERVICES PRODUCTS INVOICES APPOINTMENTS MEMBERSHIP PACKAGES VOUCH…" at bounding box center [466, 175] width 455 height 38
click at [670, 172] on div "NOTES FORMULA SERVICES PRODUCTS INVOICES APPOINTMENTS MEMBERSHIP PACKAGES VOUCH…" at bounding box center [466, 175] width 455 height 38
click at [668, 172] on div "NOTES FORMULA SERVICES PRODUCTS INVOICES APPOINTMENTS MEMBERSHIP PACKAGES VOUCH…" at bounding box center [466, 175] width 455 height 38
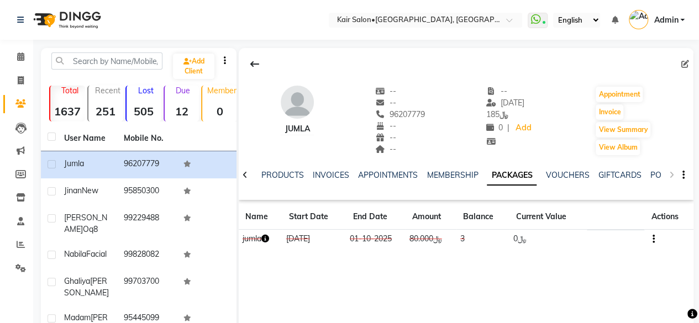
click at [554, 170] on div "VOUCHERS" at bounding box center [567, 176] width 44 height 12
click at [383, 174] on link "APPOINTMENTS" at bounding box center [388, 175] width 60 height 10
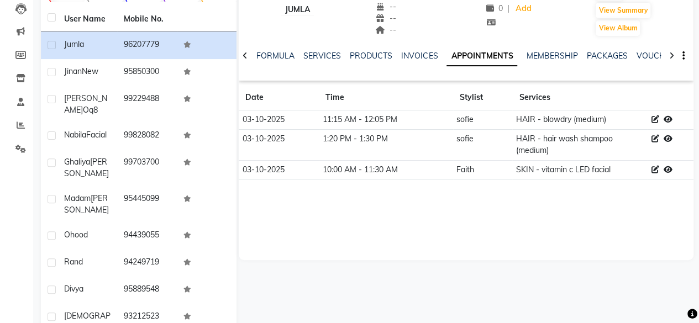
scroll to position [55, 0]
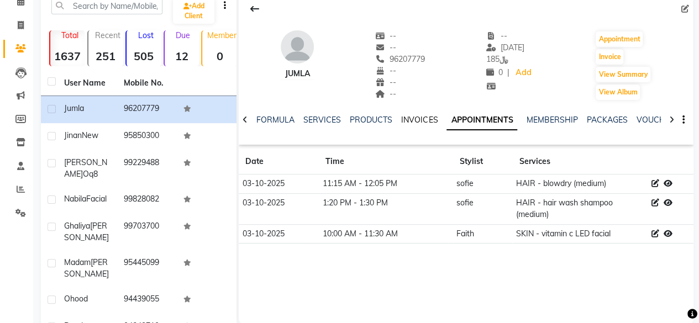
click at [418, 122] on link "INVOICES" at bounding box center [419, 120] width 36 height 10
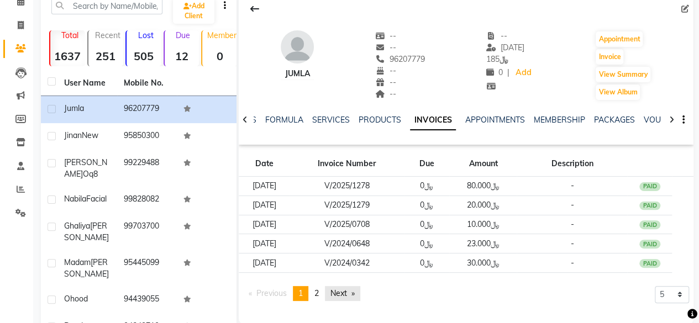
click at [346, 290] on link "Next page" at bounding box center [342, 293] width 35 height 15
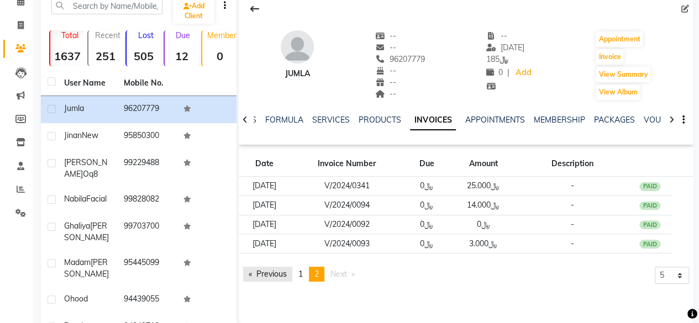
click at [282, 271] on link "Previous page" at bounding box center [267, 274] width 49 height 15
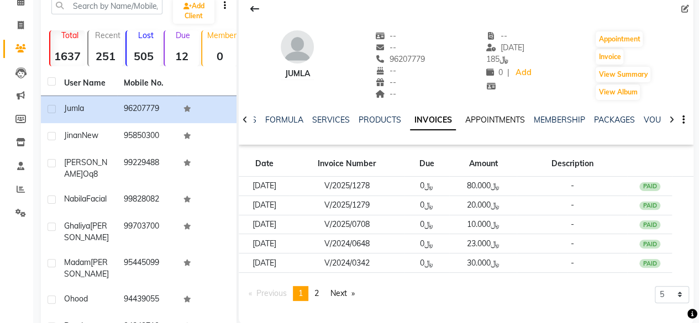
click at [508, 117] on link "APPOINTMENTS" at bounding box center [495, 120] width 60 height 10
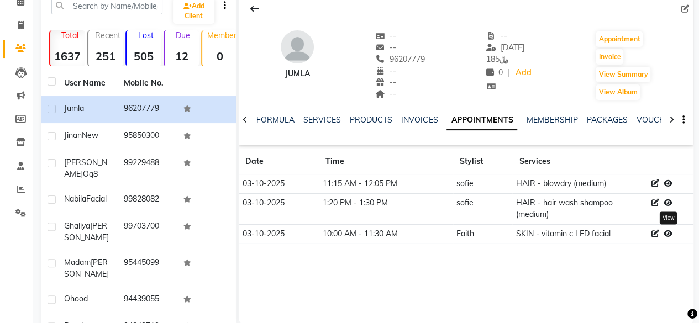
click at [670, 231] on icon at bounding box center [667, 234] width 9 height 8
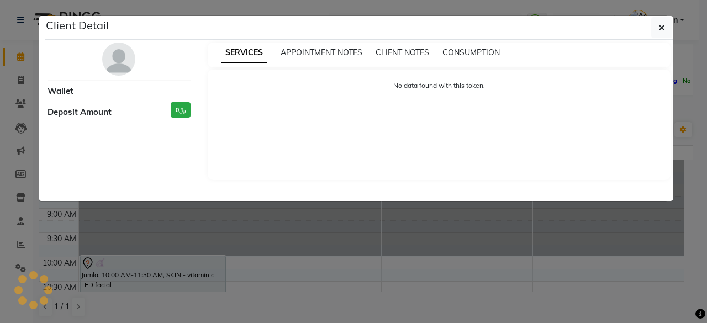
select select "7"
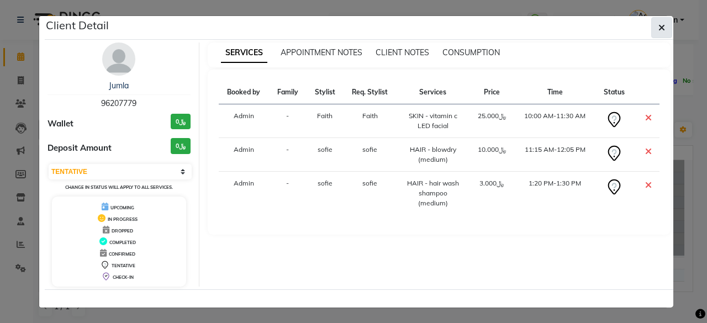
click at [664, 27] on icon "button" at bounding box center [662, 27] width 7 height 9
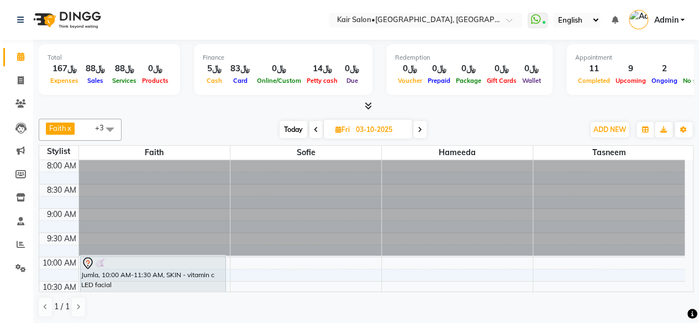
click at [336, 127] on icon at bounding box center [338, 129] width 6 height 7
select select "10"
select select "2025"
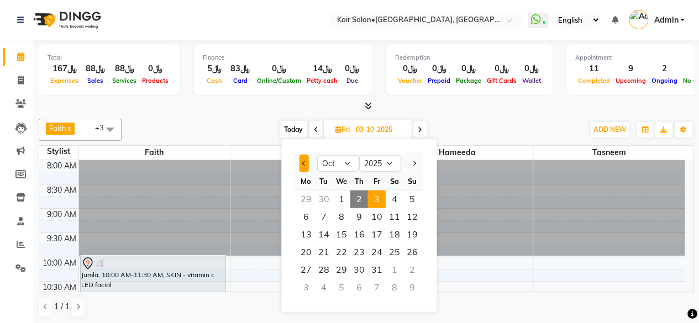
click at [302, 162] on button "Previous month" at bounding box center [303, 164] width 9 height 18
click at [303, 160] on button "Previous month" at bounding box center [303, 164] width 9 height 18
select select "7"
click at [344, 268] on span "30" at bounding box center [342, 270] width 18 height 18
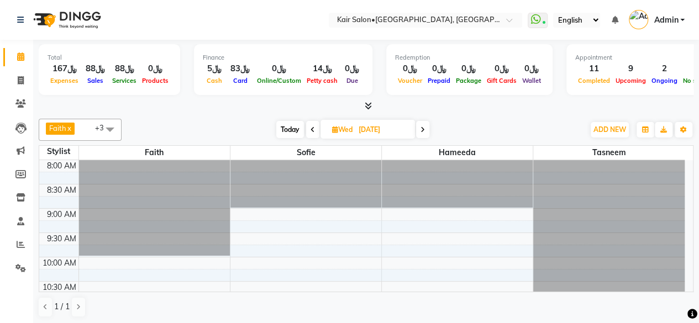
click at [293, 123] on span "Today" at bounding box center [290, 129] width 28 height 17
type input "02-10-2025"
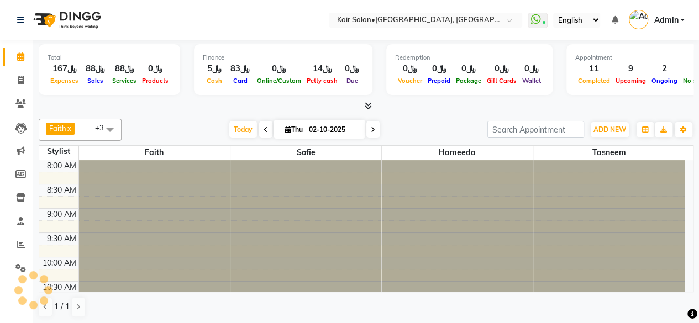
scroll to position [431, 0]
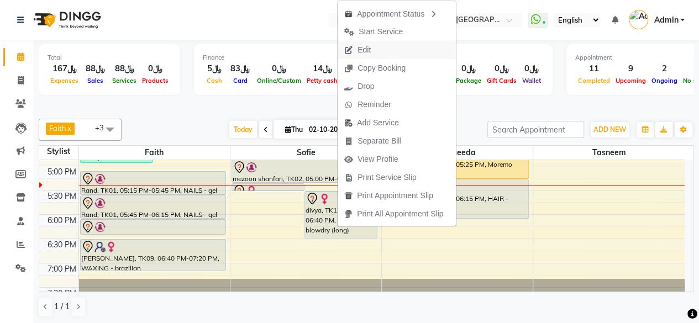
click at [366, 51] on span "Edit" at bounding box center [363, 50] width 13 height 12
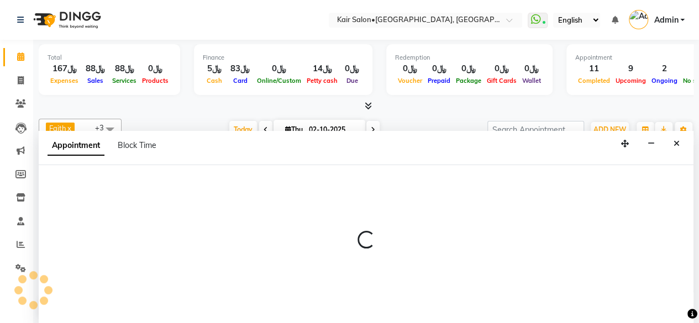
scroll to position [0, 0]
select select "tentative"
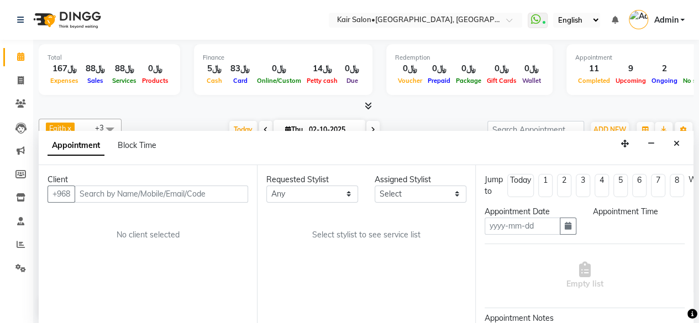
type input "02-10-2025"
select select "1050"
select select "58893"
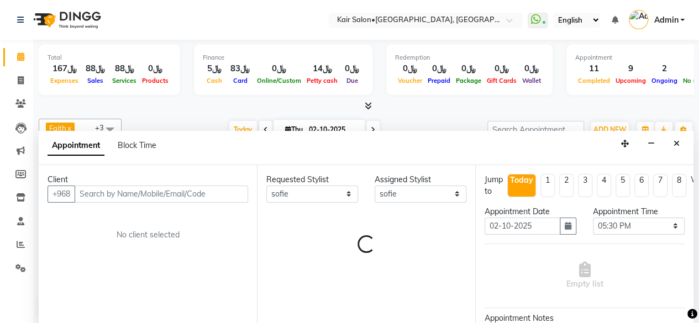
select select "3223"
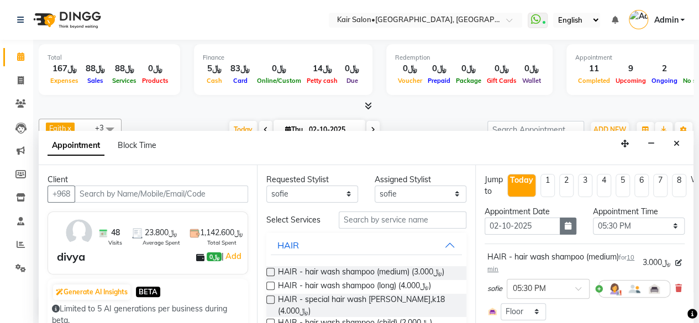
click at [565, 224] on icon "button" at bounding box center [568, 226] width 7 height 8
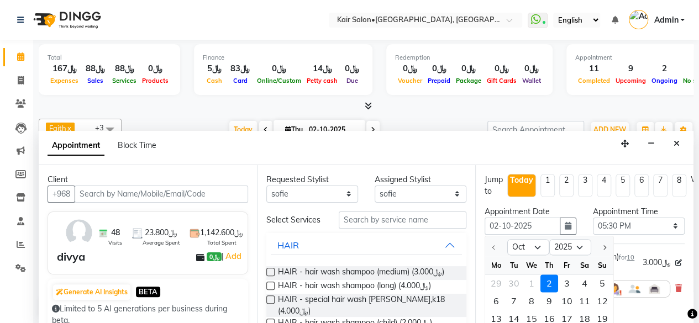
drag, startPoint x: 564, startPoint y: 281, endPoint x: 569, endPoint y: 275, distance: 8.6
click at [564, 281] on div "3" at bounding box center [567, 284] width 18 height 18
type input "03-10-2025"
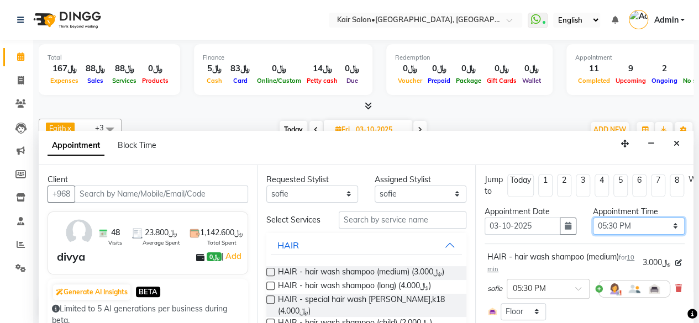
click at [664, 219] on select "Select 09:00 AM 09:05 AM 09:10 AM 09:15 AM 09:20 AM 09:25 AM 09:30 AM 09:35 AM …" at bounding box center [639, 226] width 92 height 17
select select "930"
click at [593, 218] on select "Select 09:00 AM 09:05 AM 09:10 AM 09:15 AM 09:20 AM 09:25 AM 09:30 AM 09:35 AM …" at bounding box center [639, 226] width 92 height 17
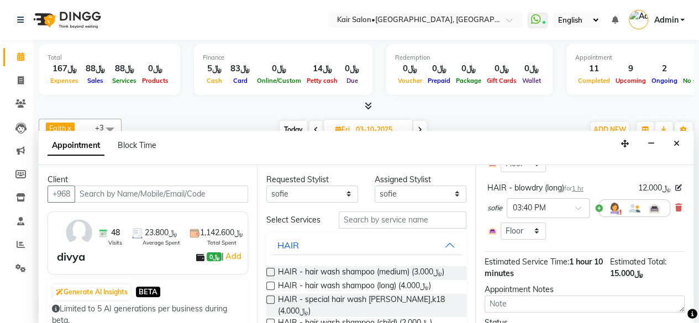
scroll to position [214, 0]
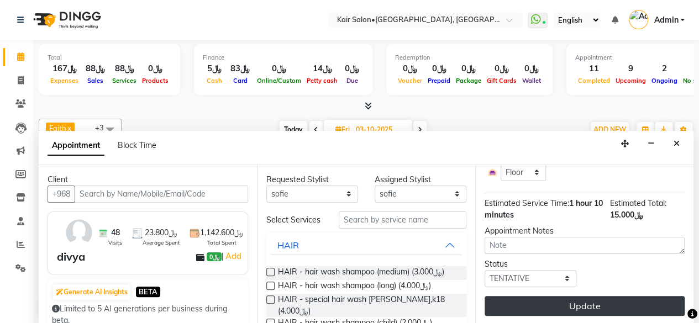
click at [580, 296] on button "Update" at bounding box center [585, 306] width 200 height 20
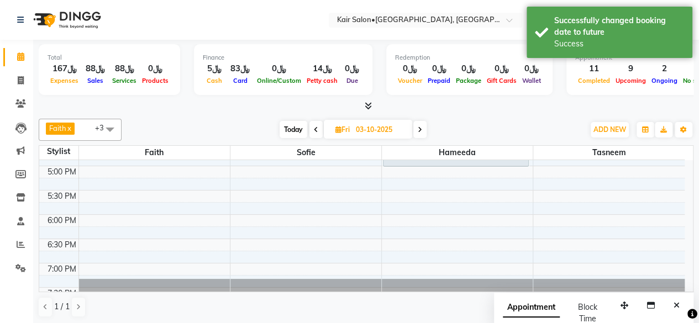
scroll to position [321, 0]
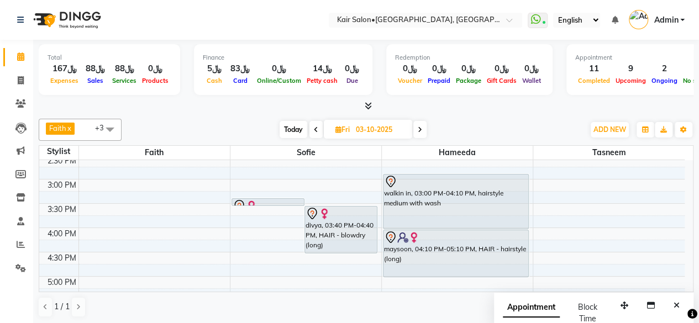
click at [297, 127] on span "Today" at bounding box center [294, 129] width 28 height 17
type input "02-10-2025"
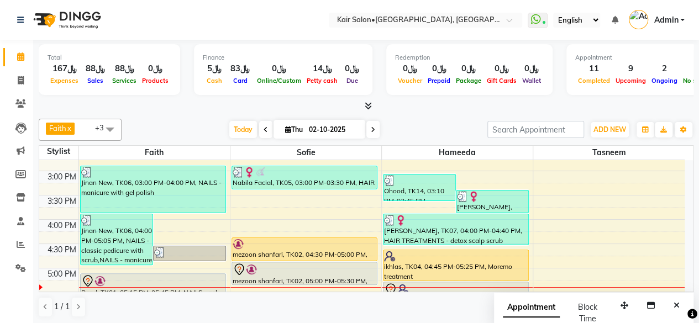
scroll to position [376, 0]
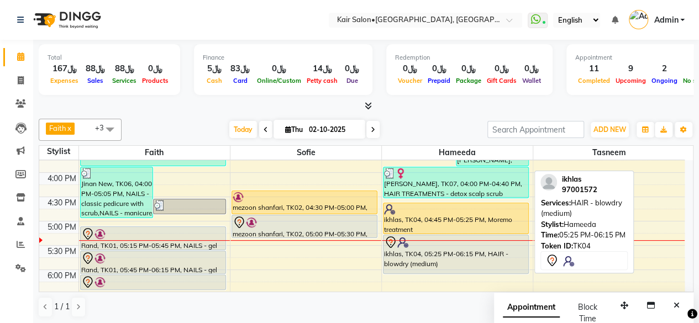
click at [450, 264] on div "ikhlas, TK04, 05:25 PM-06:15 PM, HAIR - blowdry (medium)" at bounding box center [455, 254] width 145 height 38
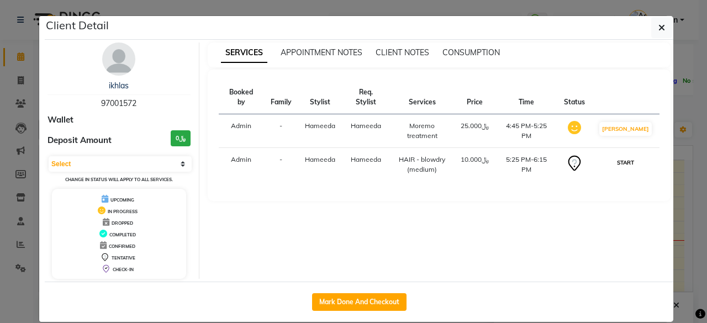
click at [627, 156] on button "START" at bounding box center [625, 163] width 23 height 14
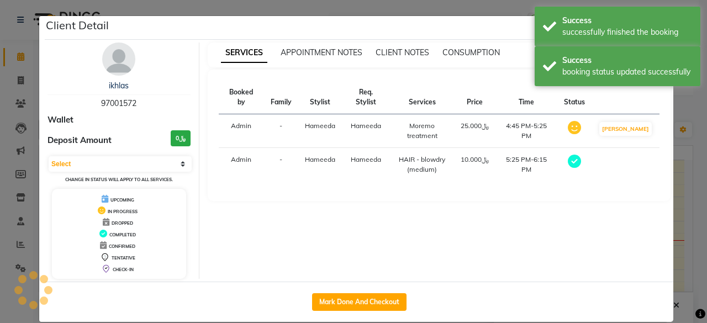
select select "select"
click at [340, 301] on button "Mark Done And Checkout" at bounding box center [359, 302] width 94 height 18
select select "service"
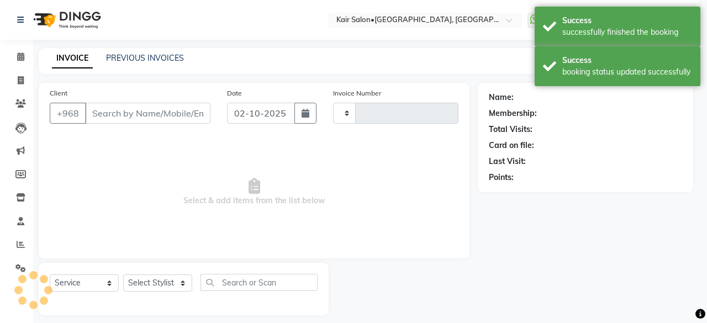
type input "1984"
select select "6490"
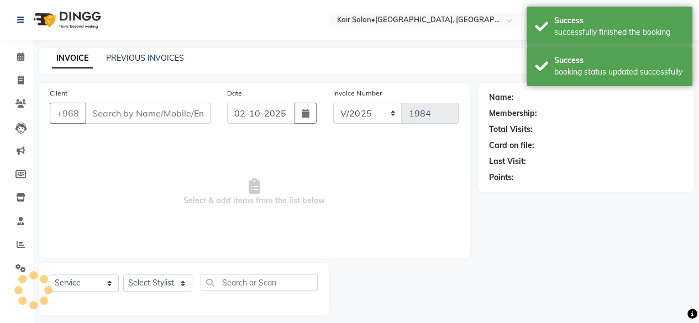
type input "97001572"
select select "66378"
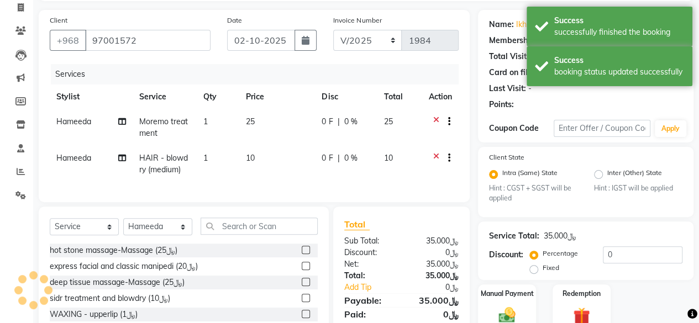
scroll to position [144, 0]
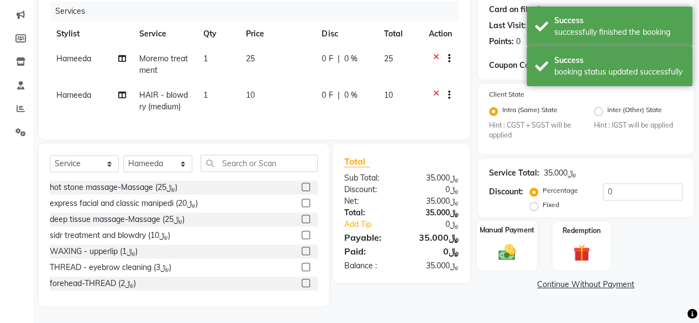
click at [509, 247] on img at bounding box center [507, 253] width 28 height 20
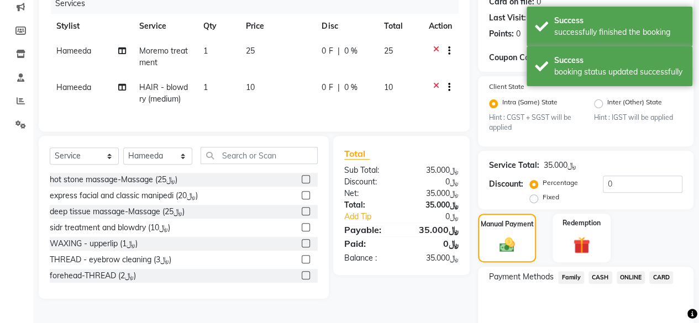
click at [661, 275] on span "CARD" at bounding box center [661, 277] width 24 height 13
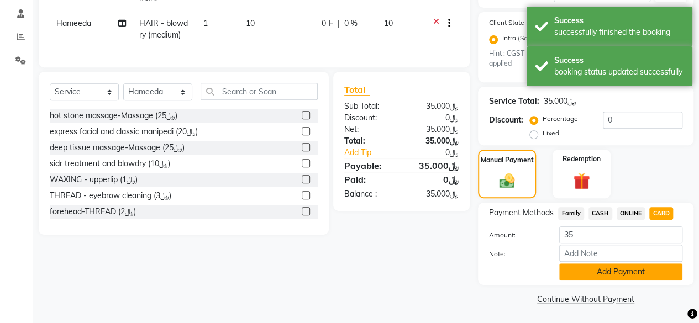
click at [610, 274] on button "Add Payment" at bounding box center [620, 272] width 123 height 17
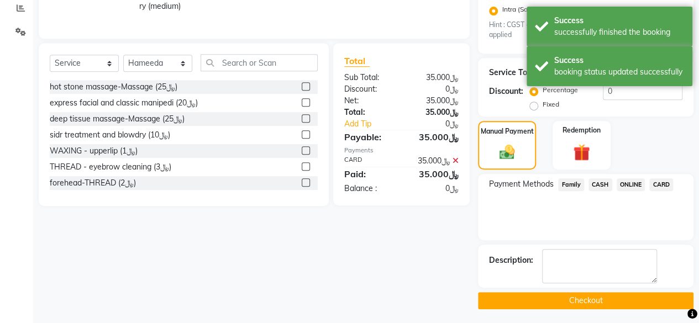
scroll to position [238, 0]
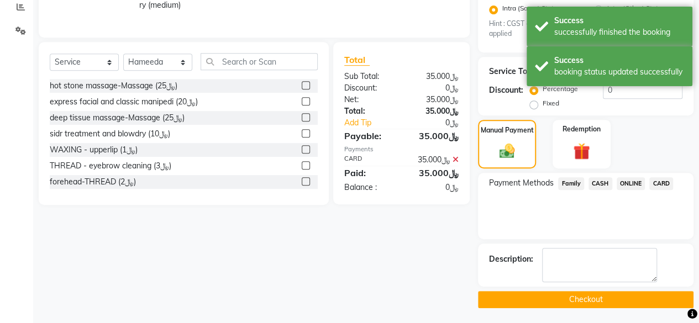
click at [578, 296] on button "Checkout" at bounding box center [585, 299] width 215 height 17
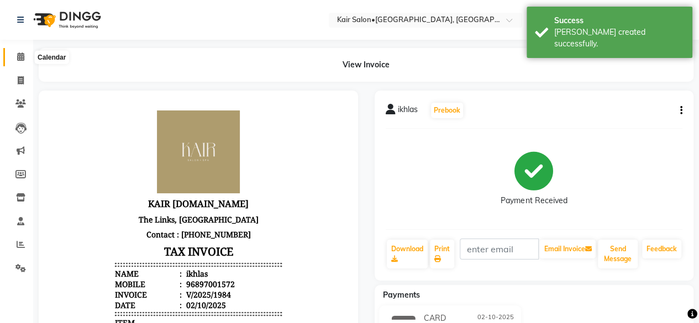
click at [18, 56] on icon at bounding box center [20, 56] width 7 height 8
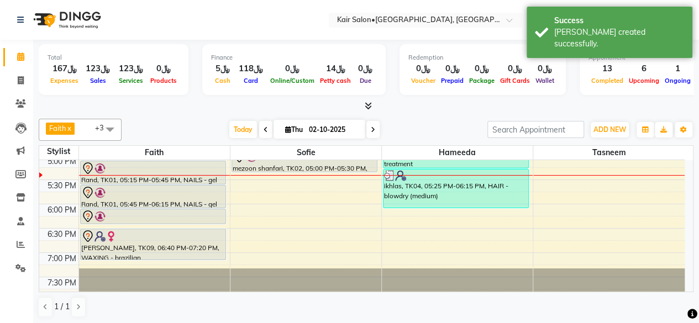
scroll to position [387, 0]
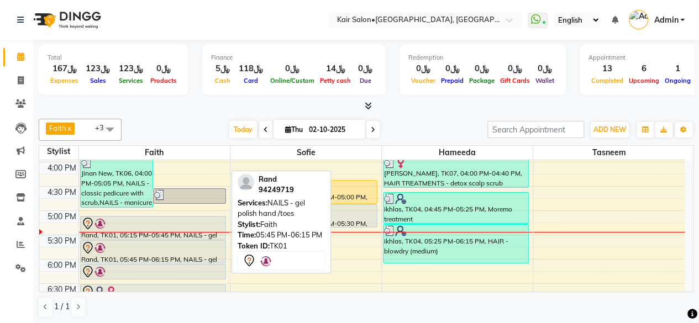
click at [171, 261] on div at bounding box center [153, 263] width 145 height 4
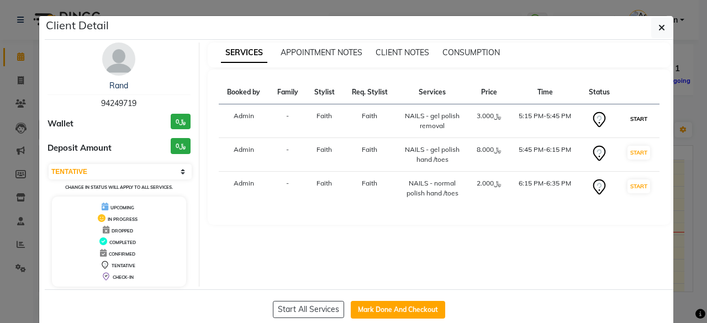
click at [641, 121] on button "START" at bounding box center [639, 119] width 23 height 14
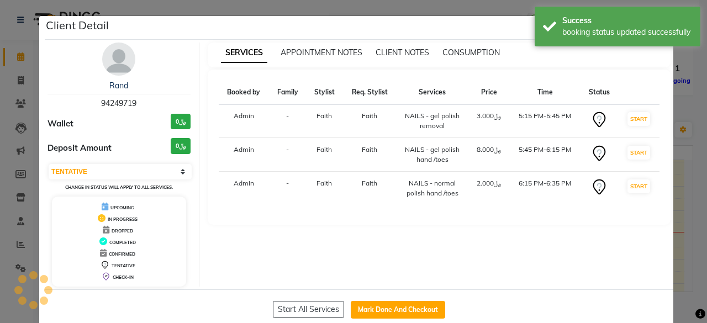
select select "select"
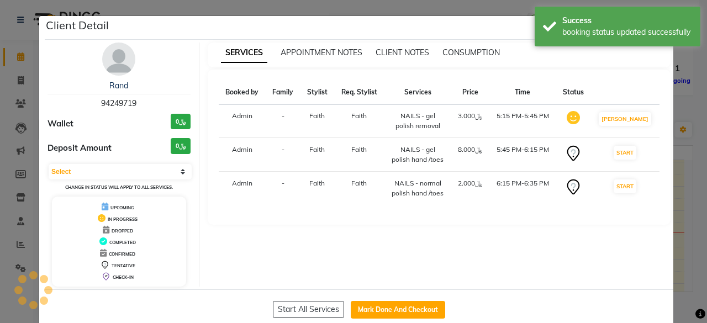
click at [681, 109] on ngb-modal-window "Client Detail Rand 94249719 Wallet ﷼0 Deposit Amount ﷼0 Select IN SERVICE CONFI…" at bounding box center [353, 161] width 707 height 323
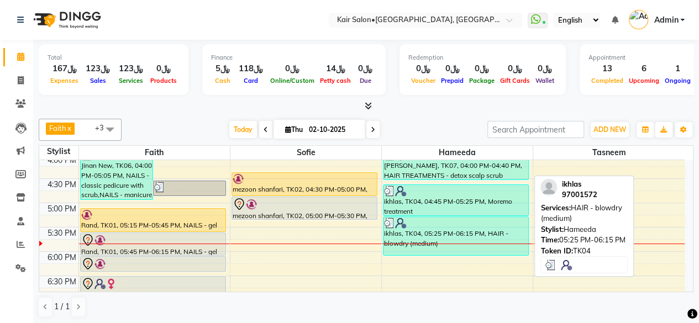
scroll to position [442, 0]
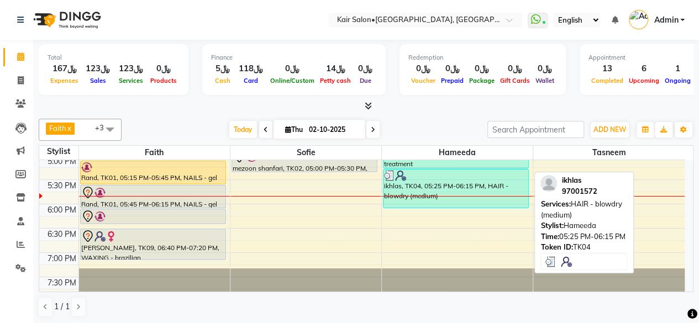
click at [447, 193] on div "ikhlas, TK04, 05:25 PM-06:15 PM, HAIR - blowdry (medium)" at bounding box center [455, 189] width 145 height 38
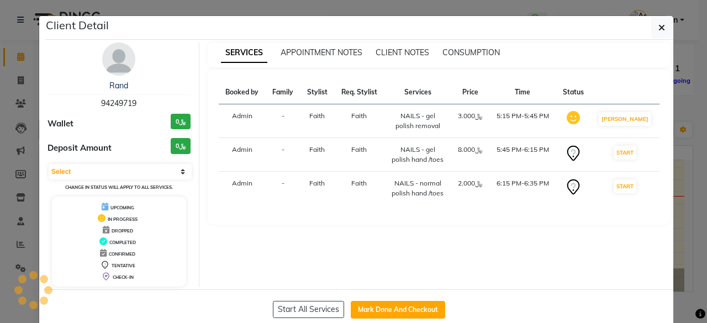
select select "3"
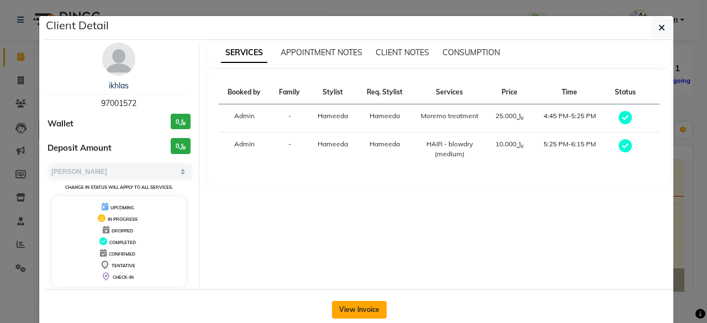
click at [357, 306] on button "View Invoice" at bounding box center [359, 310] width 55 height 18
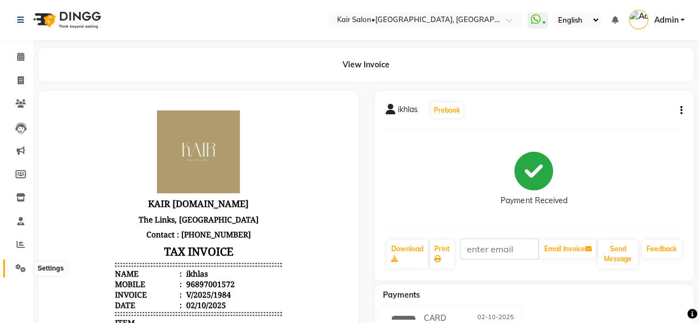
click at [18, 267] on icon at bounding box center [20, 268] width 10 height 8
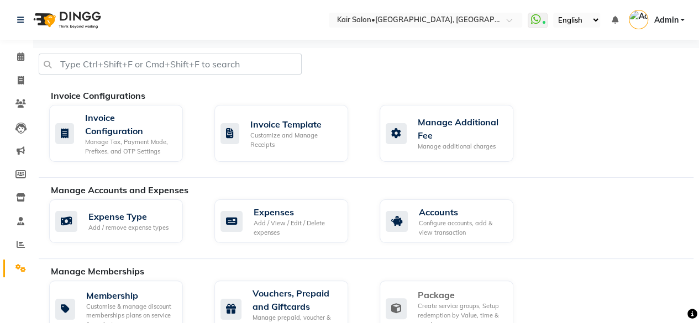
click at [437, 307] on div "Create service groups, Setup redemption by Value, time & count" at bounding box center [461, 316] width 87 height 28
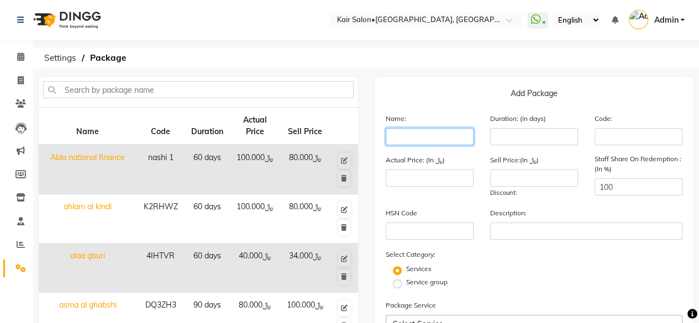
click at [427, 139] on input "text" at bounding box center [430, 136] width 88 height 17
type input "ikhlas"
click at [529, 138] on input "number" at bounding box center [534, 136] width 88 height 17
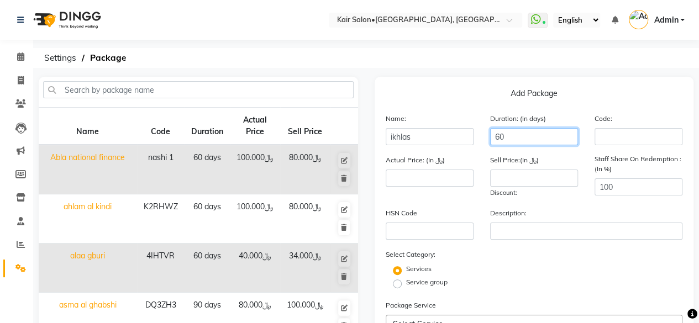
type input "60"
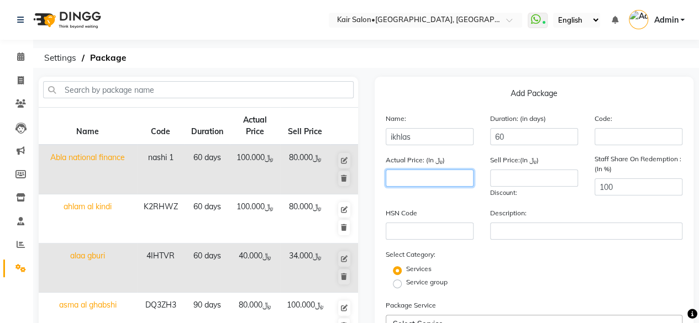
click at [455, 182] on input "number" at bounding box center [430, 178] width 88 height 17
type input "100"
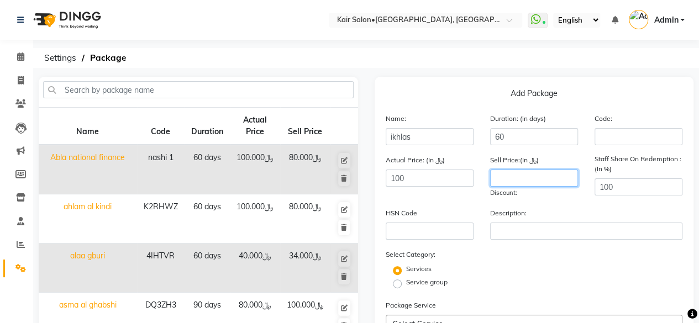
click at [510, 183] on input "number" at bounding box center [534, 178] width 88 height 17
type input "80"
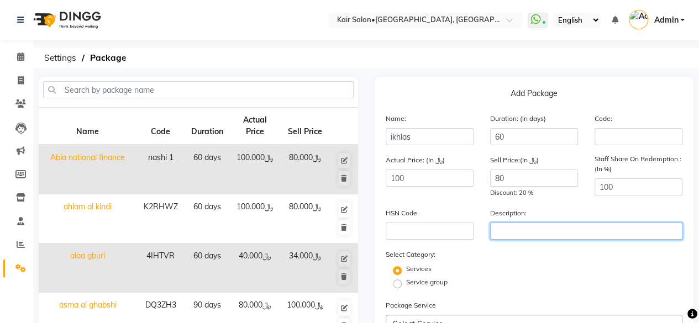
click at [519, 229] on input "text" at bounding box center [586, 231] width 192 height 17
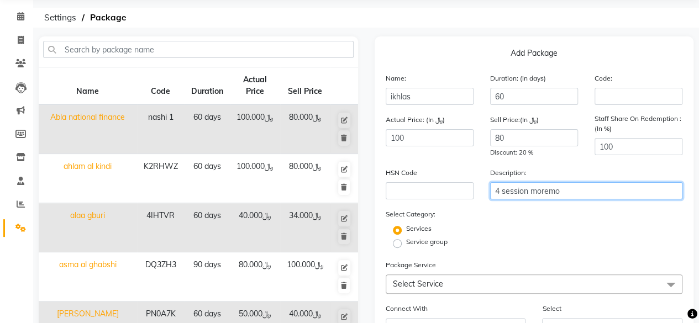
scroll to position [110, 0]
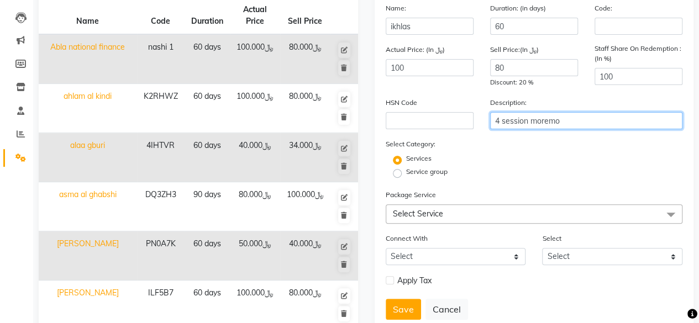
type input "4 session moremo"
click at [447, 217] on span "Select Service" at bounding box center [534, 213] width 297 height 19
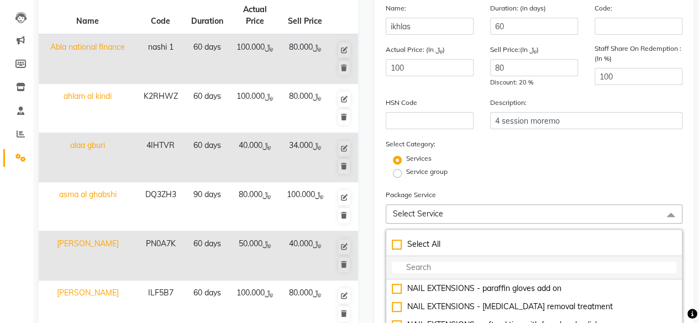
click at [415, 266] on input "multiselect-search" at bounding box center [534, 268] width 285 height 12
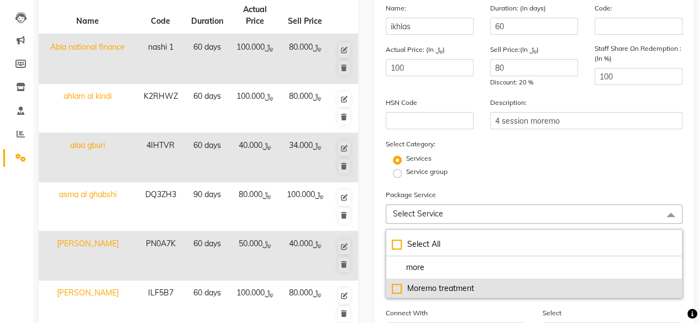
type input "more"
click at [396, 287] on div "Moremo treatment" at bounding box center [534, 289] width 285 height 12
checkbox input "true"
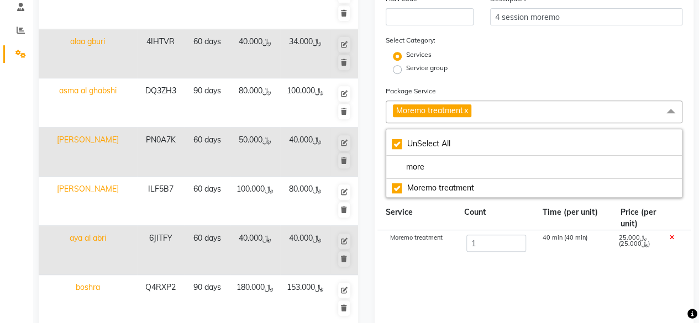
scroll to position [331, 0]
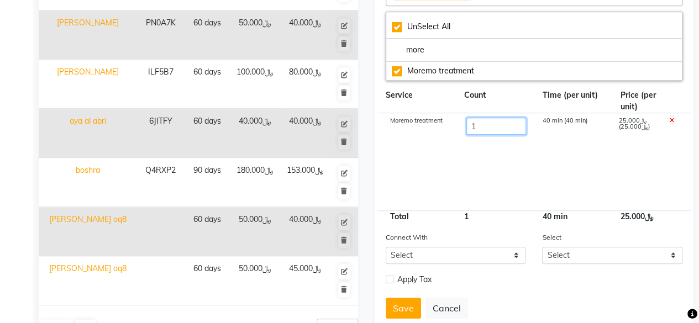
click at [485, 123] on input "1" at bounding box center [496, 126] width 60 height 17
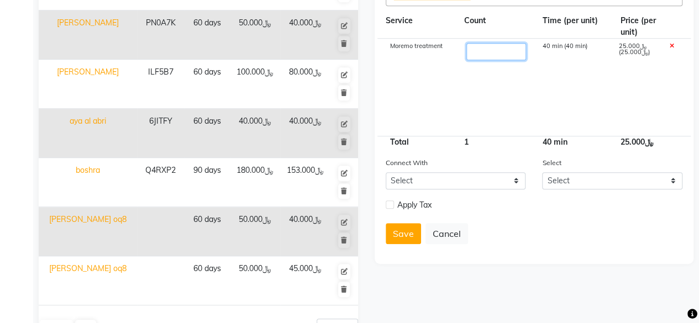
type input "4"
click at [388, 201] on form "Name: ikhlas Duration: (in days) 60 Code: Actual Price: (In ﷼) 100 Sell Price:(…" at bounding box center [534, 17] width 297 height 472
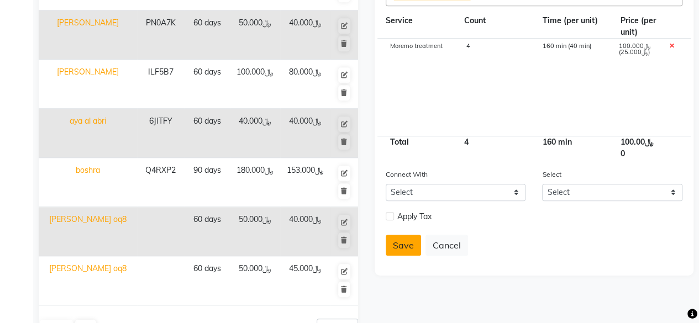
click at [401, 240] on button "Save" at bounding box center [403, 245] width 35 height 21
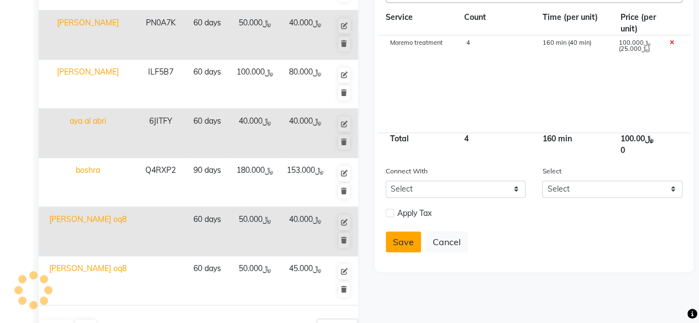
select select
checkbox input "false"
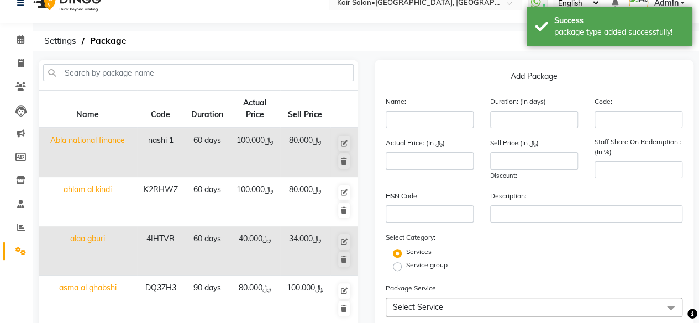
scroll to position [0, 0]
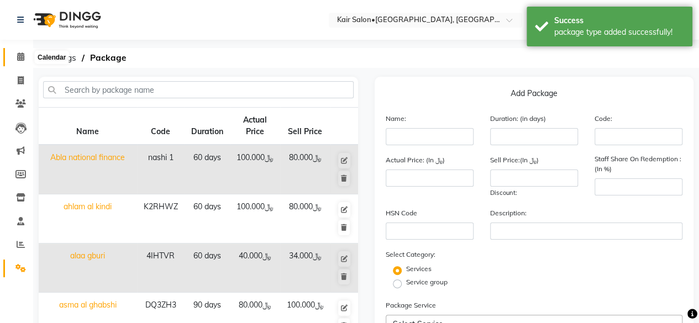
drag, startPoint x: 19, startPoint y: 55, endPoint x: 31, endPoint y: 69, distance: 18.4
click at [20, 55] on icon at bounding box center [20, 56] width 7 height 8
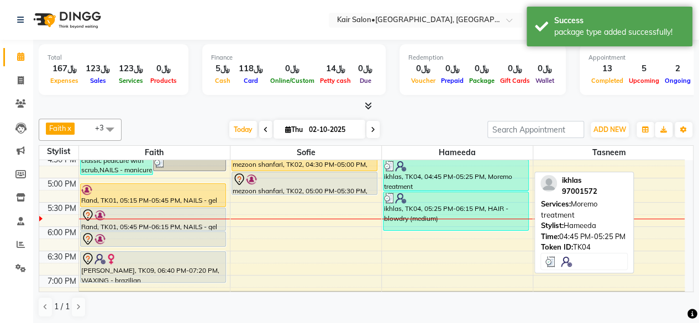
scroll to position [442, 0]
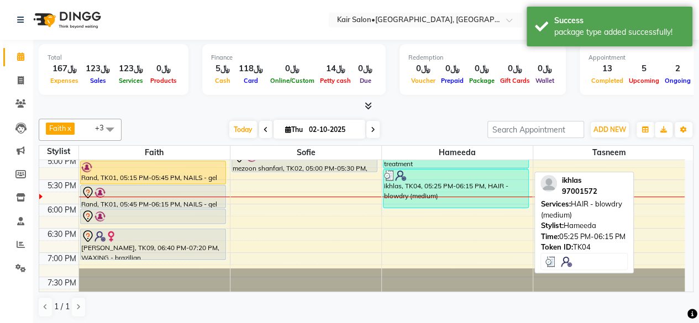
click at [450, 193] on div "ikhlas, TK04, 05:25 PM-06:15 PM, HAIR - blowdry (medium)" at bounding box center [455, 189] width 145 height 38
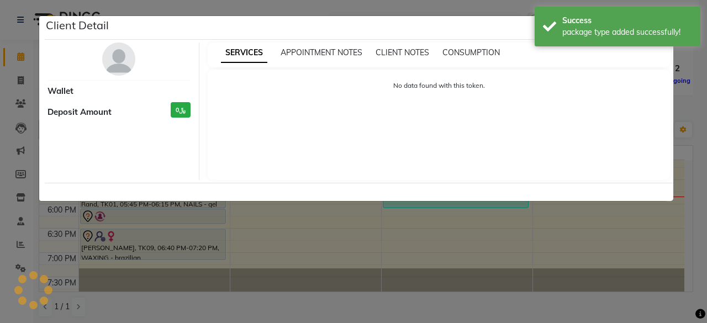
select select "3"
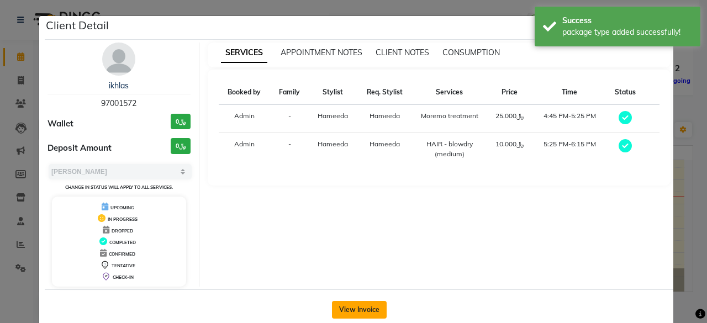
click at [357, 306] on button "View Invoice" at bounding box center [359, 310] width 55 height 18
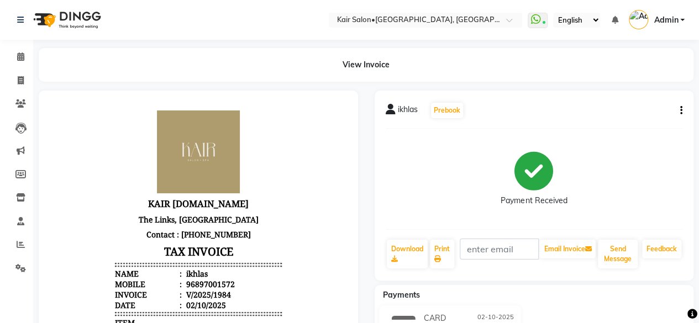
click at [683, 107] on div "ikhlas Prebook Payment Received Download Print Email Invoice Send Message Feedb…" at bounding box center [534, 186] width 319 height 190
click at [684, 111] on div "ikhlas Prebook Payment Received Download Print Email Invoice Send Message Feedb…" at bounding box center [534, 186] width 319 height 190
click at [676, 105] on button "button" at bounding box center [679, 111] width 7 height 12
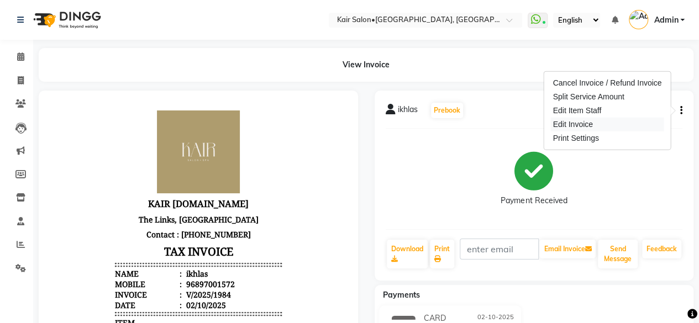
click at [607, 123] on div "Edit Invoice" at bounding box center [606, 125] width 113 height 14
select select "service"
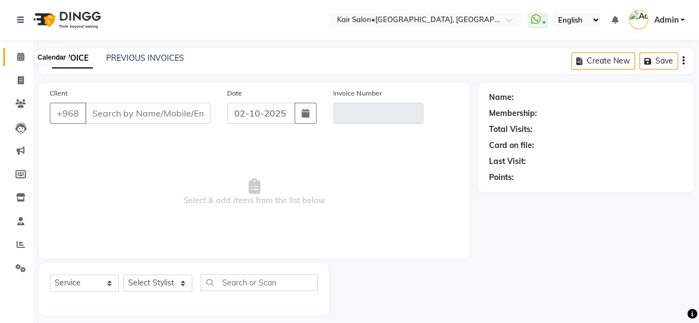
type input "97001572"
type input "V/2025/1984"
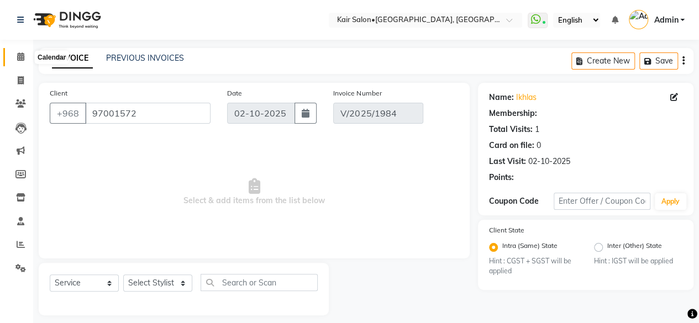
click at [25, 58] on span at bounding box center [20, 57] width 19 height 13
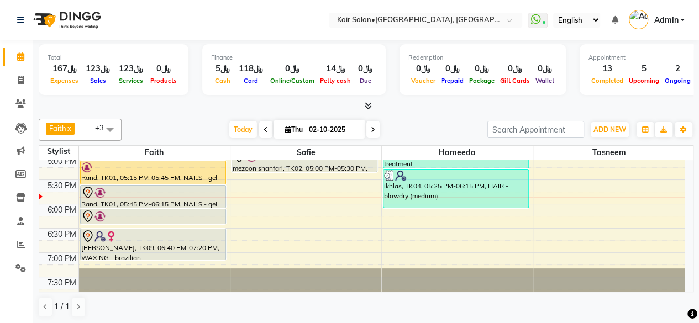
scroll to position [387, 0]
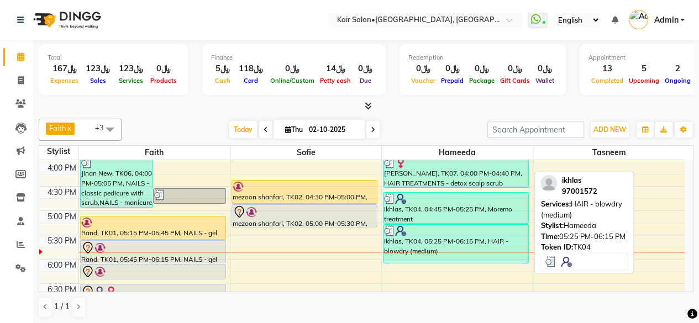
click at [438, 229] on div at bounding box center [456, 230] width 144 height 11
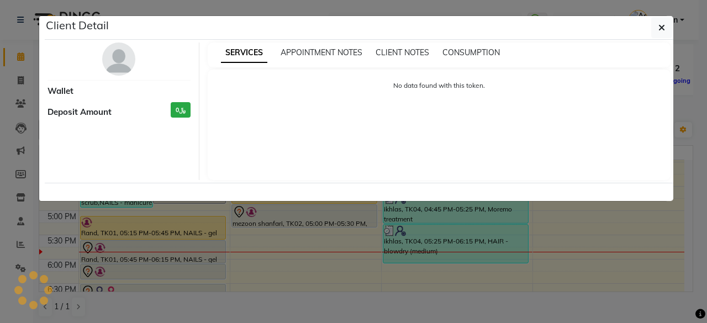
select select "3"
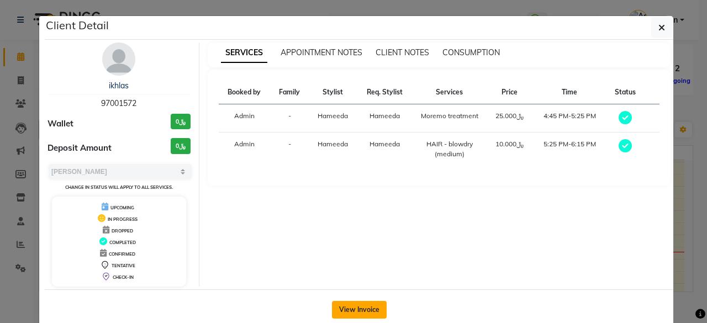
click at [362, 307] on button "View Invoice" at bounding box center [359, 310] width 55 height 18
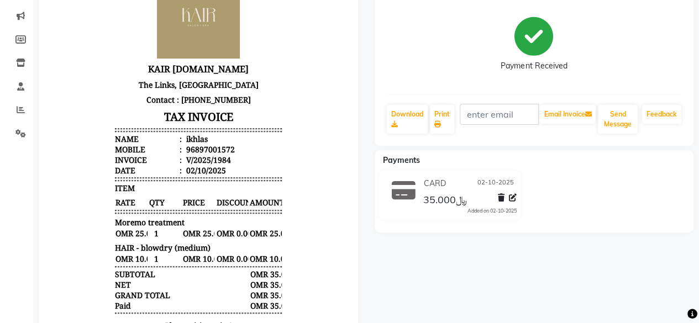
scroll to position [27, 0]
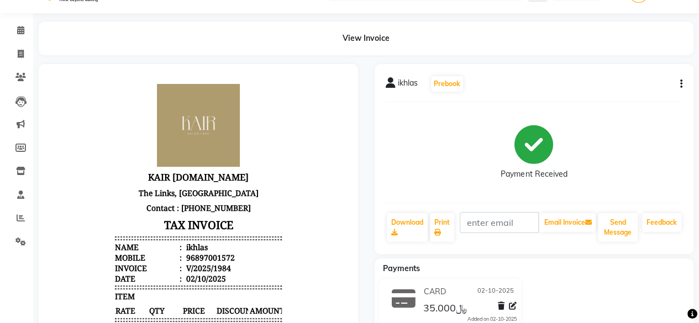
click at [680, 84] on icon "button" at bounding box center [681, 84] width 2 height 1
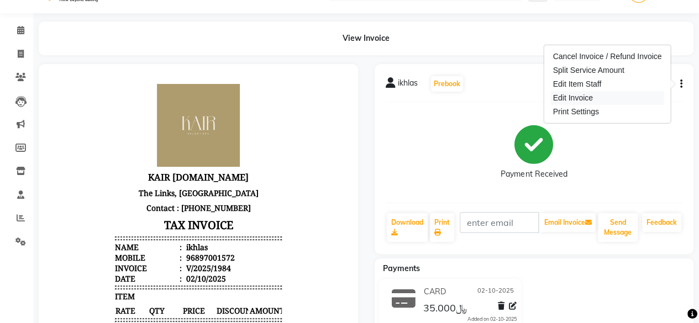
click at [607, 98] on div "Edit Invoice" at bounding box center [606, 98] width 113 height 14
select select "service"
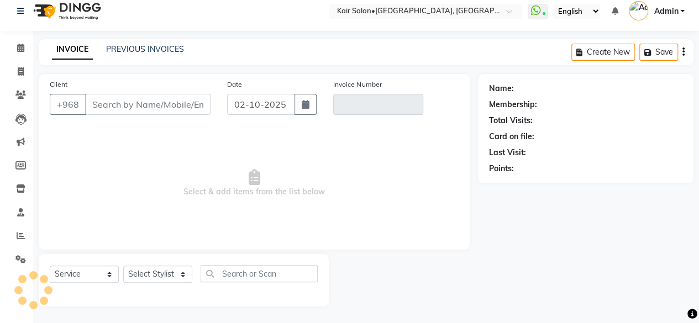
scroll to position [8, 0]
type input "97001572"
type input "V/2025/1984"
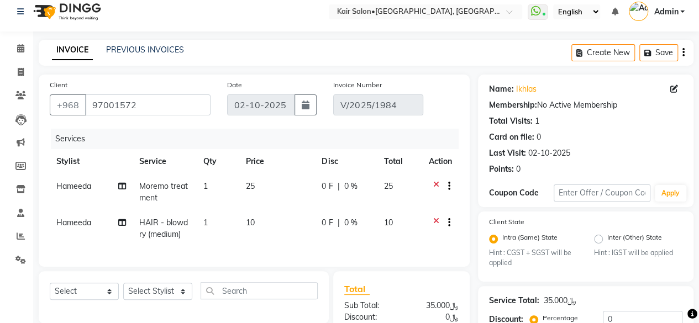
click at [439, 219] on div at bounding box center [444, 224] width 11 height 14
click at [435, 218] on icon at bounding box center [436, 224] width 6 height 14
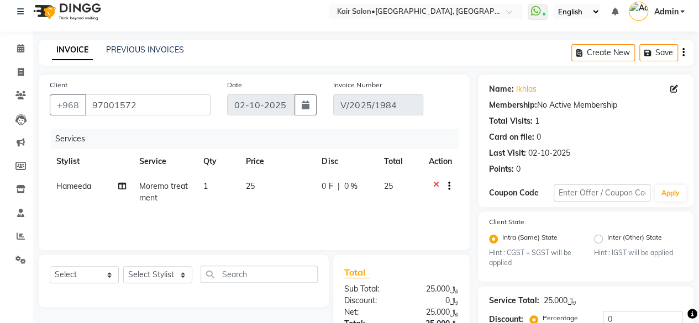
click at [437, 181] on icon at bounding box center [436, 188] width 6 height 14
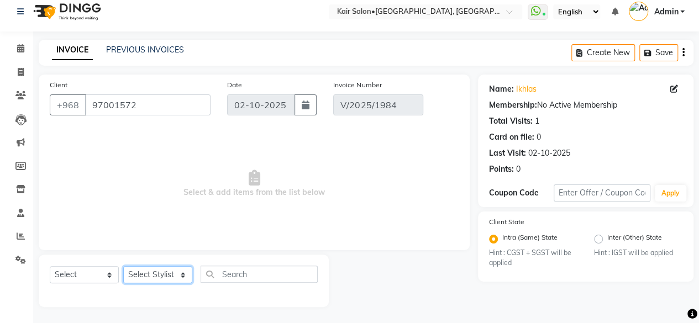
click at [181, 270] on select "Select Stylist Faith HABSATBEE SHAHULHAMEED Hameeda Kairs staffs Madam Alia Tay…" at bounding box center [157, 274] width 69 height 17
click at [112, 272] on select "Select Service Product Membership Package Voucher Prepaid Gift Card" at bounding box center [84, 274] width 69 height 17
select select "package"
click at [50, 266] on select "Select Service Product Membership Package Voucher Prepaid Gift Card" at bounding box center [84, 274] width 69 height 17
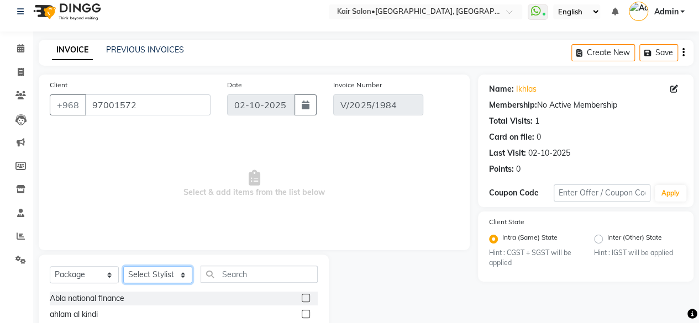
click at [182, 272] on select "Select Stylist Faith HABSATBEE SHAHULHAMEED Hameeda Kairs staffs Madam Alia Tay…" at bounding box center [157, 274] width 69 height 17
select select "66378"
click at [123, 266] on select "Select Stylist Faith HABSATBEE SHAHULHAMEED Hameeda Kairs staffs Madam Alia Tay…" at bounding box center [157, 274] width 69 height 17
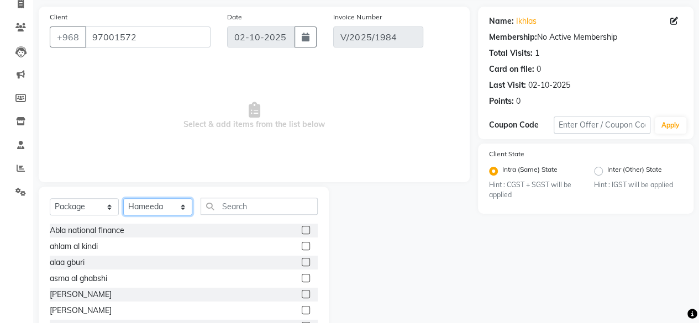
scroll to position [119, 0]
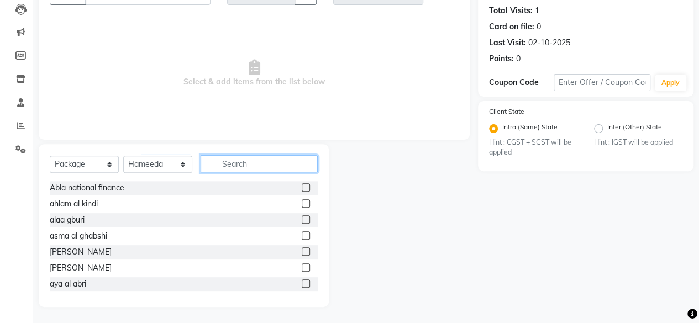
click at [243, 167] on input "text" at bounding box center [259, 163] width 117 height 17
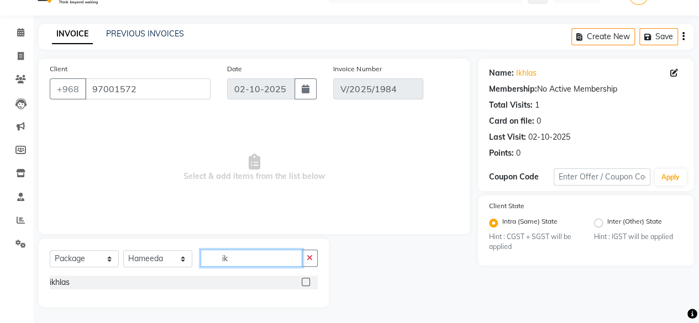
type input "ik"
click at [304, 281] on label at bounding box center [306, 282] width 8 height 8
click at [304, 281] on input "checkbox" at bounding box center [305, 282] width 7 height 7
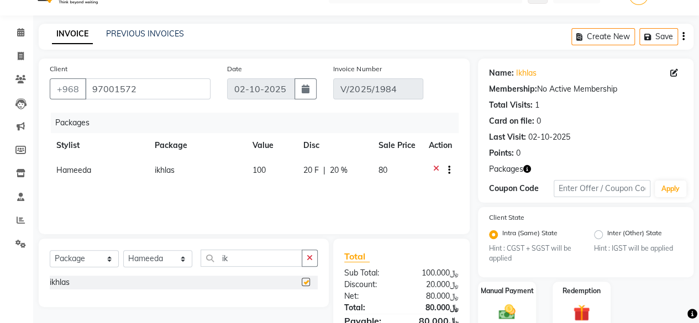
checkbox input "false"
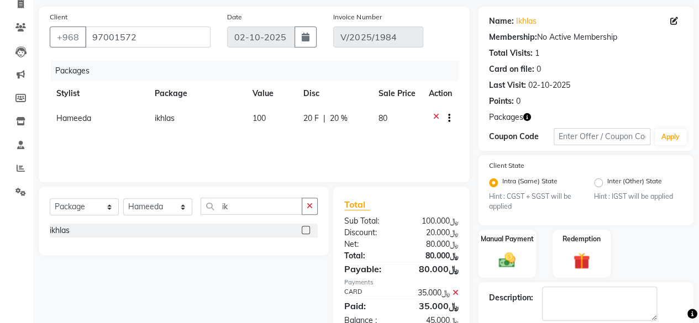
scroll to position [80, 0]
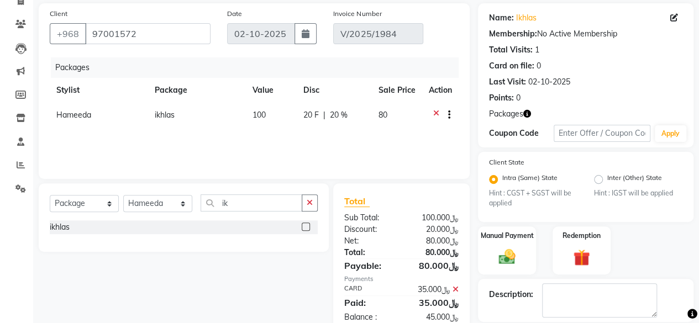
click at [456, 289] on icon at bounding box center [455, 290] width 6 height 8
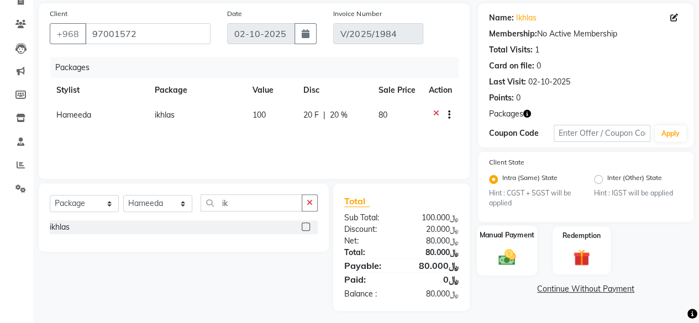
click at [501, 258] on img at bounding box center [507, 257] width 28 height 20
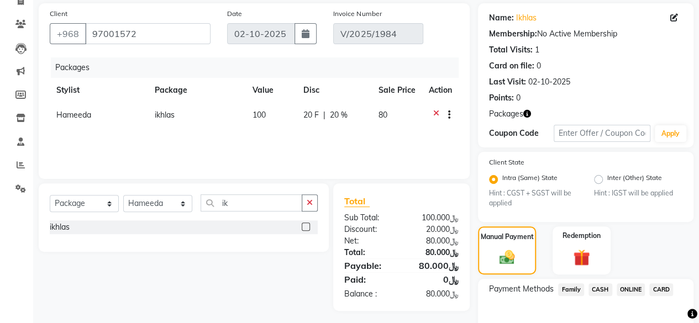
click at [662, 287] on span "CARD" at bounding box center [661, 289] width 24 height 13
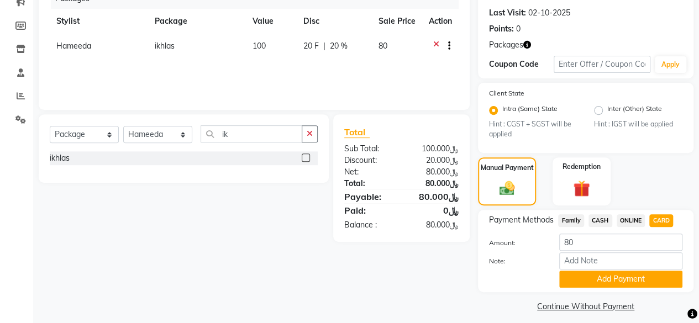
scroll to position [156, 0]
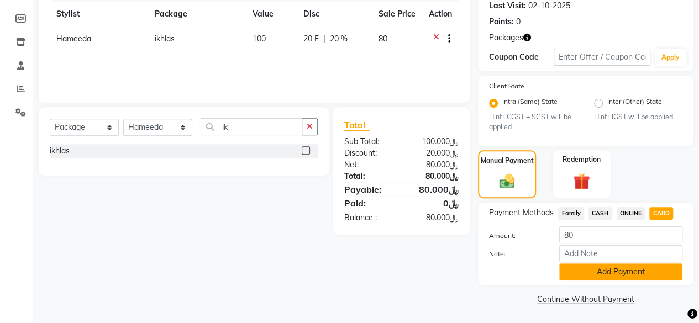
click at [608, 271] on button "Add Payment" at bounding box center [620, 272] width 123 height 17
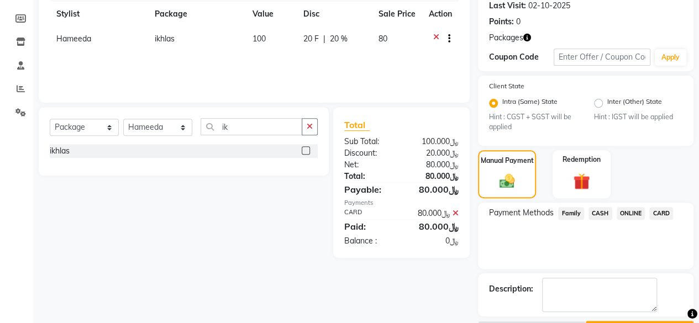
scroll to position [186, 0]
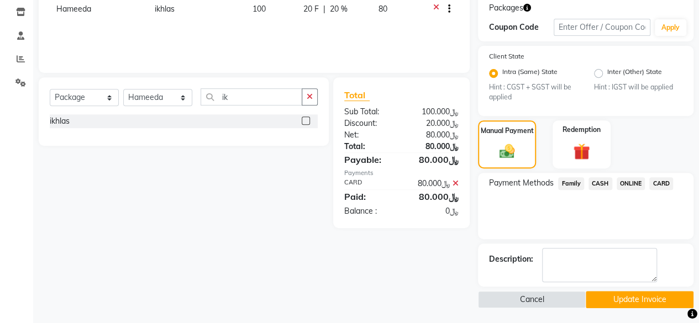
click at [629, 299] on button "Update Invoice" at bounding box center [640, 299] width 108 height 17
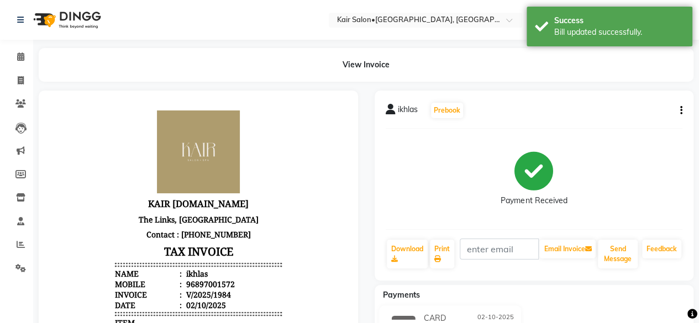
scroll to position [9, 0]
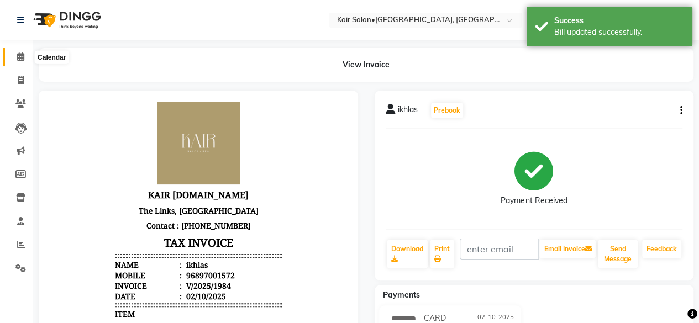
click at [23, 55] on icon at bounding box center [20, 56] width 7 height 8
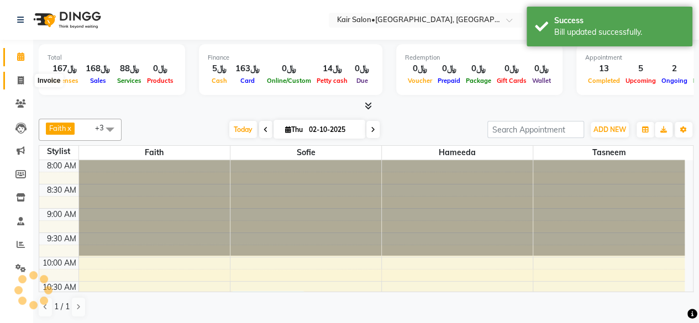
click at [22, 81] on icon at bounding box center [21, 80] width 6 height 8
select select "service"
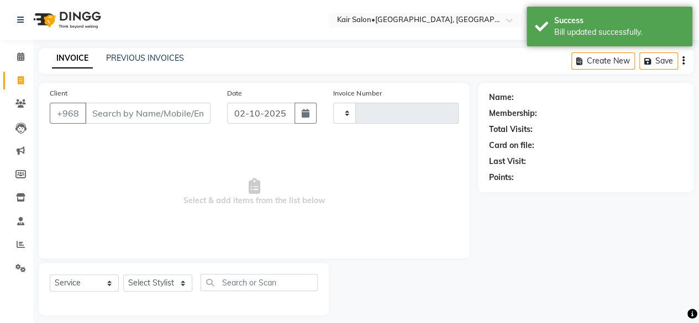
type input "1985"
select select "6490"
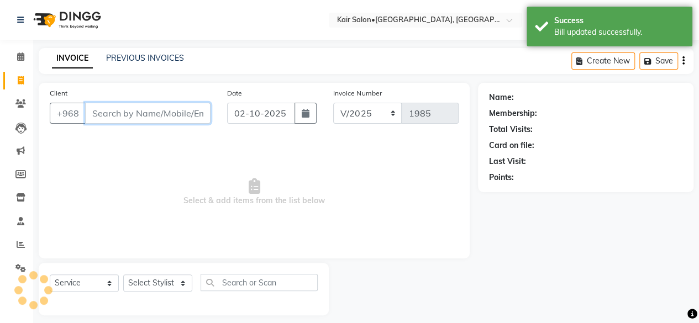
click at [141, 112] on input "Client" at bounding box center [147, 113] width 125 height 21
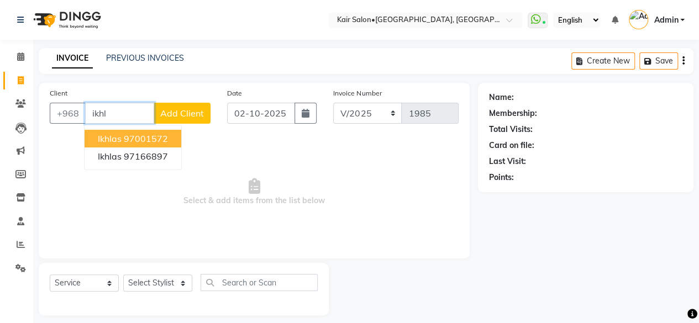
click at [153, 139] on ngb-highlight "97001572" at bounding box center [146, 138] width 44 height 11
type input "97001572"
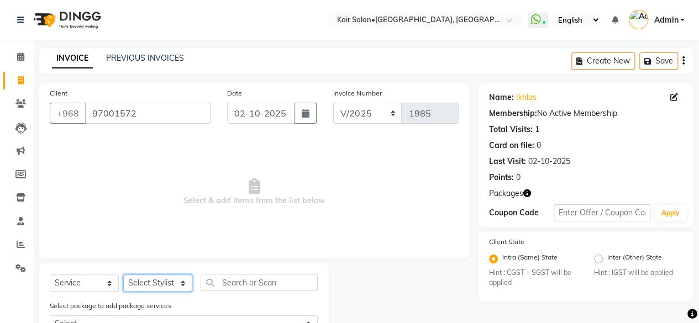
click at [181, 283] on select "Select Stylist Faith HABSATBEE SHAHULHAMEED Hameeda Kairs staffs Madam Alia Tay…" at bounding box center [157, 283] width 69 height 17
select select "66378"
click at [123, 275] on select "Select Stylist Faith HABSATBEE SHAHULHAMEED Hameeda Kairs staffs Madam Alia Tay…" at bounding box center [157, 283] width 69 height 17
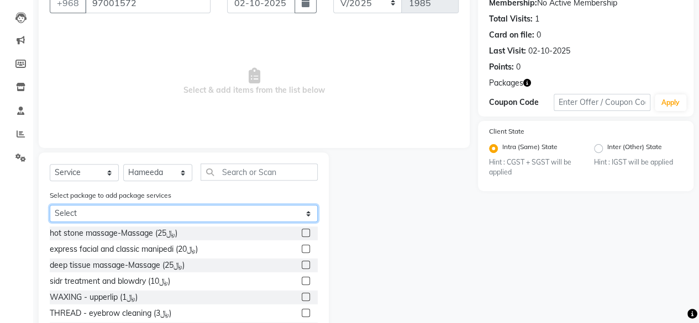
click at [309, 212] on select "Select ikhlas" at bounding box center [184, 213] width 268 height 17
select select "1: Object"
click at [50, 222] on select "Select ikhlas" at bounding box center [184, 213] width 268 height 17
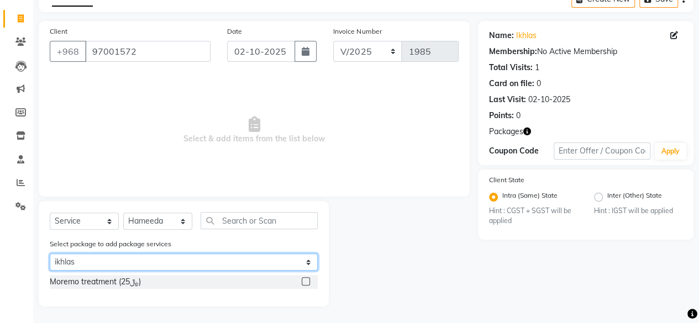
scroll to position [61, 0]
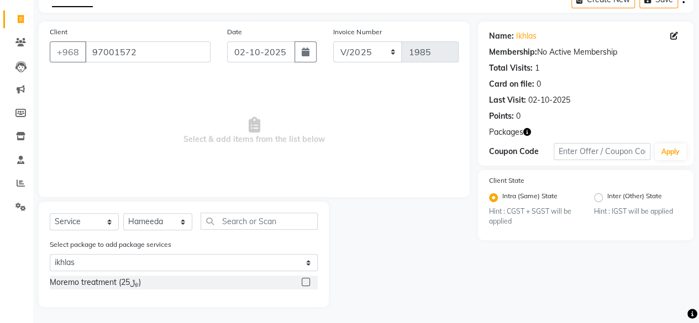
click at [228, 281] on div "Moremo treatment (﷼25)" at bounding box center [184, 283] width 268 height 14
click at [303, 278] on label at bounding box center [306, 282] width 8 height 8
click at [303, 279] on input "checkbox" at bounding box center [305, 282] width 7 height 7
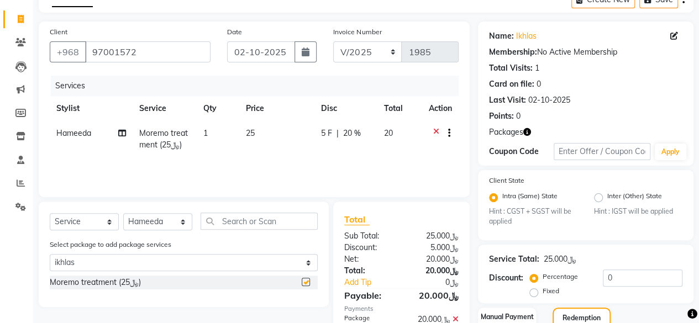
checkbox input "false"
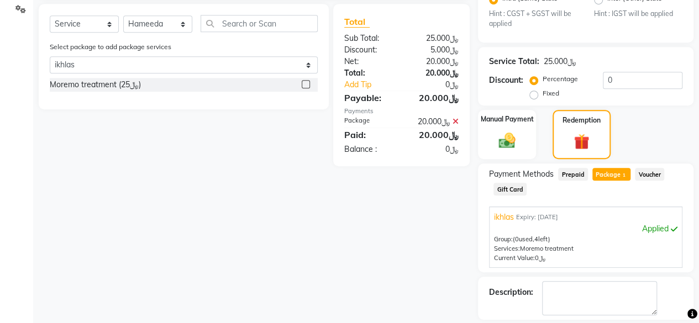
scroll to position [282, 0]
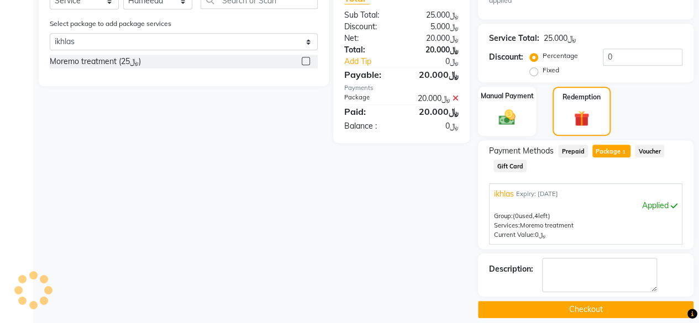
click at [578, 306] on button "Checkout" at bounding box center [585, 309] width 215 height 17
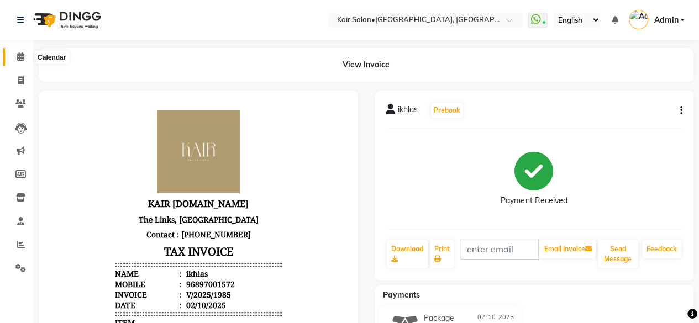
click at [22, 54] on icon at bounding box center [20, 56] width 7 height 8
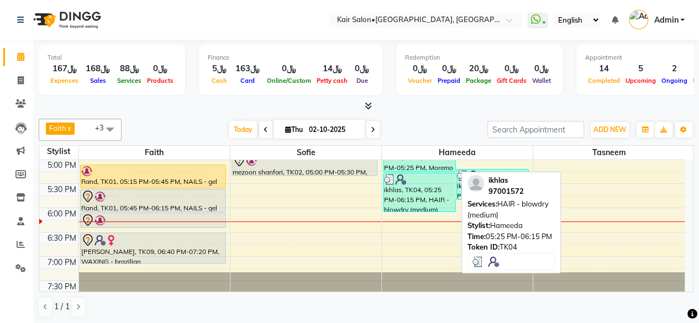
scroll to position [442, 0]
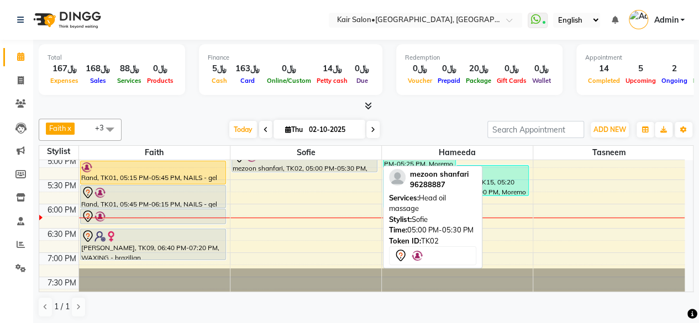
click at [287, 170] on div at bounding box center [304, 172] width 145 height 4
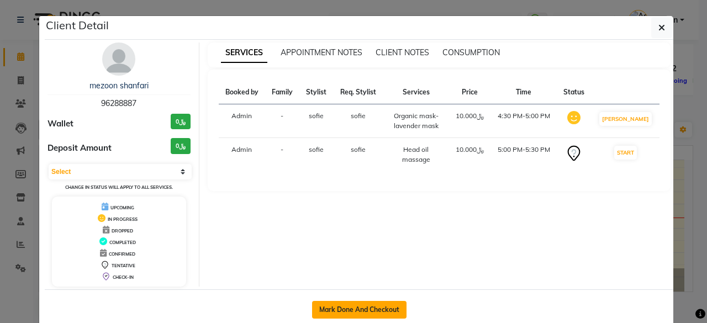
click at [367, 305] on button "Mark Done And Checkout" at bounding box center [359, 310] width 94 height 18
select select "service"
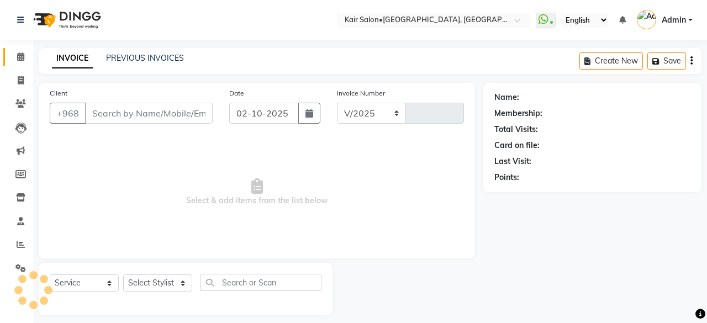
select select "6490"
type input "1986"
type input "96288887"
select select "58893"
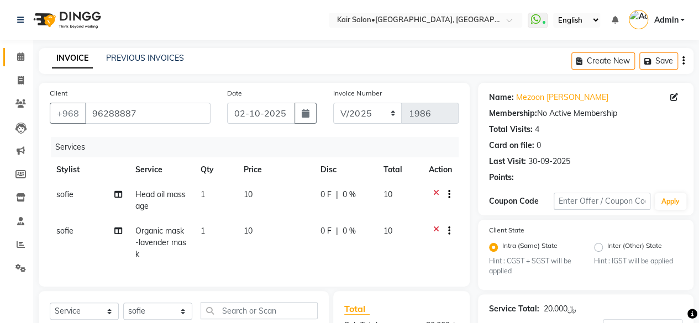
scroll to position [155, 0]
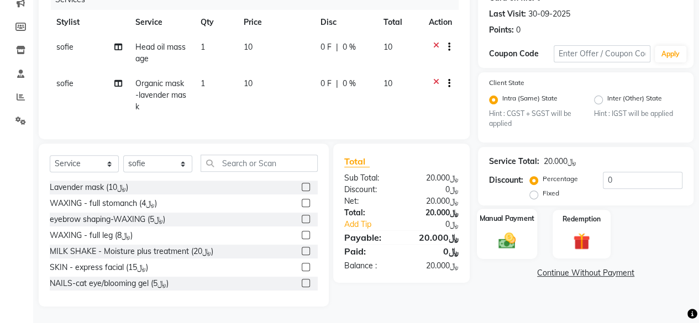
click at [505, 234] on img at bounding box center [507, 241] width 28 height 20
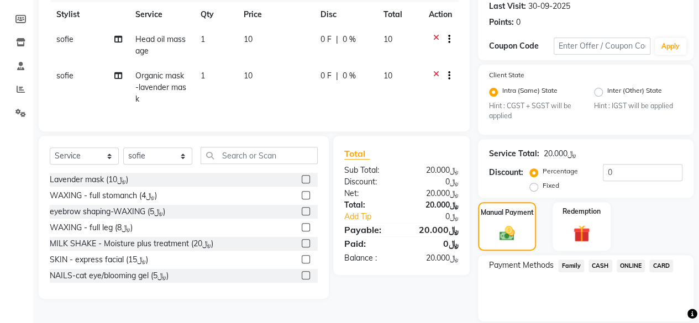
click at [660, 262] on span "CARD" at bounding box center [661, 266] width 24 height 13
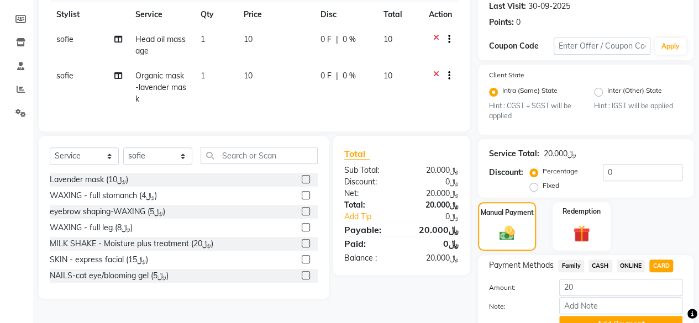
scroll to position [208, 0]
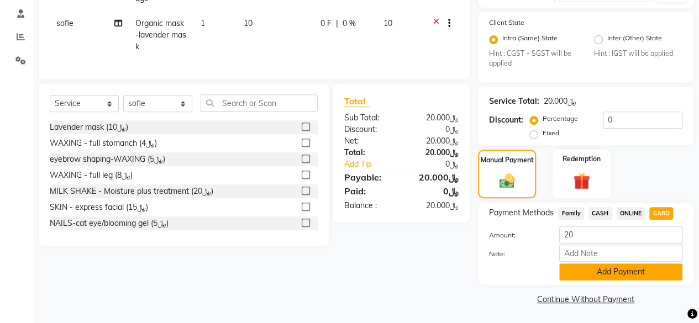
click at [605, 271] on button "Add Payment" at bounding box center [620, 272] width 123 height 17
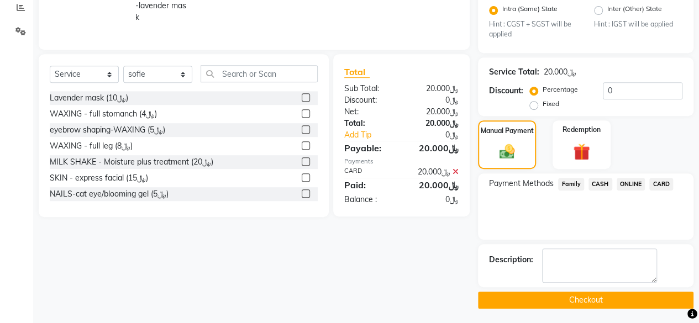
scroll to position [238, 0]
click at [543, 295] on button "Checkout" at bounding box center [585, 299] width 215 height 17
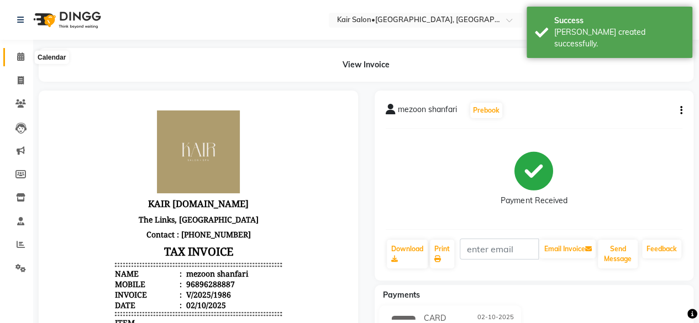
click at [21, 57] on icon at bounding box center [20, 56] width 7 height 8
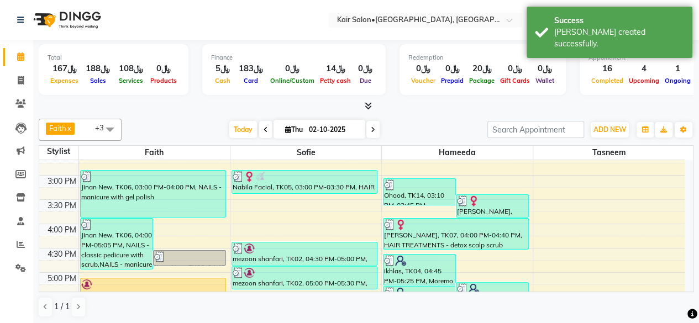
scroll to position [387, 0]
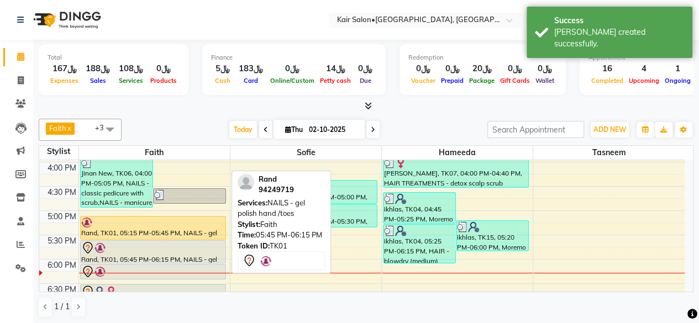
click at [187, 256] on div "Rand, TK01, 05:45 PM-06:15 PM, NAILS - gel polish hand /toes" at bounding box center [153, 252] width 145 height 22
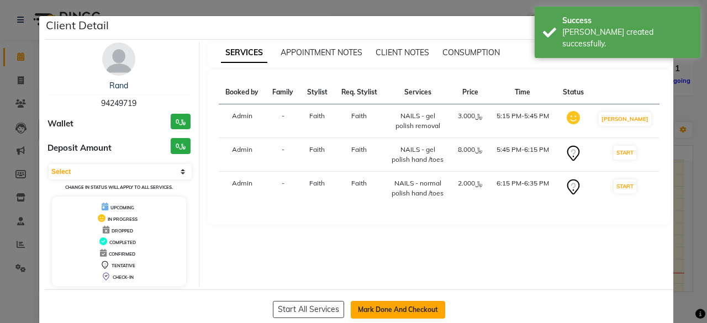
click at [391, 310] on button "Mark Done And Checkout" at bounding box center [398, 310] width 94 height 18
select select "service"
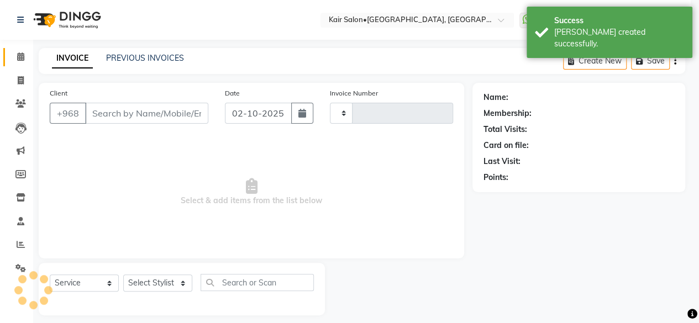
type input "1987"
select select "6490"
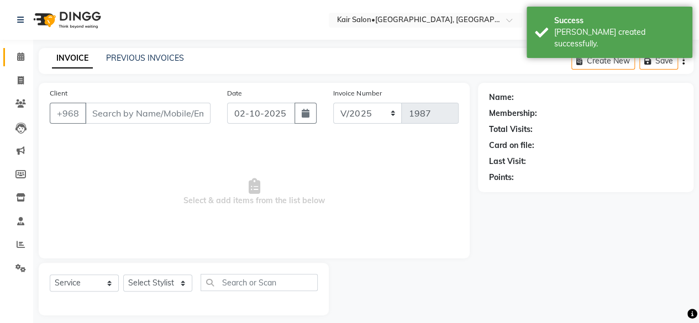
type input "94249719"
select select "49362"
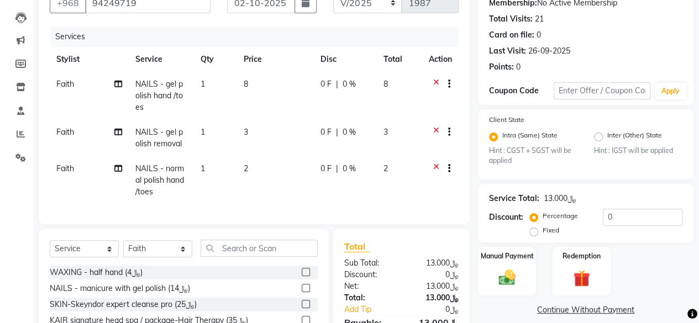
scroll to position [203, 0]
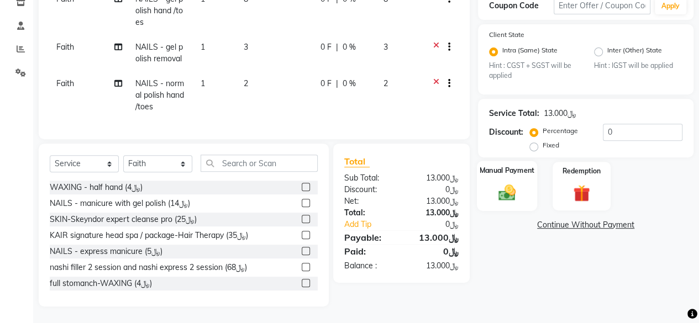
click at [505, 191] on img at bounding box center [507, 193] width 28 height 20
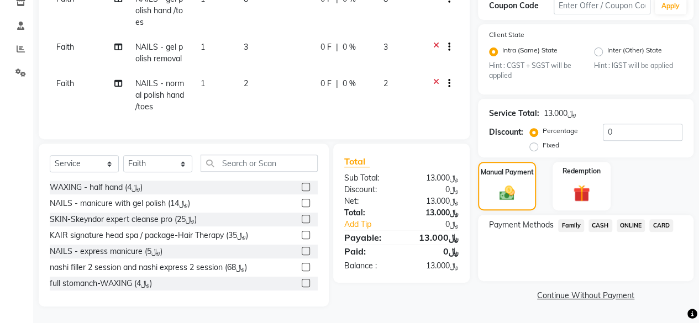
click at [667, 219] on span "CARD" at bounding box center [661, 225] width 24 height 13
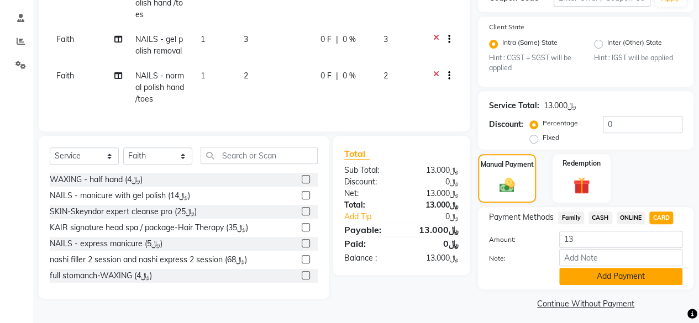
click at [620, 273] on button "Add Payment" at bounding box center [620, 276] width 123 height 17
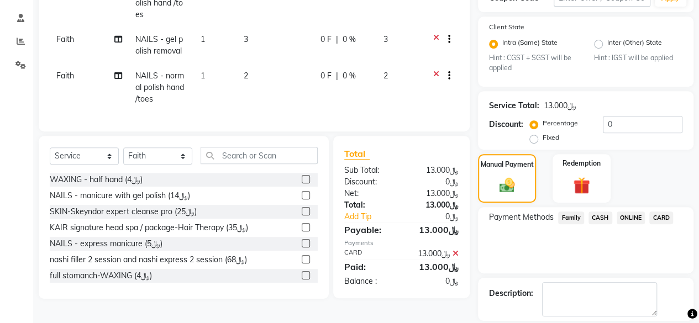
scroll to position [238, 0]
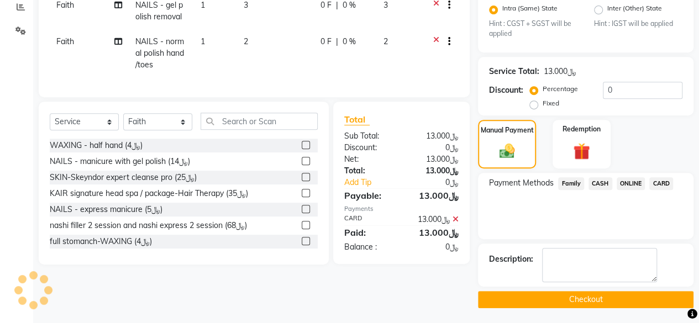
click at [594, 301] on button "Checkout" at bounding box center [585, 299] width 215 height 17
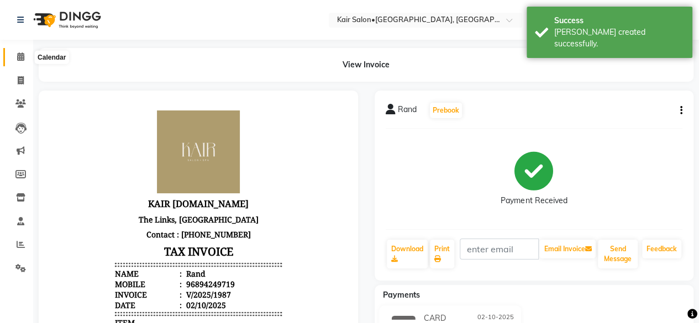
click at [25, 57] on span at bounding box center [20, 57] width 19 height 13
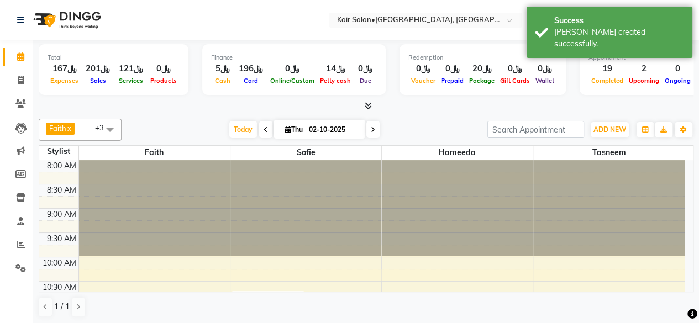
click at [373, 128] on icon at bounding box center [373, 130] width 4 height 7
type input "03-10-2025"
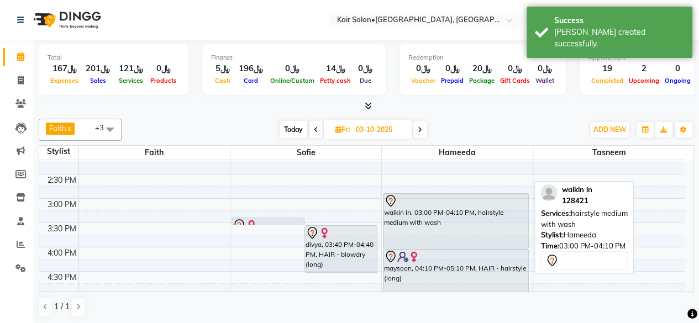
scroll to position [246, 0]
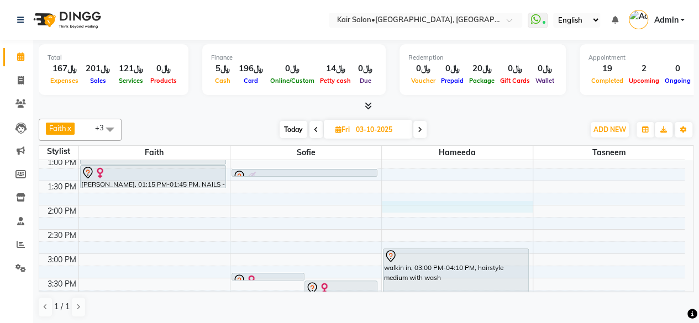
click at [392, 206] on div "8:00 AM 8:30 AM 9:00 AM 9:30 AM 10:00 AM 10:30 AM 11:00 AM 11:30 AM 12:00 PM 12…" at bounding box center [361, 302] width 645 height 777
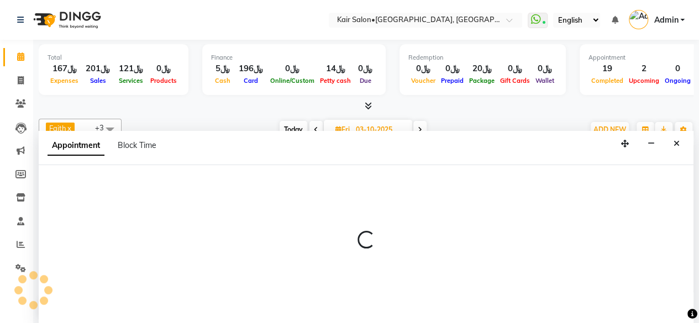
scroll to position [0, 0]
select select "66378"
select select "tentative"
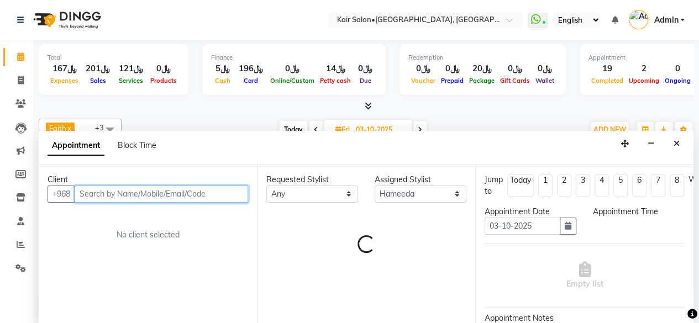
select select "840"
click at [187, 191] on input "text" at bounding box center [161, 194] width 173 height 17
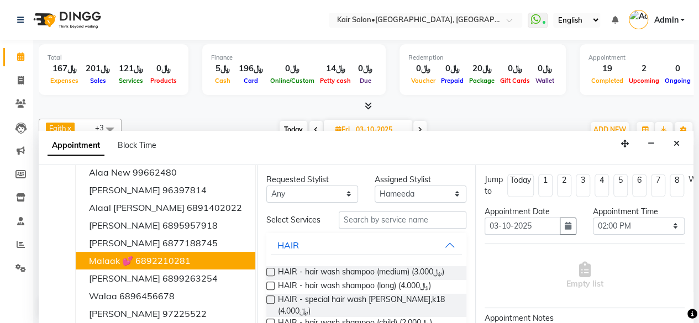
scroll to position [65, 0]
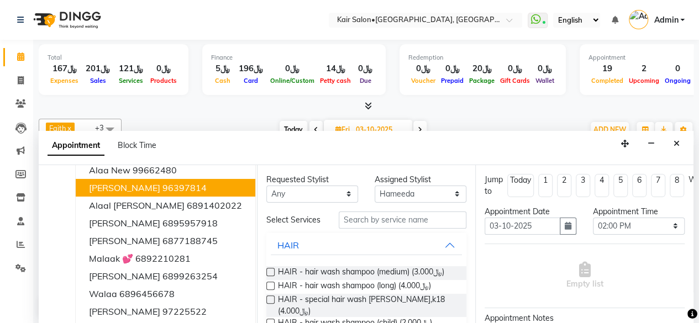
click at [177, 186] on ngb-highlight "96397814" at bounding box center [184, 187] width 44 height 11
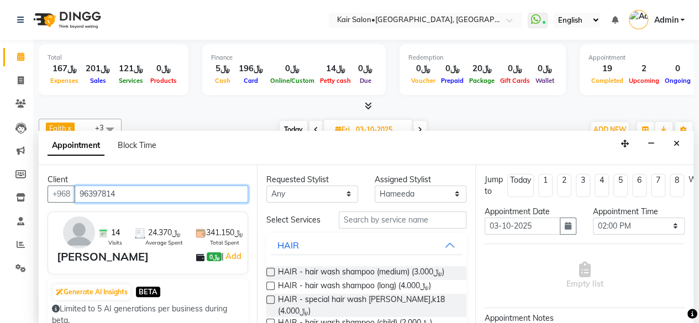
type input "96397814"
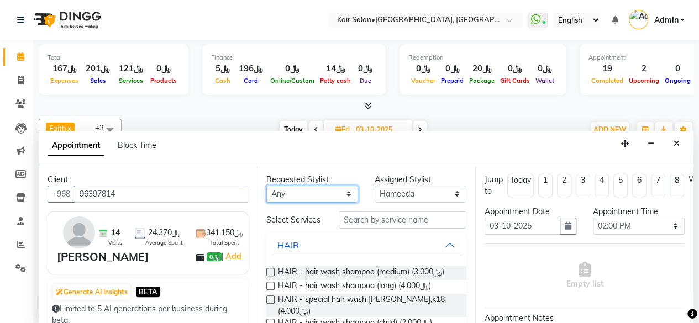
click at [346, 193] on select "Any Faith HABSATBEE [PERSON_NAME] Madam [PERSON_NAME] Madam [PERSON_NAME] Madam…" at bounding box center [312, 194] width 92 height 17
select select "66378"
click at [266, 186] on select "Any Faith HABSATBEE [PERSON_NAME] Madam [PERSON_NAME] Madam [PERSON_NAME] Madam…" at bounding box center [312, 194] width 92 height 17
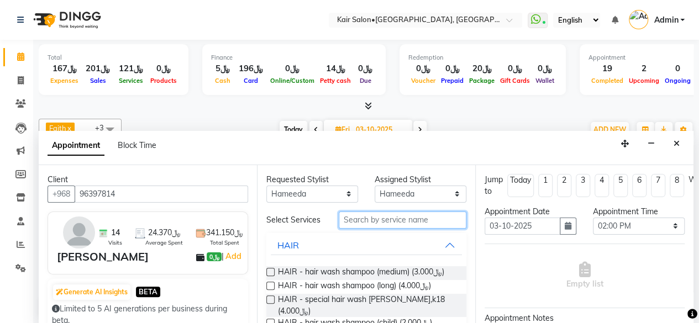
click at [372, 225] on input "text" at bounding box center [403, 220] width 128 height 17
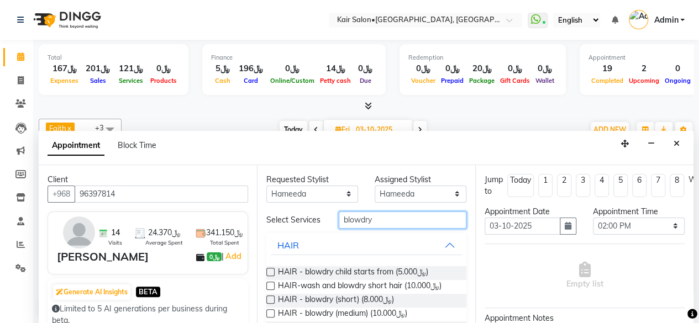
type input "blowdry"
click at [268, 318] on label at bounding box center [270, 313] width 8 height 8
click at [268, 318] on input "checkbox" at bounding box center [269, 314] width 7 height 7
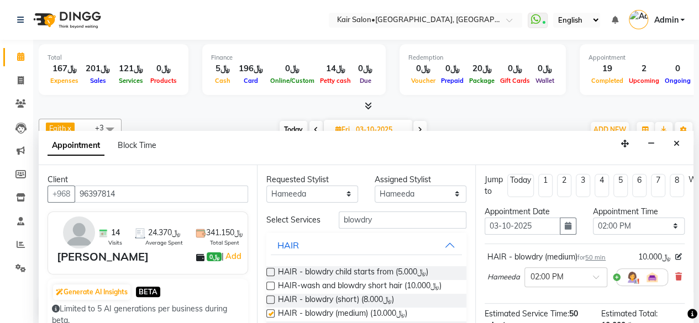
checkbox input "false"
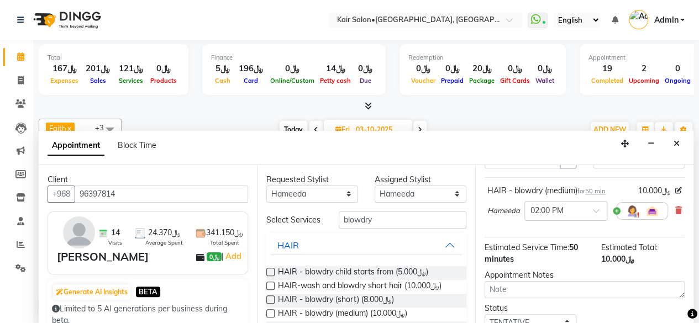
scroll to position [132, 0]
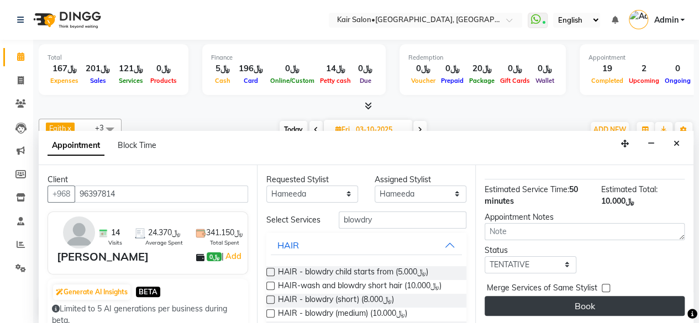
click at [564, 296] on button "Book" at bounding box center [585, 306] width 200 height 20
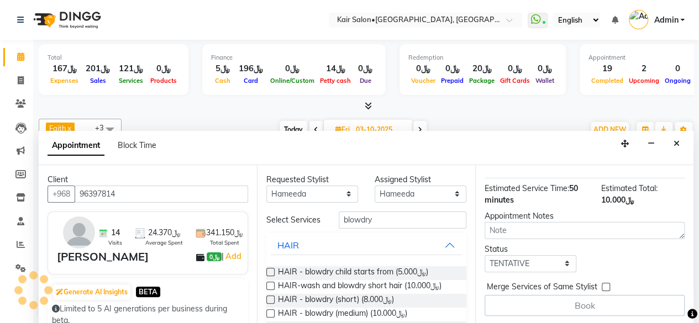
scroll to position [0, 0]
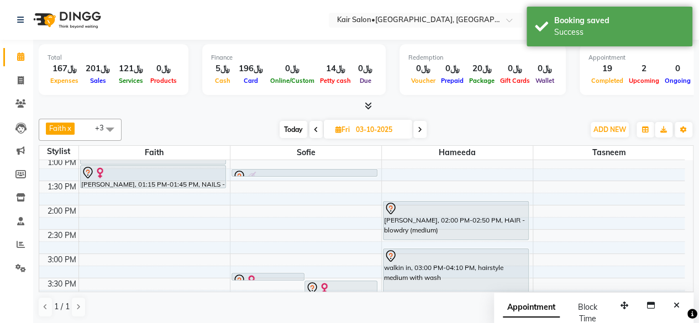
click at [293, 130] on span "Today" at bounding box center [294, 129] width 28 height 17
type input "02-10-2025"
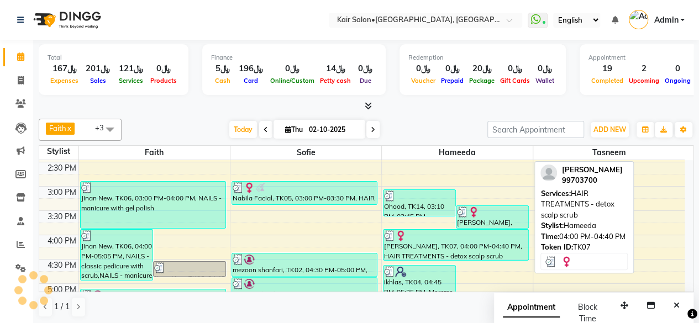
scroll to position [480, 0]
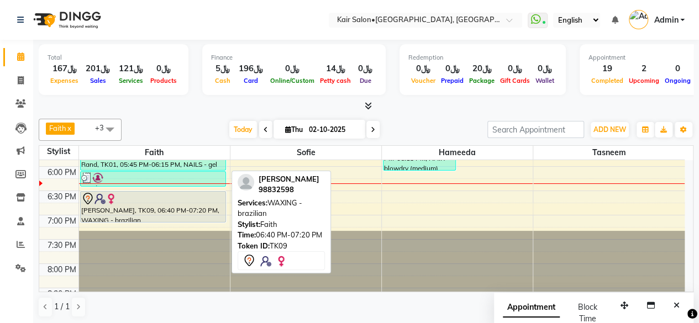
click at [169, 207] on div "[PERSON_NAME], TK09, 06:40 PM-07:20 PM, WAXING - brazilian" at bounding box center [153, 207] width 145 height 30
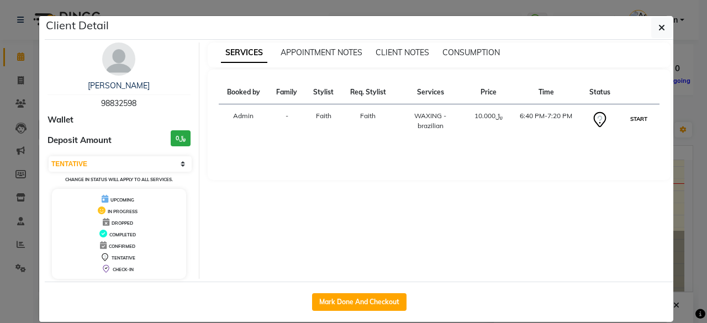
click at [636, 120] on button "START" at bounding box center [639, 119] width 23 height 14
select select "1"
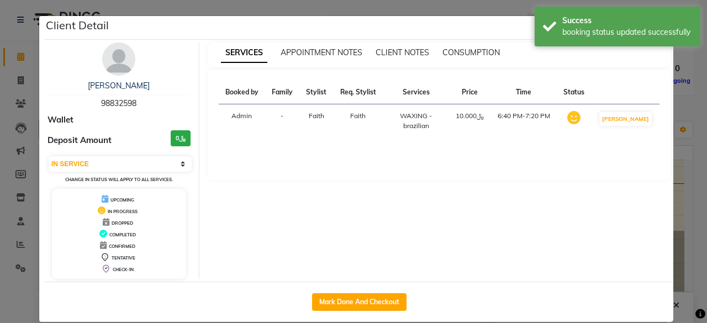
click at [674, 150] on div "SERVICES APPOINTMENT NOTES CLIENT NOTES CONSUMPTION Booked by Family Stylist Re…" at bounding box center [439, 161] width 480 height 236
click at [681, 107] on ngb-modal-window "Client Detail sara 98832598 Wallet Deposit Amount ﷼0 Select IN SERVICE CONFIRME…" at bounding box center [353, 161] width 707 height 323
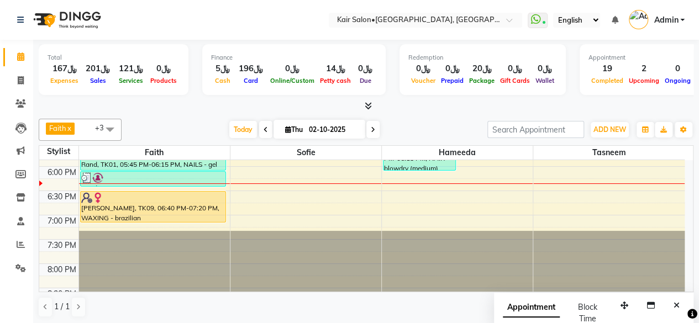
click at [370, 130] on span at bounding box center [372, 129] width 13 height 17
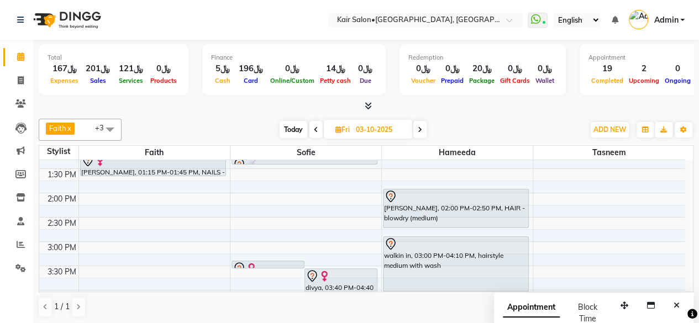
scroll to position [314, 0]
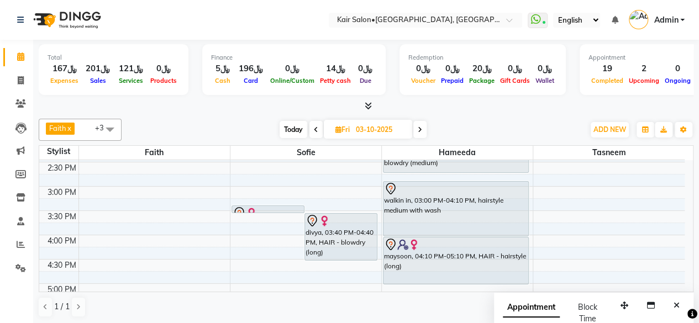
click at [293, 130] on span "Today" at bounding box center [294, 129] width 28 height 17
type input "02-10-2025"
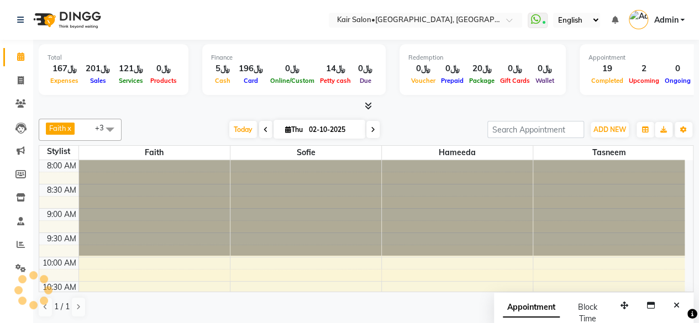
scroll to position [480, 0]
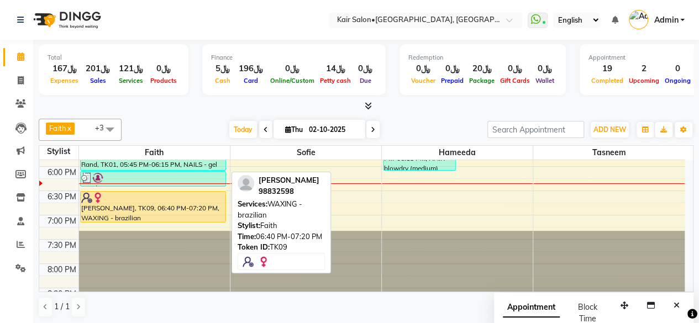
click at [170, 209] on div "[PERSON_NAME], TK09, 06:40 PM-07:20 PM, WAXING - brazilian" at bounding box center [153, 207] width 145 height 30
select select "1"
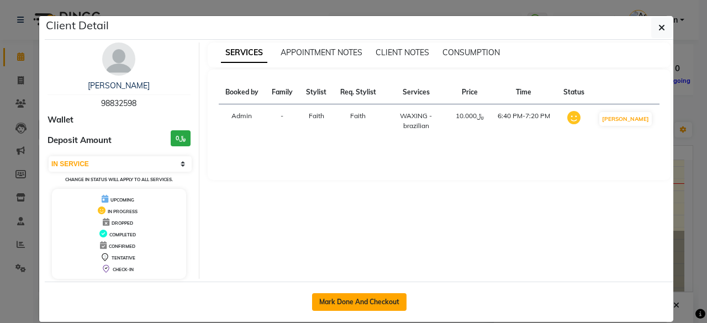
click at [339, 300] on button "Mark Done And Checkout" at bounding box center [359, 302] width 94 height 18
select select "service"
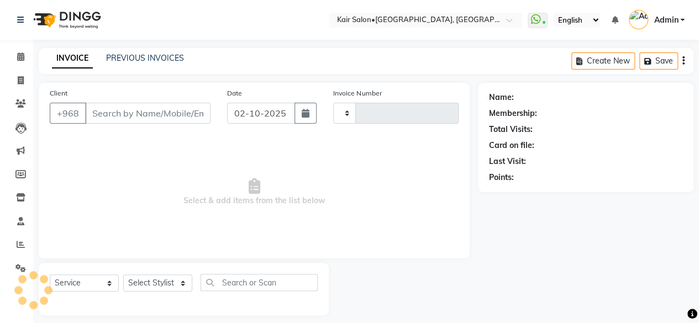
type input "1988"
select select "6490"
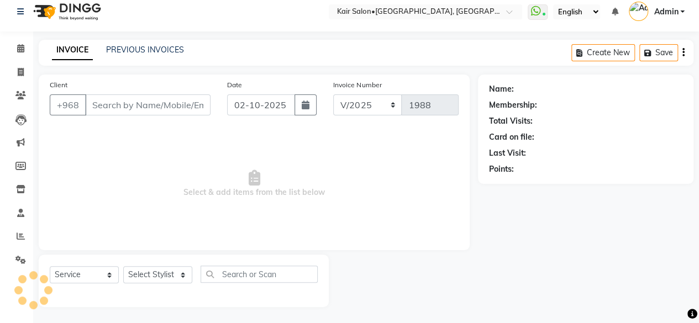
type input "98832598"
select select "49362"
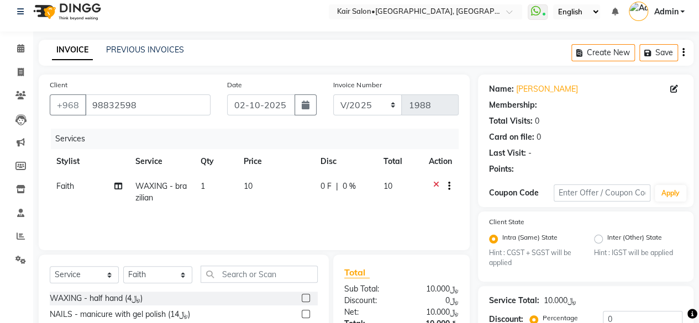
scroll to position [119, 0]
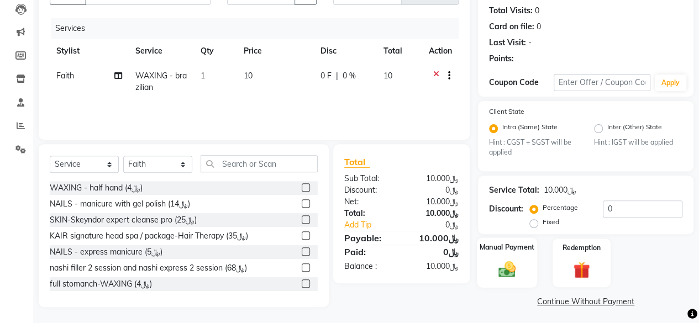
click at [502, 275] on img at bounding box center [507, 270] width 28 height 20
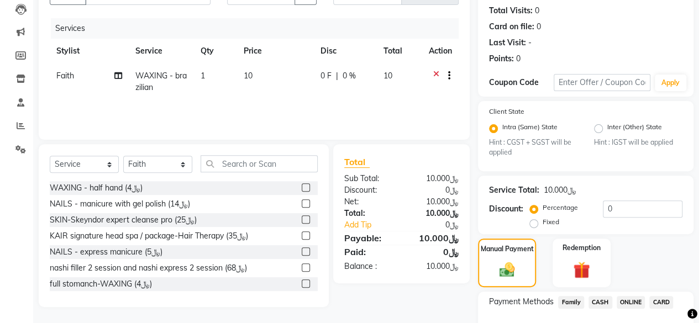
click at [657, 302] on span "CARD" at bounding box center [661, 302] width 24 height 13
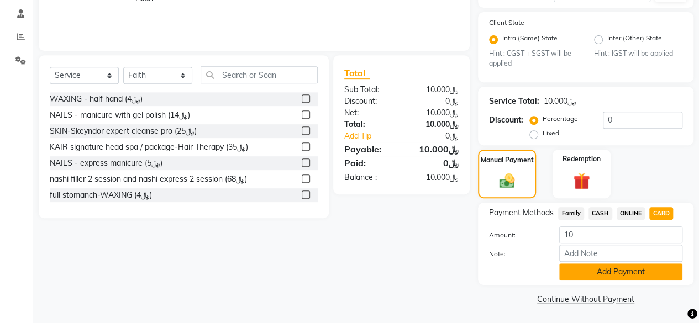
click at [590, 270] on button "Add Payment" at bounding box center [620, 272] width 123 height 17
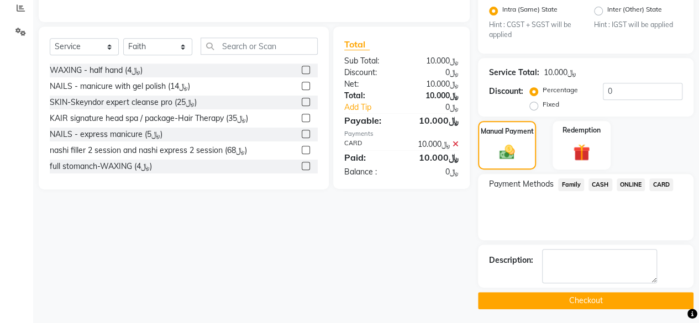
scroll to position [238, 0]
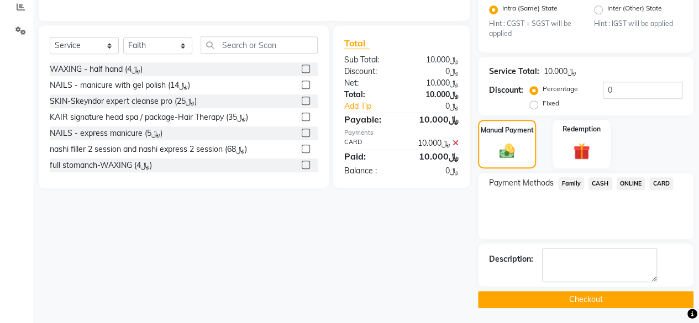
click at [580, 291] on button "Checkout" at bounding box center [585, 299] width 215 height 17
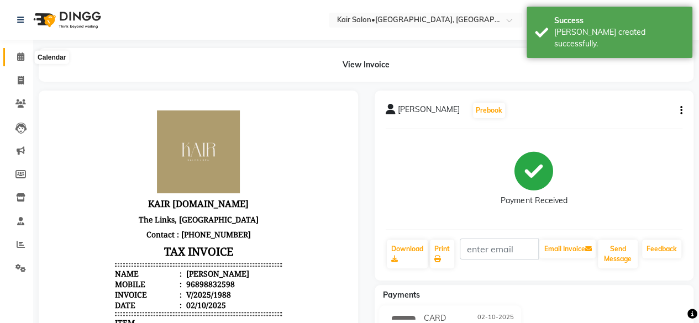
click at [20, 55] on icon at bounding box center [20, 56] width 7 height 8
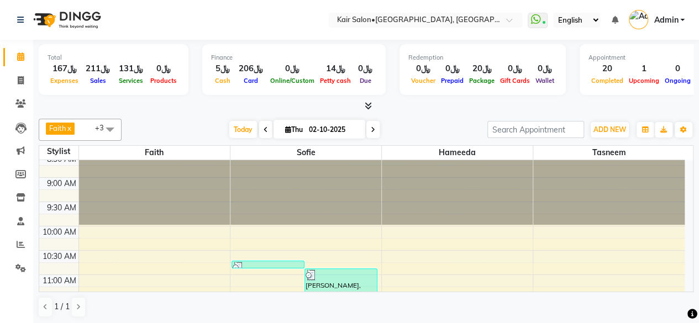
scroll to position [55, 0]
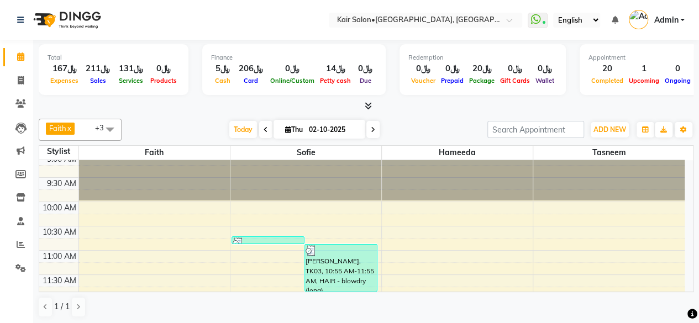
click at [373, 127] on icon at bounding box center [373, 130] width 4 height 7
type input "03-10-2025"
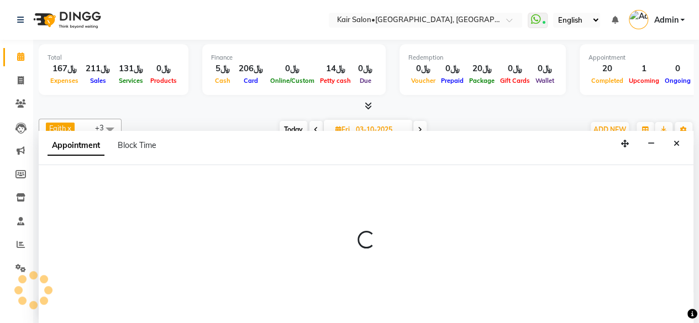
scroll to position [0, 0]
select select "66378"
select select "600"
select select "tentative"
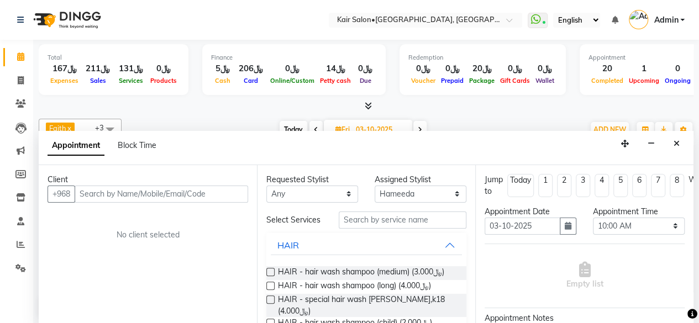
click at [156, 189] on input "text" at bounding box center [161, 194] width 173 height 17
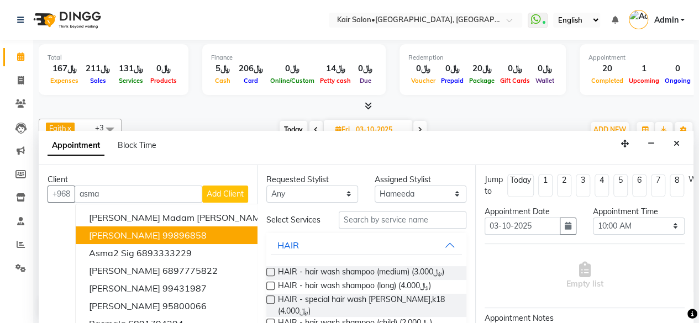
click at [164, 234] on ngb-highlight "99896858" at bounding box center [184, 235] width 44 height 11
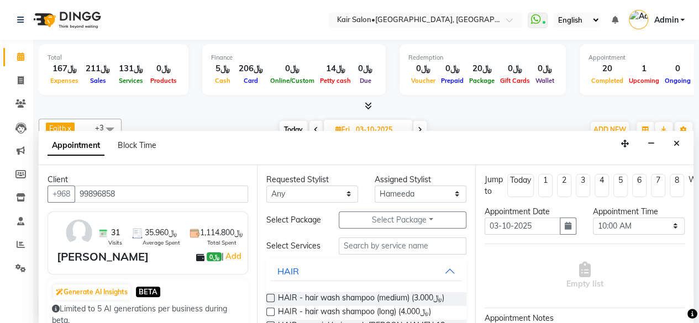
type input "99896858"
click at [343, 194] on select "Any Faith HABSATBEE [PERSON_NAME] Madam [PERSON_NAME] Madam [PERSON_NAME] Madam…" at bounding box center [312, 194] width 92 height 17
select select "66378"
click at [266, 186] on select "Any Faith HABSATBEE [PERSON_NAME] Madam [PERSON_NAME] Madam [PERSON_NAME] Madam…" at bounding box center [312, 194] width 92 height 17
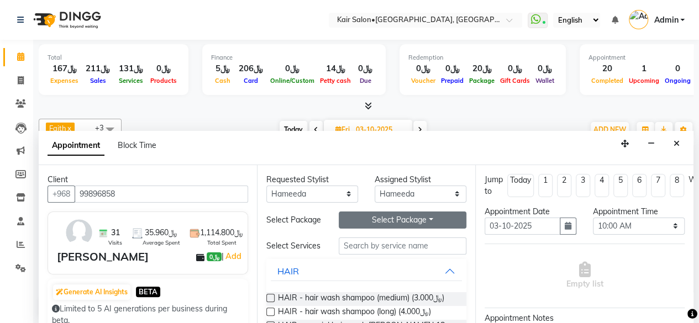
click at [398, 219] on button "Select Package Toggle Dropdown" at bounding box center [403, 220] width 128 height 17
click at [388, 246] on li "Asma ghabshi" at bounding box center [383, 243] width 88 height 16
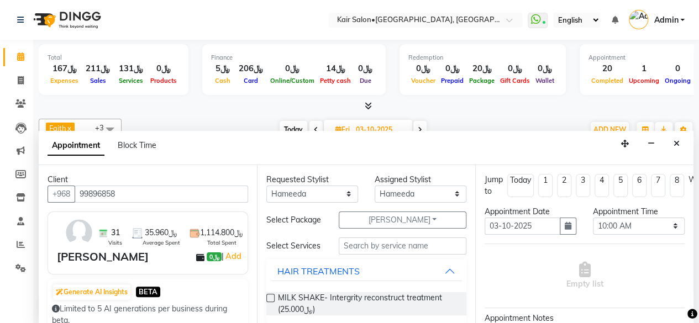
click at [270, 302] on label at bounding box center [270, 298] width 8 height 8
click at [270, 303] on input "checkbox" at bounding box center [269, 299] width 7 height 7
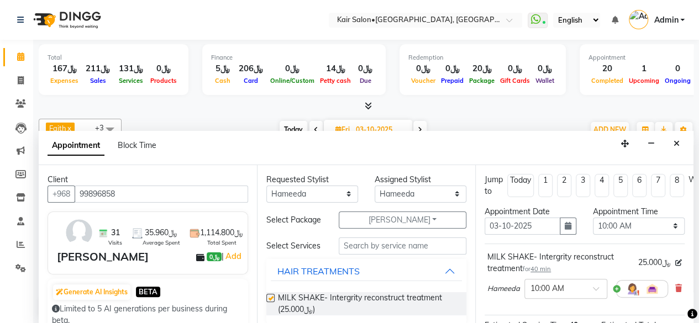
checkbox input "false"
click at [357, 250] on input "text" at bounding box center [403, 246] width 128 height 17
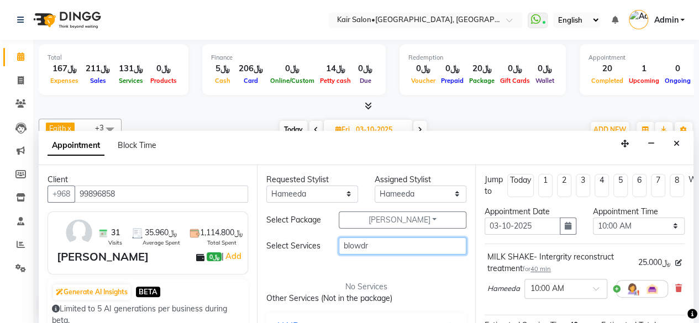
scroll to position [110, 0]
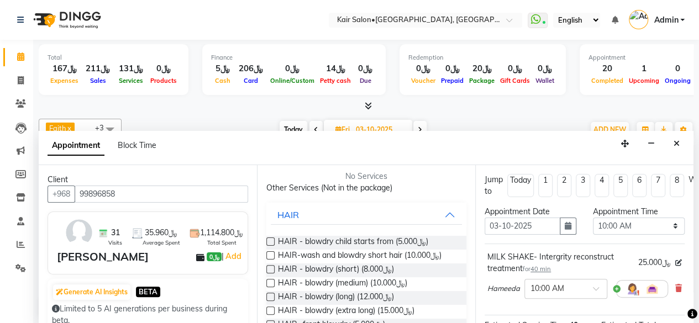
type input "blowdr"
click at [270, 287] on label at bounding box center [270, 283] width 8 height 8
click at [270, 288] on input "checkbox" at bounding box center [269, 284] width 7 height 7
checkbox input "false"
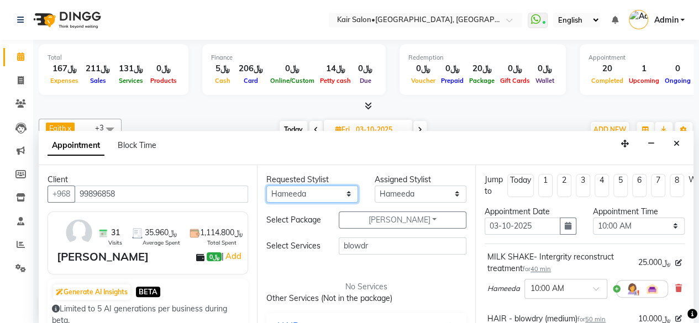
click at [343, 193] on select "Any Faith HABSATBEE [PERSON_NAME] Madam [PERSON_NAME] Madam [PERSON_NAME] Madam…" at bounding box center [312, 194] width 92 height 17
select select "49362"
click at [266, 186] on select "Any Faith HABSATBEE [PERSON_NAME] Madam [PERSON_NAME] Madam [PERSON_NAME] Madam…" at bounding box center [312, 194] width 92 height 17
select select "49362"
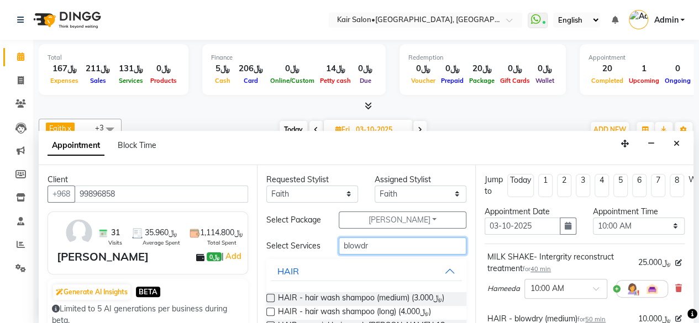
click at [378, 251] on input "blowdr" at bounding box center [403, 246] width 128 height 17
type input "b"
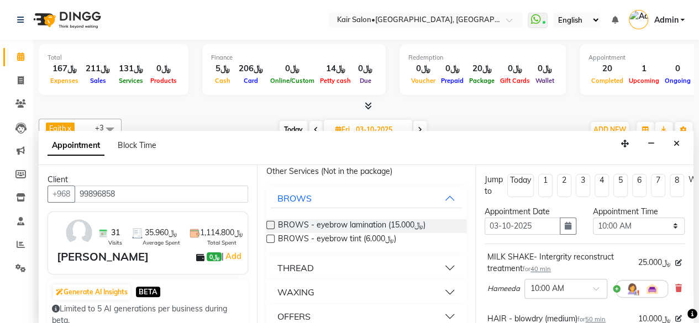
scroll to position [176, 0]
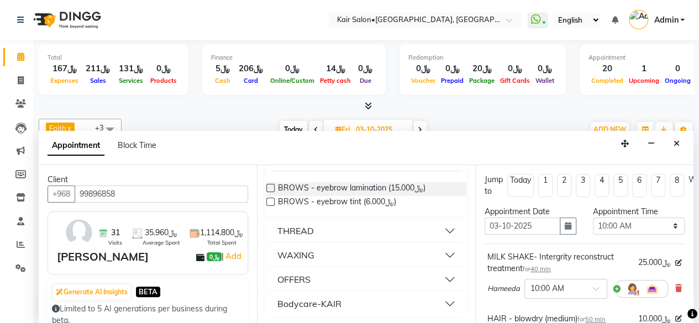
type input "eyebrow"
click at [442, 228] on button "THREAD" at bounding box center [366, 231] width 191 height 20
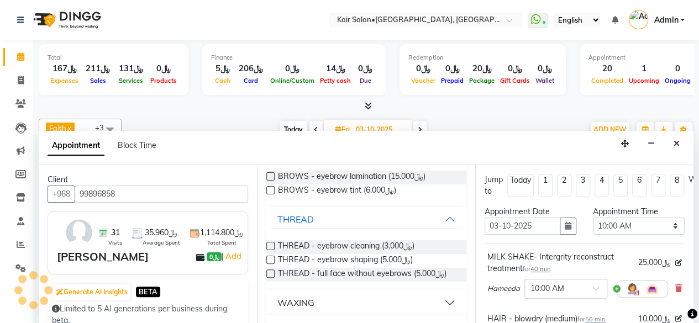
click at [272, 250] on label at bounding box center [270, 246] width 8 height 8
click at [272, 251] on input "checkbox" at bounding box center [269, 247] width 7 height 7
checkbox input "false"
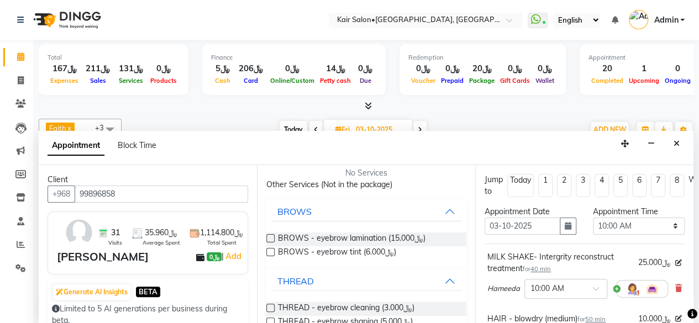
scroll to position [10, 0]
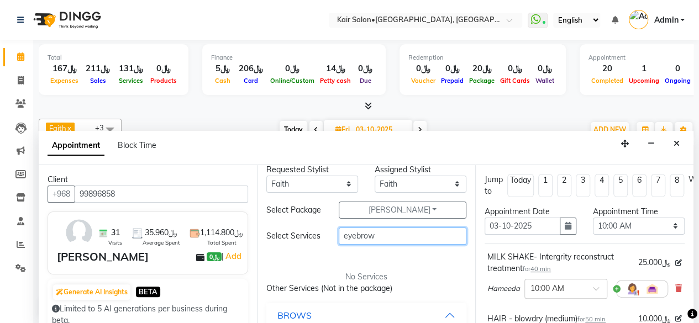
click at [385, 241] on input "eyebrow" at bounding box center [403, 236] width 128 height 17
type input "e"
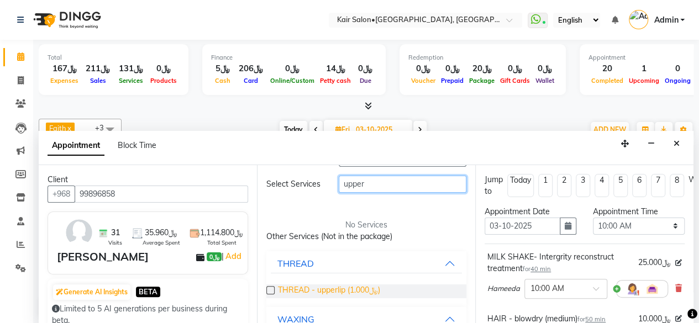
scroll to position [120, 0]
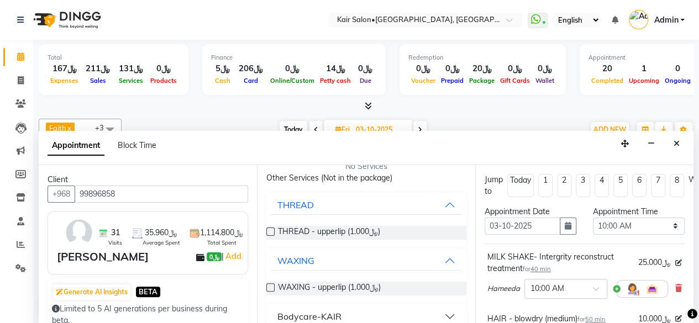
type input "upper"
click at [271, 236] on label at bounding box center [270, 232] width 8 height 8
click at [271, 236] on input "checkbox" at bounding box center [269, 232] width 7 height 7
checkbox input "false"
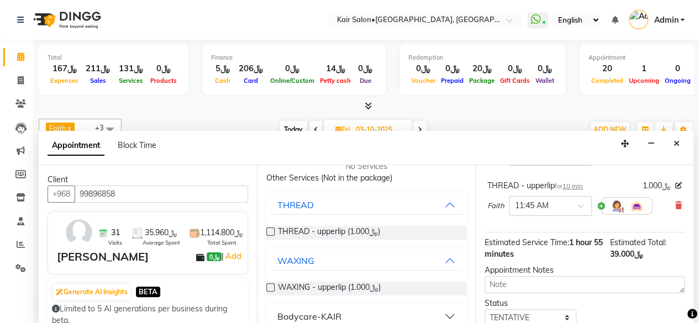
scroll to position [294, 0]
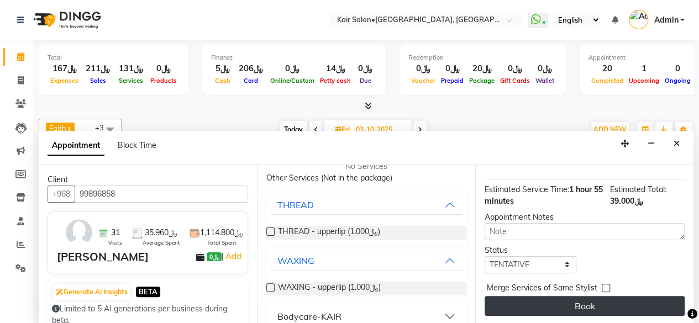
click at [587, 296] on button "Book" at bounding box center [585, 306] width 200 height 20
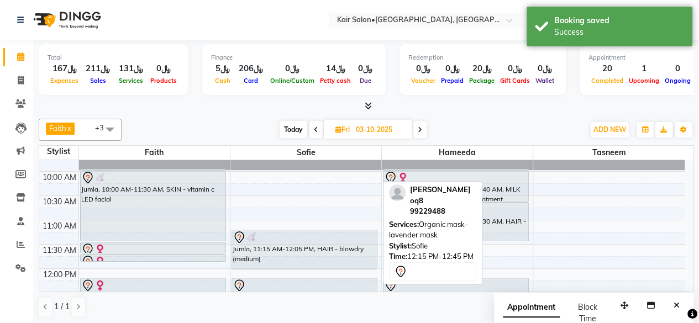
scroll to position [110, 0]
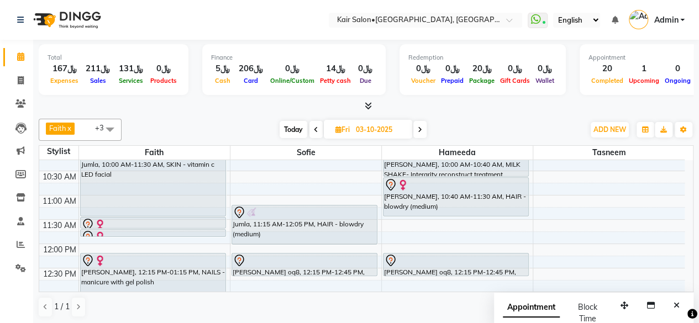
click at [420, 129] on icon at bounding box center [420, 130] width 4 height 7
type input "04-10-2025"
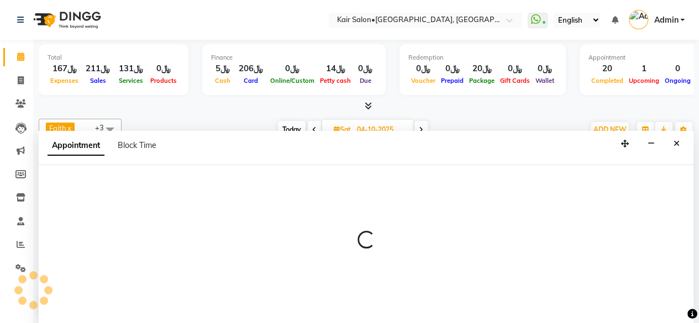
scroll to position [0, 0]
select select "66378"
select select "705"
select select "tentative"
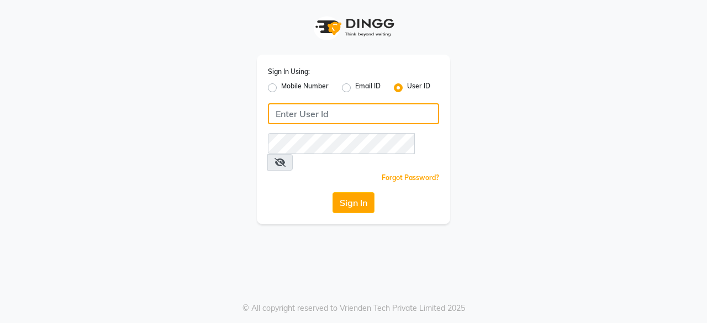
click at [303, 115] on input "Username" at bounding box center [353, 113] width 171 height 21
type input "oshabeautybar"
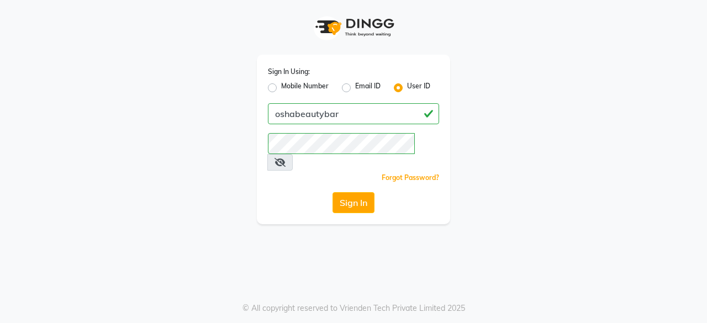
drag, startPoint x: 360, startPoint y: 185, endPoint x: 355, endPoint y: 183, distance: 6.0
click at [359, 192] on button "Sign In" at bounding box center [354, 202] width 42 height 21
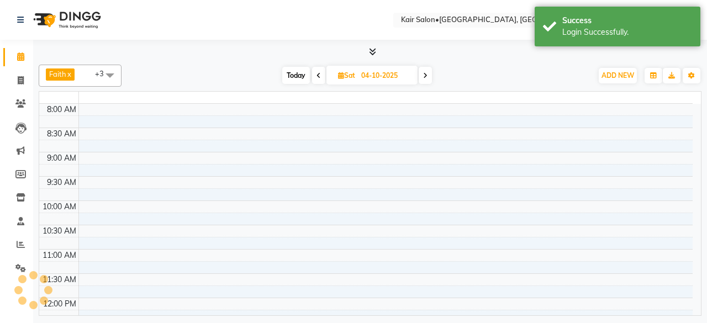
select select "en"
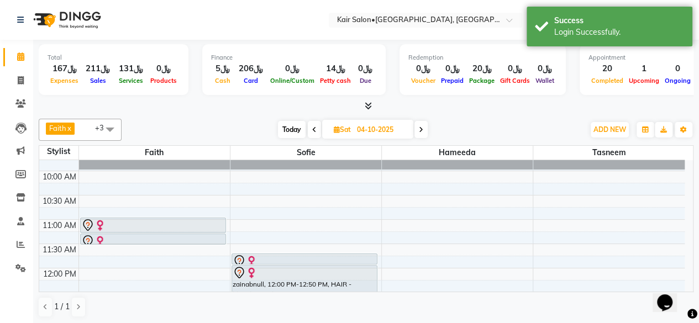
scroll to position [110, 0]
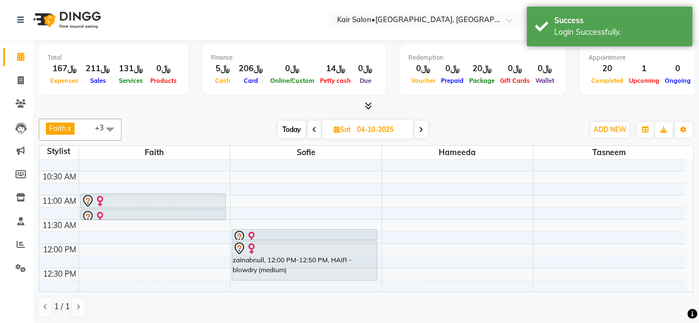
click at [420, 128] on icon at bounding box center [421, 130] width 4 height 7
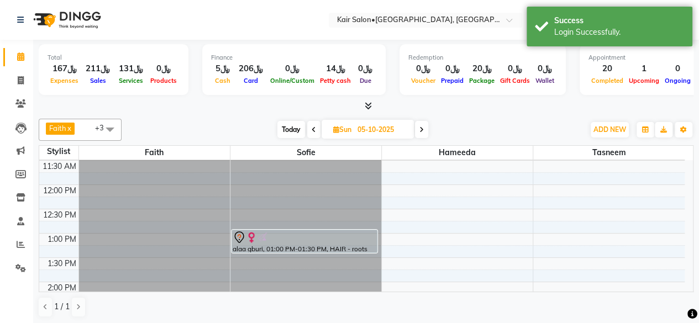
scroll to position [140, 0]
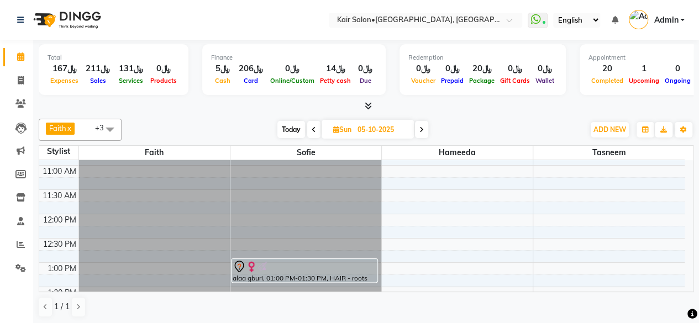
click at [293, 128] on span "Today" at bounding box center [291, 129] width 28 height 17
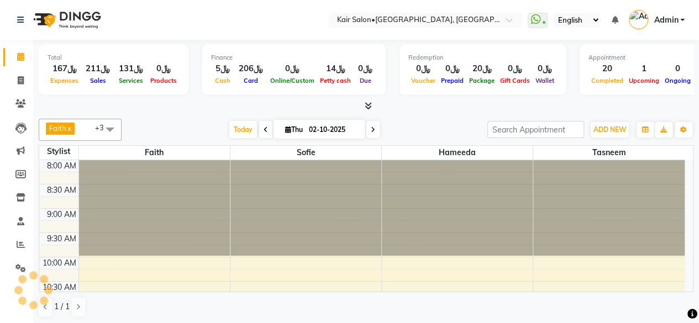
scroll to position [527, 0]
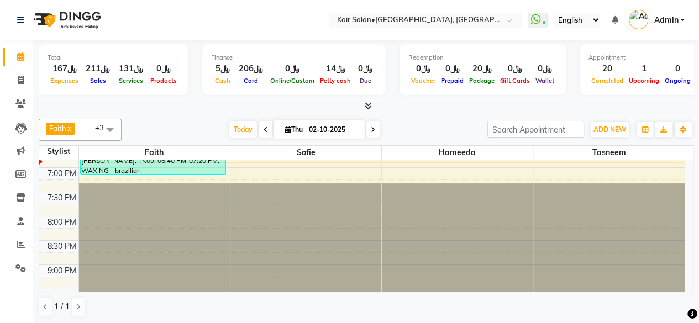
click at [372, 129] on icon at bounding box center [373, 130] width 4 height 7
type input "03-10-2025"
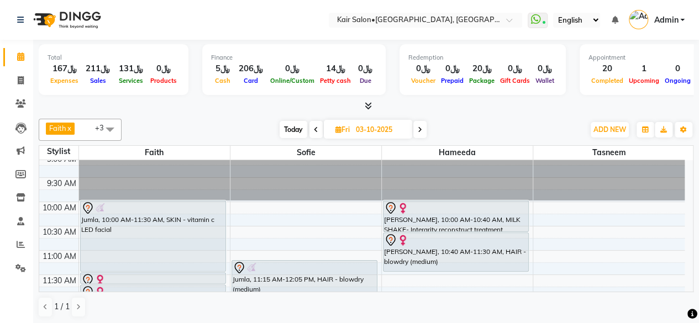
scroll to position [0, 0]
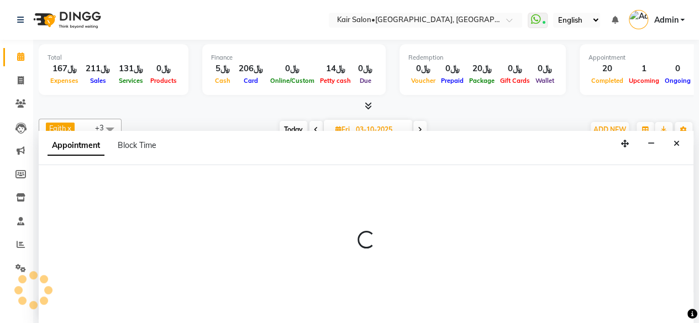
select select "58893"
select select "600"
select select "tentative"
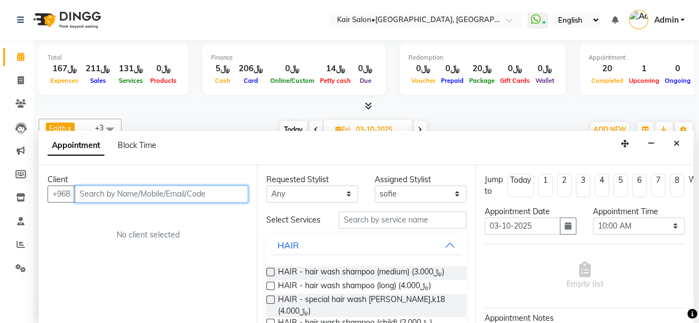
click at [193, 194] on input "text" at bounding box center [161, 194] width 173 height 17
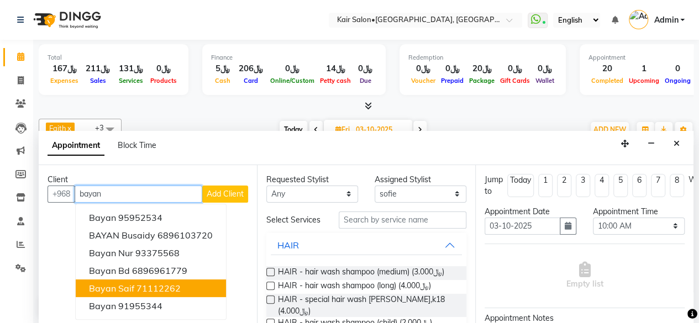
click at [159, 286] on ngb-highlight "71112262" at bounding box center [158, 288] width 44 height 11
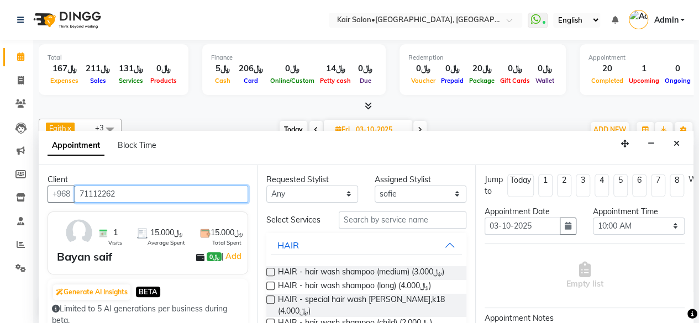
type input "71112262"
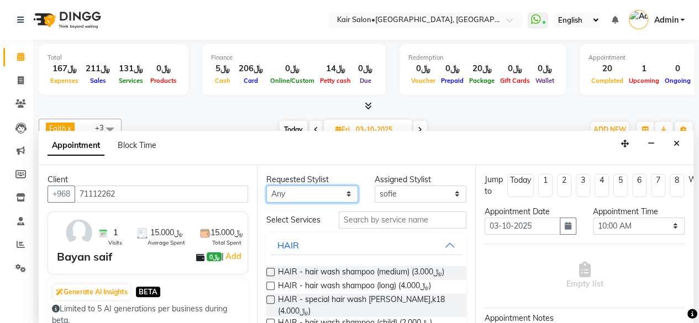
click at [343, 191] on select "Any Faith HABSATBEE [PERSON_NAME] Madam [PERSON_NAME] Madam [PERSON_NAME] Madam…" at bounding box center [312, 194] width 92 height 17
select select "58893"
click at [266, 186] on select "Any Faith HABSATBEE [PERSON_NAME] Madam [PERSON_NAME] Madam [PERSON_NAME] Madam…" at bounding box center [312, 194] width 92 height 17
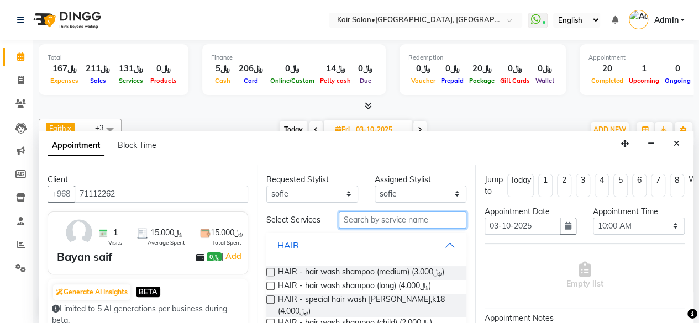
click at [365, 222] on input "text" at bounding box center [403, 220] width 128 height 17
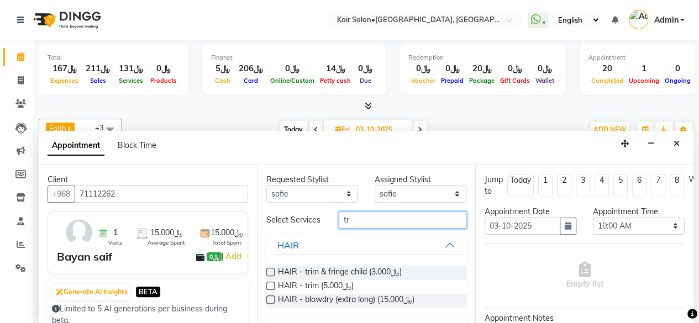
type input "tr"
click at [271, 289] on label at bounding box center [270, 286] width 8 height 8
click at [271, 289] on input "checkbox" at bounding box center [269, 286] width 7 height 7
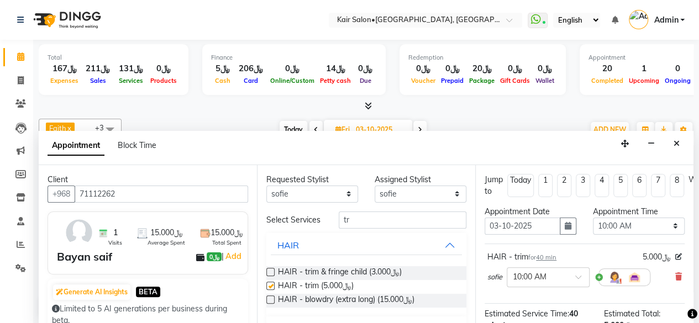
checkbox input "false"
click at [369, 218] on input "tr" at bounding box center [403, 220] width 128 height 17
type input "t"
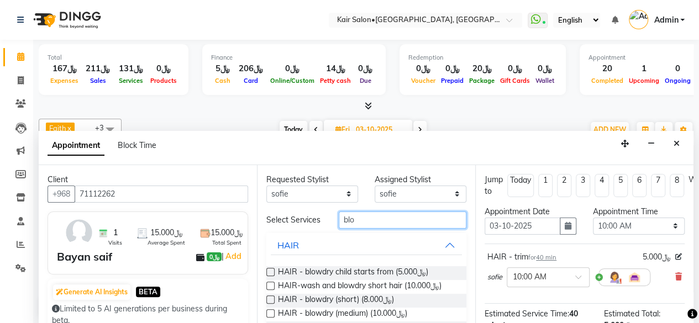
type input "blo"
click at [270, 318] on label at bounding box center [270, 313] width 8 height 8
click at [270, 318] on input "checkbox" at bounding box center [269, 314] width 7 height 7
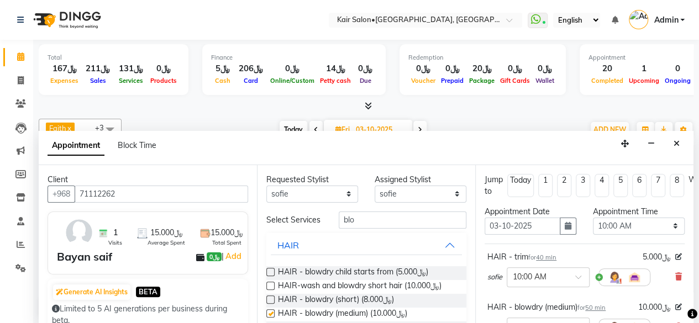
checkbox input "false"
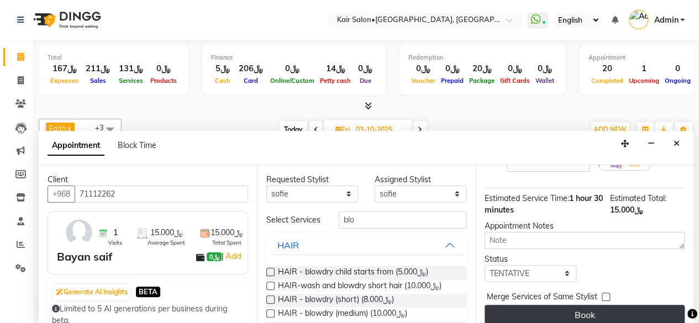
click at [586, 310] on button "Book" at bounding box center [585, 315] width 200 height 20
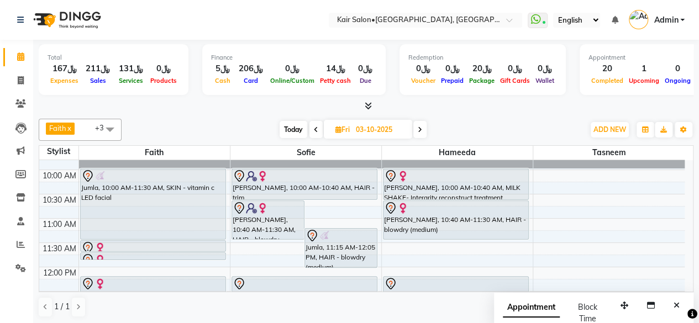
scroll to position [110, 0]
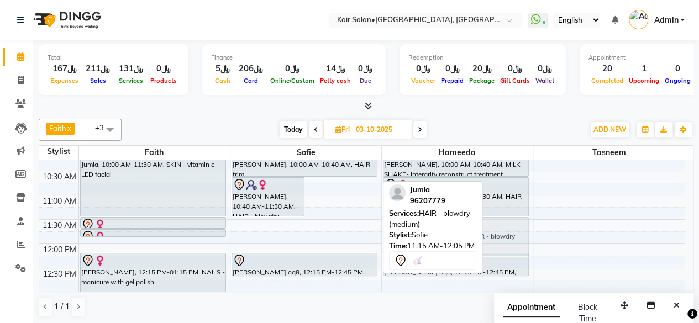
drag, startPoint x: 349, startPoint y: 226, endPoint x: 472, endPoint y: 235, distance: 123.0
click at [472, 235] on div "Faith x sofie x [PERSON_NAME] x +3 Select All Faith Riri sofie [PERSON_NAME] HA…" at bounding box center [366, 218] width 655 height 208
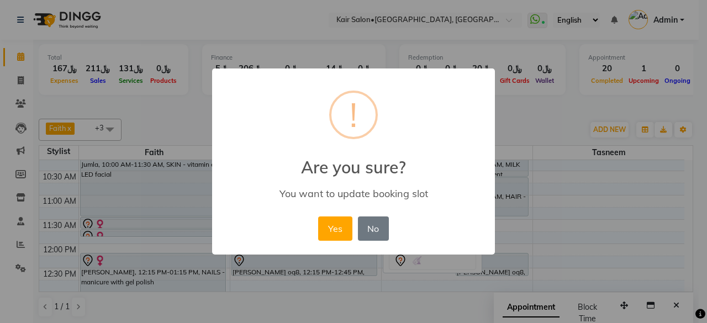
click at [334, 229] on button "Yes" at bounding box center [335, 229] width 34 height 24
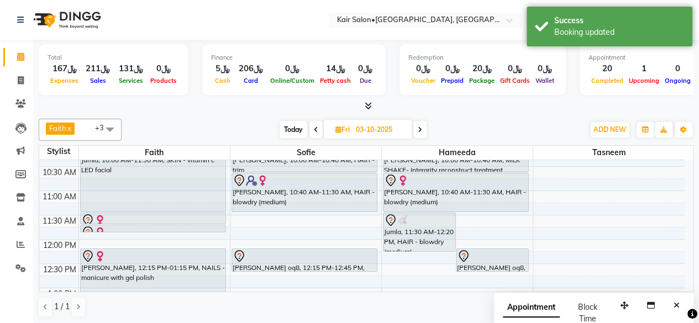
scroll to position [55, 0]
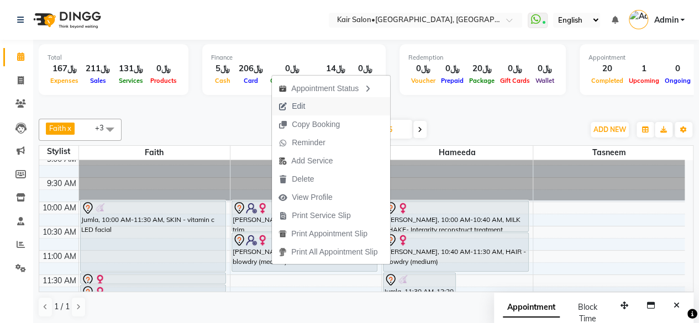
click at [306, 105] on span "Edit" at bounding box center [292, 106] width 40 height 18
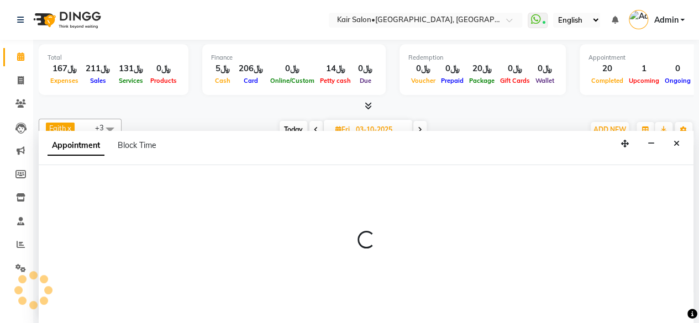
scroll to position [0, 0]
select select "tentative"
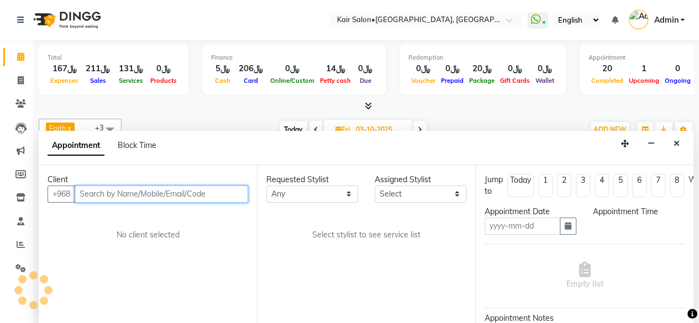
type input "03-10-2025"
select select "600"
select select "58893"
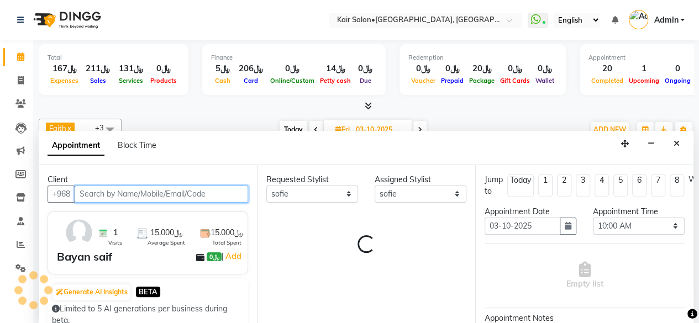
scroll to position [528, 0]
select select "3223"
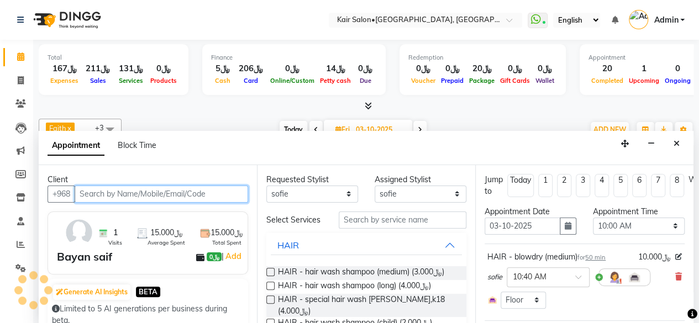
select select "3223"
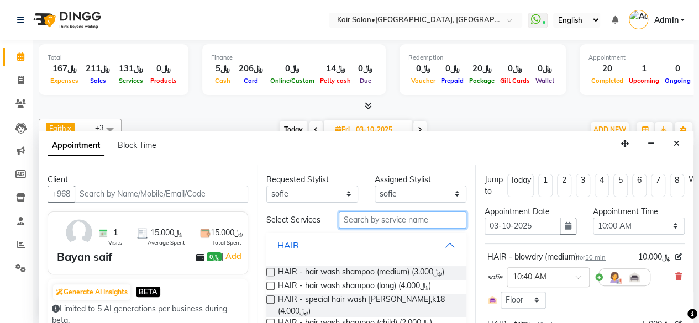
click at [356, 220] on input "text" at bounding box center [403, 220] width 128 height 17
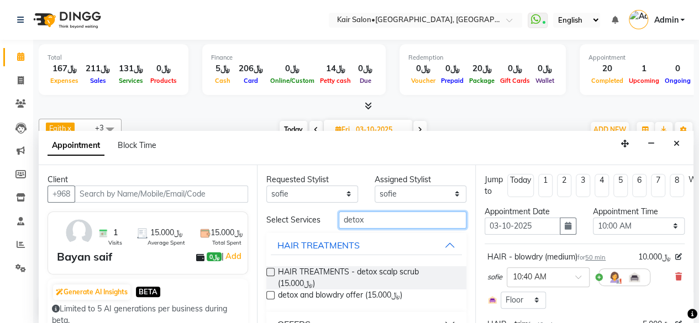
type input "detox"
click at [270, 272] on label at bounding box center [270, 272] width 8 height 8
click at [270, 272] on input "checkbox" at bounding box center [269, 273] width 7 height 7
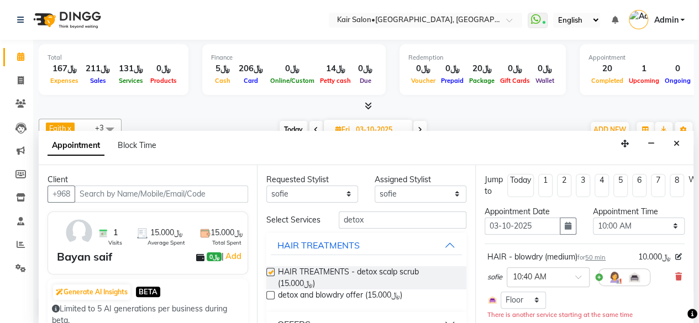
checkbox input "false"
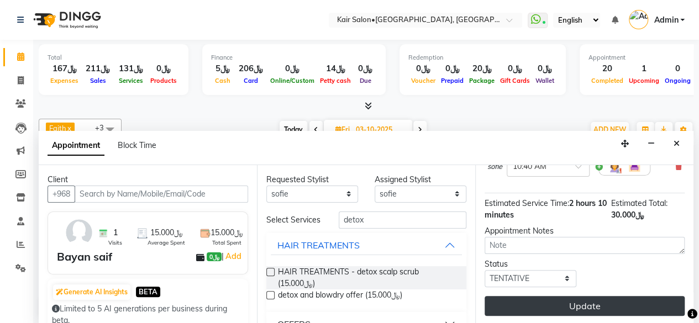
scroll to position [276, 0]
click at [599, 296] on button "Update" at bounding box center [585, 306] width 200 height 20
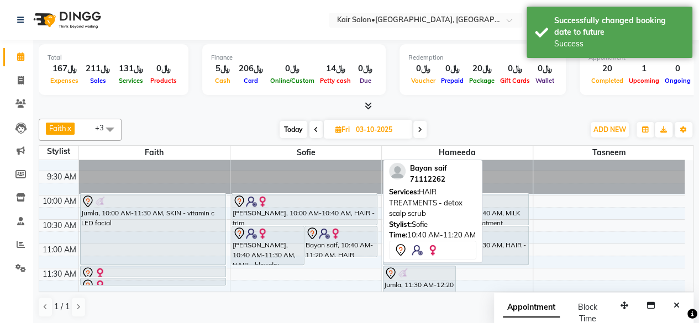
scroll to position [86, 0]
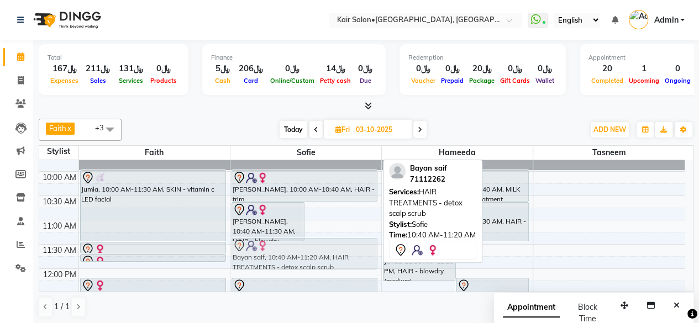
drag, startPoint x: 331, startPoint y: 222, endPoint x: 317, endPoint y: 261, distance: 42.1
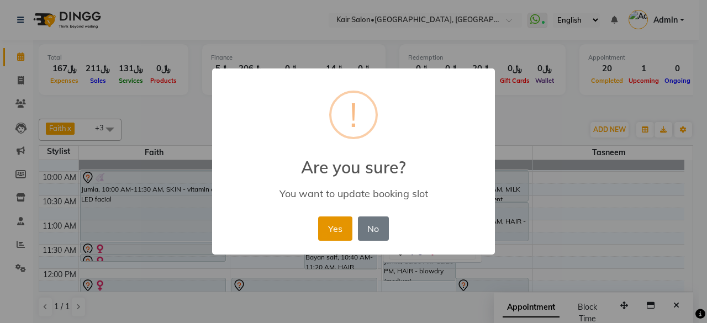
click at [331, 225] on button "Yes" at bounding box center [335, 229] width 34 height 24
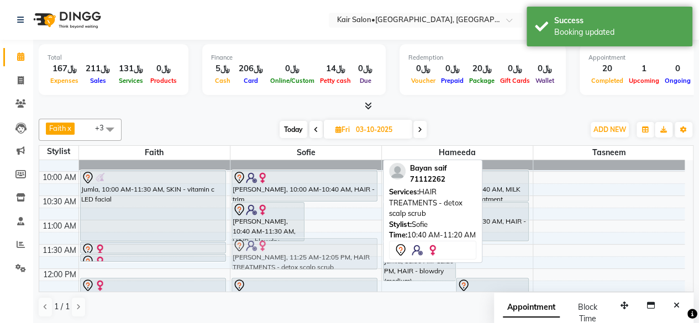
drag, startPoint x: 335, startPoint y: 252, endPoint x: 318, endPoint y: 258, distance: 18.0
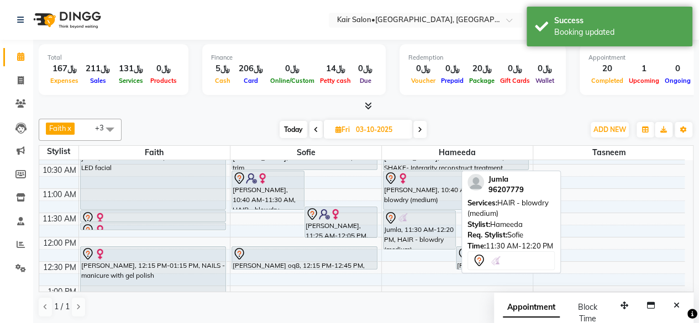
scroll to position [141, 0]
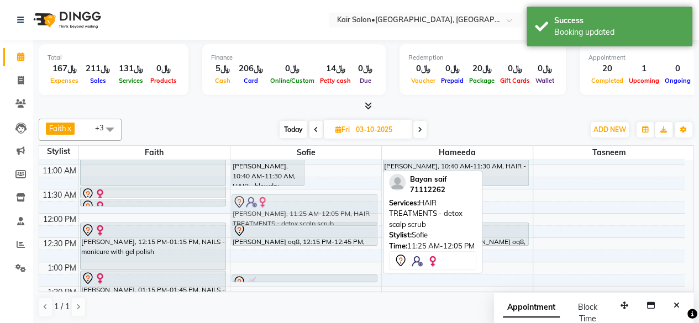
drag, startPoint x: 345, startPoint y: 202, endPoint x: 337, endPoint y: 209, distance: 10.6
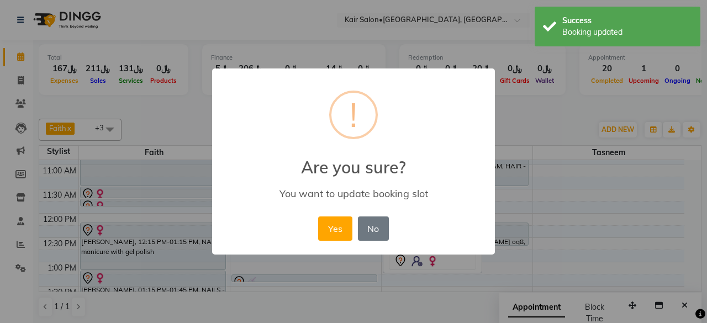
click at [345, 226] on button "Yes" at bounding box center [335, 229] width 34 height 24
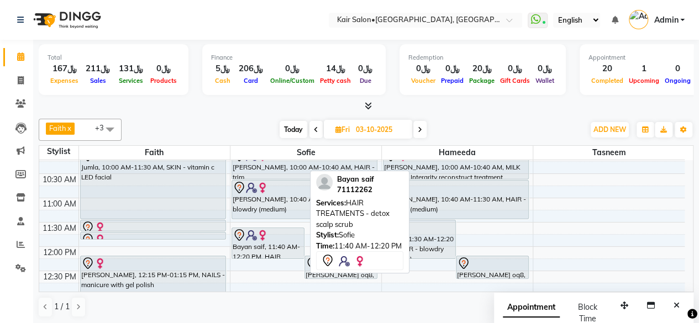
scroll to position [86, 0]
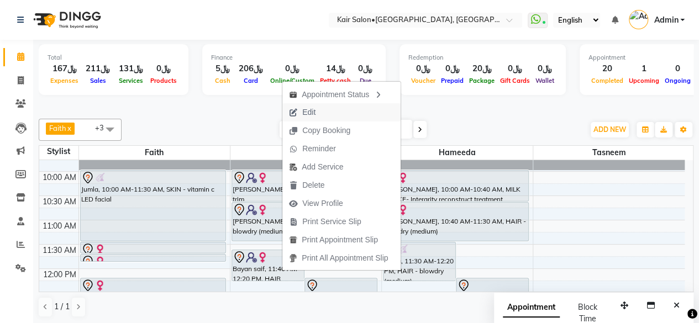
click at [309, 109] on span "Edit" at bounding box center [308, 113] width 13 height 12
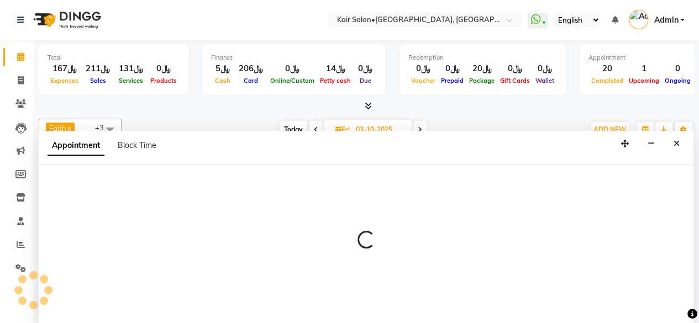
scroll to position [0, 0]
select select "tentative"
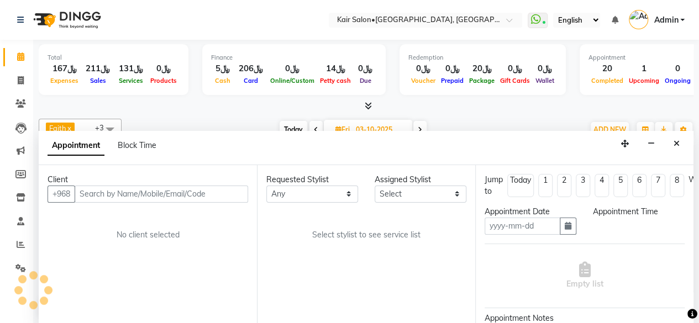
type input "03-10-2025"
select select "600"
select select "58893"
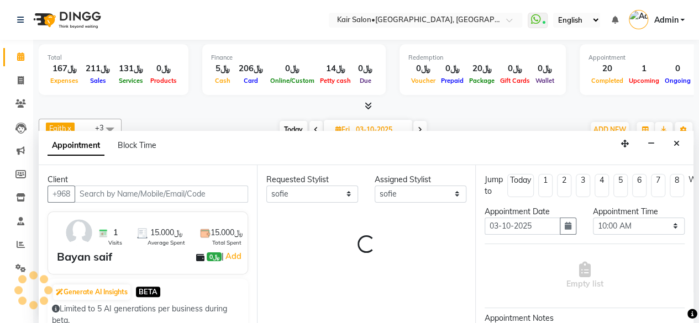
select select "3223"
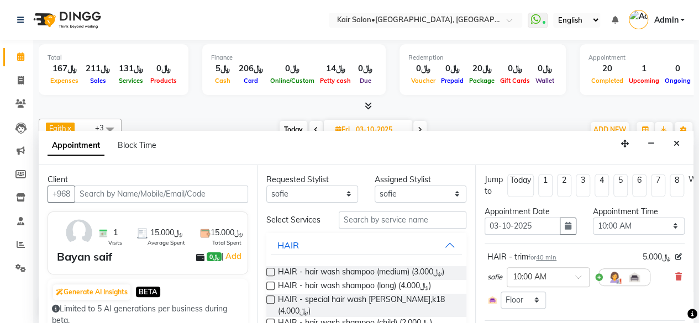
select select "3223"
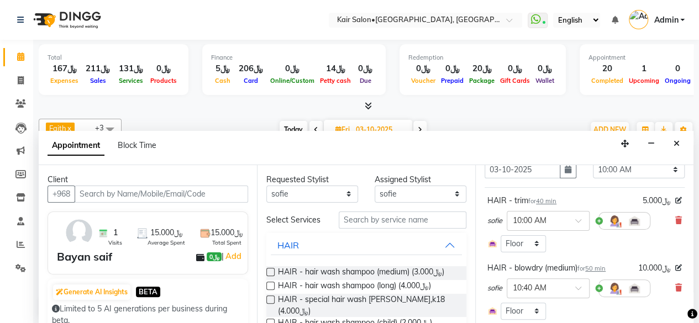
scroll to position [166, 0]
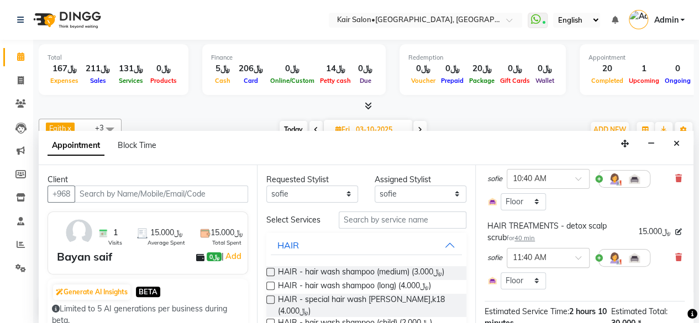
click at [578, 255] on span at bounding box center [582, 261] width 14 height 12
click at [544, 279] on div "11:30 AM" at bounding box center [548, 286] width 82 height 20
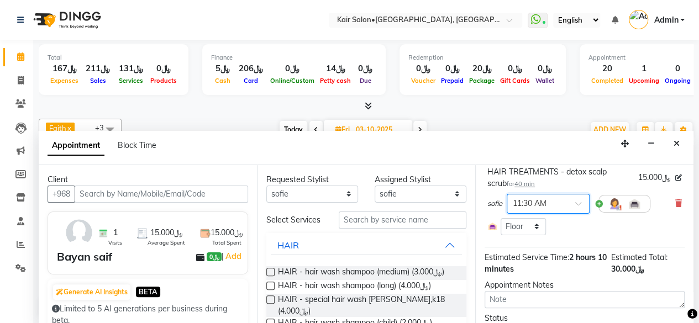
scroll to position [282, 0]
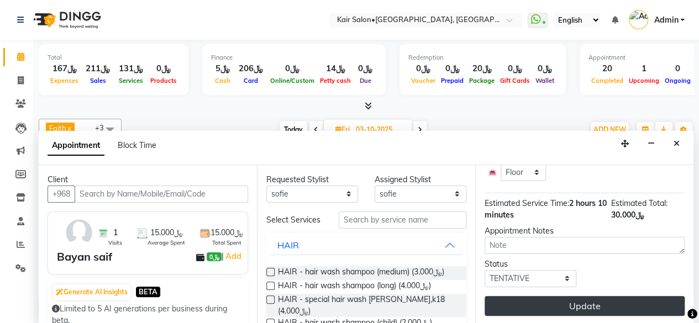
click at [577, 296] on button "Update" at bounding box center [585, 306] width 200 height 20
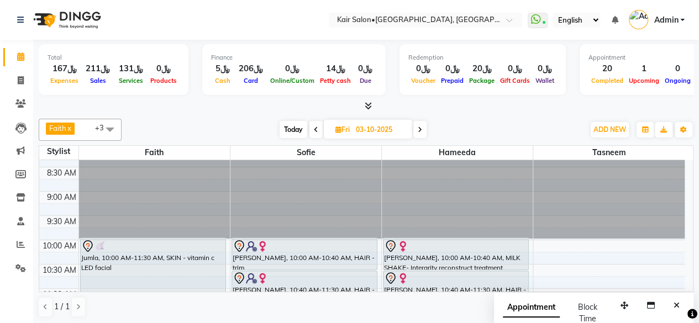
scroll to position [0, 0]
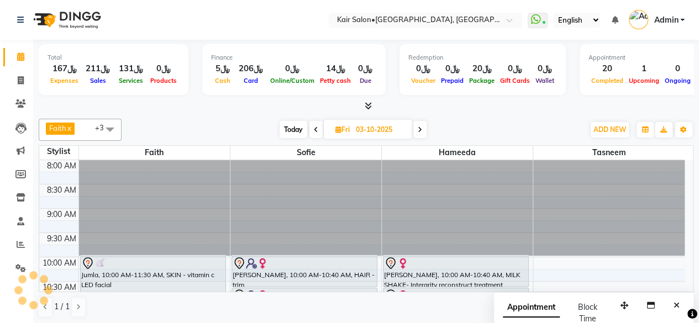
click at [114, 126] on span at bounding box center [110, 129] width 22 height 21
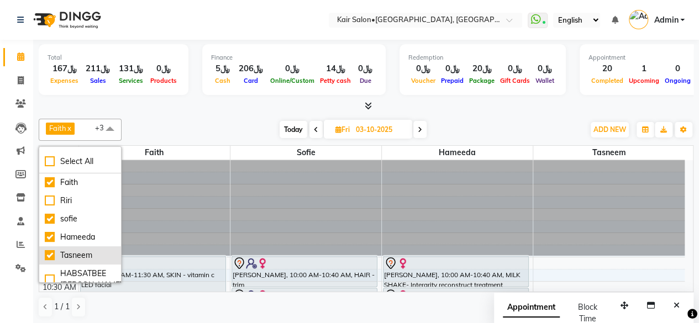
click at [51, 251] on div "Tasneem" at bounding box center [80, 256] width 71 height 12
checkbox input "false"
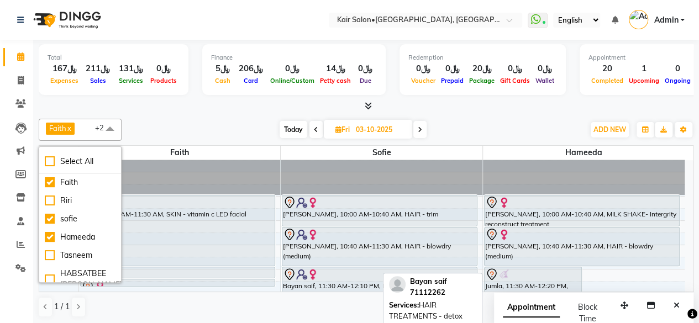
scroll to position [166, 0]
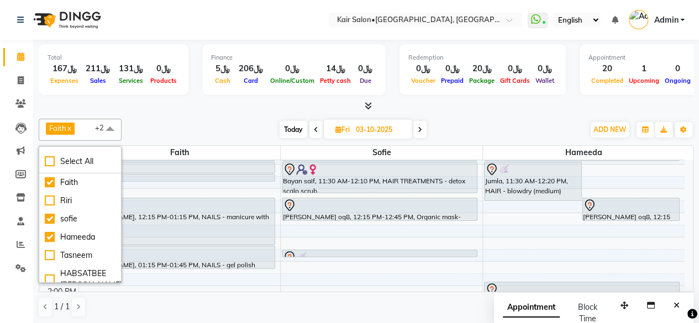
click at [186, 117] on div "Faith x sofie x Hameeda x +2 Select All Faith Riri sofie [PERSON_NAME] HABSATBE…" at bounding box center [366, 218] width 655 height 208
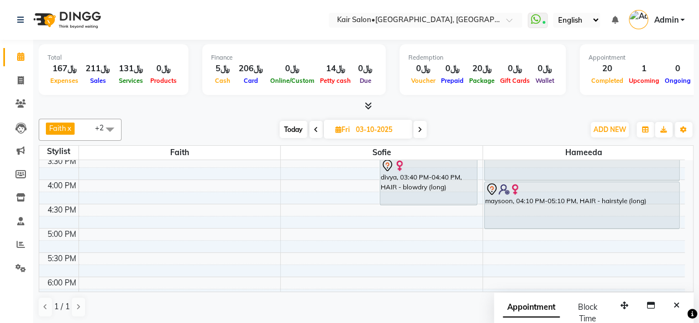
scroll to position [387, 0]
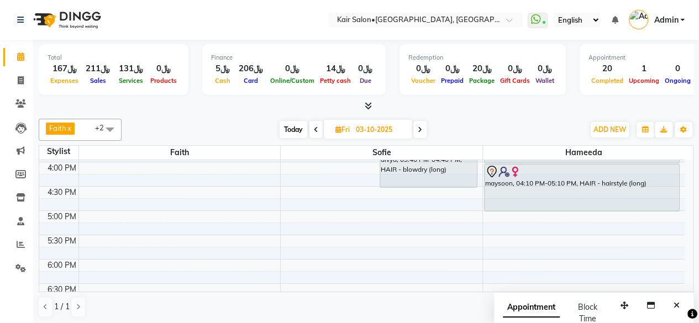
click at [675, 302] on icon "Close" at bounding box center [676, 306] width 6 height 8
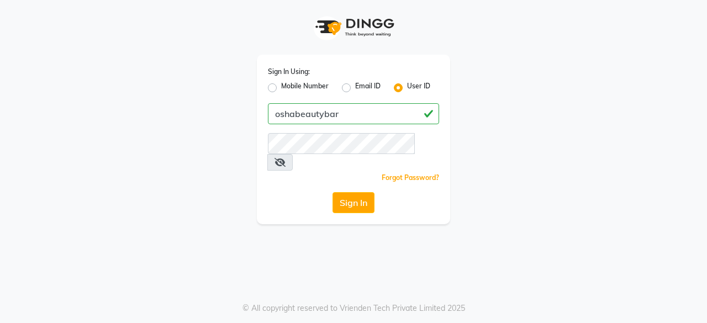
type input "oshabeautybar"
click at [360, 192] on button "Sign In" at bounding box center [354, 202] width 42 height 21
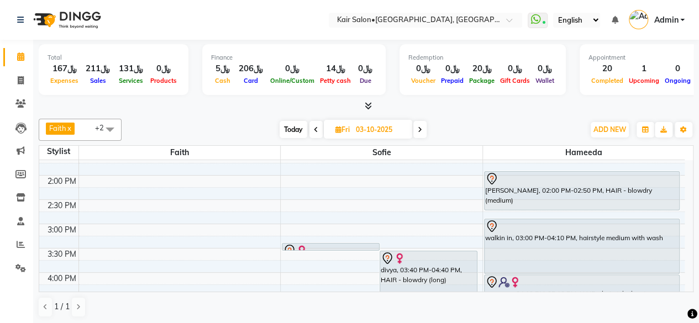
scroll to position [221, 0]
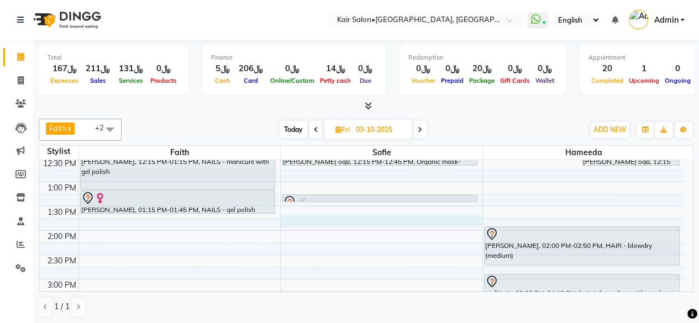
click at [288, 222] on div "8:00 AM 8:30 AM 9:00 AM 9:30 AM 10:00 AM 10:30 AM 11:00 AM 11:30 AM 12:00 PM 12…" at bounding box center [361, 327] width 645 height 777
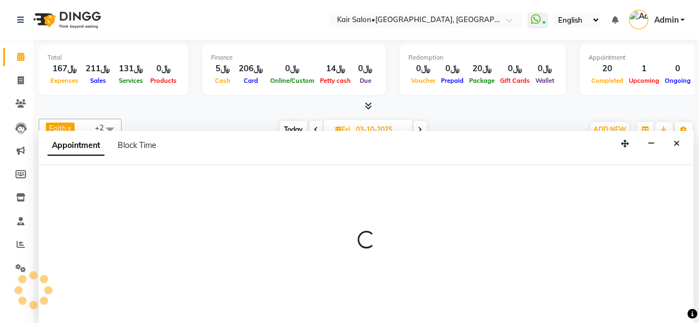
select select "58893"
select select "825"
select select "tentative"
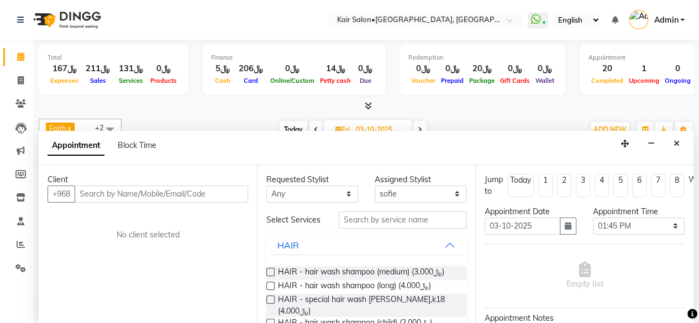
click at [151, 192] on input "text" at bounding box center [161, 194] width 173 height 17
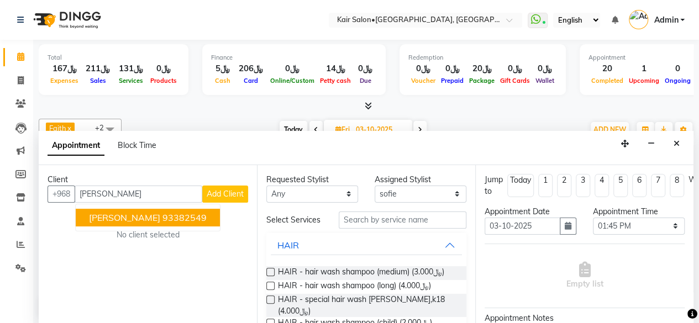
click at [162, 214] on ngb-highlight "93382549" at bounding box center [184, 217] width 44 height 11
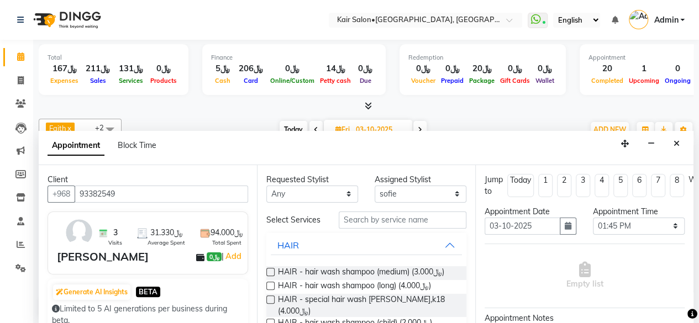
type input "93382549"
click at [344, 189] on select "Any Faith HABSATBEE [PERSON_NAME] Madam [PERSON_NAME] Madam [PERSON_NAME] Madam…" at bounding box center [312, 194] width 92 height 17
select select "58893"
click at [266, 186] on select "Any Faith HABSATBEE [PERSON_NAME] Madam [PERSON_NAME] Madam [PERSON_NAME] Madam…" at bounding box center [312, 194] width 92 height 17
click at [365, 219] on input "text" at bounding box center [403, 220] width 128 height 17
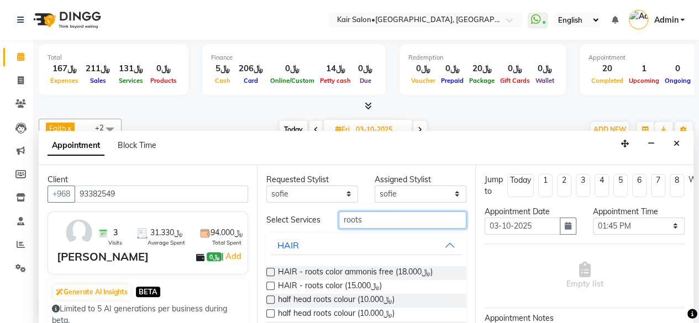
type input "roots"
click at [268, 289] on label at bounding box center [270, 286] width 8 height 8
click at [268, 289] on input "checkbox" at bounding box center [269, 286] width 7 height 7
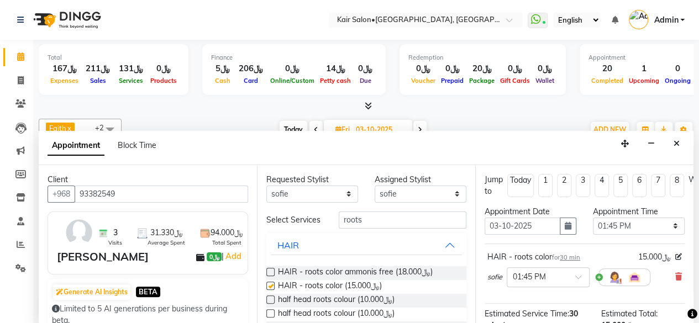
checkbox input "false"
click at [344, 194] on select "Any Faith HABSATBEE [PERSON_NAME] Madam [PERSON_NAME] Madam [PERSON_NAME] Madam…" at bounding box center [312, 194] width 92 height 17
select select "49362"
click at [266, 186] on select "Any Faith HABSATBEE [PERSON_NAME] Madam [PERSON_NAME] Madam [PERSON_NAME] Madam…" at bounding box center [312, 194] width 92 height 17
select select "49362"
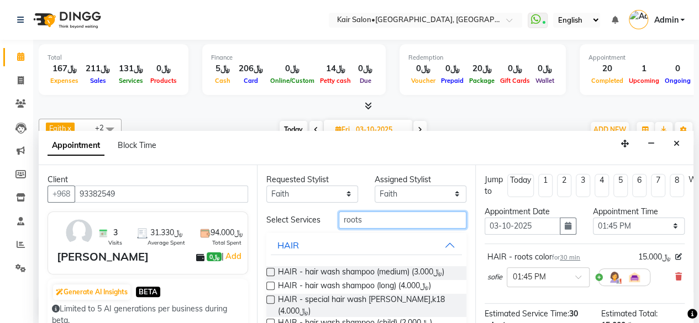
click at [376, 218] on input "roots" at bounding box center [403, 220] width 128 height 17
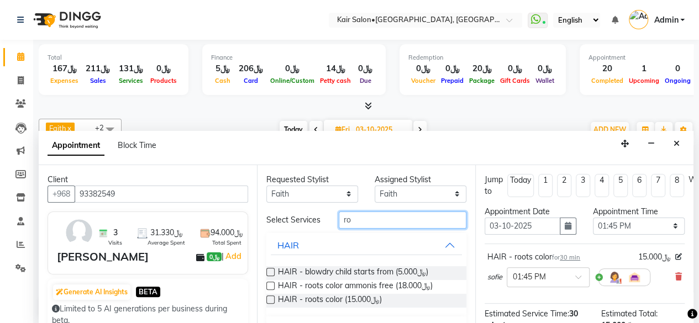
type input "r"
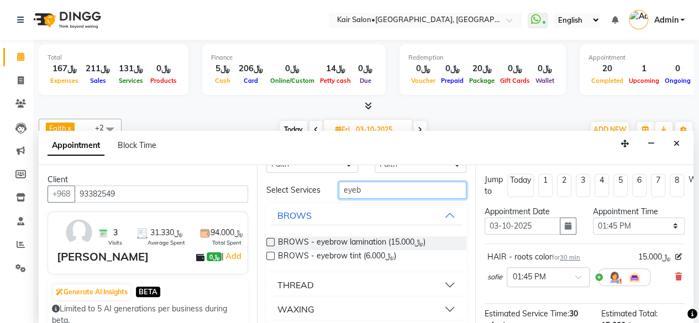
scroll to position [55, 0]
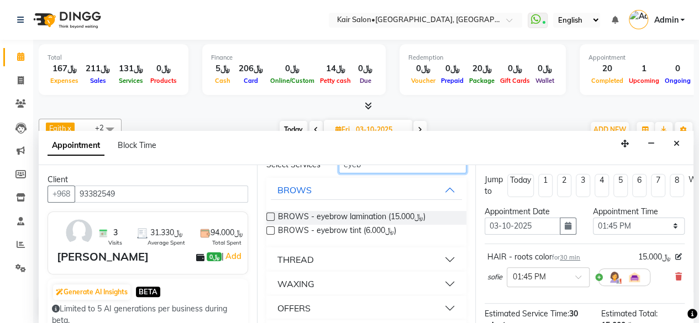
type input "eyeb"
click at [442, 262] on button "THREAD" at bounding box center [366, 260] width 191 height 20
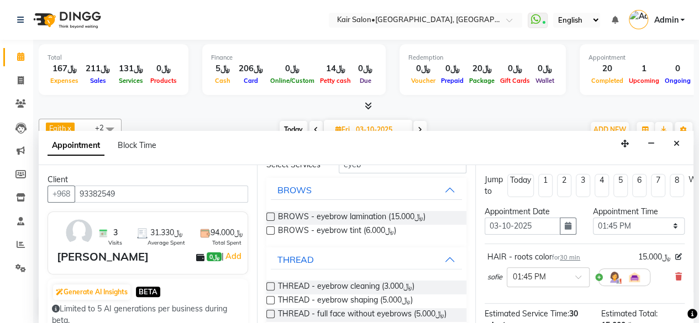
click at [272, 288] on label at bounding box center [270, 286] width 8 height 8
click at [272, 288] on input "checkbox" at bounding box center [269, 287] width 7 height 7
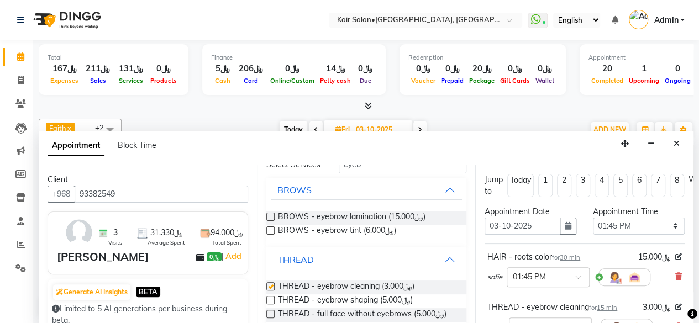
checkbox input "false"
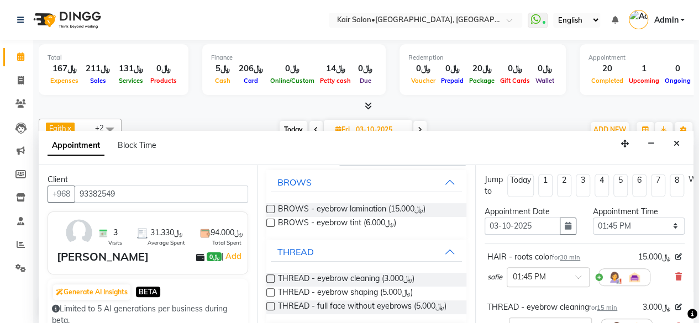
scroll to position [0, 0]
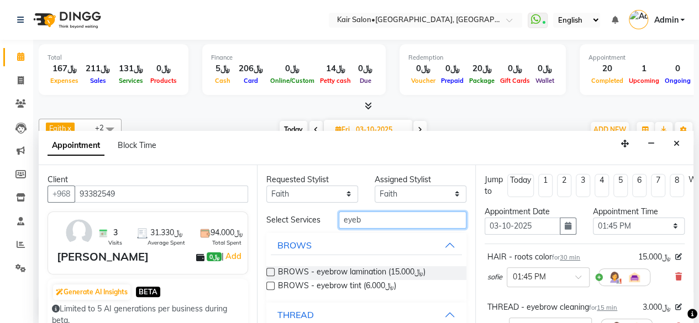
click at [374, 222] on input "eyeb" at bounding box center [403, 220] width 128 height 17
type input "e"
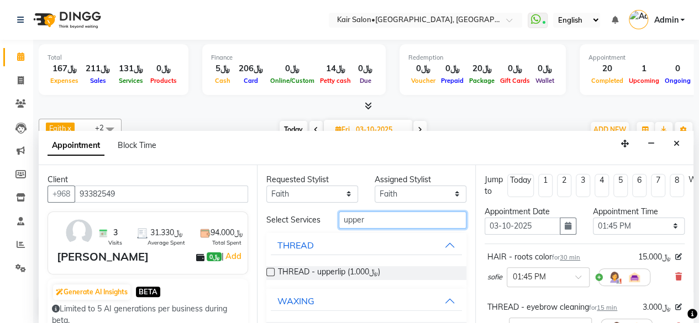
type input "upper"
click at [269, 276] on label at bounding box center [270, 272] width 8 height 8
click at [269, 277] on input "checkbox" at bounding box center [269, 273] width 7 height 7
checkbox input "false"
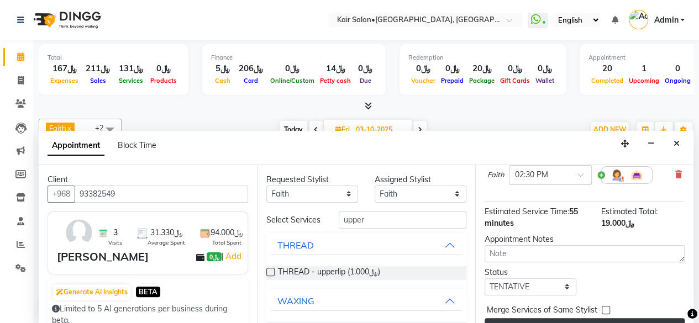
scroll to position [233, 0]
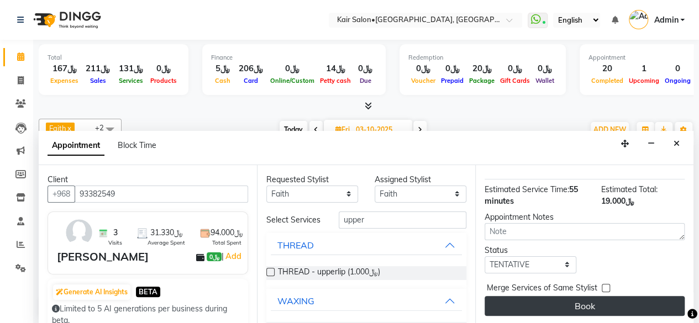
click at [581, 298] on button "Book" at bounding box center [585, 306] width 200 height 20
